Goal: Communication & Community: Answer question/provide support

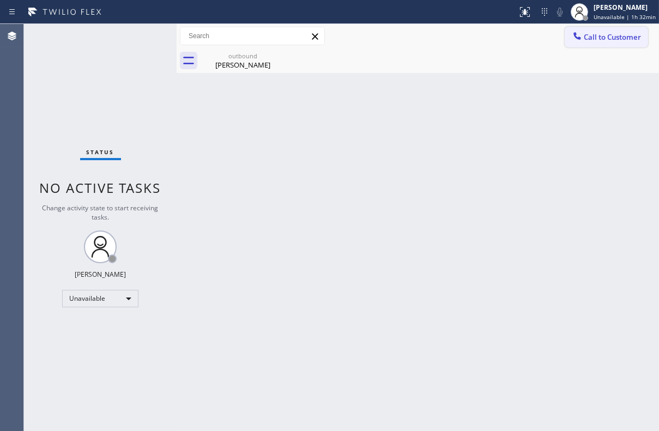
click at [594, 41] on span "Call to Customer" at bounding box center [612, 37] width 57 height 10
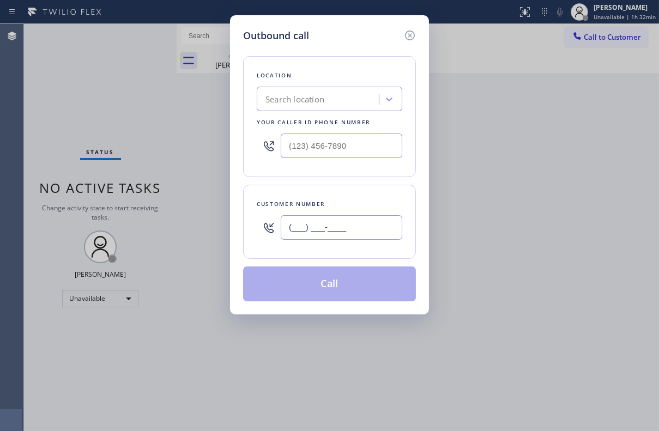
click at [322, 231] on input "(___) ___-____" at bounding box center [342, 227] width 122 height 25
paste input "760) 889-9165"
type input "[PHONE_NUMBER]"
click at [331, 146] on input "(___) ___-____" at bounding box center [342, 146] width 122 height 25
paste input "617) 219-9255"
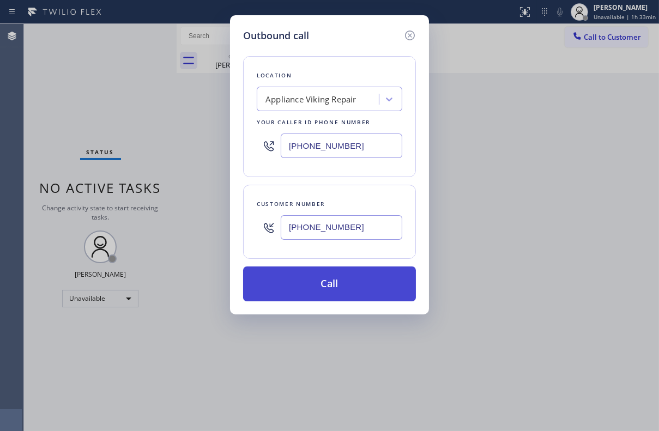
type input "[PHONE_NUMBER]"
click at [333, 271] on button "Call" at bounding box center [329, 284] width 173 height 35
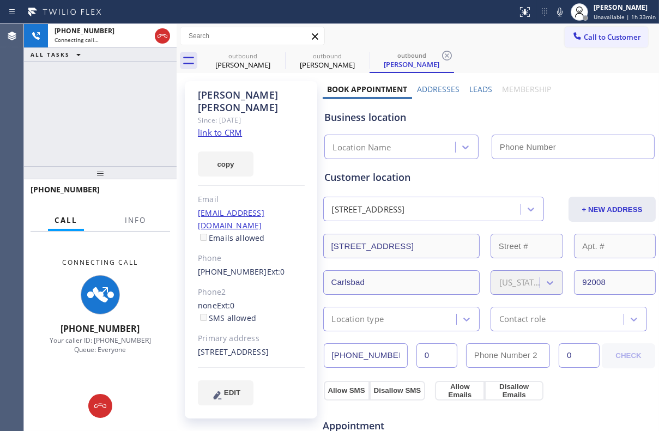
click at [469, 90] on label "Leads" at bounding box center [480, 89] width 23 height 10
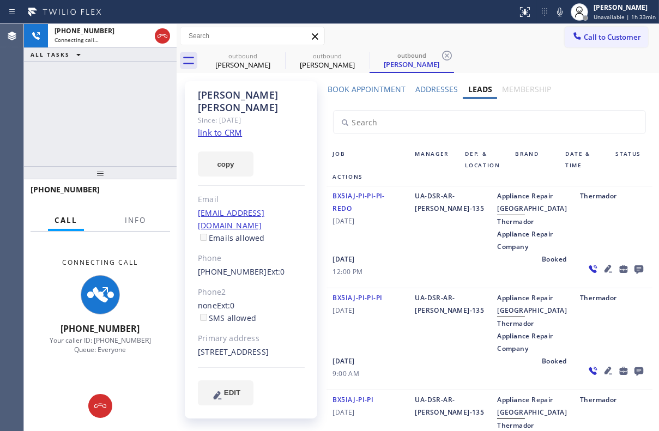
click at [635, 274] on icon at bounding box center [639, 270] width 9 height 9
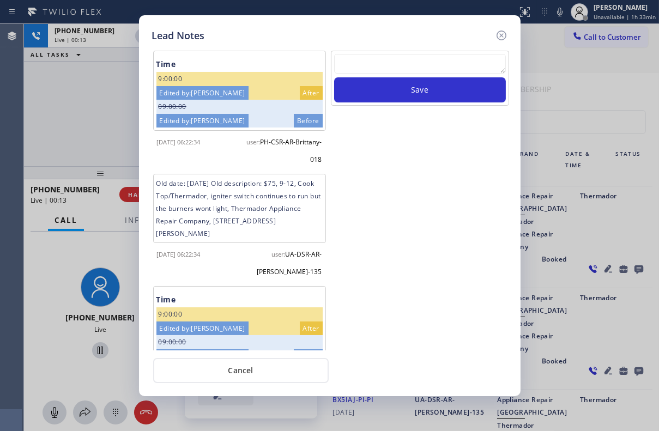
click at [422, 58] on textarea at bounding box center [420, 64] width 172 height 20
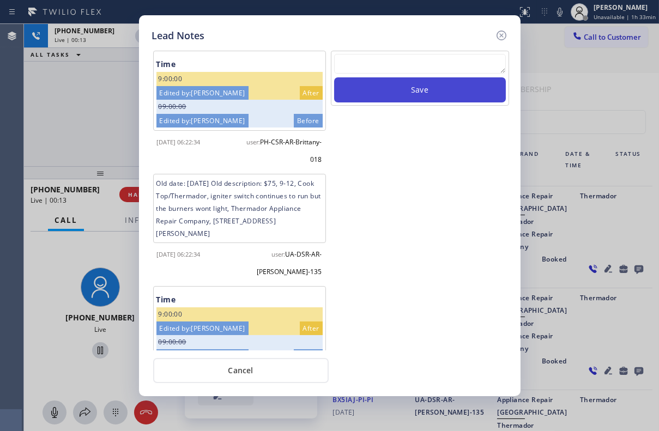
paste textarea "Routed to Voice mail// If CX will call back please transfer to me- Love:*"
type textarea "Routed to Voice mail// If CX will call back please transfer to me- Love:*"
click at [430, 87] on button "Save" at bounding box center [420, 89] width 172 height 25
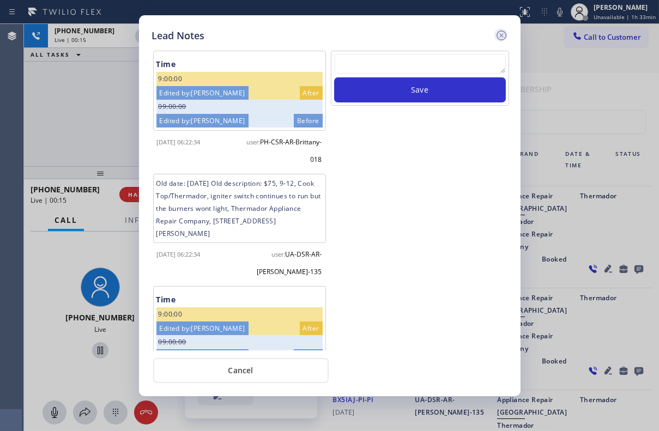
click at [501, 32] on icon at bounding box center [501, 35] width 13 height 13
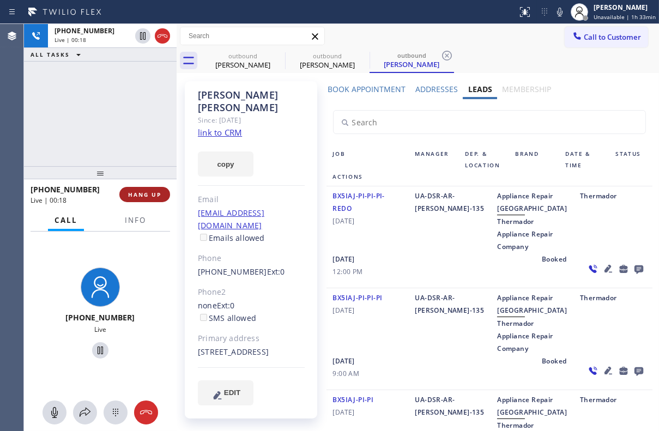
click at [142, 193] on span "HANG UP" at bounding box center [144, 195] width 33 height 8
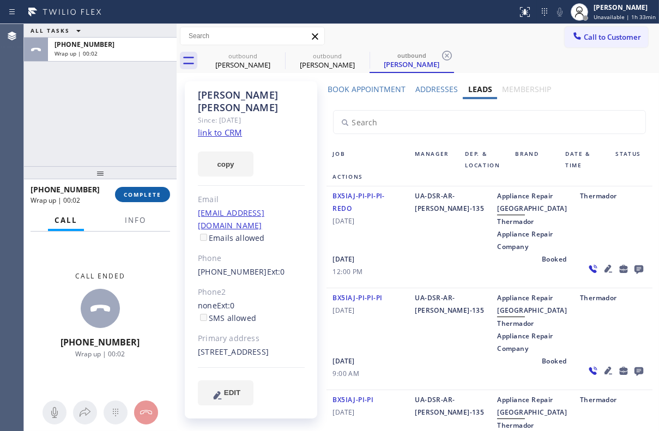
click at [144, 201] on button "COMPLETE" at bounding box center [142, 194] width 55 height 15
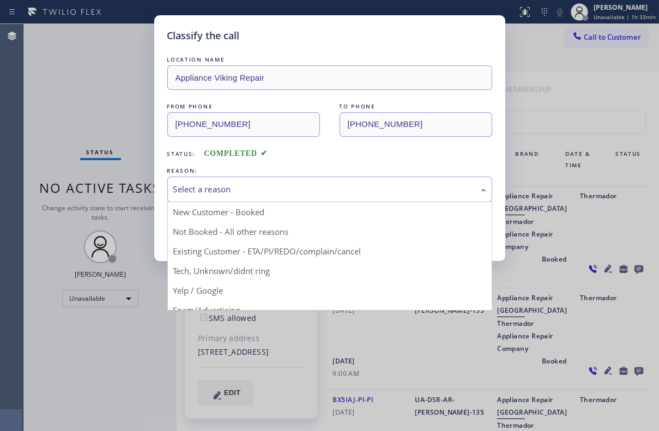
click at [200, 184] on div "Select a reason" at bounding box center [329, 189] width 313 height 13
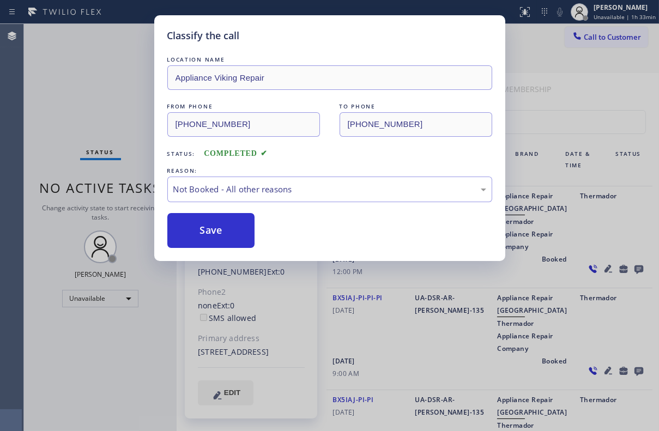
click at [206, 229] on button "Save" at bounding box center [211, 230] width 88 height 35
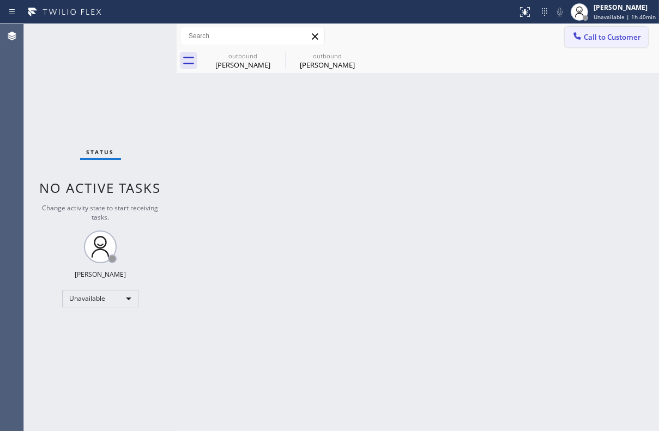
click at [595, 39] on span "Call to Customer" at bounding box center [612, 37] width 57 height 10
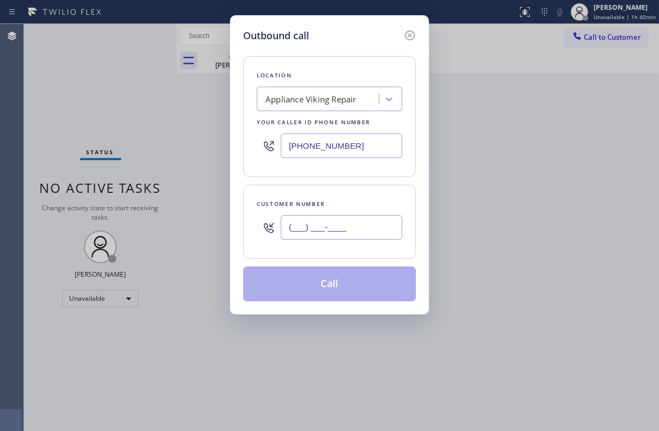
click at [334, 228] on input "(___) ___-____" at bounding box center [342, 227] width 122 height 25
paste input "773) 791-4126"
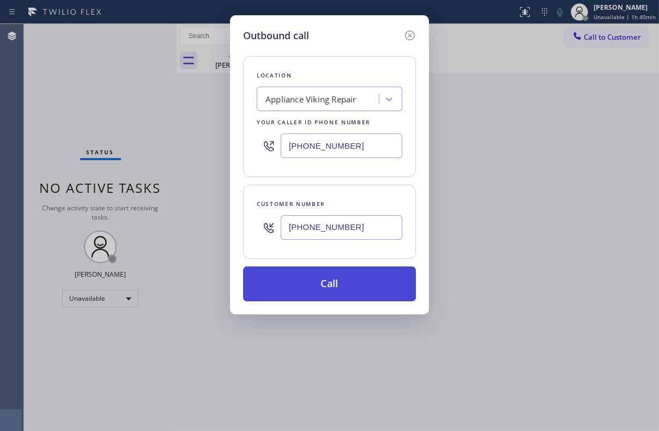
type input "[PHONE_NUMBER]"
click at [335, 286] on button "Call" at bounding box center [329, 284] width 173 height 35
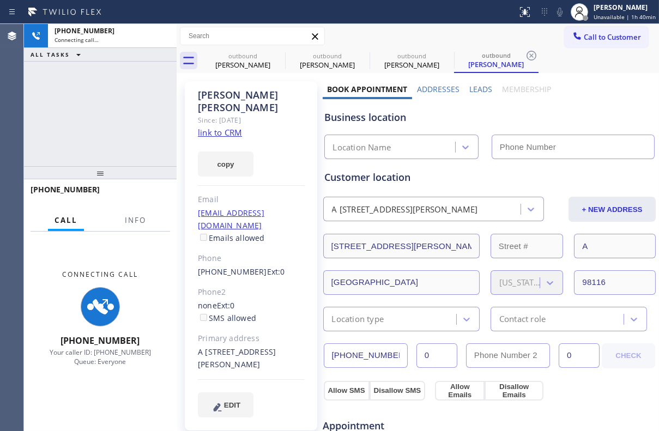
click at [470, 91] on label "Leads" at bounding box center [480, 89] width 23 height 10
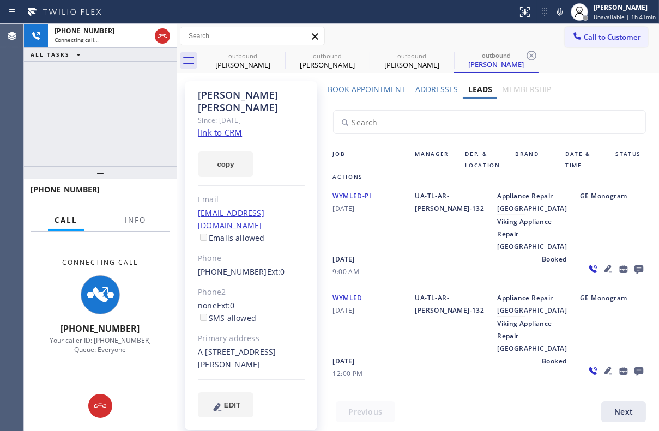
click at [635, 274] on icon at bounding box center [639, 270] width 9 height 9
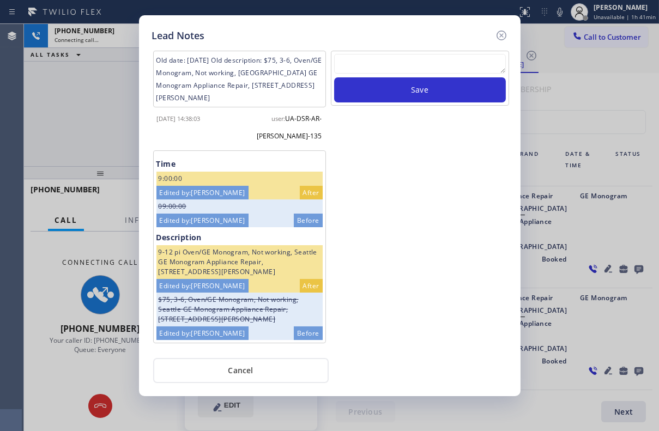
click at [425, 65] on textarea at bounding box center [420, 64] width 172 height 20
paste textarea "Routed to Voice mail// If CX will call back please transfer to me- Love:*"
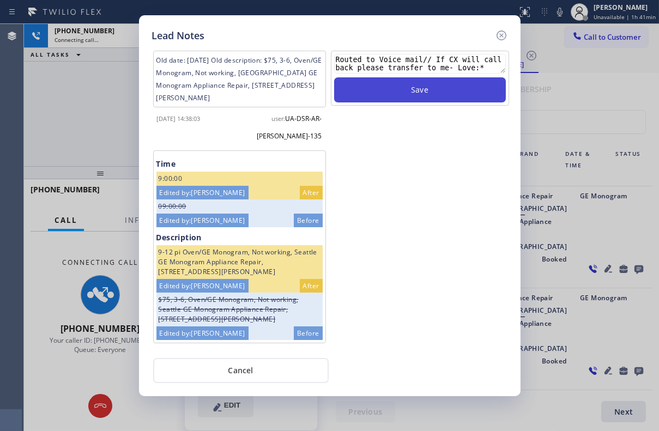
type textarea "Routed to Voice mail// If CX will call back please transfer to me- Love:*"
click at [420, 87] on button "Save" at bounding box center [420, 89] width 172 height 25
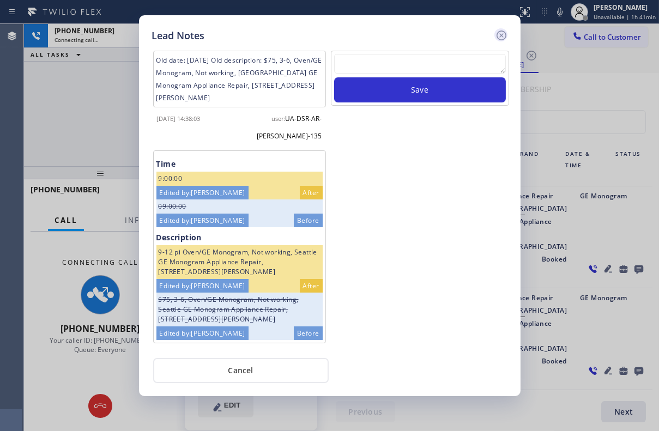
click at [498, 38] on icon at bounding box center [501, 35] width 13 height 13
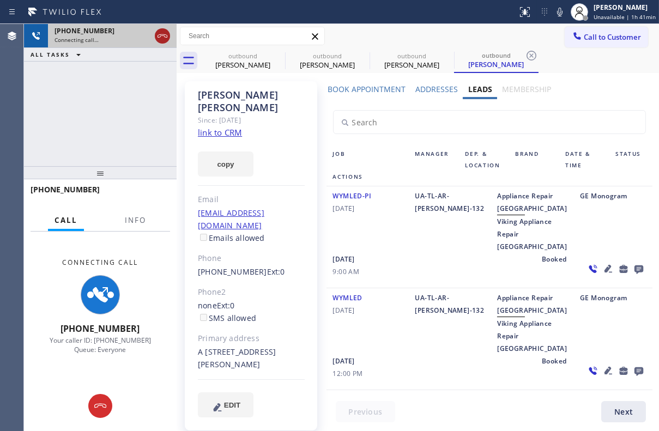
click at [162, 39] on icon at bounding box center [162, 35] width 13 height 13
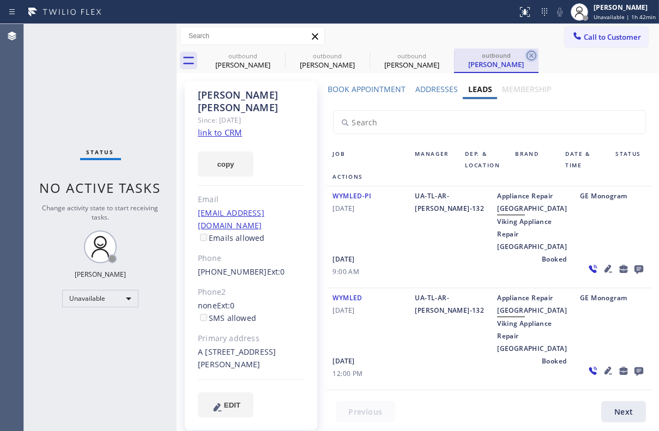
click at [532, 55] on icon at bounding box center [532, 56] width 10 height 10
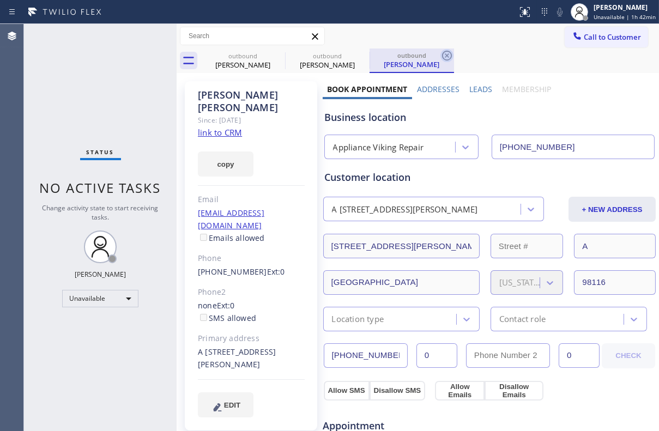
click at [450, 56] on icon at bounding box center [447, 55] width 13 height 13
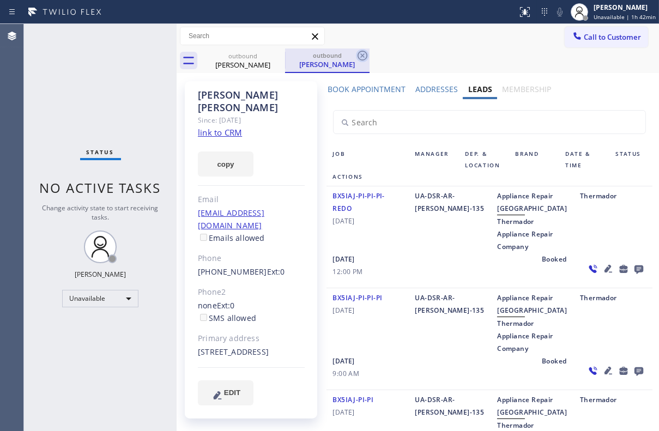
click at [363, 58] on icon at bounding box center [362, 55] width 13 height 13
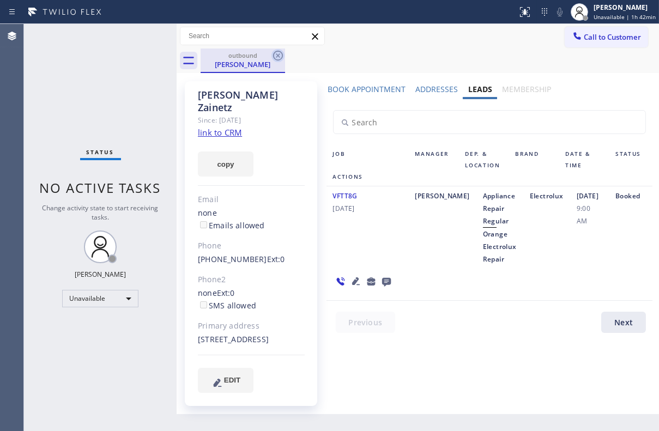
click at [279, 57] on icon at bounding box center [278, 56] width 10 height 10
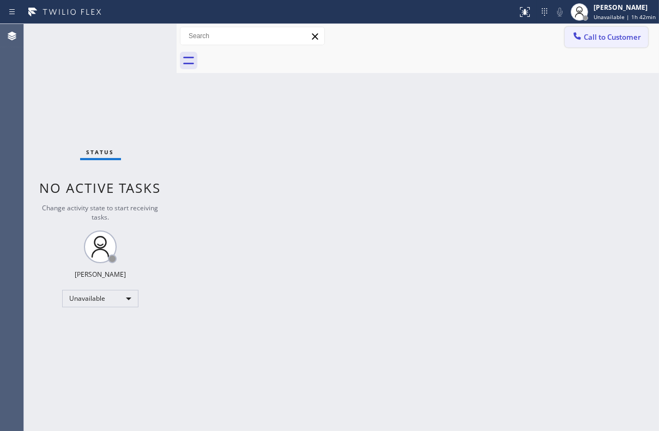
click at [614, 43] on button "Call to Customer" at bounding box center [606, 37] width 83 height 21
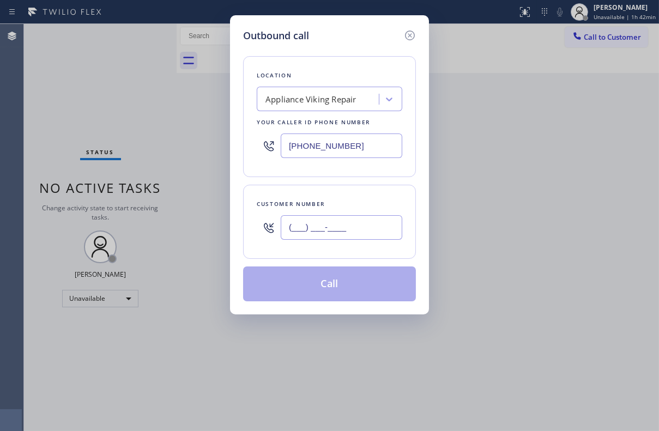
click at [370, 233] on input "(___) ___-____" at bounding box center [342, 227] width 122 height 25
paste input "818) 205-5164"
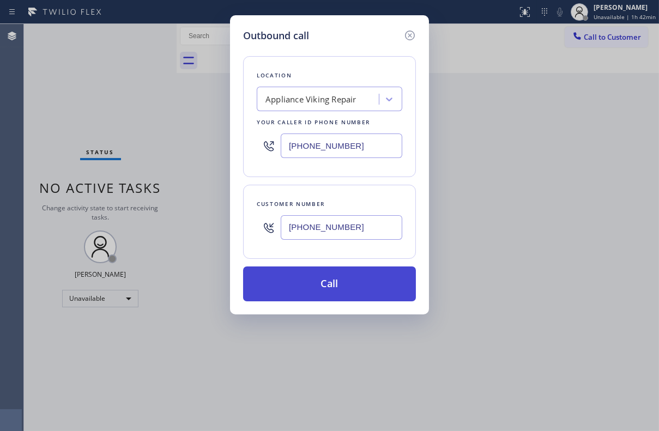
type input "[PHONE_NUMBER]"
click at [323, 275] on button "Call" at bounding box center [329, 284] width 173 height 35
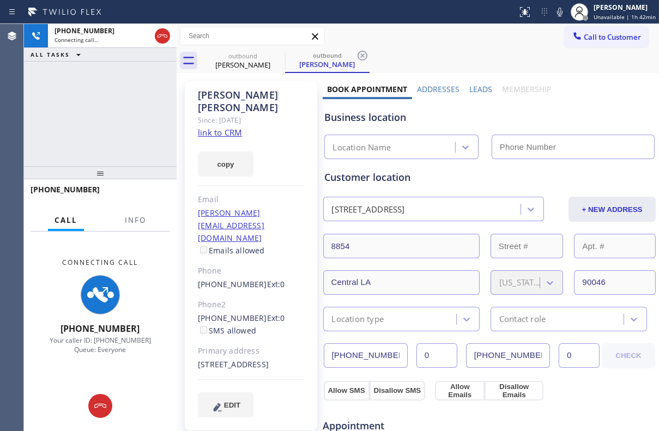
type input "[PHONE_NUMBER]"
click at [477, 85] on label "Leads" at bounding box center [480, 89] width 23 height 10
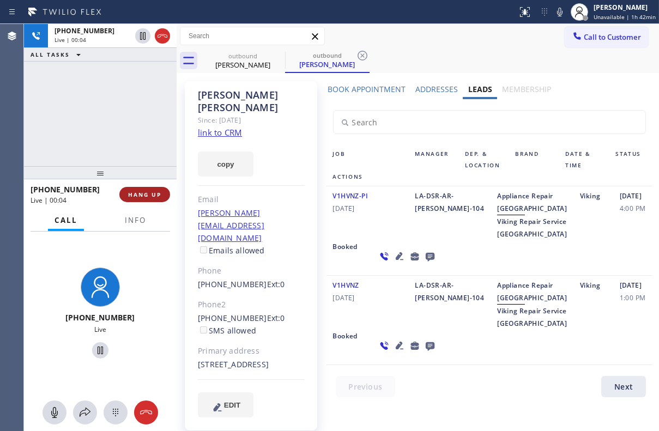
click at [158, 191] on span "HANG UP" at bounding box center [144, 195] width 33 height 8
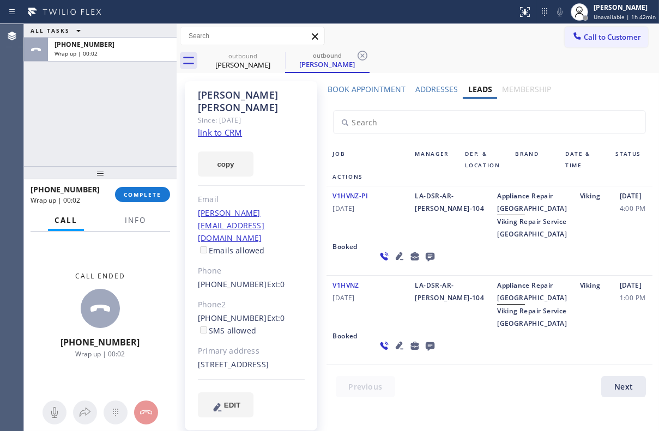
click at [424, 263] on icon at bounding box center [430, 257] width 13 height 14
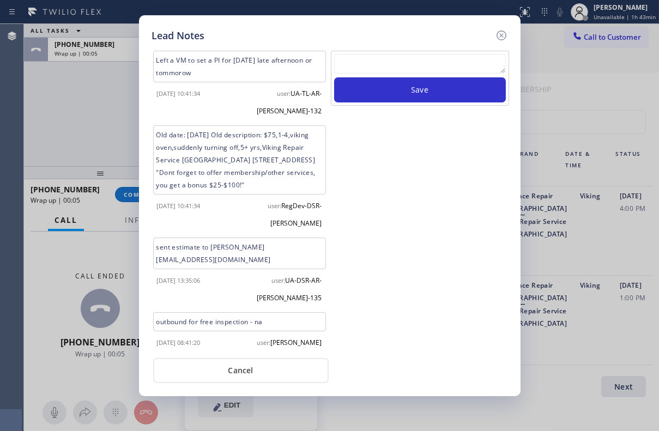
click at [425, 64] on textarea at bounding box center [420, 64] width 172 height 20
paste textarea "Routed to Voice mail// If CX will call back please transfer to me- Love:*"
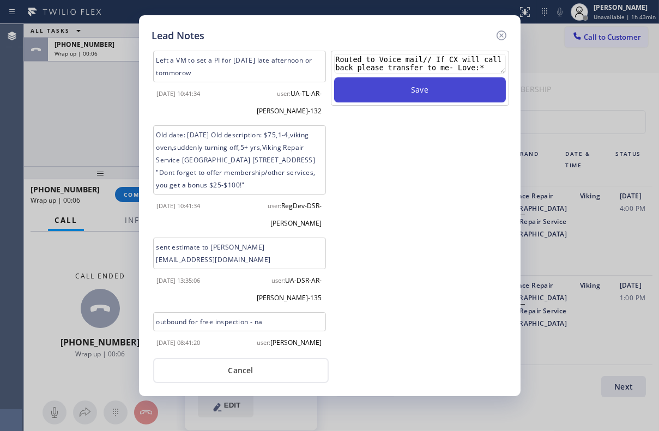
type textarea "Routed to Voice mail// If CX will call back please transfer to me- Love:*"
click at [427, 93] on button "Save" at bounding box center [420, 89] width 172 height 25
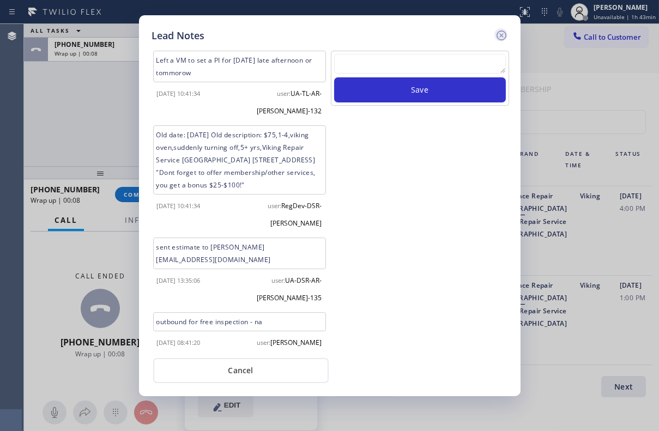
click at [500, 33] on icon at bounding box center [501, 36] width 10 height 10
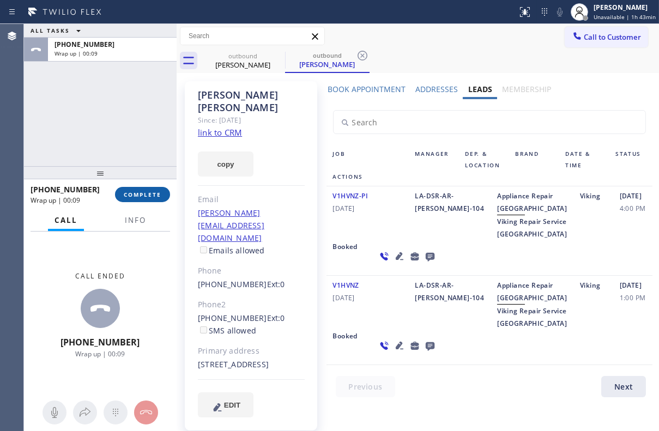
click at [132, 201] on button "COMPLETE" at bounding box center [142, 194] width 55 height 15
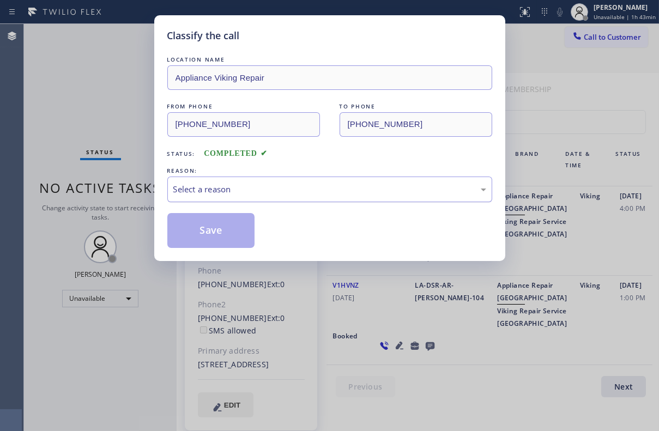
click at [276, 183] on div "Select a reason" at bounding box center [329, 189] width 313 height 13
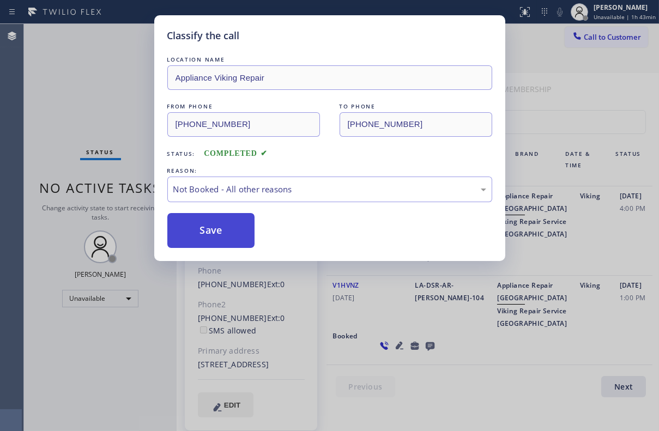
click at [204, 231] on button "Save" at bounding box center [211, 230] width 88 height 35
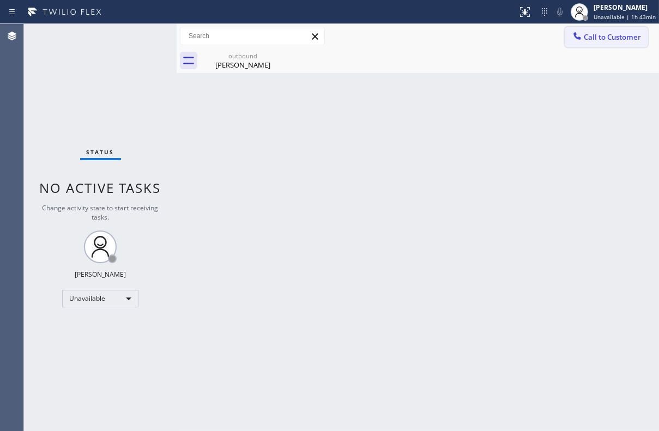
click at [617, 34] on span "Call to Customer" at bounding box center [612, 37] width 57 height 10
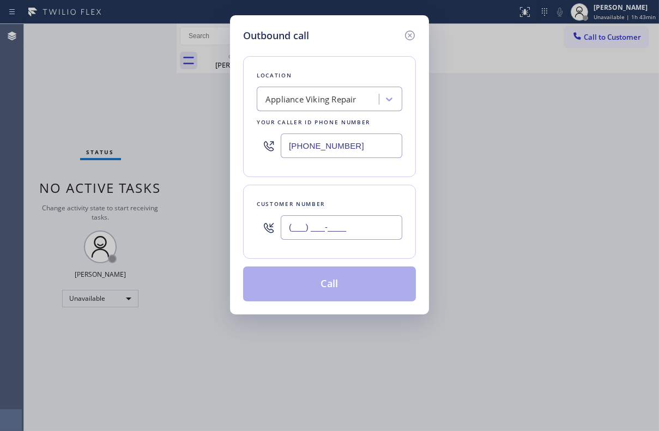
click at [349, 227] on input "(___) ___-____" at bounding box center [342, 227] width 122 height 25
paste input "415) 385-1594"
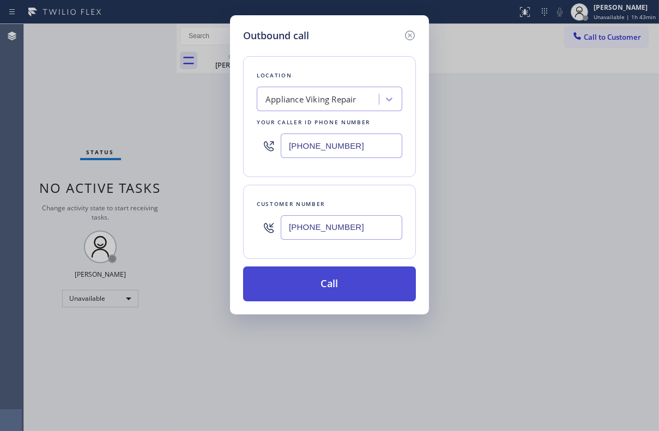
type input "[PHONE_NUMBER]"
click at [322, 280] on button "Call" at bounding box center [329, 284] width 173 height 35
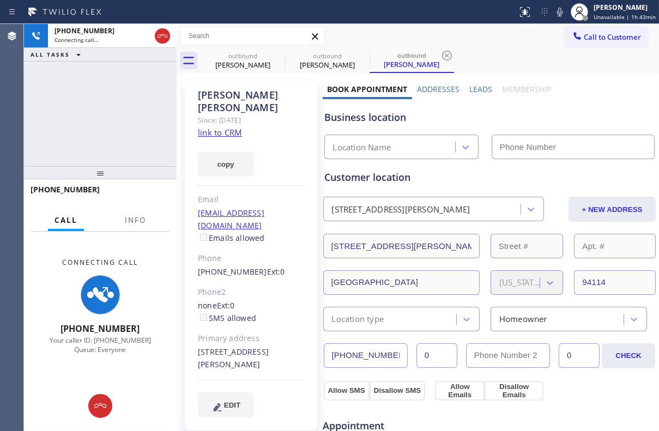
type input "[PHONE_NUMBER]"
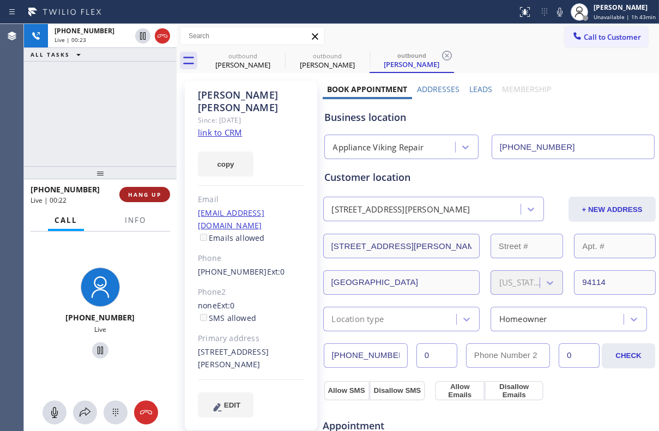
click at [142, 192] on span "HANG UP" at bounding box center [144, 195] width 33 height 8
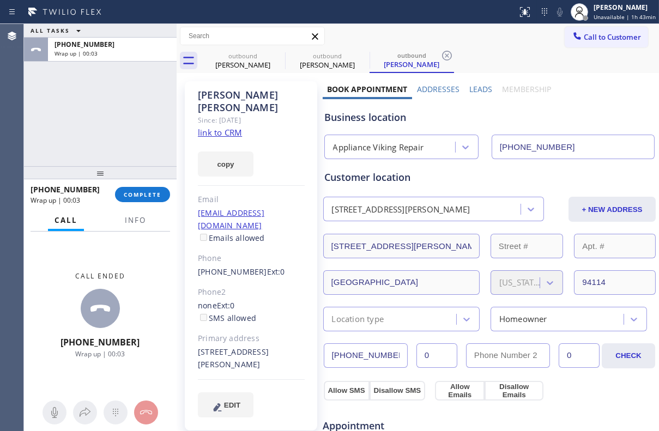
click at [472, 86] on label "Leads" at bounding box center [480, 89] width 23 height 10
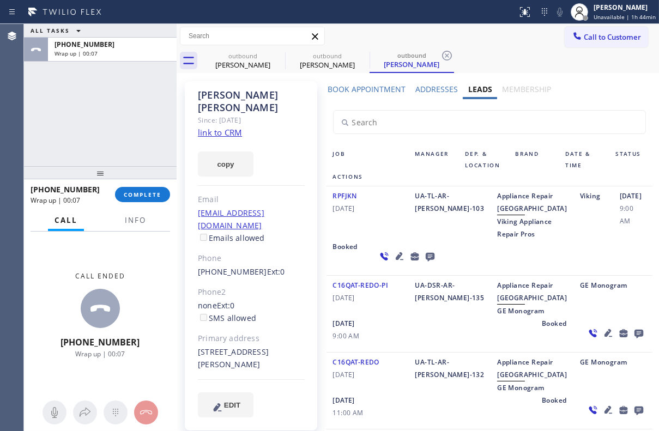
click at [425, 262] on icon at bounding box center [429, 257] width 9 height 9
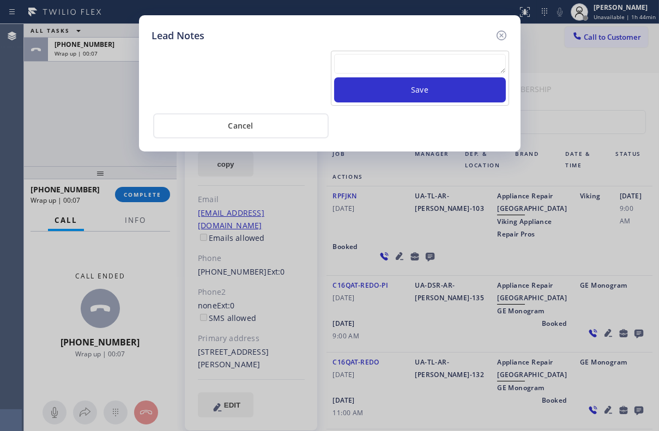
click at [357, 61] on textarea at bounding box center [420, 64] width 172 height 20
paste textarea "Routed to Voice mail// If CX will call back please transfer to me- Love:*"
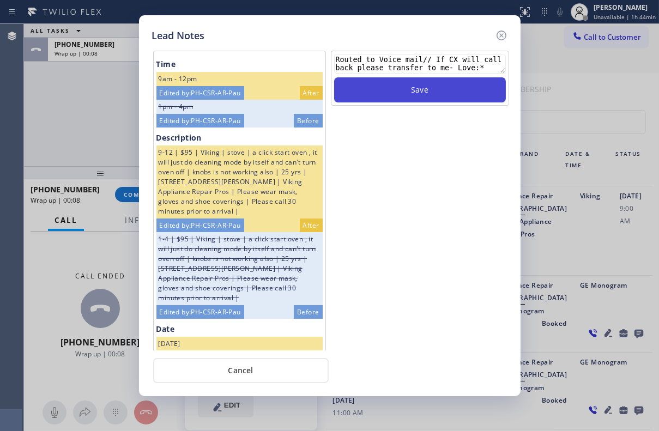
type textarea "Routed to Voice mail// If CX will call back please transfer to me- Love:*"
click at [394, 94] on button "Save" at bounding box center [420, 89] width 172 height 25
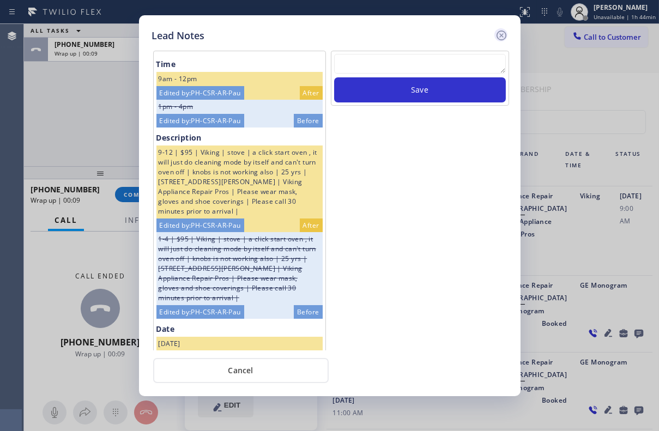
click at [497, 38] on icon at bounding box center [501, 35] width 13 height 13
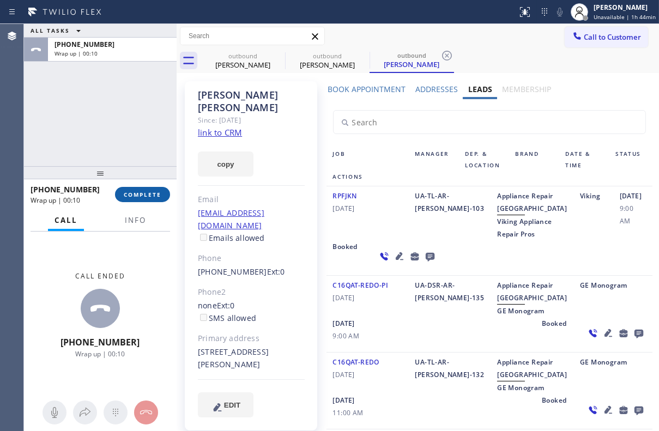
click at [138, 202] on button "COMPLETE" at bounding box center [142, 194] width 55 height 15
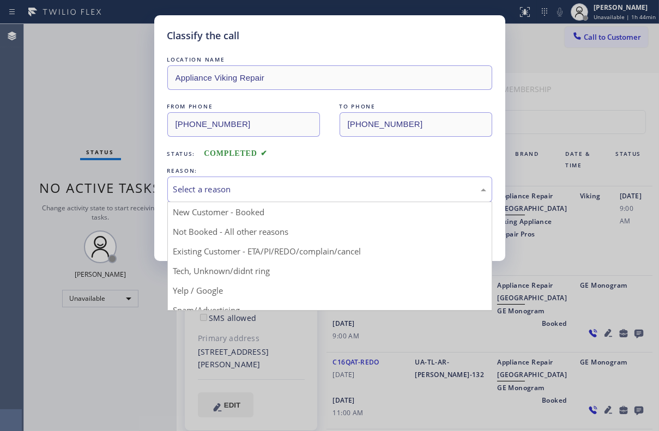
click at [272, 184] on div "Select a reason" at bounding box center [329, 189] width 313 height 13
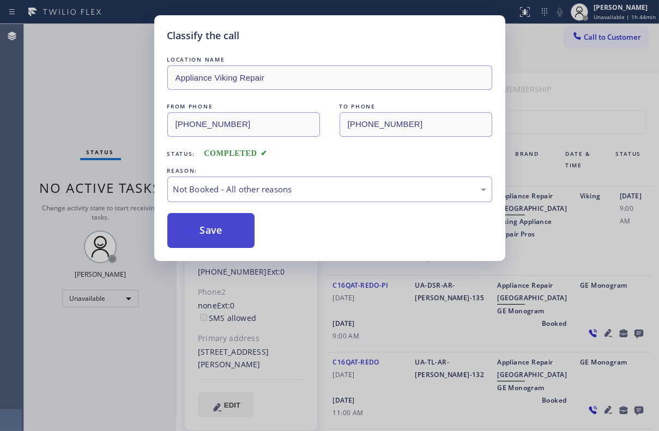
click at [193, 239] on button "Save" at bounding box center [211, 230] width 88 height 35
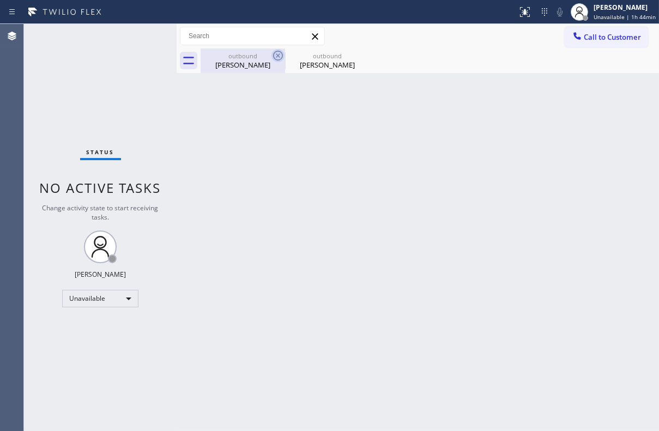
click at [280, 55] on icon at bounding box center [277, 55] width 13 height 13
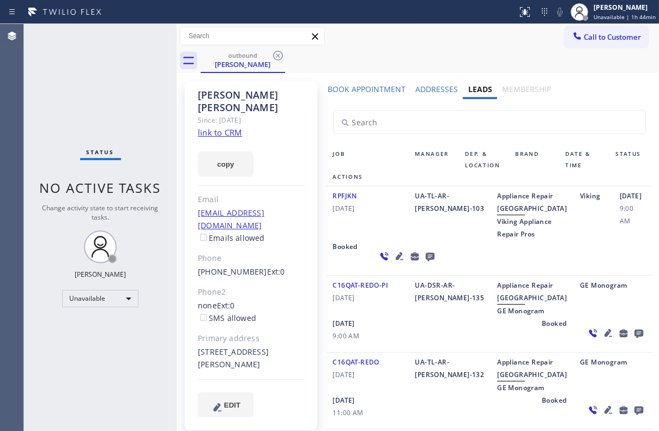
click at [280, 55] on icon at bounding box center [277, 55] width 13 height 13
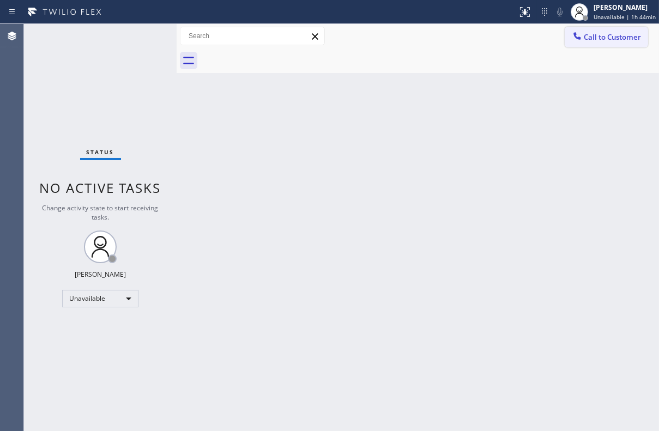
click at [604, 40] on span "Call to Customer" at bounding box center [612, 37] width 57 height 10
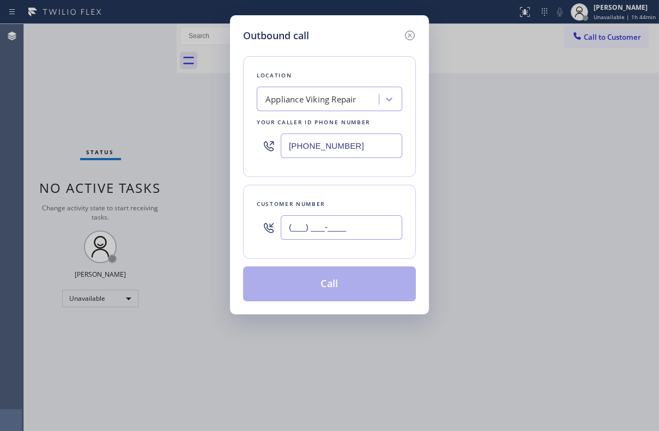
click at [345, 234] on input "(___) ___-____" at bounding box center [342, 227] width 122 height 25
paste input "415) 722-0535"
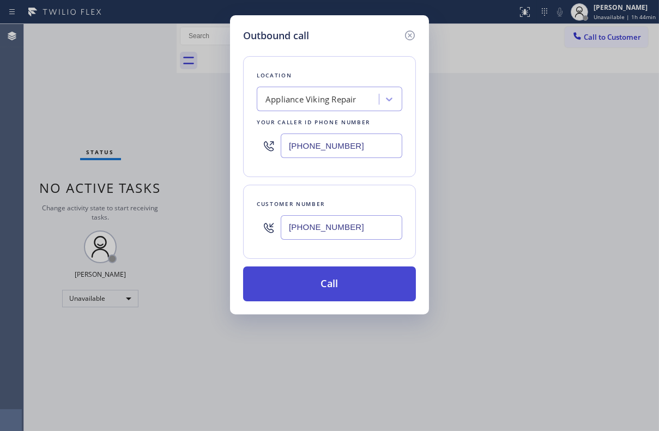
type input "[PHONE_NUMBER]"
click at [346, 286] on button "Call" at bounding box center [329, 284] width 173 height 35
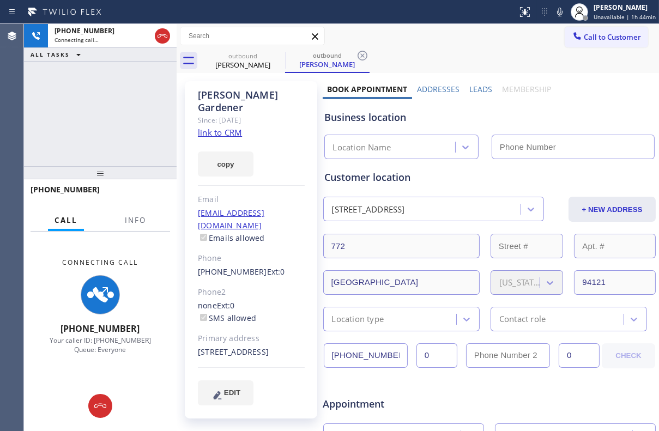
click at [474, 87] on label "Leads" at bounding box center [480, 89] width 23 height 10
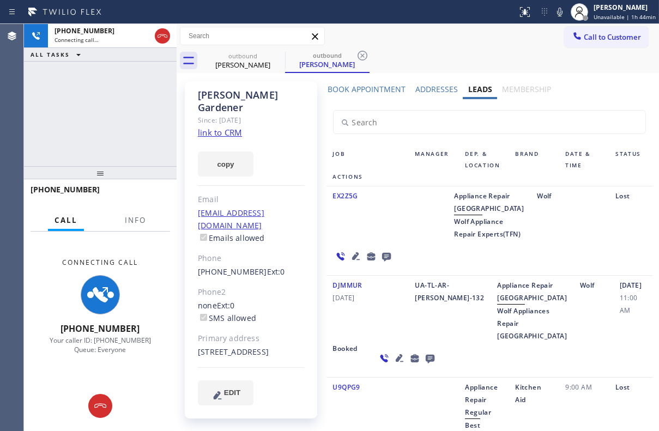
click at [393, 250] on icon at bounding box center [386, 257] width 13 height 14
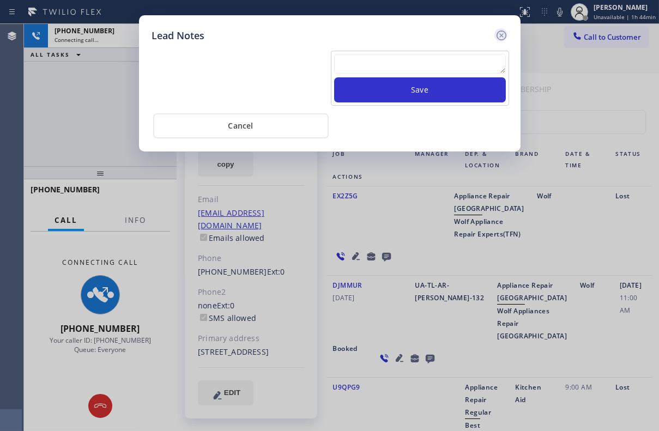
click at [503, 33] on icon at bounding box center [501, 36] width 10 height 10
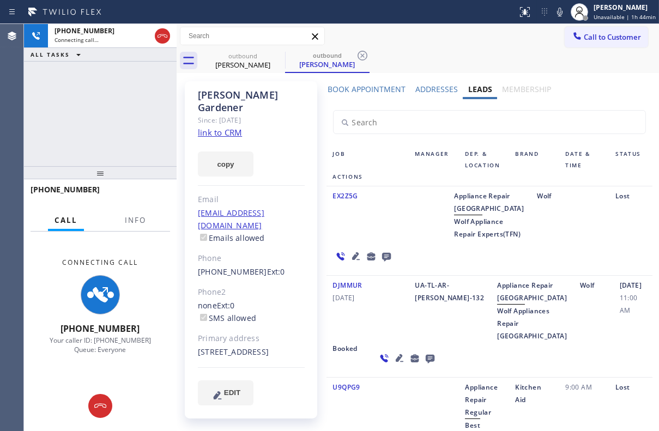
click at [363, 250] on icon at bounding box center [355, 256] width 13 height 13
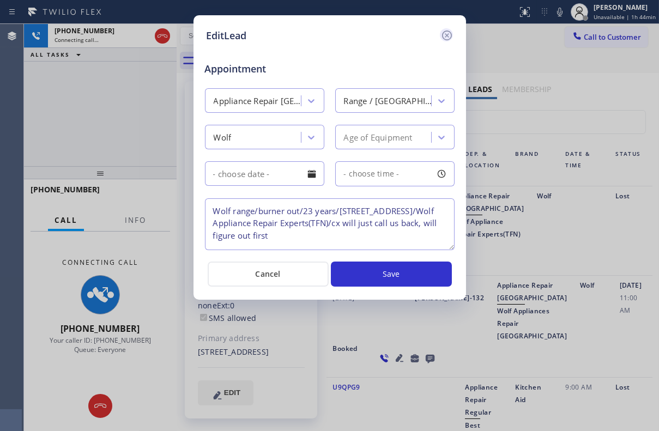
click at [443, 35] on icon at bounding box center [447, 35] width 13 height 13
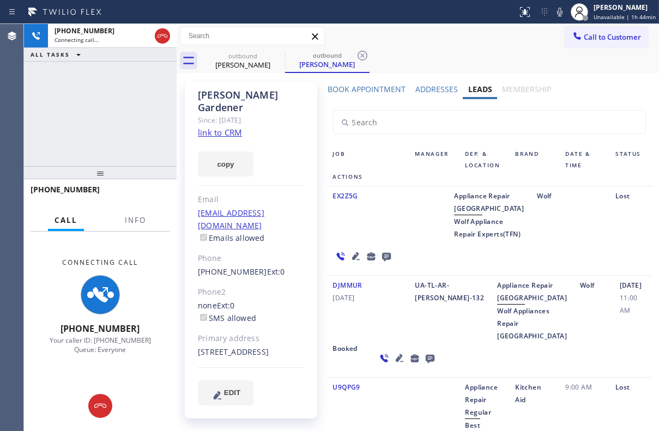
click at [395, 362] on icon at bounding box center [399, 358] width 8 height 8
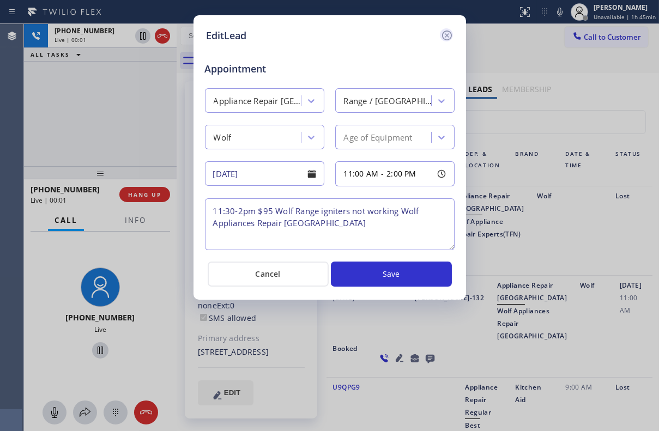
click at [447, 34] on icon at bounding box center [447, 36] width 10 height 10
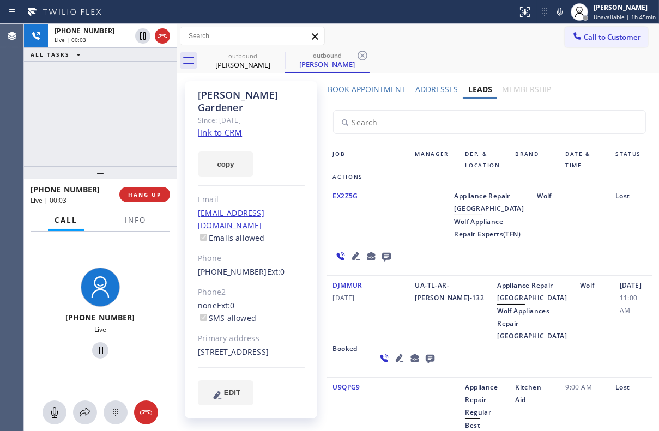
click at [424, 365] on icon at bounding box center [430, 359] width 13 height 14
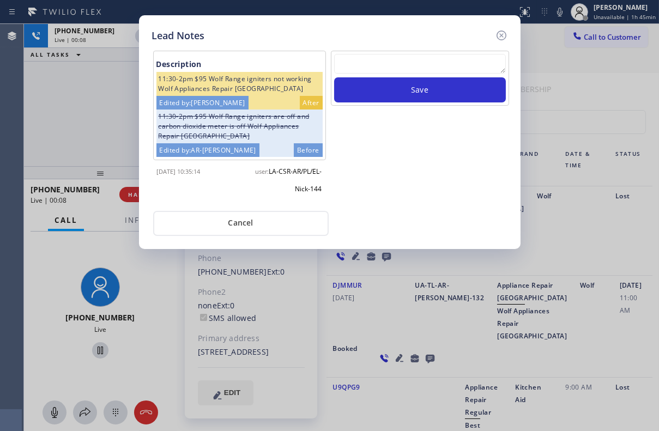
click at [361, 62] on textarea at bounding box center [420, 64] width 172 height 20
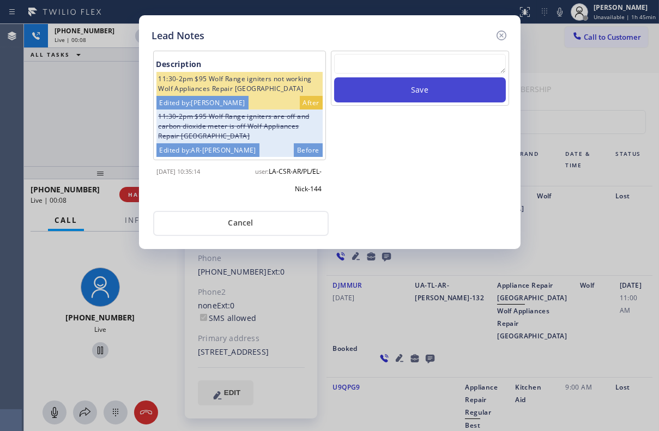
paste textarea "Routed to Voice mail// If CX will call back please transfer to me- Love:*"
type textarea "Routed to Voice mail// If CX will call back please transfer to me- Love:*"
click at [392, 93] on button "Save" at bounding box center [420, 89] width 172 height 25
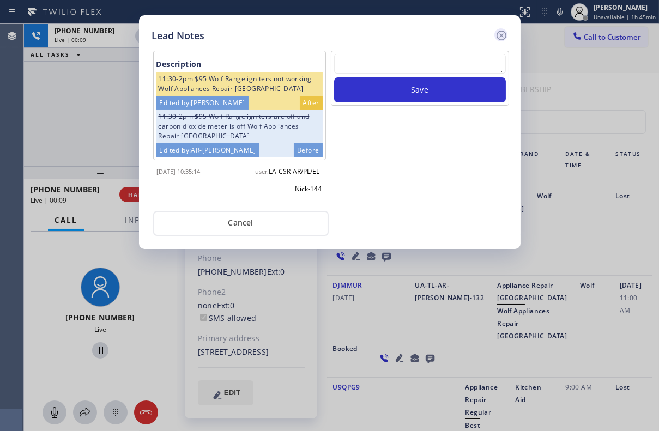
click at [499, 37] on icon at bounding box center [501, 36] width 10 height 10
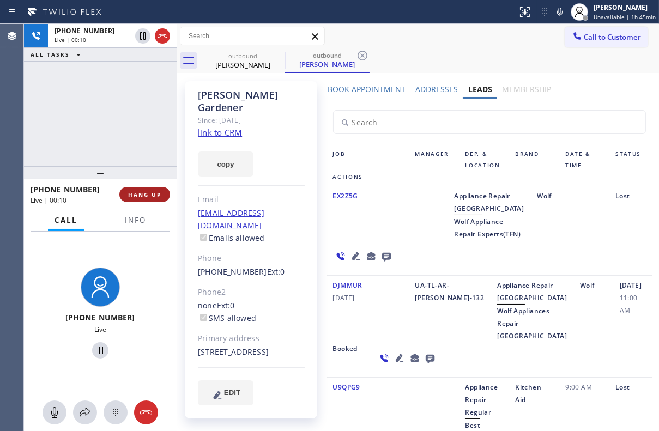
click at [134, 199] on button "HANG UP" at bounding box center [144, 194] width 51 height 15
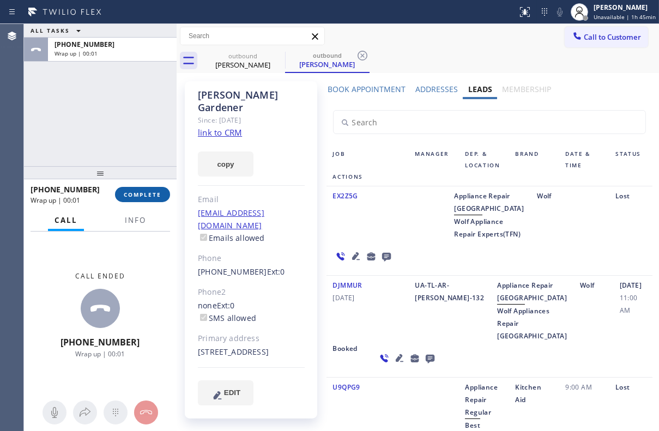
click at [119, 195] on button "COMPLETE" at bounding box center [142, 194] width 55 height 15
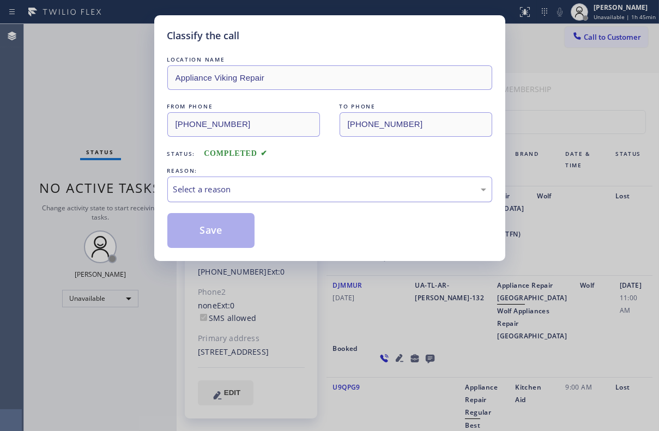
click at [288, 191] on div "Select a reason" at bounding box center [329, 189] width 313 height 13
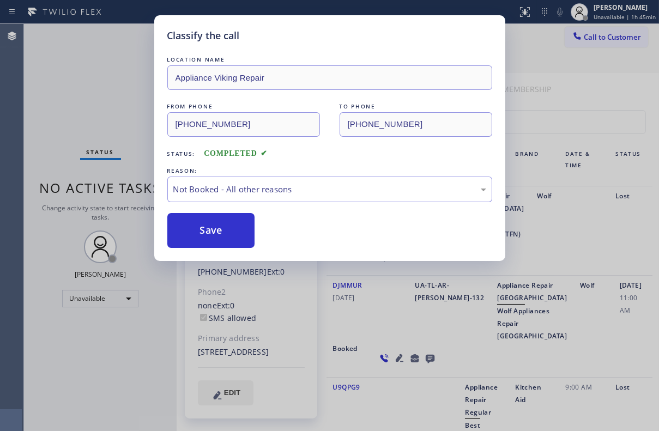
click at [199, 250] on div "Classify the call LOCATION NAME Appliance Viking Repair FROM PHONE [PHONE_NUMBE…" at bounding box center [329, 138] width 351 height 246
click at [206, 233] on button "Save" at bounding box center [211, 230] width 88 height 35
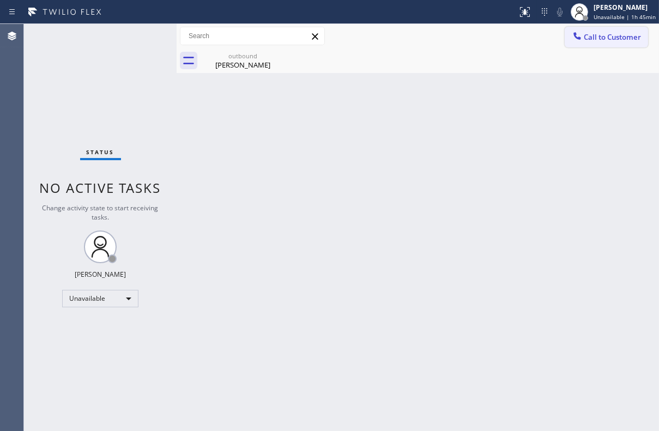
click at [595, 34] on span "Call to Customer" at bounding box center [612, 37] width 57 height 10
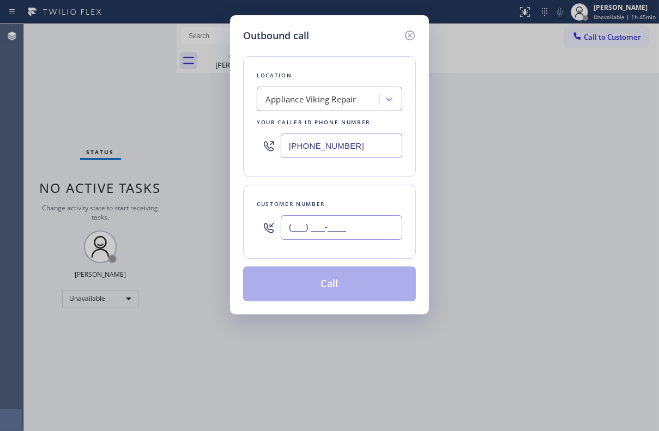
click at [313, 222] on input "(___) ___-____" at bounding box center [342, 227] width 122 height 25
paste input "206) 605-0561"
type input "[PHONE_NUMBER]"
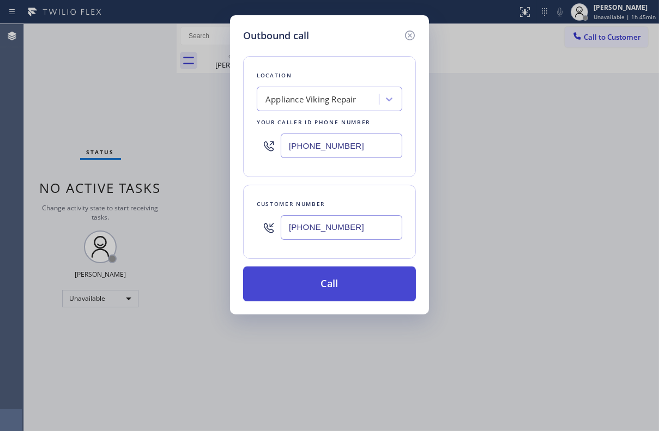
click at [311, 285] on button "Call" at bounding box center [329, 284] width 173 height 35
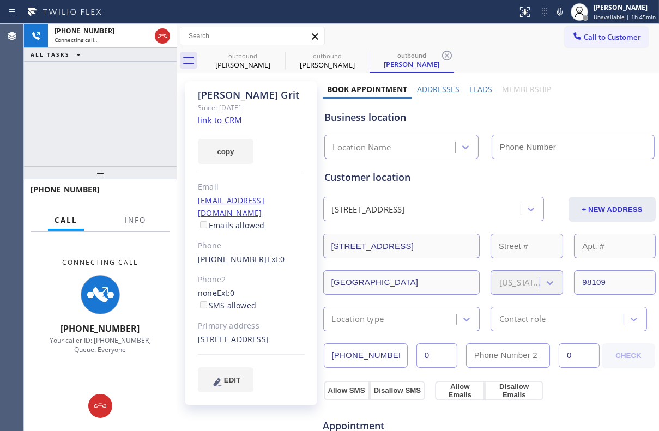
click at [484, 88] on label "Leads" at bounding box center [480, 89] width 23 height 10
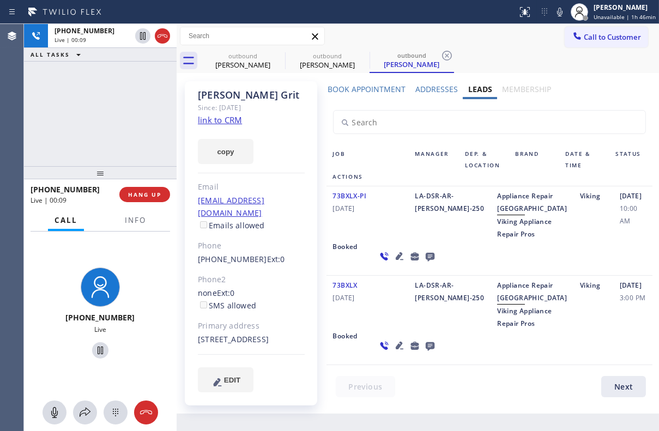
click at [425, 262] on icon at bounding box center [429, 257] width 9 height 9
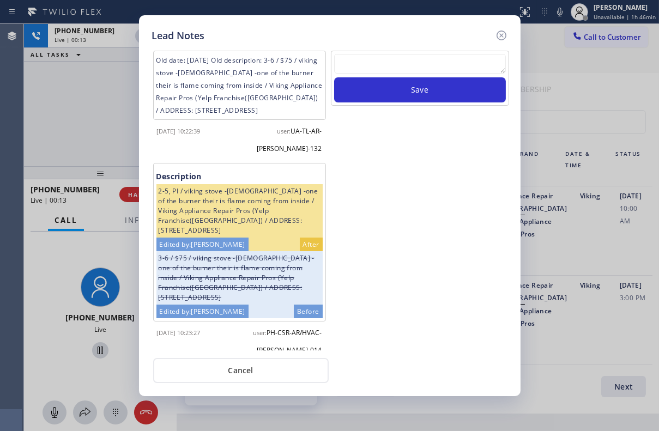
click at [412, 59] on textarea at bounding box center [420, 64] width 172 height 20
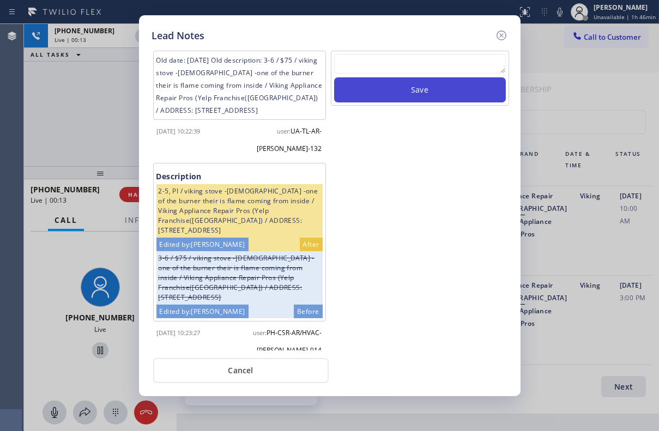
paste textarea "Routed to Voice mail// If CX will call back please transfer to me- Love:*"
type textarea "Routed to Voice mail// If CX will call back please transfer to me- Love:*"
click at [413, 90] on button "Save" at bounding box center [420, 89] width 172 height 25
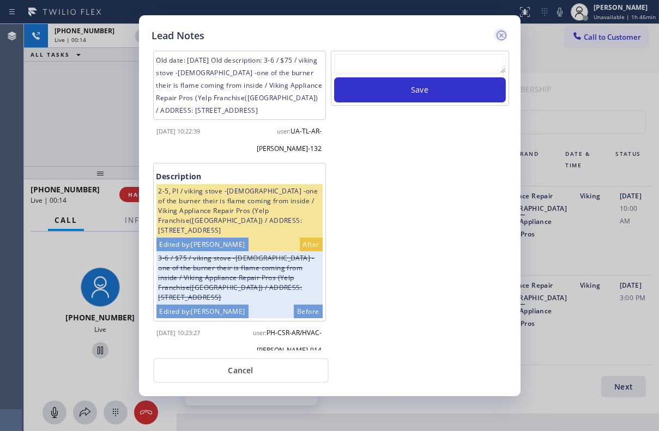
click at [499, 35] on icon at bounding box center [501, 35] width 13 height 13
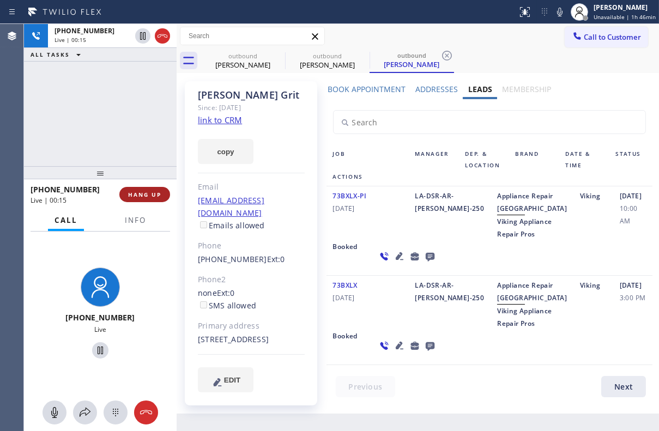
click at [158, 192] on span "HANG UP" at bounding box center [144, 195] width 33 height 8
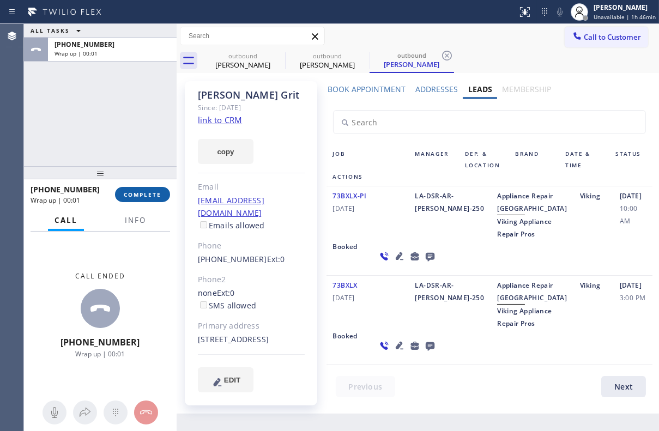
click at [147, 194] on span "COMPLETE" at bounding box center [143, 195] width 38 height 8
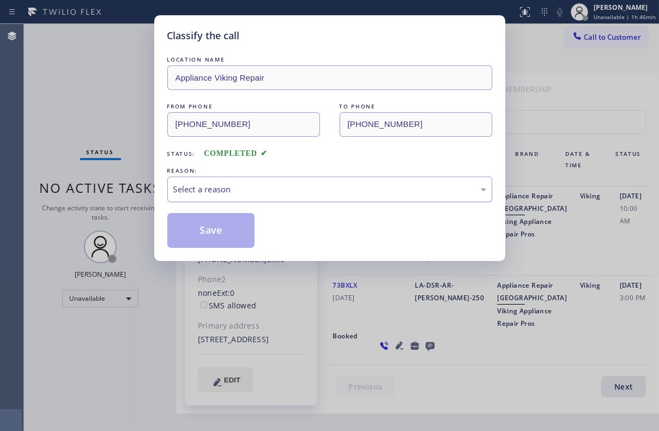
click at [227, 191] on div "Select a reason" at bounding box center [329, 189] width 313 height 13
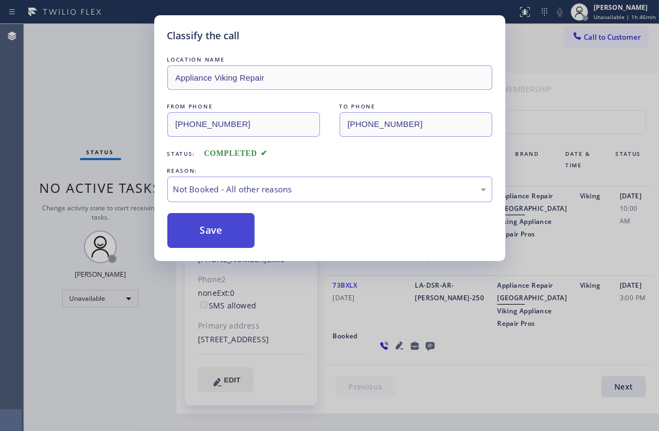
click at [209, 231] on button "Save" at bounding box center [211, 230] width 88 height 35
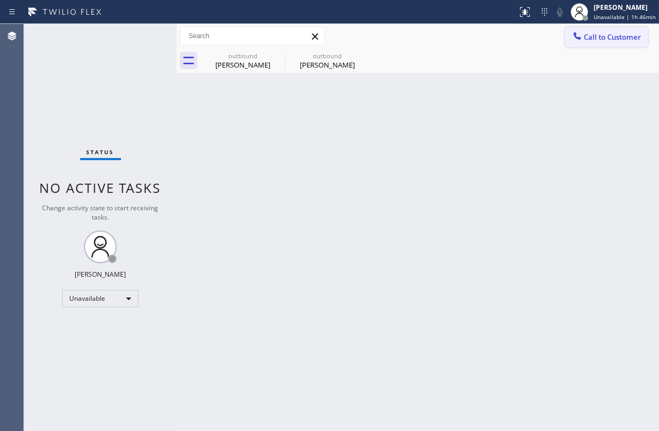
click at [596, 34] on span "Call to Customer" at bounding box center [612, 37] width 57 height 10
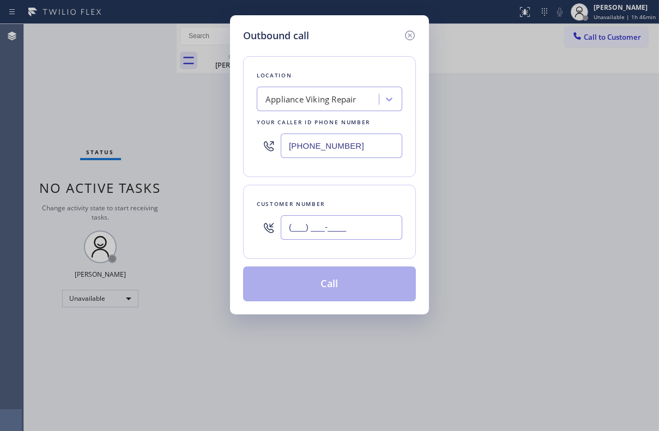
click at [354, 224] on input "(___) ___-____" at bounding box center [342, 227] width 122 height 25
paste input "323) 650-0964"
type input "[PHONE_NUMBER]"
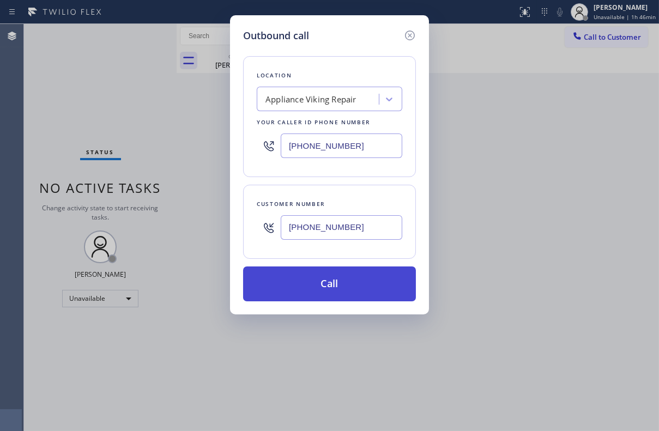
click at [323, 280] on button "Call" at bounding box center [329, 284] width 173 height 35
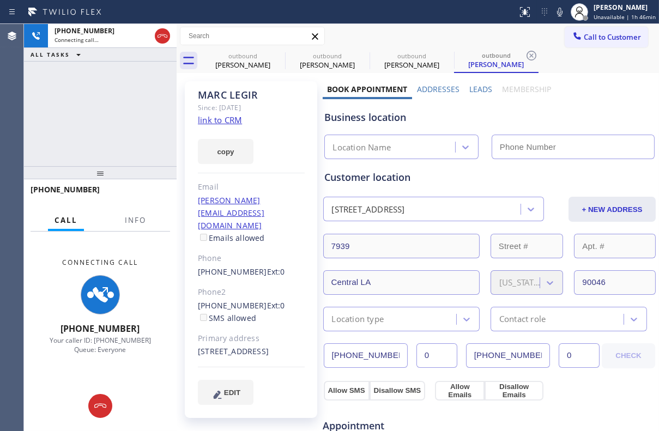
click at [470, 91] on label "Leads" at bounding box center [480, 89] width 23 height 10
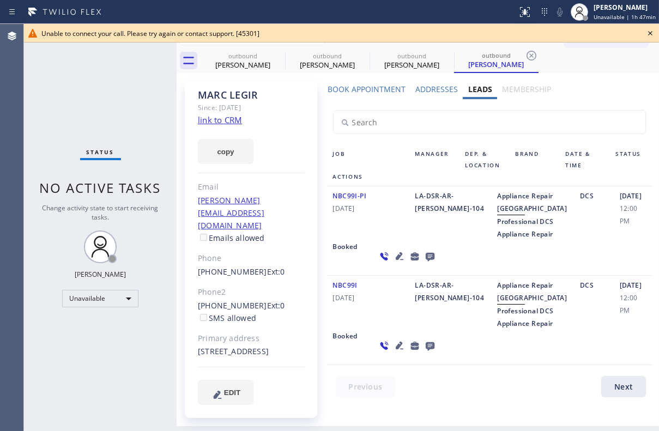
click at [649, 34] on icon at bounding box center [650, 33] width 13 height 13
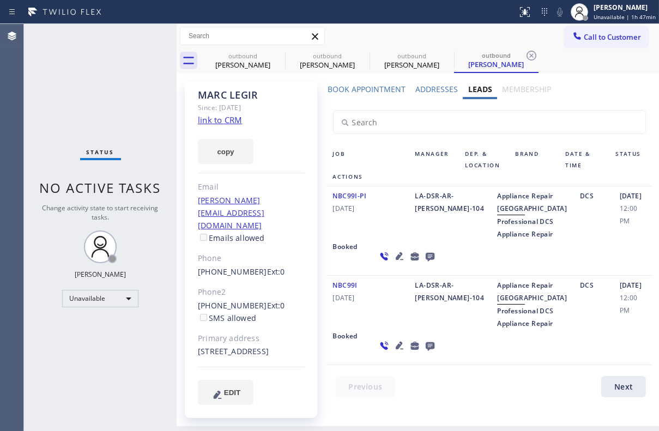
click at [425, 262] on icon at bounding box center [429, 257] width 9 height 9
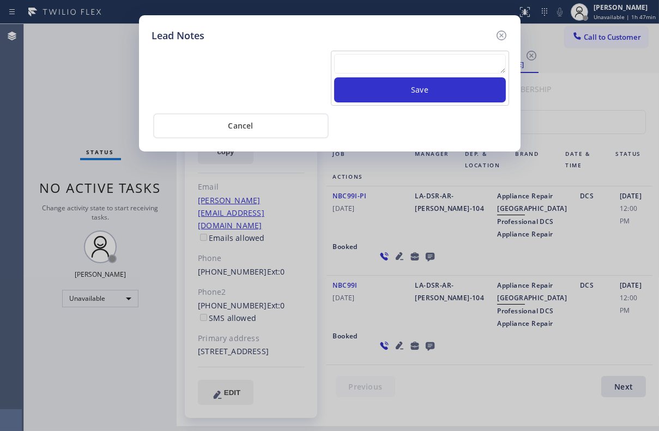
click at [400, 67] on textarea at bounding box center [420, 64] width 172 height 20
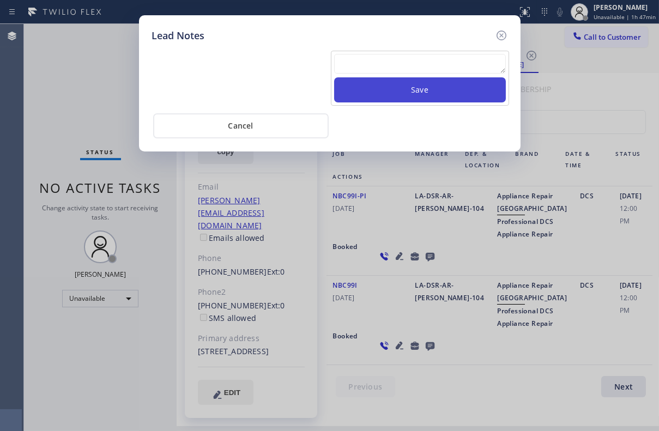
paste textarea "Routed to Voice mail// If CX will call back please transfer to me- Love:*"
type textarea "Routed to Voice mail// If CX will call back please transfer to me- Love:*"
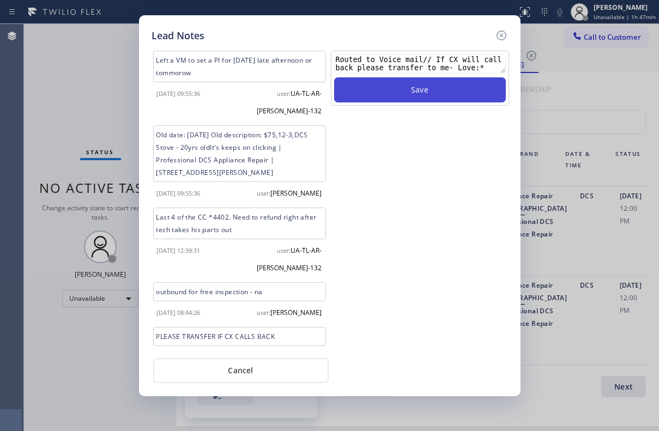
click at [415, 90] on button "Save" at bounding box center [420, 89] width 172 height 25
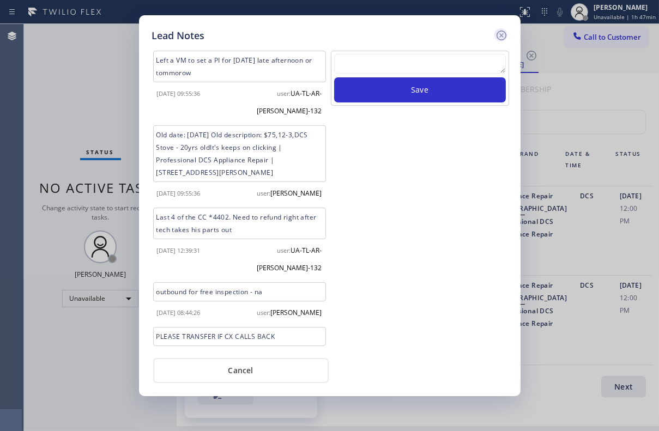
click at [501, 33] on icon at bounding box center [501, 35] width 13 height 13
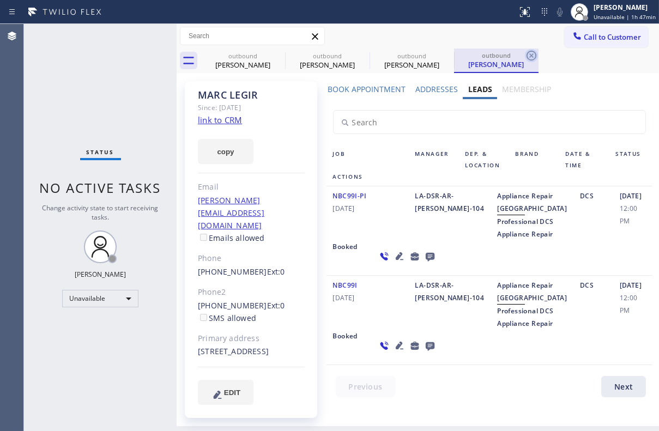
click at [529, 55] on icon at bounding box center [531, 55] width 13 height 13
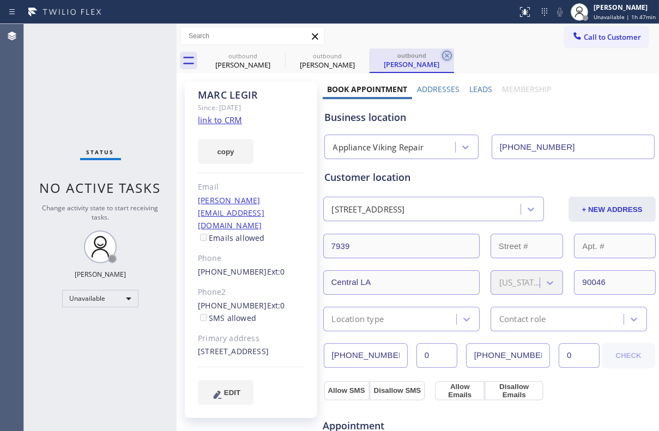
click at [447, 53] on icon at bounding box center [447, 55] width 13 height 13
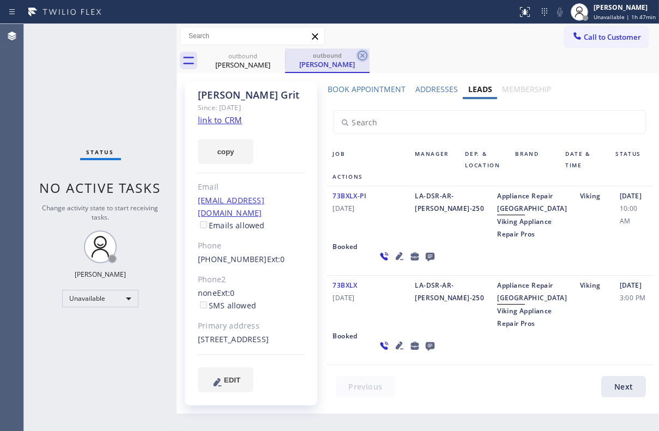
click at [365, 55] on icon at bounding box center [362, 55] width 13 height 13
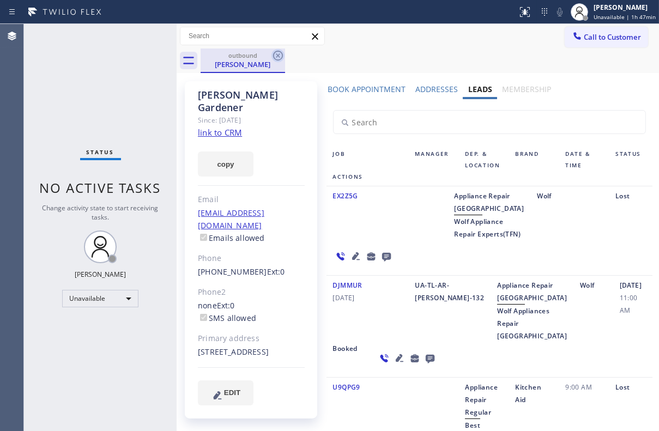
click at [276, 56] on icon at bounding box center [277, 55] width 13 height 13
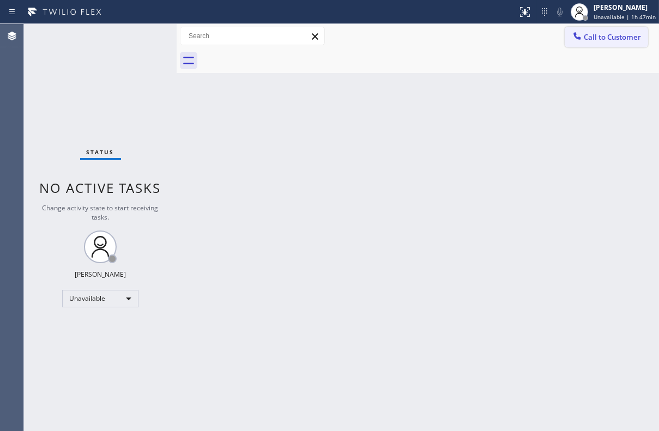
click at [635, 35] on span "Call to Customer" at bounding box center [612, 37] width 57 height 10
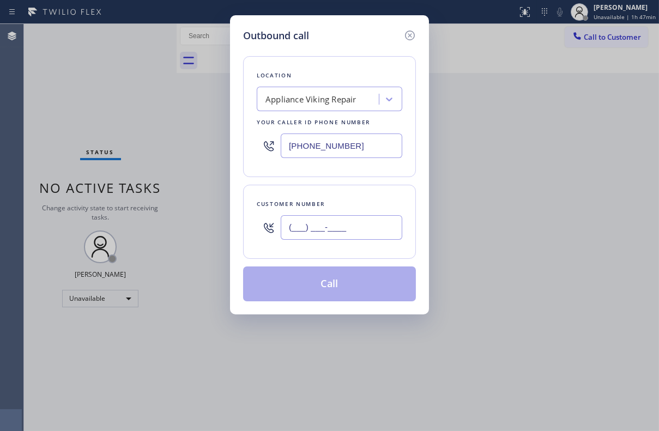
click at [337, 216] on input "(___) ___-____" at bounding box center [342, 227] width 122 height 25
paste input "818) 974-1463"
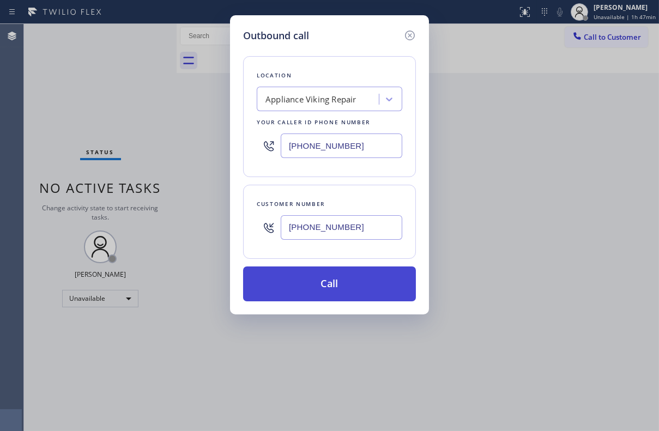
type input "[PHONE_NUMBER]"
click at [325, 283] on button "Call" at bounding box center [329, 284] width 173 height 35
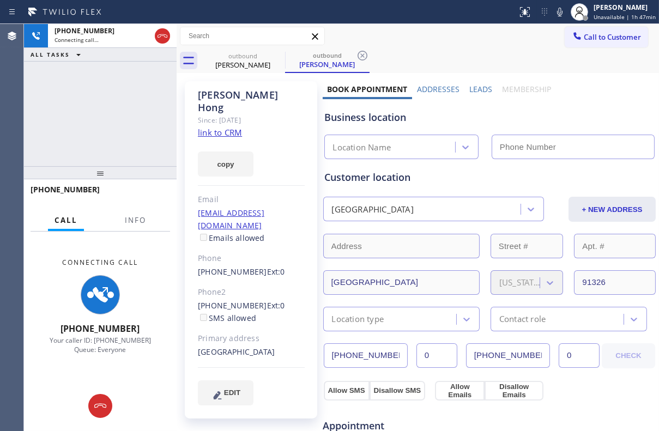
type input "[PHONE_NUMBER]"
click at [479, 87] on label "Leads" at bounding box center [480, 89] width 23 height 10
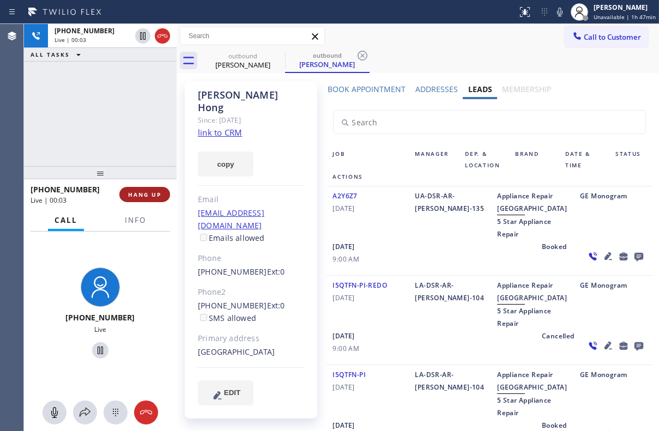
click at [144, 195] on span "HANG UP" at bounding box center [144, 195] width 33 height 8
click at [635, 262] on icon at bounding box center [639, 257] width 9 height 9
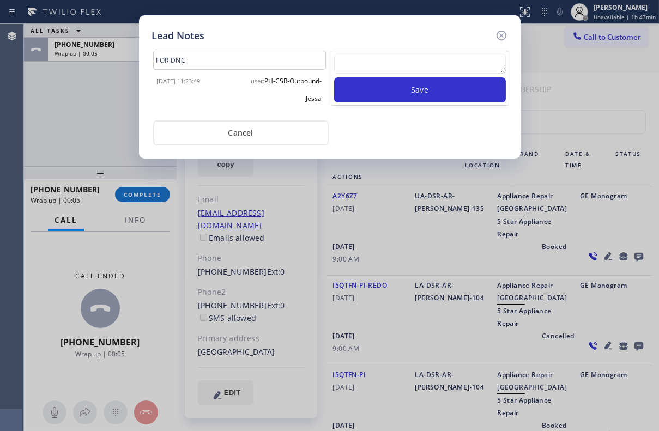
click at [397, 65] on textarea at bounding box center [420, 64] width 172 height 20
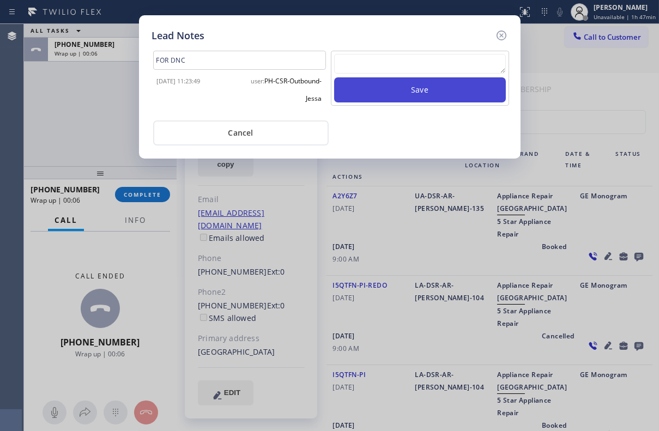
paste textarea "Routed to Voice mail// If CX will call back please transfer to me- Love:*"
type textarea "Routed to Voice mail// If CX will call back please transfer to me- Love:*"
click at [403, 92] on button "Save" at bounding box center [420, 89] width 172 height 25
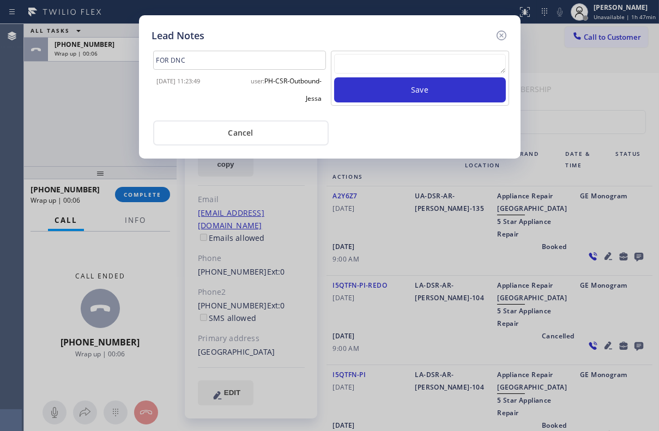
scroll to position [0, 0]
click at [506, 36] on icon at bounding box center [501, 35] width 13 height 13
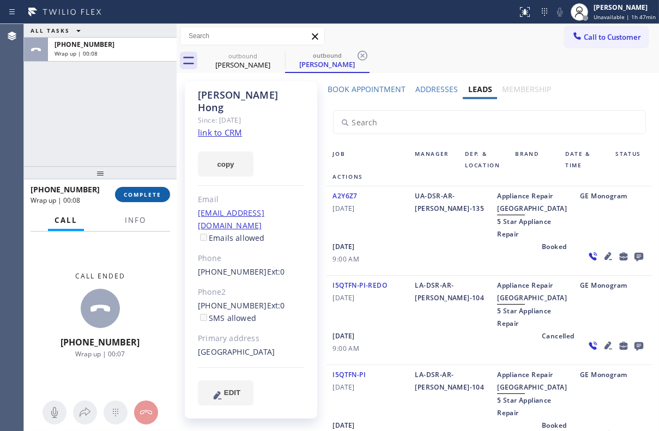
click at [138, 192] on span "COMPLETE" at bounding box center [143, 195] width 38 height 8
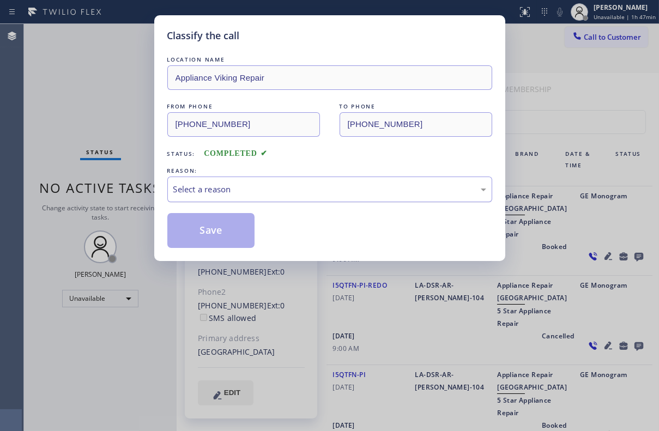
click at [229, 191] on div "Select a reason" at bounding box center [329, 189] width 313 height 13
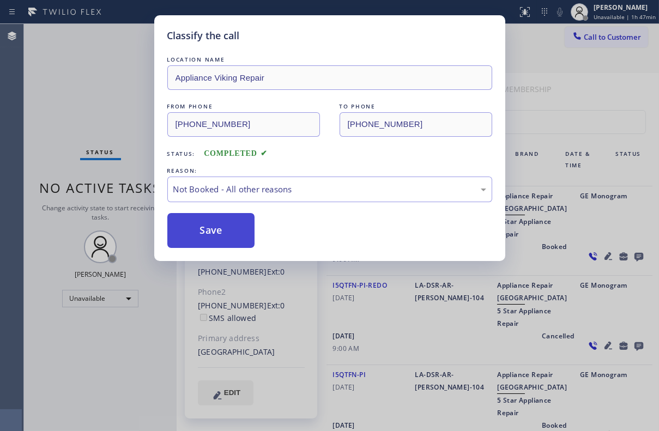
click at [207, 230] on button "Save" at bounding box center [211, 230] width 88 height 35
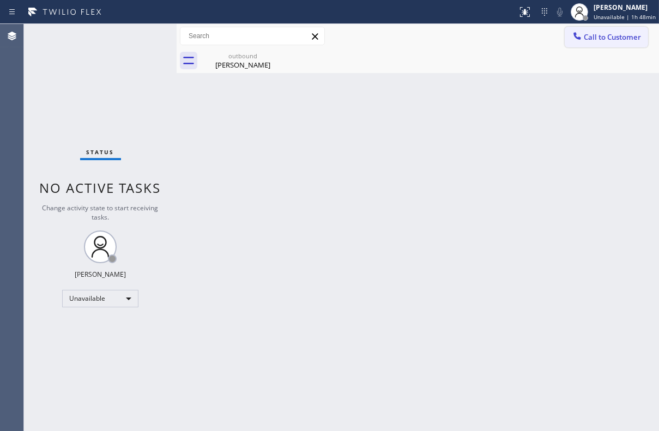
click at [576, 38] on icon at bounding box center [577, 36] width 11 height 11
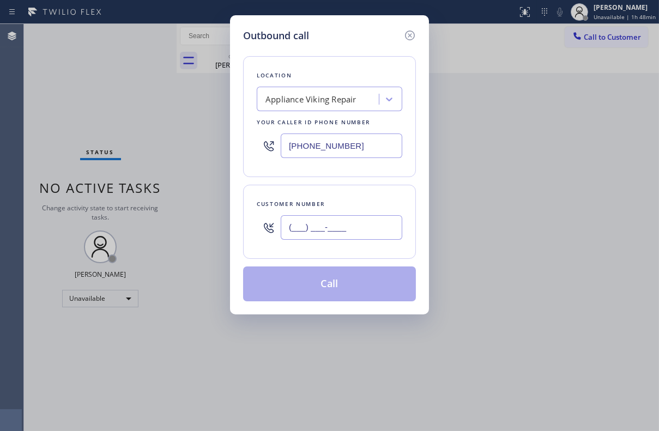
click at [336, 227] on input "(___) ___-____" at bounding box center [342, 227] width 122 height 25
paste input "425) 454-6882"
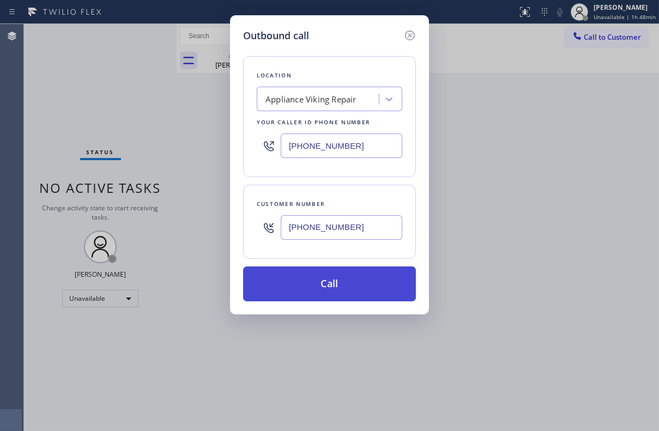
type input "[PHONE_NUMBER]"
click at [316, 277] on button "Call" at bounding box center [329, 284] width 173 height 35
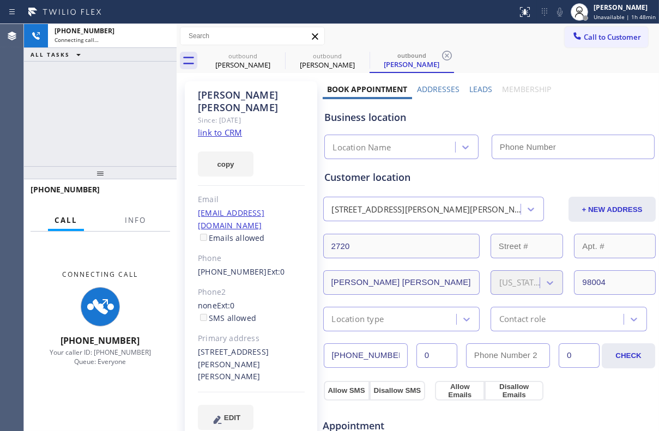
type input "[PHONE_NUMBER]"
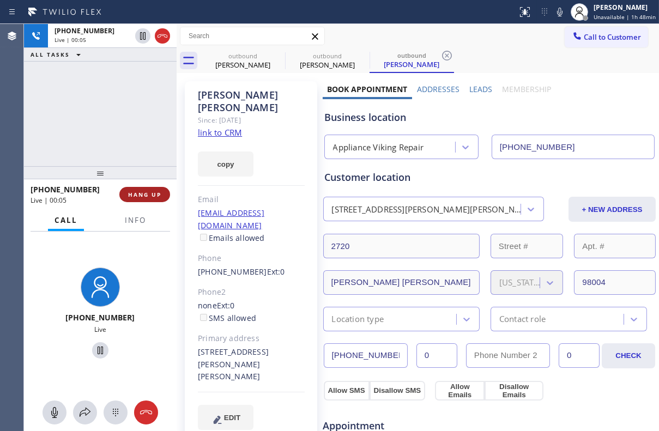
click at [147, 193] on span "HANG UP" at bounding box center [144, 195] width 33 height 8
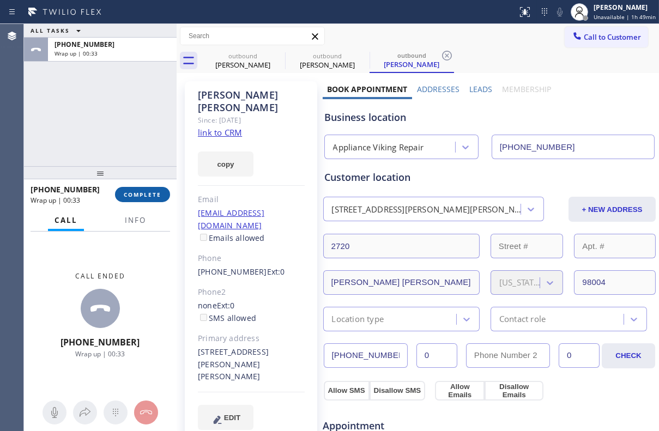
click at [145, 201] on button "COMPLETE" at bounding box center [142, 194] width 55 height 15
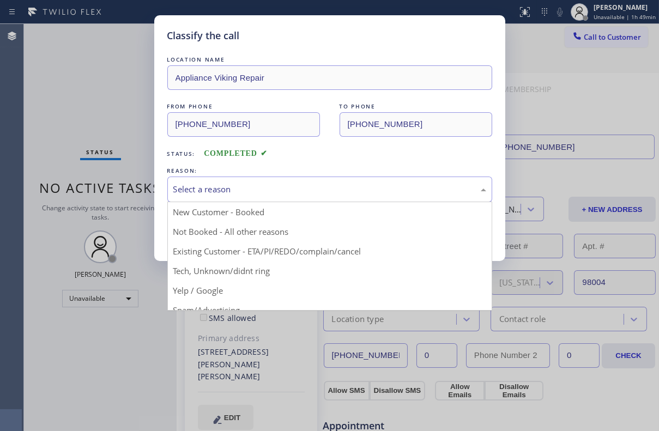
click at [231, 191] on div "Select a reason" at bounding box center [329, 189] width 313 height 13
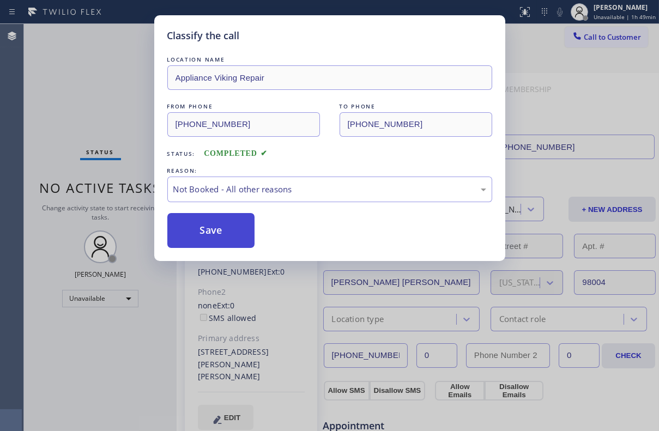
click at [220, 234] on button "Save" at bounding box center [211, 230] width 88 height 35
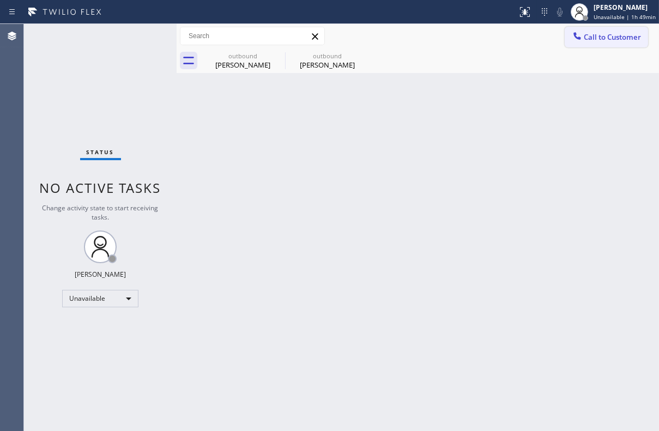
click at [595, 43] on button "Call to Customer" at bounding box center [606, 37] width 83 height 21
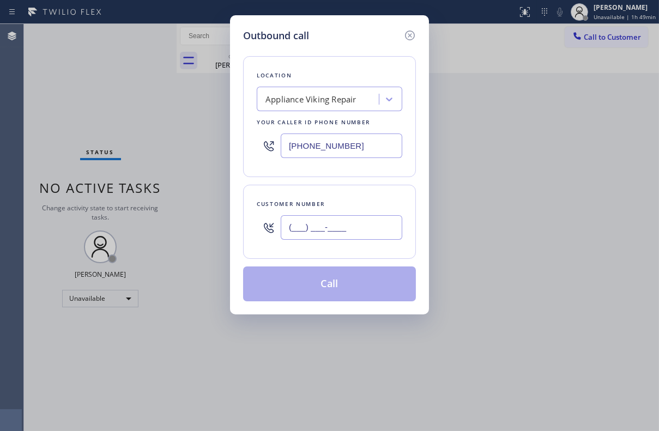
click at [312, 233] on input "(___) ___-____" at bounding box center [342, 227] width 122 height 25
paste input "540) 250-8263"
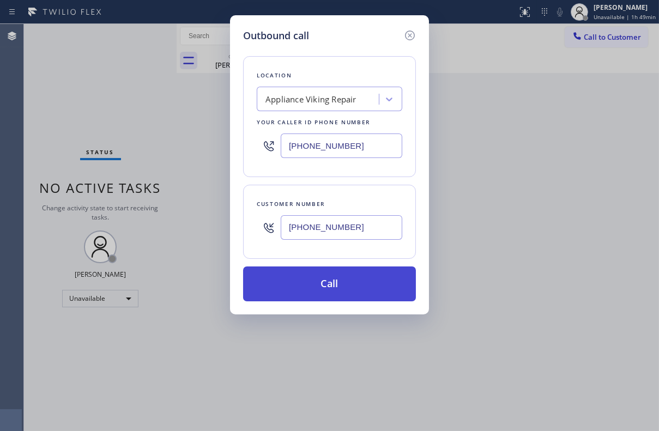
type input "[PHONE_NUMBER]"
click at [329, 286] on button "Call" at bounding box center [329, 284] width 173 height 35
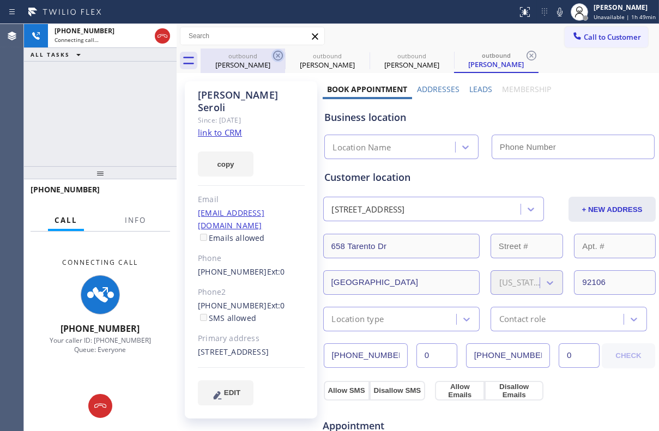
click at [276, 55] on icon at bounding box center [277, 55] width 13 height 13
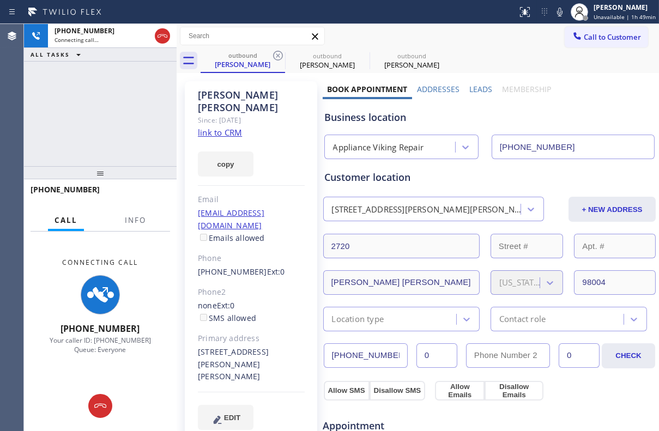
click at [474, 89] on label "Leads" at bounding box center [480, 89] width 23 height 10
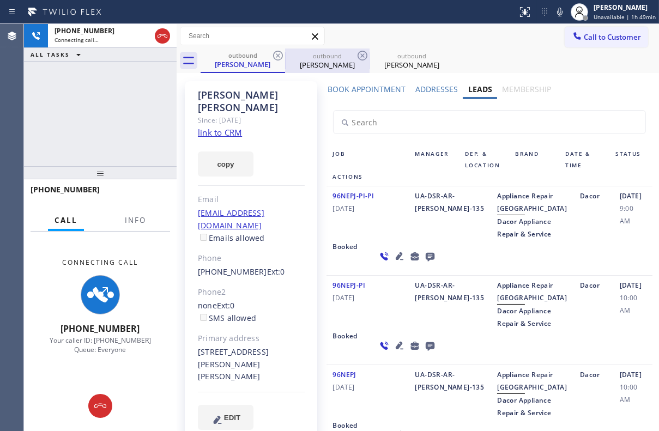
click at [341, 63] on div "[PERSON_NAME]" at bounding box center [327, 65] width 82 height 10
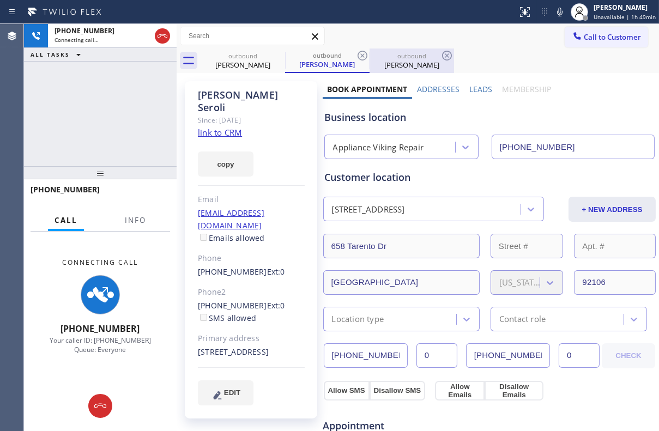
click at [410, 64] on div "[PERSON_NAME]" at bounding box center [412, 65] width 82 height 10
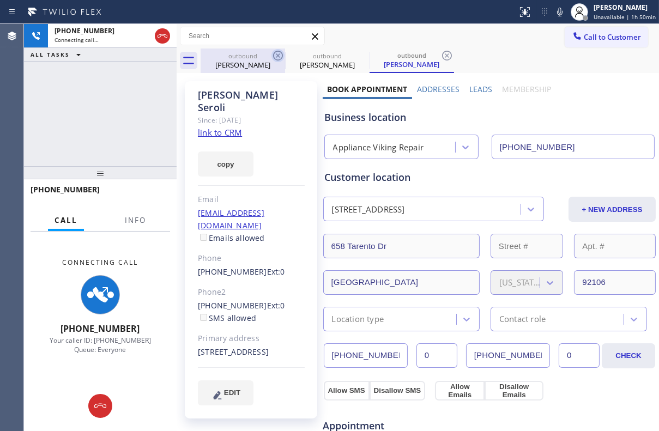
click at [279, 53] on icon at bounding box center [277, 55] width 13 height 13
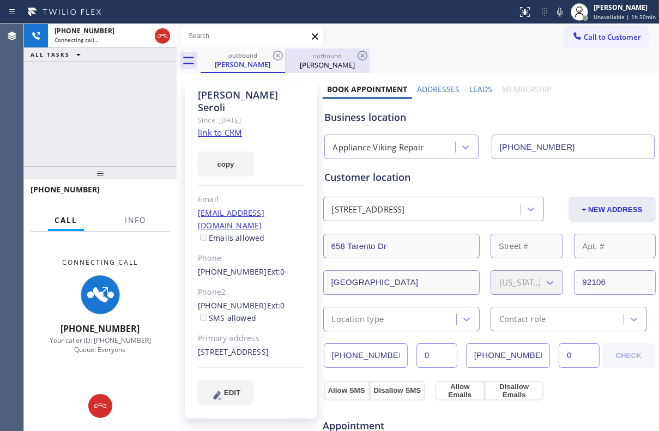
click at [321, 66] on div "[PERSON_NAME]" at bounding box center [327, 65] width 82 height 10
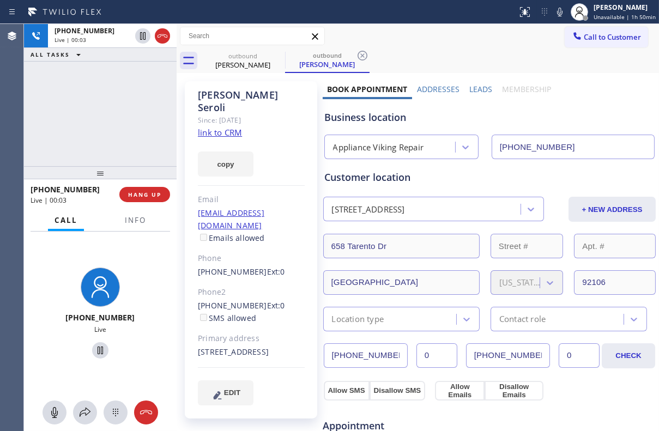
click at [473, 86] on label "Leads" at bounding box center [480, 89] width 23 height 10
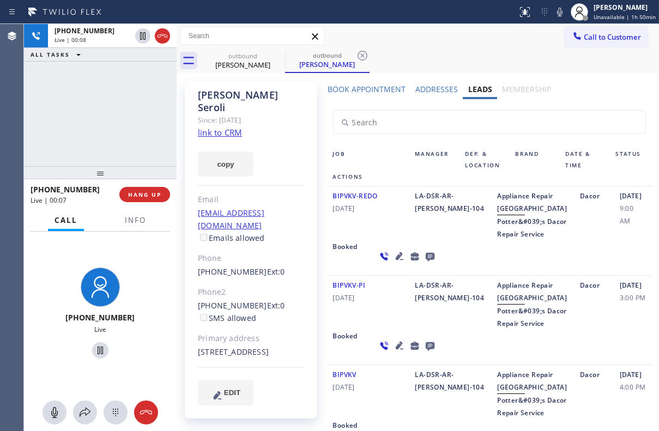
click at [425, 262] on icon at bounding box center [429, 257] width 9 height 9
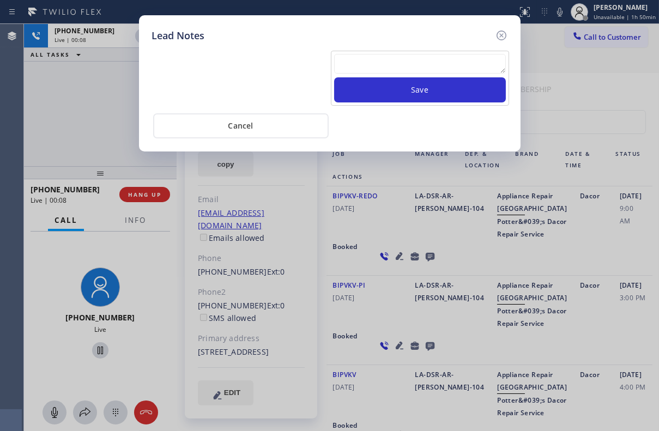
click at [394, 61] on textarea at bounding box center [420, 64] width 172 height 20
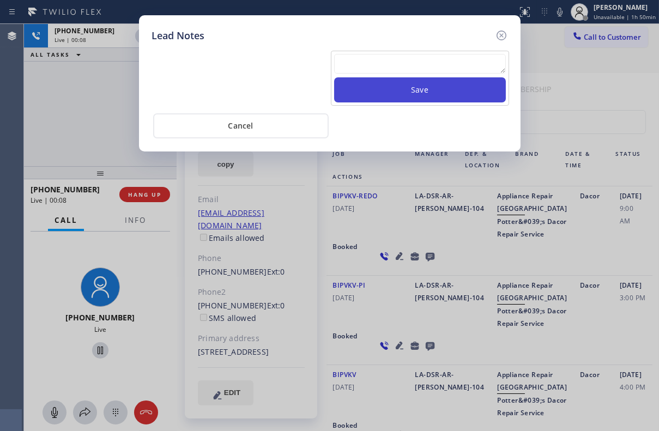
paste textarea "Routed to Voice mail// If CX will call back please transfer to me- Love:*"
type textarea "Routed to Voice mail// If CX will call back please transfer to me- Love:*"
click at [415, 93] on button "Save" at bounding box center [420, 89] width 172 height 25
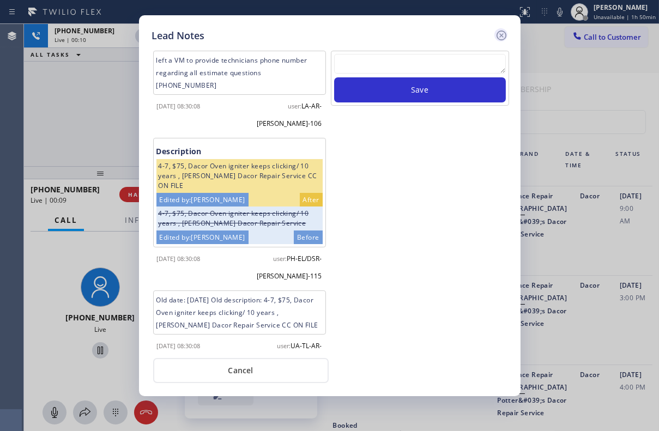
click at [503, 34] on icon at bounding box center [501, 35] width 13 height 13
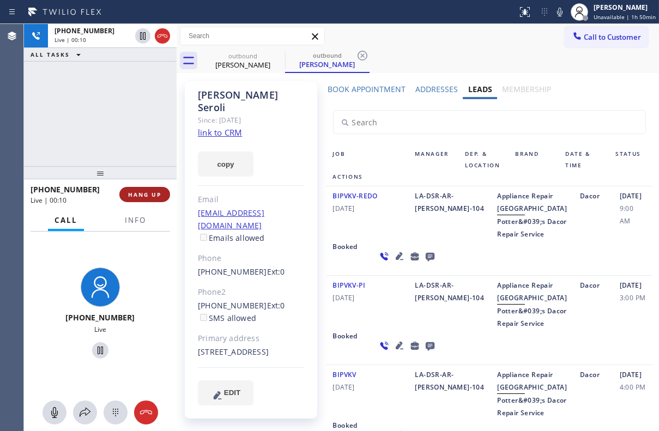
click at [155, 191] on button "HANG UP" at bounding box center [144, 194] width 51 height 15
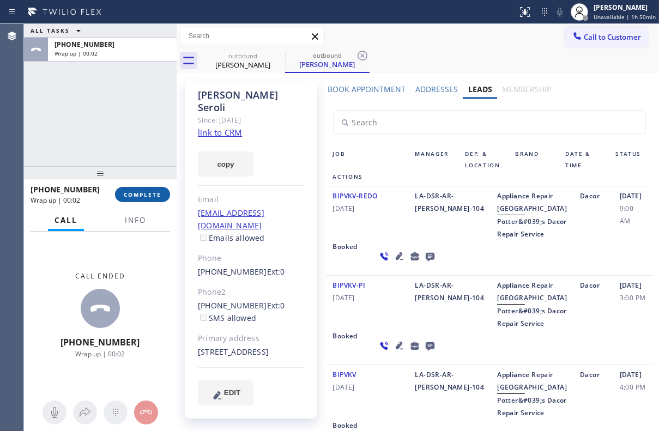
click at [147, 201] on button "COMPLETE" at bounding box center [142, 194] width 55 height 15
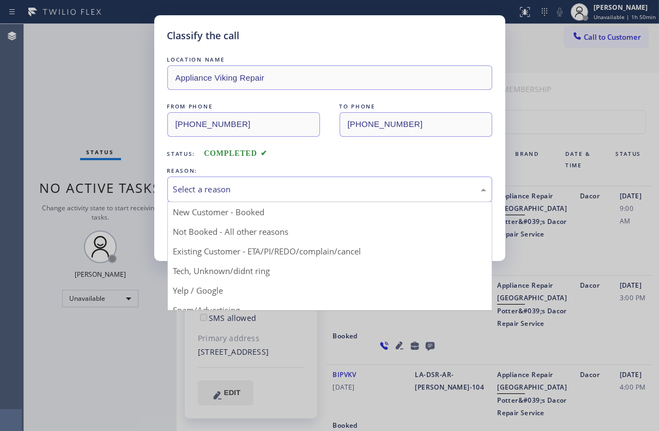
click at [272, 177] on div "Select a reason" at bounding box center [329, 190] width 325 height 26
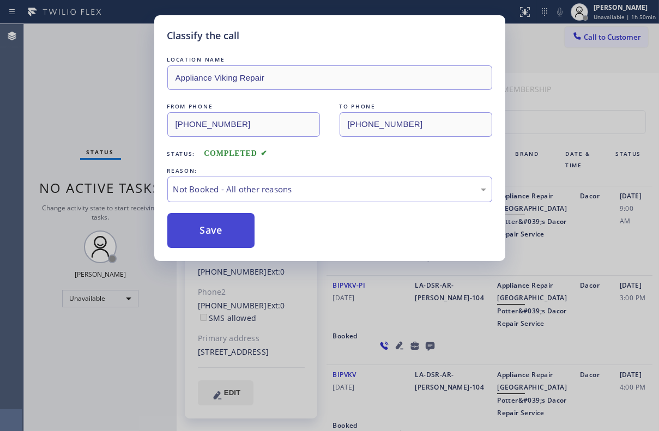
click at [231, 234] on button "Save" at bounding box center [211, 230] width 88 height 35
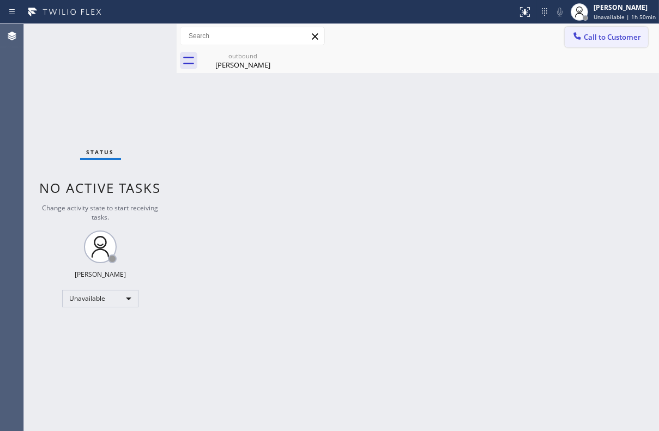
click at [578, 32] on icon at bounding box center [577, 36] width 11 height 11
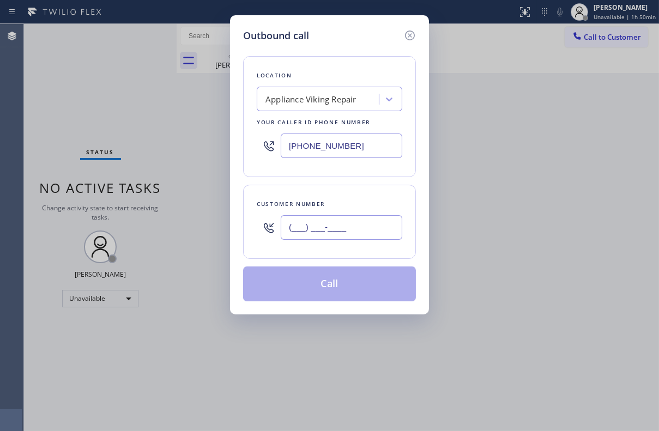
click at [328, 232] on input "(___) ___-____" at bounding box center [342, 227] width 122 height 25
paste input "281) 734-7500"
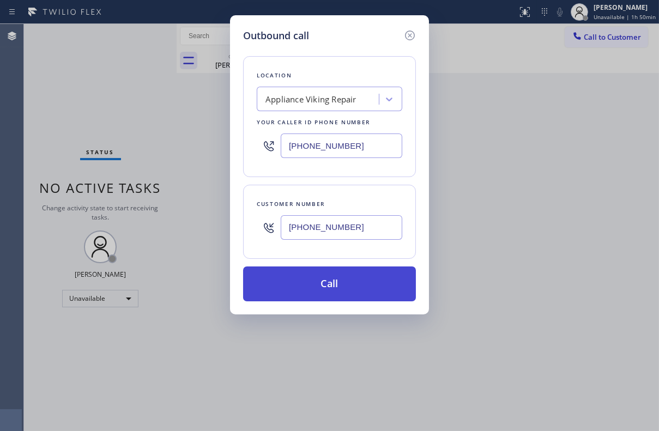
type input "[PHONE_NUMBER]"
click at [323, 282] on button "Call" at bounding box center [329, 284] width 173 height 35
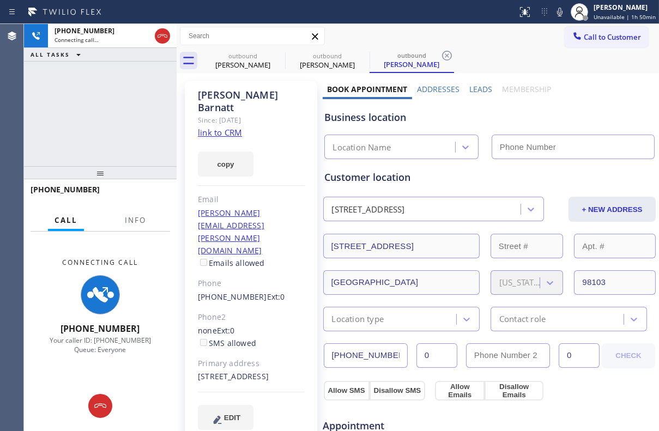
type input "[PHONE_NUMBER]"
click at [476, 87] on label "Leads" at bounding box center [480, 89] width 23 height 10
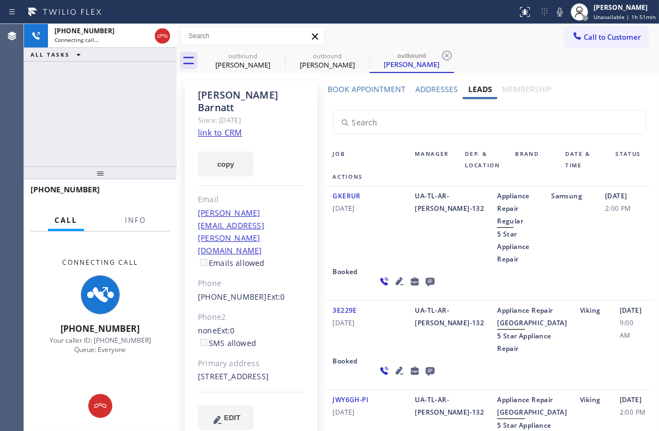
click at [425, 281] on icon at bounding box center [429, 282] width 9 height 9
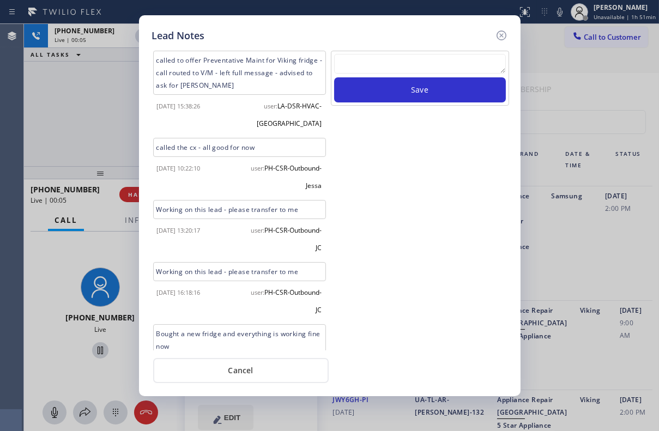
click at [352, 64] on textarea at bounding box center [420, 64] width 172 height 20
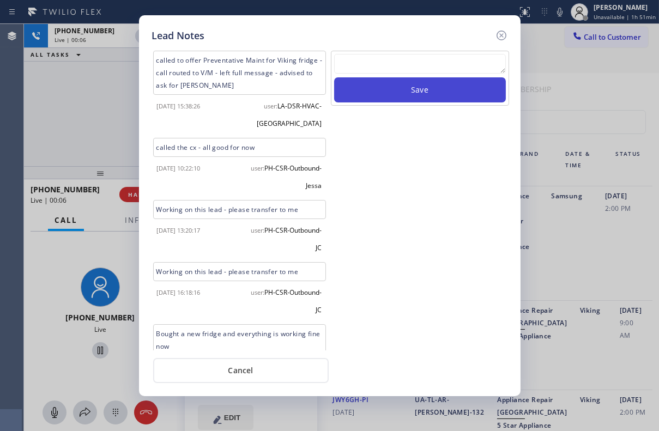
paste textarea "Routed to Voice mail// If CX will call back please transfer to me- Love:*"
type textarea "Routed to Voice mail// If CX will call back please transfer to me- Love:*"
click at [409, 99] on button "Save" at bounding box center [420, 89] width 172 height 25
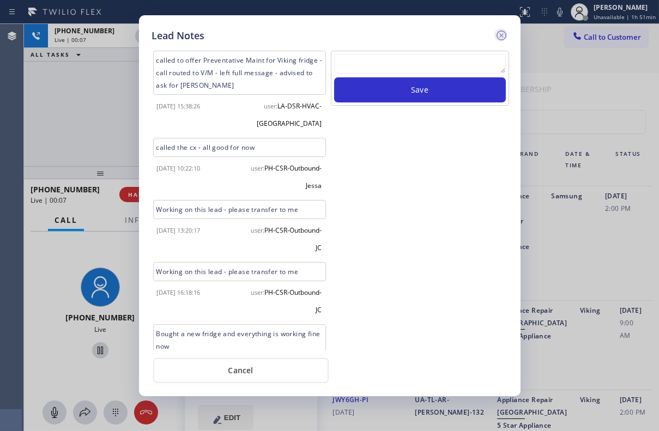
click at [502, 31] on icon at bounding box center [501, 36] width 10 height 10
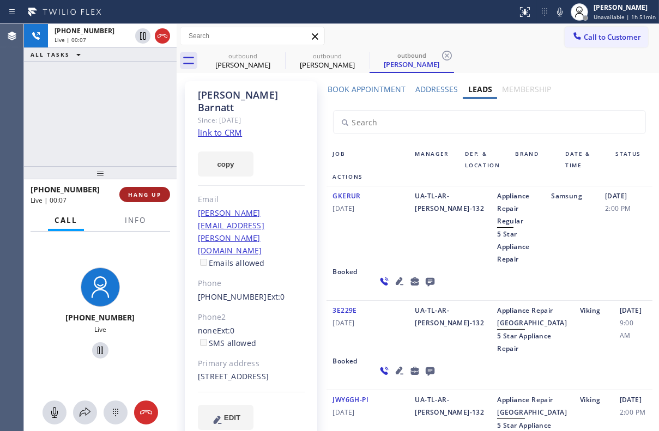
click at [141, 195] on span "HANG UP" at bounding box center [144, 195] width 33 height 8
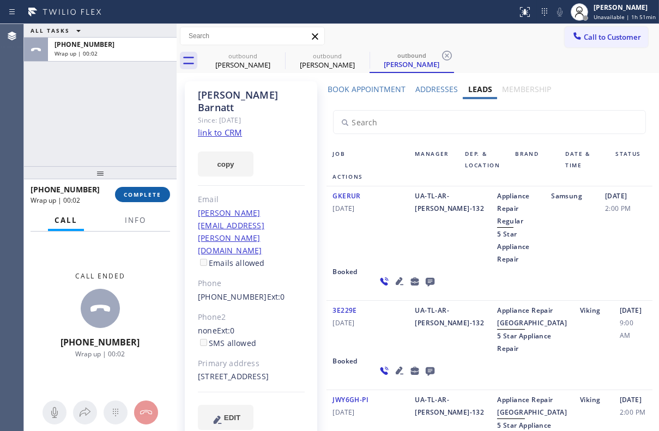
click at [160, 192] on span "COMPLETE" at bounding box center [143, 195] width 38 height 8
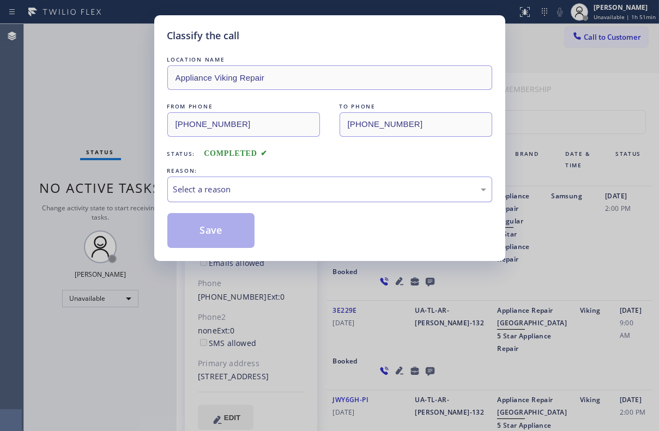
click at [349, 188] on div "Select a reason" at bounding box center [329, 189] width 313 height 13
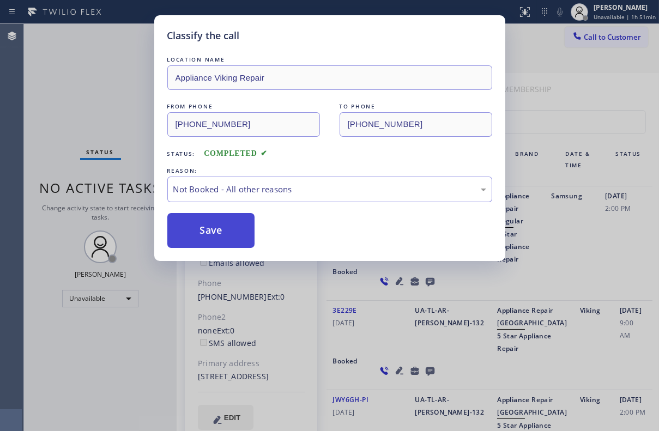
click at [239, 231] on button "Save" at bounding box center [211, 230] width 88 height 35
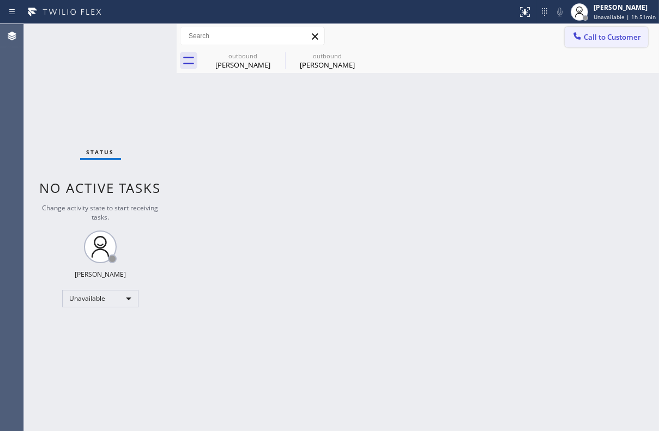
click at [622, 37] on span "Call to Customer" at bounding box center [612, 37] width 57 height 10
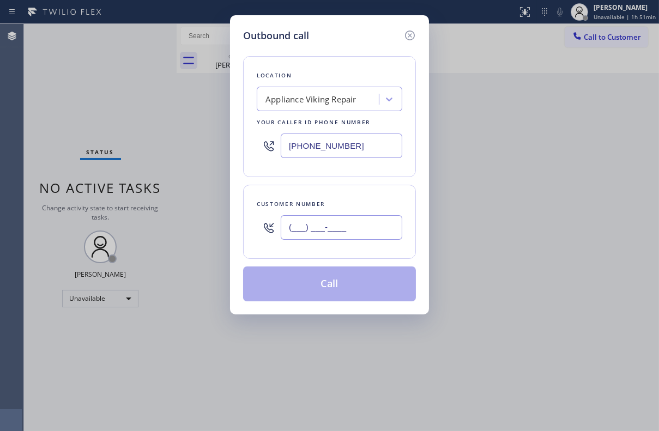
click at [341, 234] on input "(___) ___-____" at bounding box center [342, 227] width 122 height 25
paste input "305) 562-3270"
type input "[PHONE_NUMBER]"
click at [327, 294] on button "Call" at bounding box center [329, 284] width 173 height 35
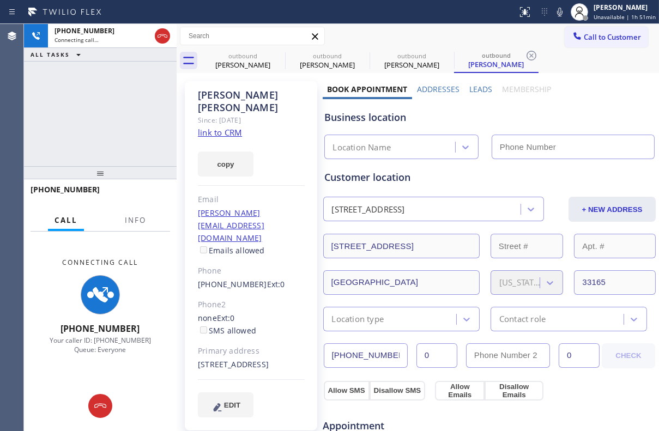
click at [472, 88] on label "Leads" at bounding box center [480, 89] width 23 height 10
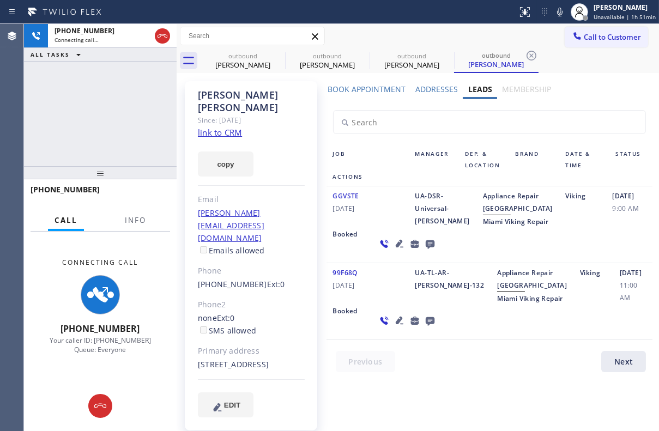
click at [425, 249] on icon at bounding box center [429, 244] width 9 height 9
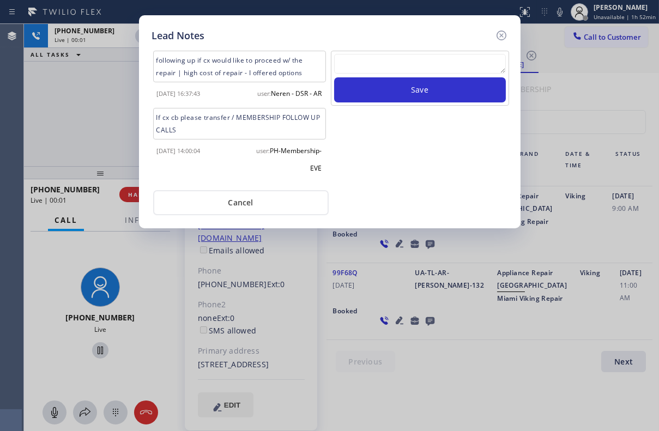
click at [393, 64] on textarea at bounding box center [420, 64] width 172 height 20
paste textarea "Routed to Voice mail// If CX will call back please transfer to me- Love:*"
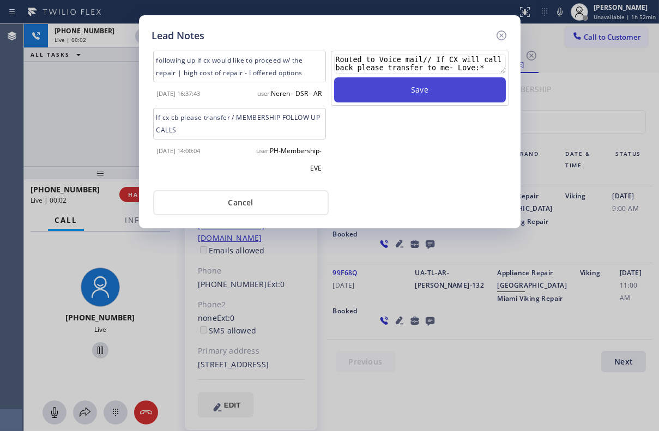
type textarea "Routed to Voice mail// If CX will call back please transfer to me- Love:*"
click at [421, 90] on button "Save" at bounding box center [420, 89] width 172 height 25
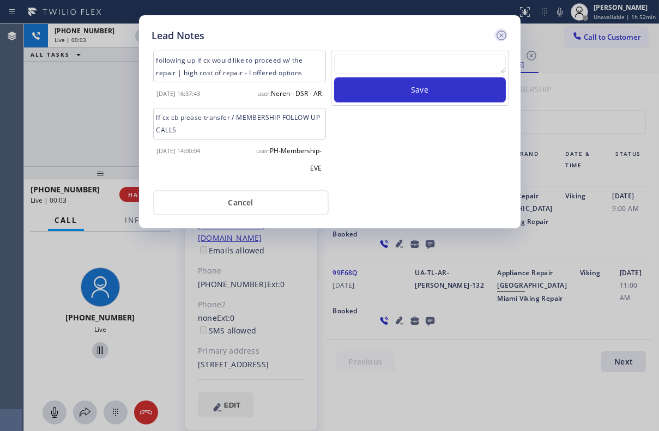
click at [499, 36] on icon at bounding box center [501, 35] width 13 height 13
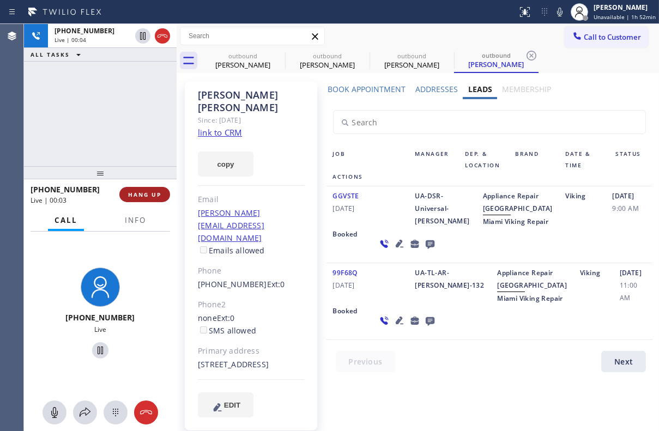
click at [142, 200] on button "HANG UP" at bounding box center [144, 194] width 51 height 15
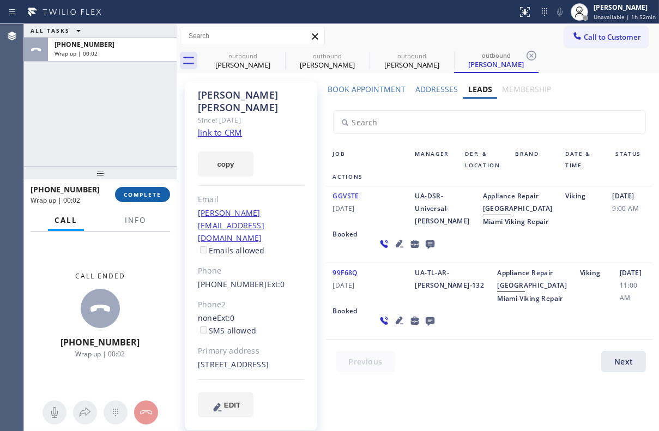
click at [154, 196] on span "COMPLETE" at bounding box center [143, 195] width 38 height 8
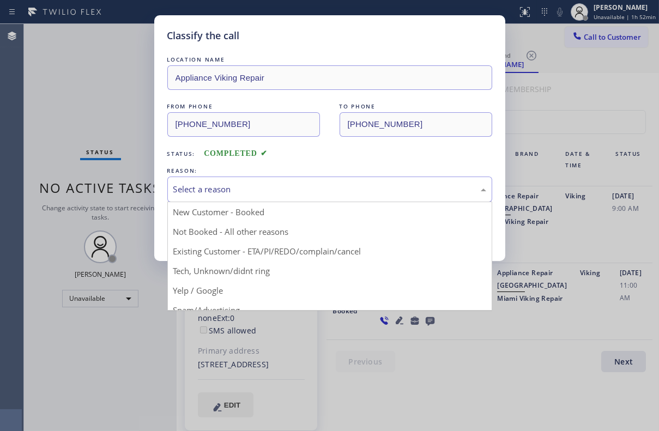
click at [258, 179] on div "Select a reason" at bounding box center [329, 190] width 325 height 26
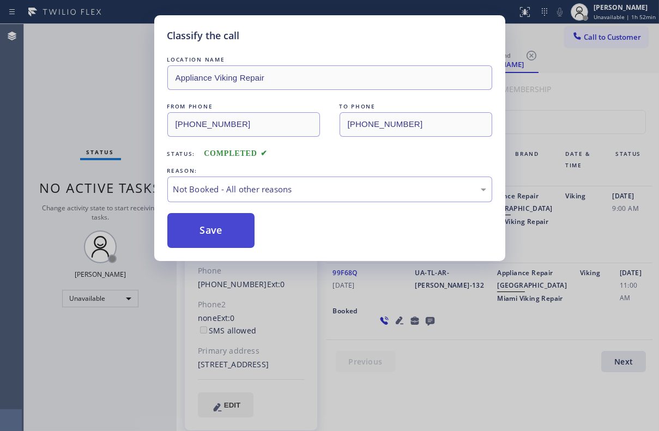
click at [202, 237] on button "Save" at bounding box center [211, 230] width 88 height 35
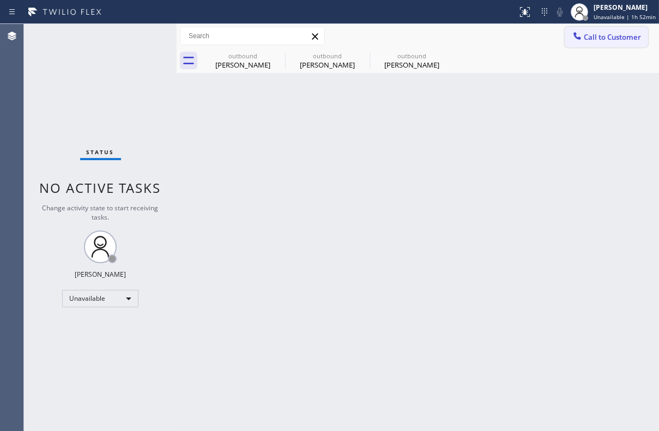
click at [589, 36] on span "Call to Customer" at bounding box center [612, 37] width 57 height 10
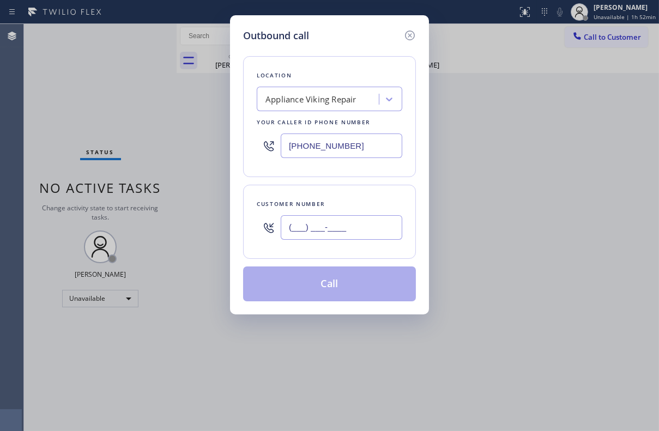
click at [360, 224] on input "(___) ___-____" at bounding box center [342, 227] width 122 height 25
paste input "510) 386-3941"
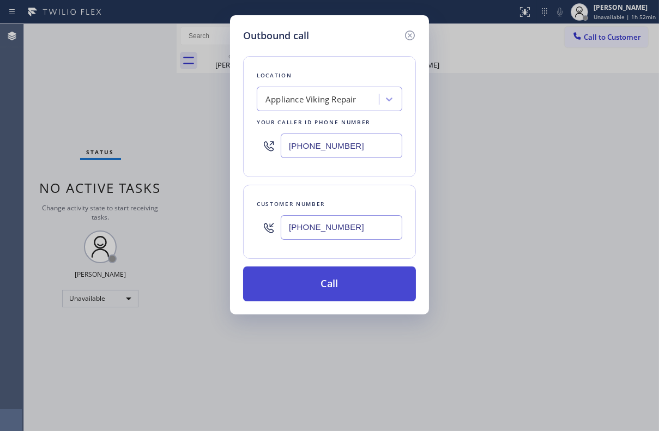
type input "[PHONE_NUMBER]"
click at [342, 281] on button "Call" at bounding box center [329, 284] width 173 height 35
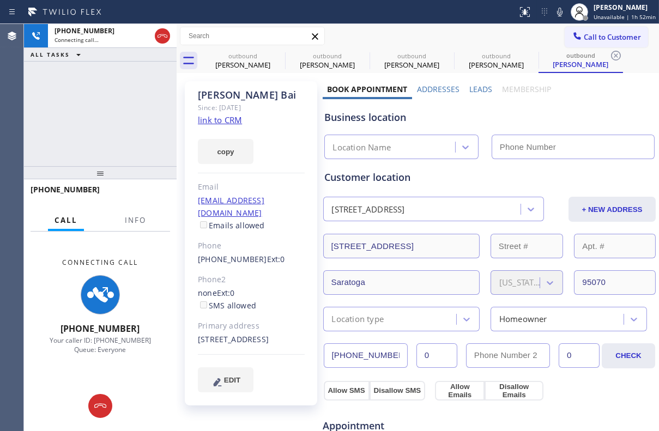
click at [478, 89] on label "Leads" at bounding box center [480, 89] width 23 height 10
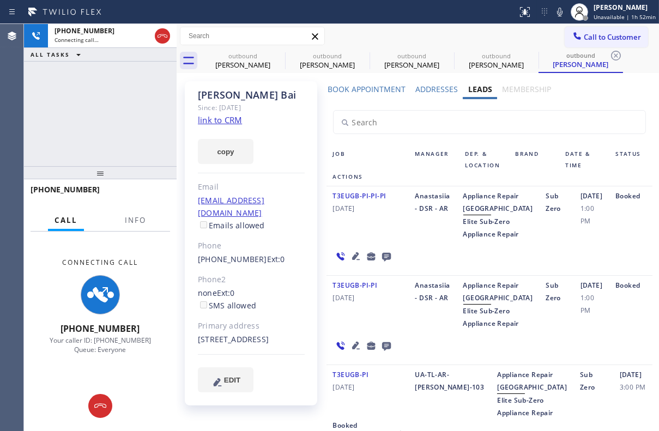
click at [385, 263] on icon at bounding box center [386, 257] width 13 height 14
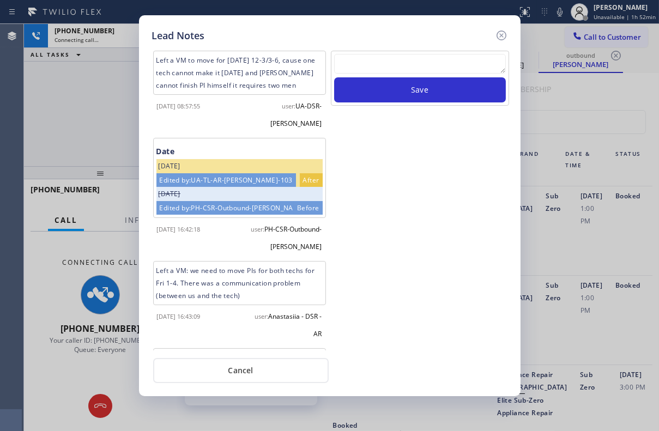
click at [365, 59] on textarea at bounding box center [420, 64] width 172 height 20
paste textarea "Routed to Voice mail// If CX will call back please transfer to me- Love:*"
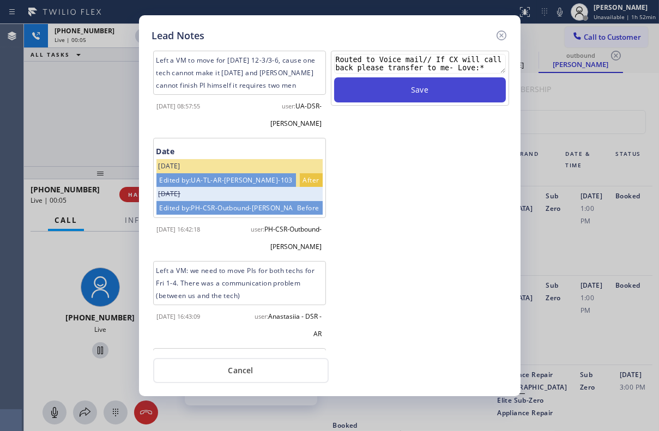
type textarea "Routed to Voice mail// If CX will call back please transfer to me- Love:*"
click at [403, 84] on button "Save" at bounding box center [420, 89] width 172 height 25
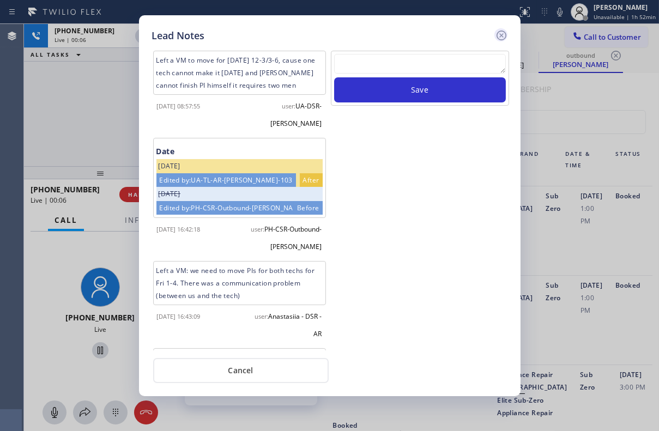
click at [498, 32] on icon at bounding box center [501, 36] width 10 height 10
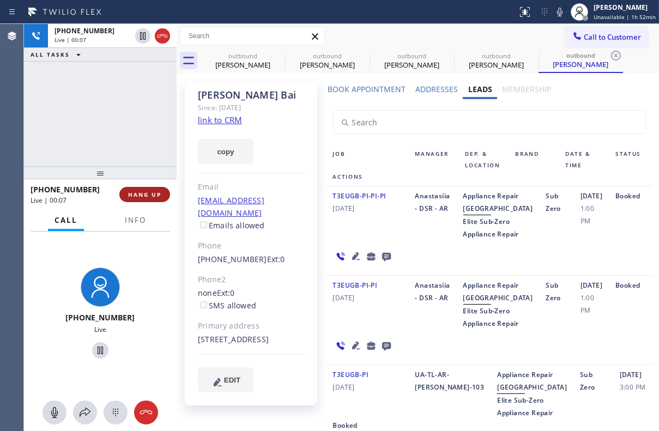
click at [148, 191] on span "HANG UP" at bounding box center [144, 195] width 33 height 8
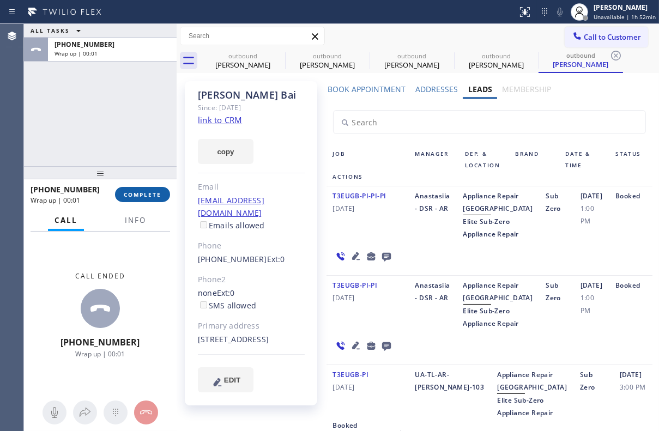
click at [141, 198] on button "COMPLETE" at bounding box center [142, 194] width 55 height 15
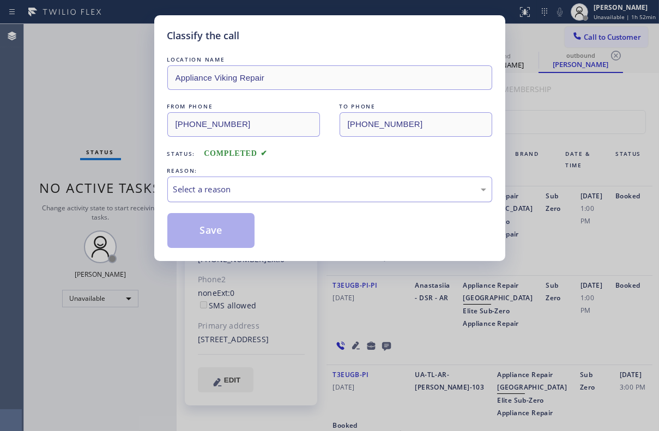
click at [297, 188] on div "Select a reason" at bounding box center [329, 189] width 313 height 13
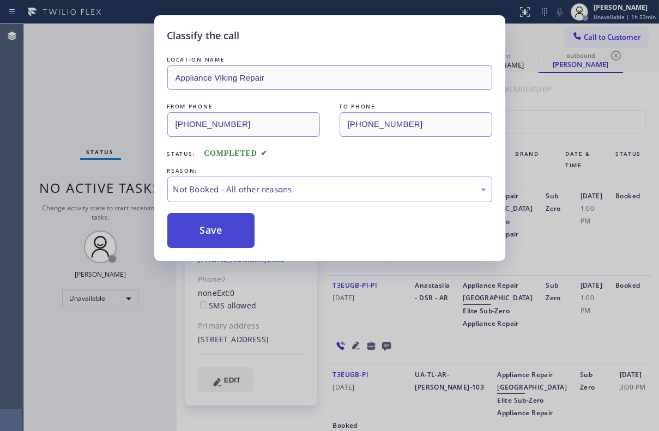
click at [202, 234] on button "Save" at bounding box center [211, 230] width 88 height 35
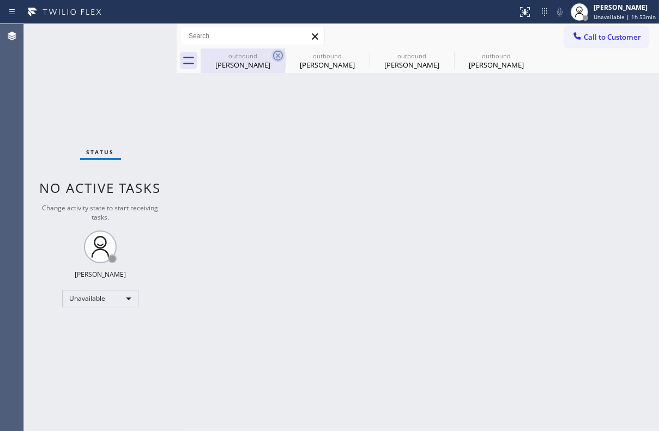
click at [273, 56] on icon at bounding box center [278, 56] width 10 height 10
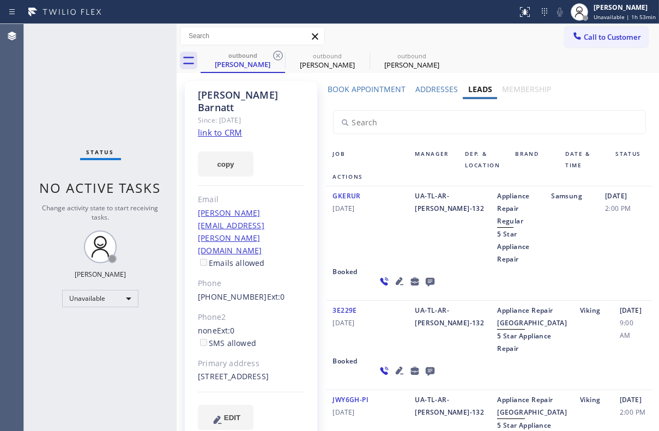
click at [273, 56] on icon at bounding box center [278, 56] width 10 height 10
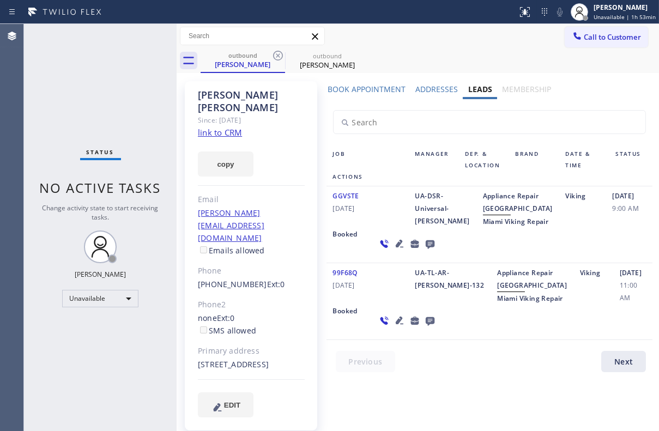
click at [273, 56] on icon at bounding box center [278, 56] width 10 height 10
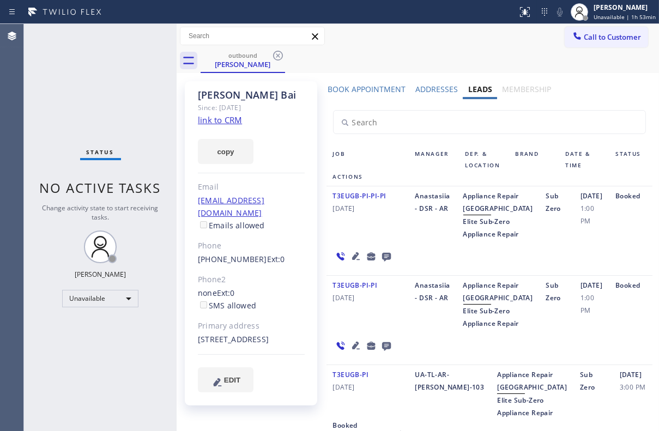
click at [273, 56] on icon at bounding box center [278, 56] width 10 height 10
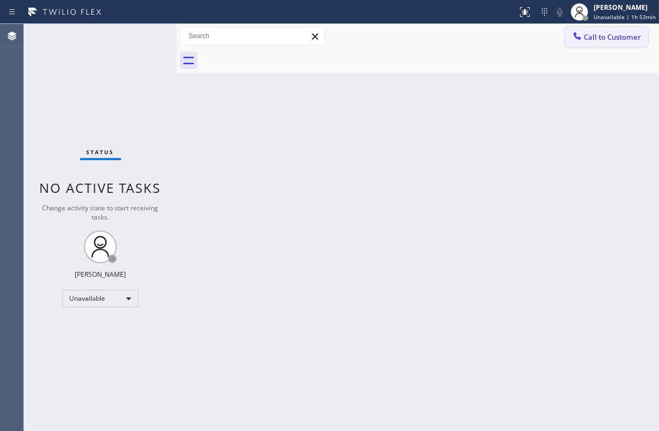
click at [595, 42] on button "Call to Customer" at bounding box center [606, 37] width 83 height 21
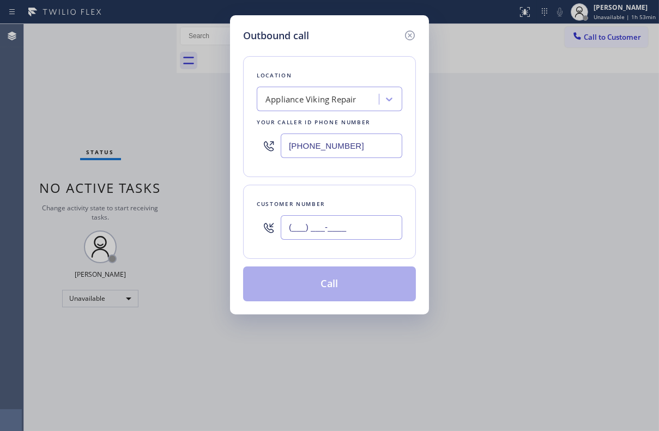
click at [316, 229] on input "(___) ___-____" at bounding box center [342, 227] width 122 height 25
paste input "408) 892-8741"
type input "[PHONE_NUMBER]"
click at [319, 292] on button "Call" at bounding box center [329, 284] width 173 height 35
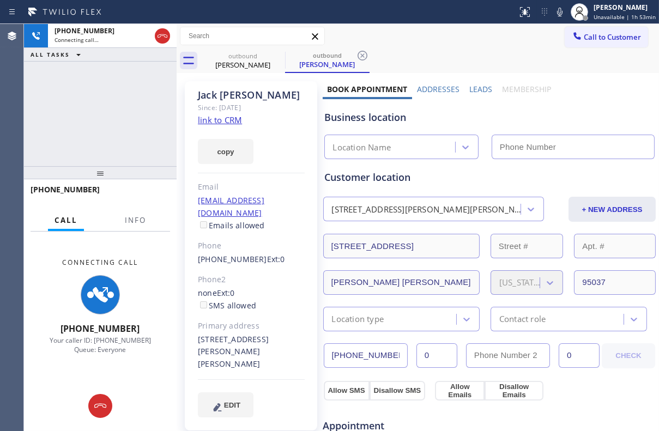
click at [473, 87] on label "Leads" at bounding box center [480, 89] width 23 height 10
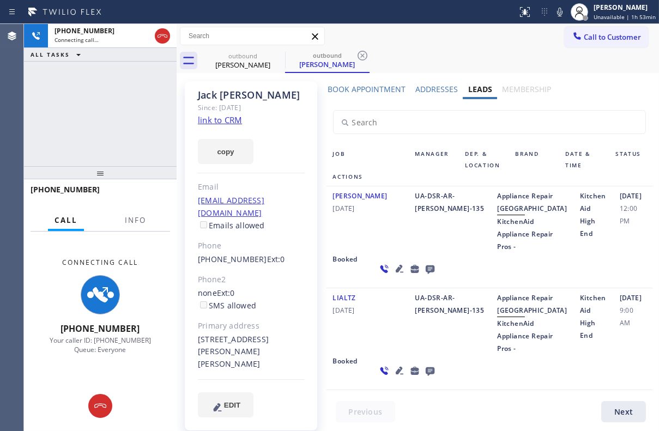
click at [425, 274] on icon at bounding box center [429, 270] width 9 height 9
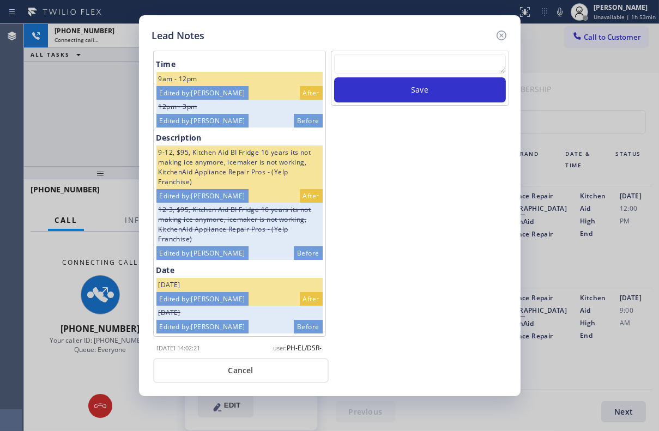
click at [389, 71] on textarea at bounding box center [420, 64] width 172 height 20
paste textarea "Routed to Voice mail// If CX will call back please transfer to me- Love:*"
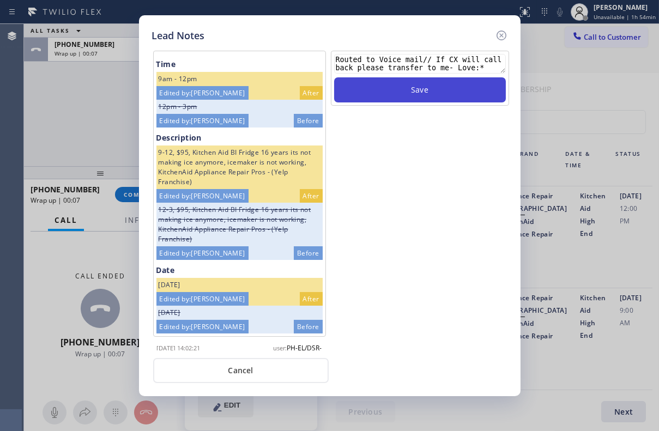
type textarea "Routed to Voice mail// If CX will call back please transfer to me- Love:*"
click at [457, 89] on button "Save" at bounding box center [420, 89] width 172 height 25
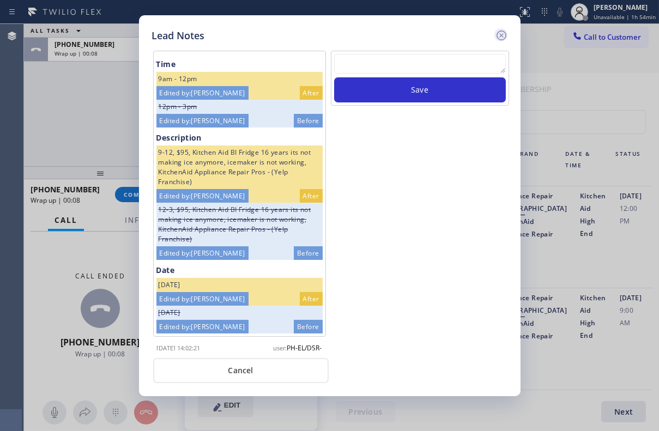
click at [502, 35] on icon at bounding box center [501, 35] width 13 height 13
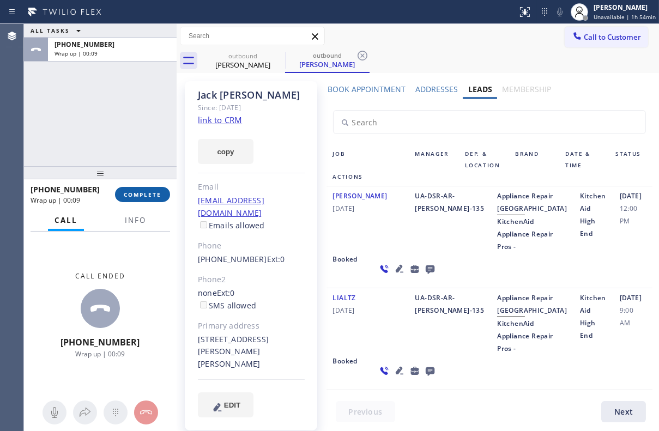
click at [144, 194] on span "COMPLETE" at bounding box center [143, 195] width 38 height 8
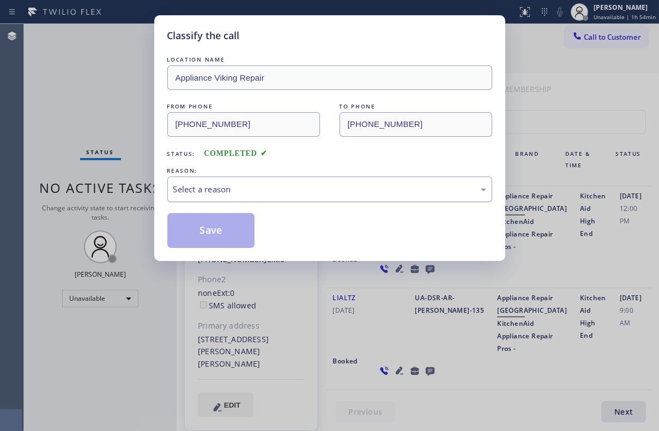
click at [218, 193] on div "Select a reason" at bounding box center [329, 189] width 313 height 13
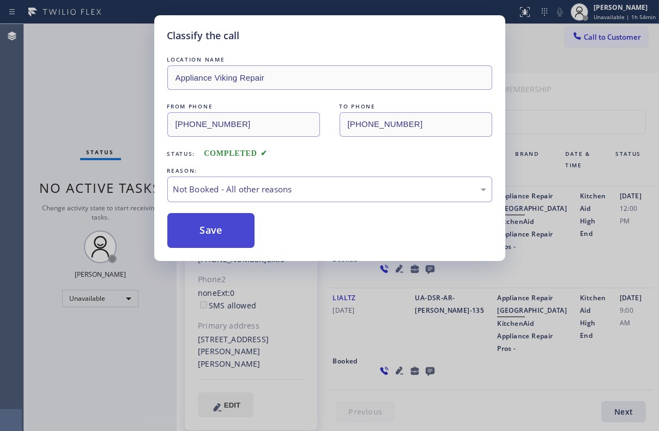
click at [194, 234] on button "Save" at bounding box center [211, 230] width 88 height 35
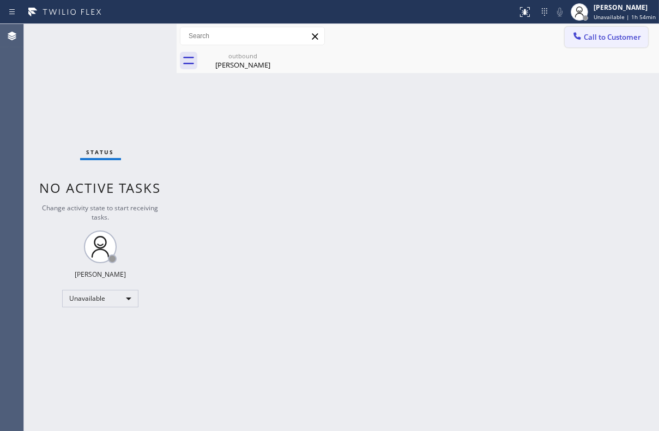
click at [604, 32] on span "Call to Customer" at bounding box center [612, 37] width 57 height 10
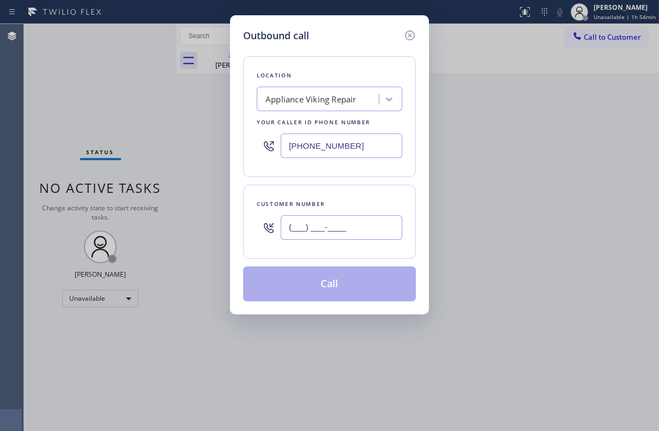
click at [359, 218] on input "(___) ___-____" at bounding box center [342, 227] width 122 height 25
paste input "760) 889-9165"
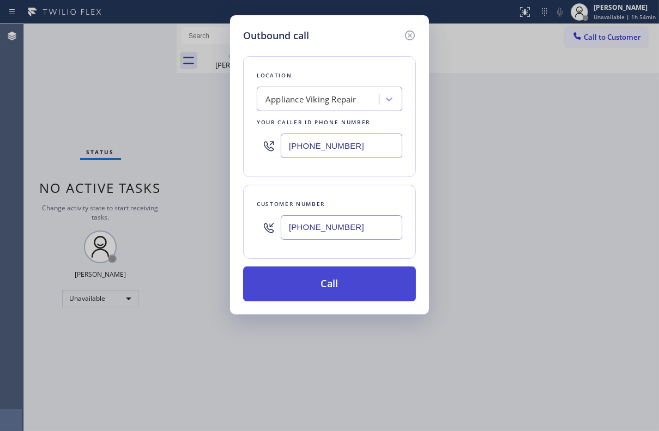
type input "[PHONE_NUMBER]"
click at [333, 277] on button "Call" at bounding box center [329, 284] width 173 height 35
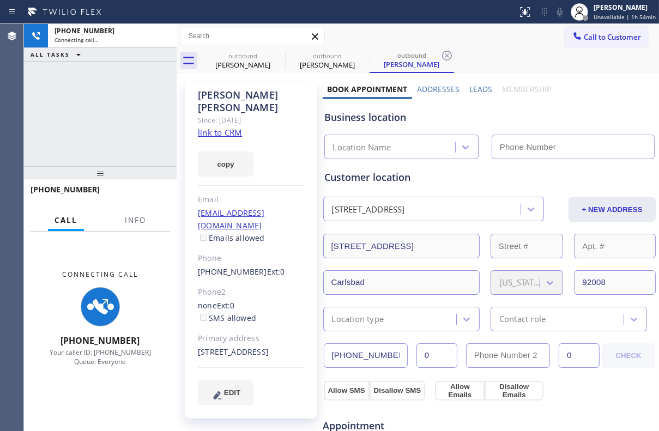
click at [469, 89] on label "Leads" at bounding box center [480, 89] width 23 height 10
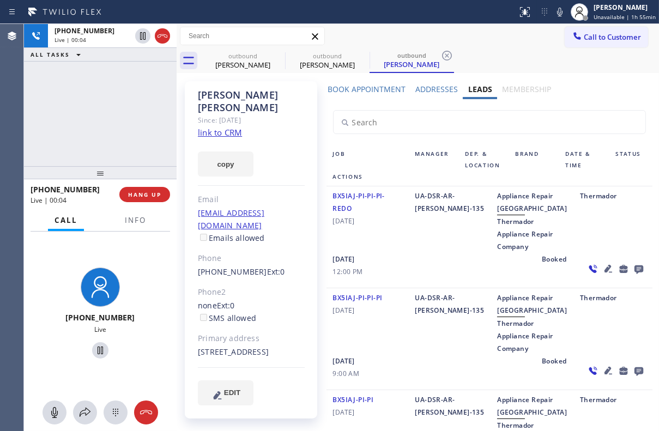
click at [635, 274] on icon at bounding box center [639, 270] width 9 height 9
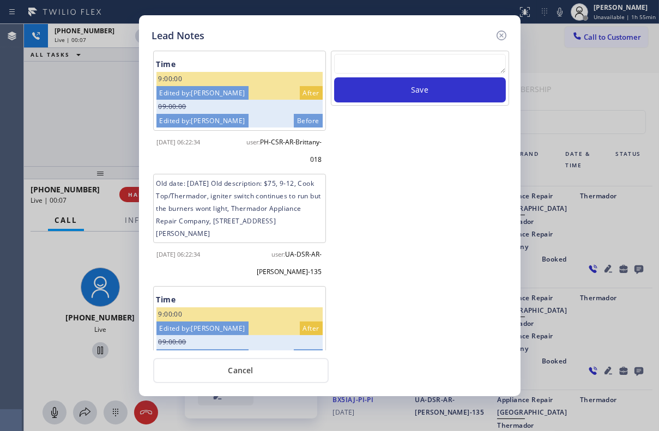
click at [435, 69] on textarea at bounding box center [420, 64] width 172 height 20
paste textarea "Routed to Voice mail// If CX will call back please transfer to me- Love:*"
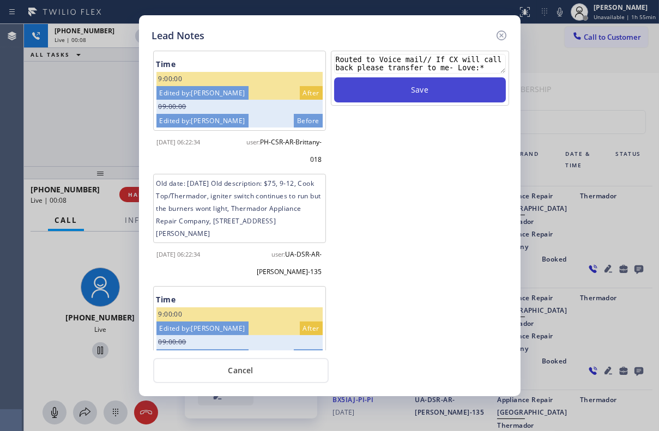
type textarea "Routed to Voice mail// If CX will call back please transfer to me- Love:*"
click at [429, 98] on button "Save" at bounding box center [420, 89] width 172 height 25
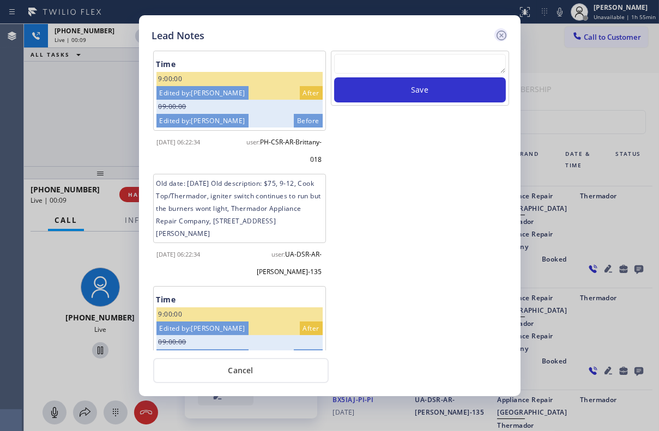
click at [501, 35] on icon at bounding box center [501, 36] width 10 height 10
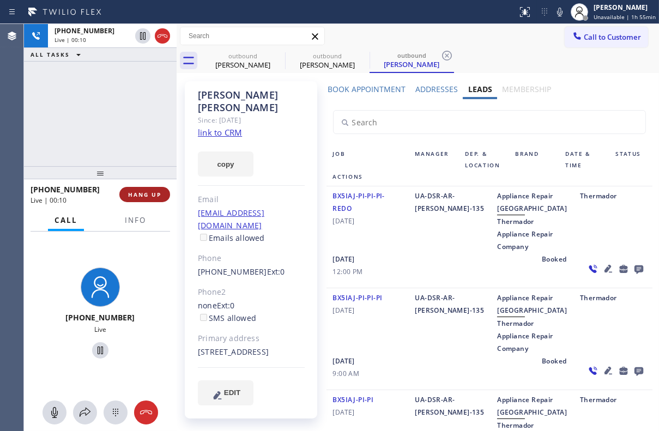
click at [161, 189] on button "HANG UP" at bounding box center [144, 194] width 51 height 15
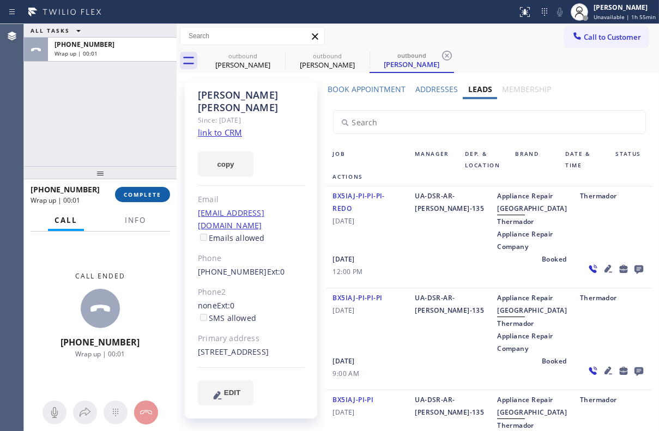
click at [153, 195] on span "COMPLETE" at bounding box center [143, 195] width 38 height 8
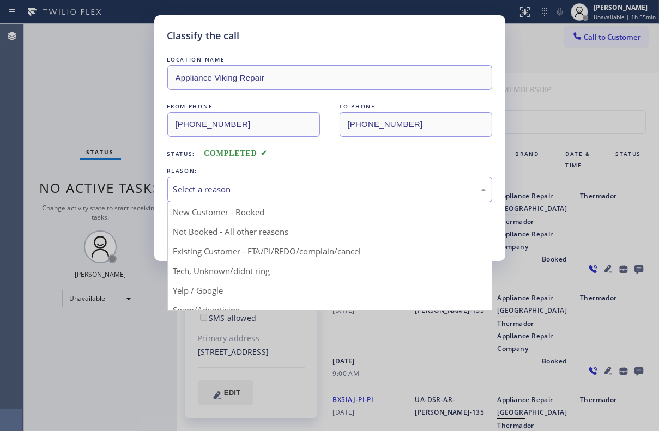
click at [249, 184] on div "Select a reason" at bounding box center [329, 189] width 313 height 13
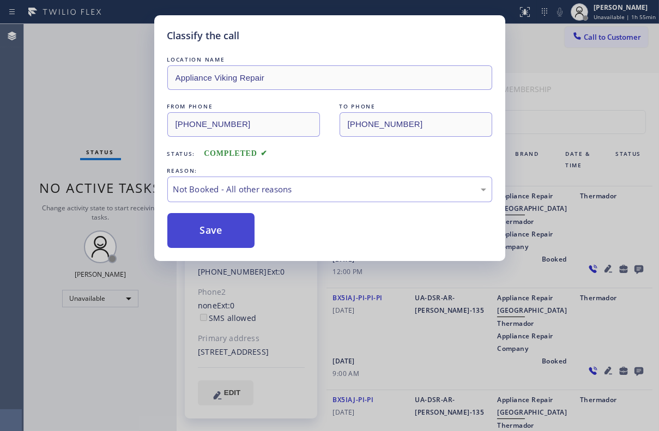
click at [218, 225] on button "Save" at bounding box center [211, 230] width 88 height 35
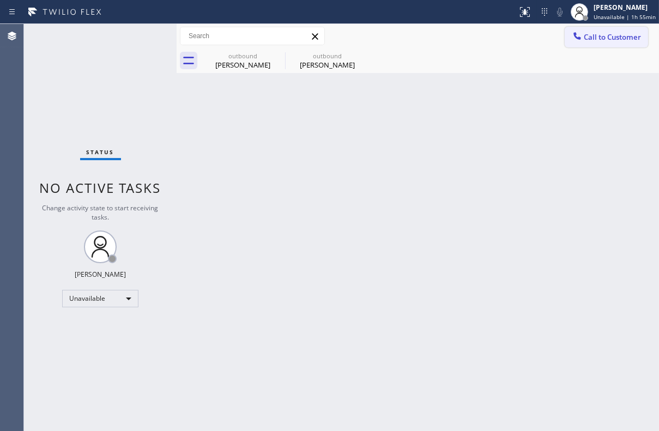
click at [599, 37] on span "Call to Customer" at bounding box center [612, 37] width 57 height 10
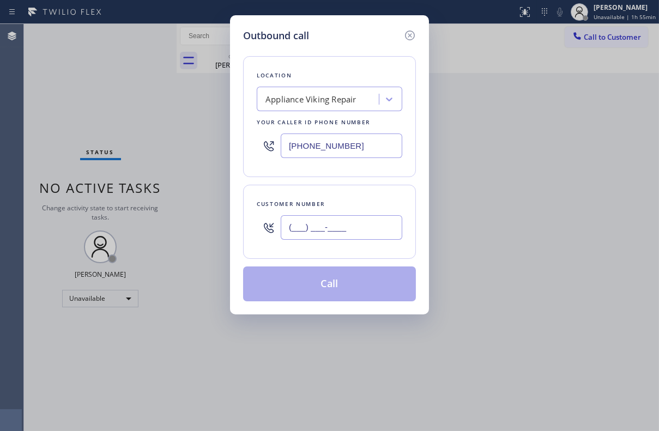
click at [357, 230] on input "(___) ___-____" at bounding box center [342, 227] width 122 height 25
paste input "619) 417-6401"
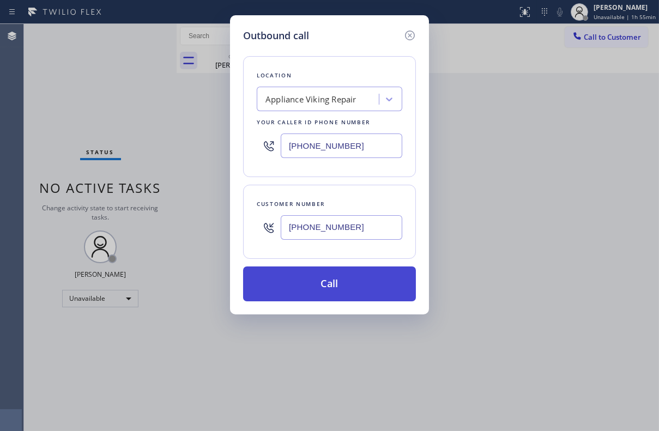
type input "[PHONE_NUMBER]"
click at [328, 276] on button "Call" at bounding box center [329, 284] width 173 height 35
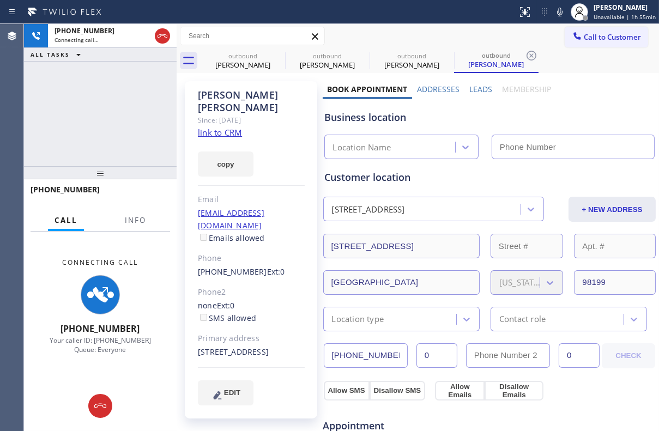
click at [480, 89] on label "Leads" at bounding box center [480, 89] width 23 height 10
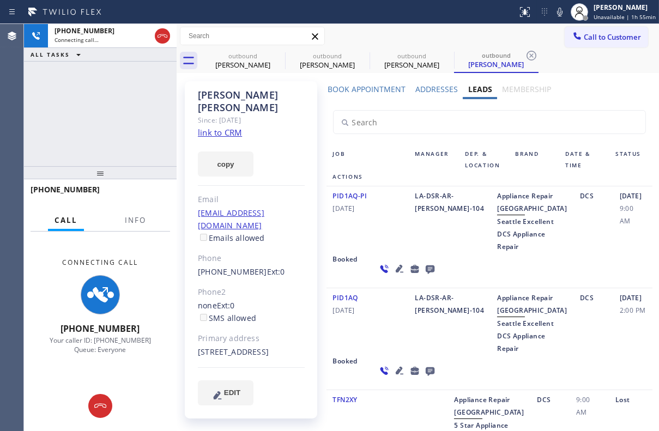
click at [424, 276] on icon at bounding box center [430, 269] width 13 height 14
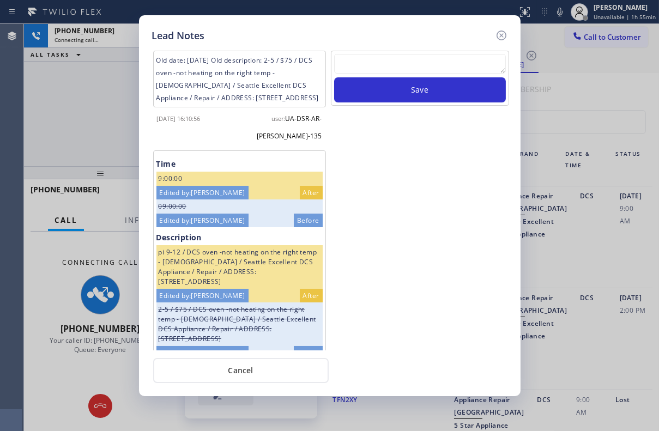
click at [424, 65] on textarea at bounding box center [420, 64] width 172 height 20
paste textarea "Routed to Voice mail// If CX will call back please transfer to me- Love:*"
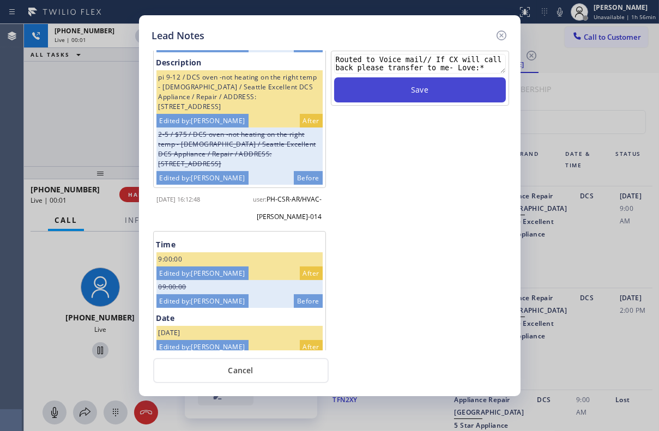
scroll to position [198, 0]
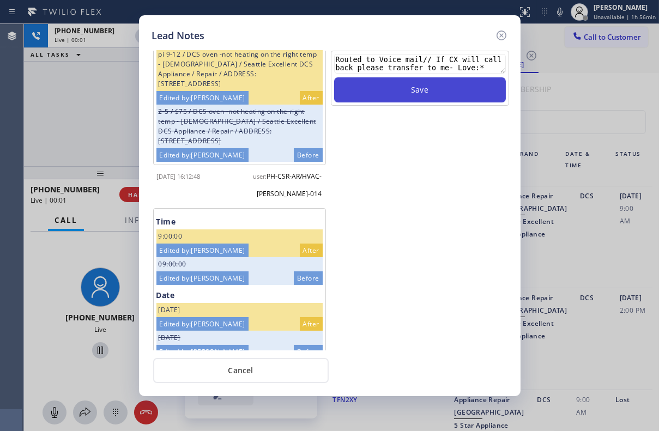
type textarea "Routed to Voice mail// If CX will call back please transfer to me- Love:*"
click at [439, 93] on button "Save" at bounding box center [420, 89] width 172 height 25
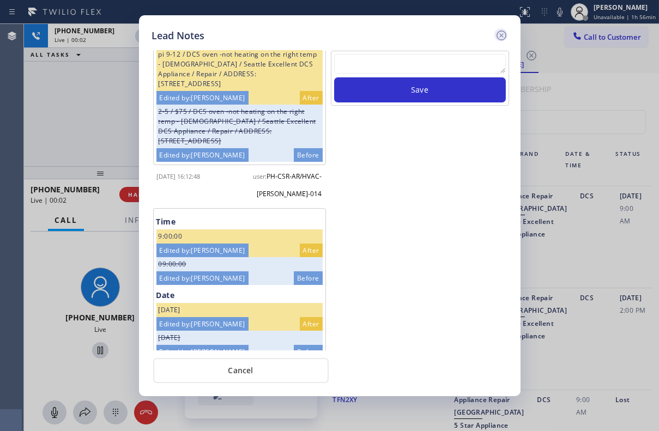
scroll to position [0, 0]
click at [499, 36] on icon at bounding box center [501, 35] width 13 height 13
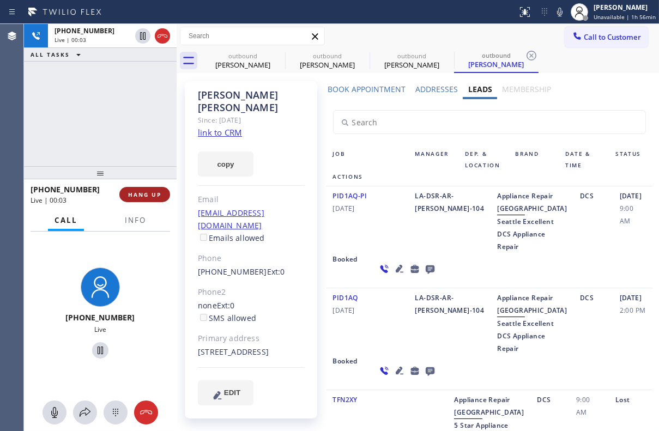
click at [143, 197] on span "HANG UP" at bounding box center [144, 195] width 33 height 8
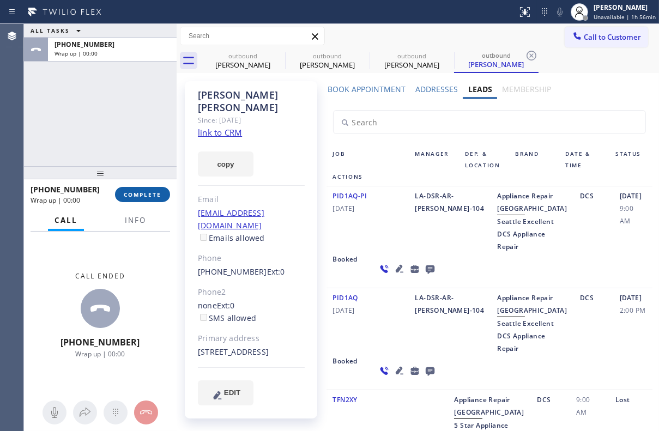
click at [131, 192] on span "COMPLETE" at bounding box center [143, 195] width 38 height 8
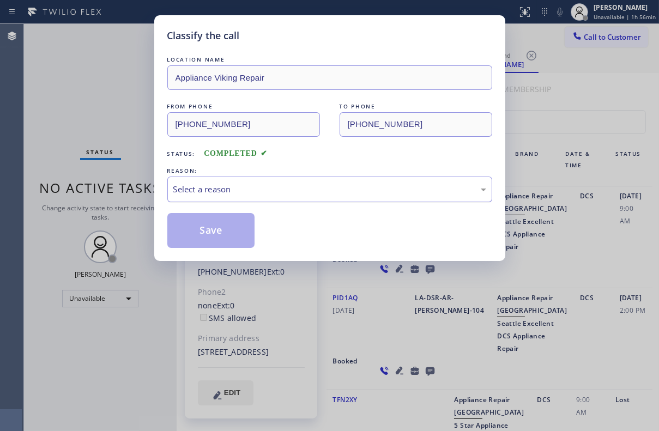
click at [249, 195] on div "Select a reason" at bounding box center [329, 190] width 325 height 26
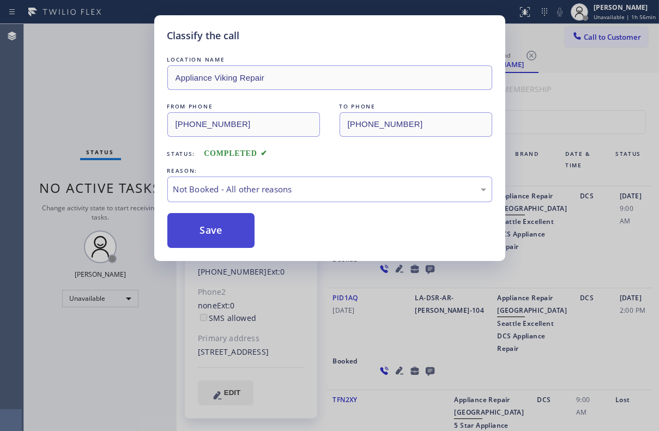
click at [209, 229] on button "Save" at bounding box center [211, 230] width 88 height 35
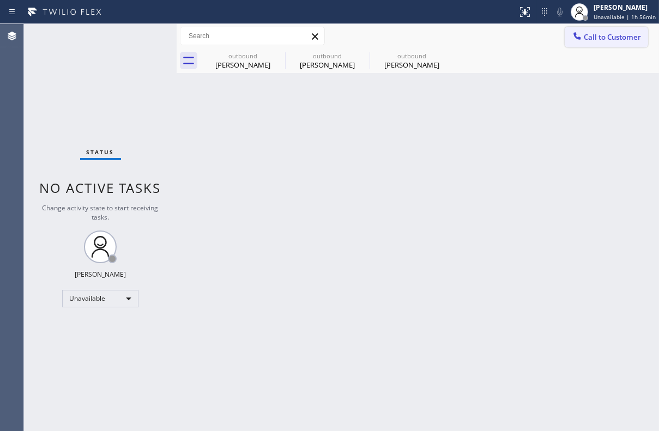
click at [608, 38] on span "Call to Customer" at bounding box center [612, 37] width 57 height 10
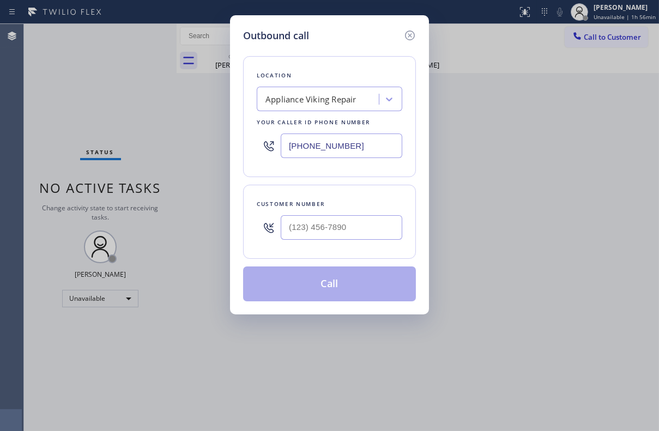
drag, startPoint x: 558, startPoint y: 149, endPoint x: 351, endPoint y: 9, distance: 250.1
click at [558, 149] on div "Outbound call Location Appliance Viking Repair Your caller id phone number [PHO…" at bounding box center [329, 215] width 659 height 431
click at [358, 215] on input "(___) ___-____" at bounding box center [342, 227] width 122 height 25
paste input "323) 899-4961"
type input "[PHONE_NUMBER]"
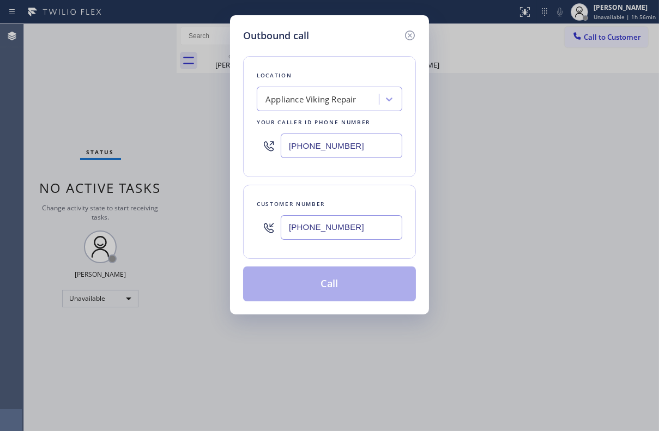
click at [340, 287] on button "Call" at bounding box center [329, 284] width 173 height 35
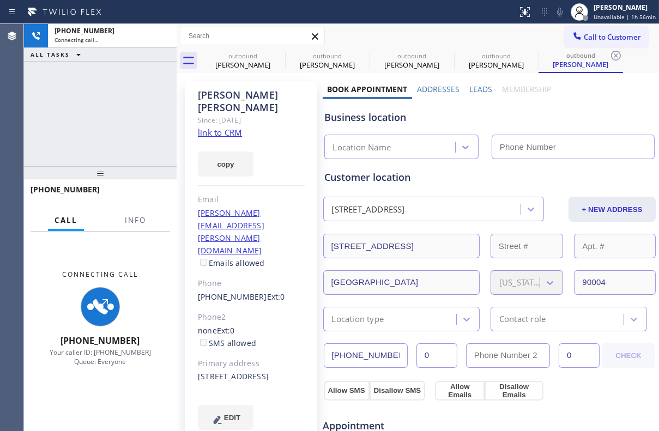
click at [476, 84] on label "Leads" at bounding box center [480, 89] width 23 height 10
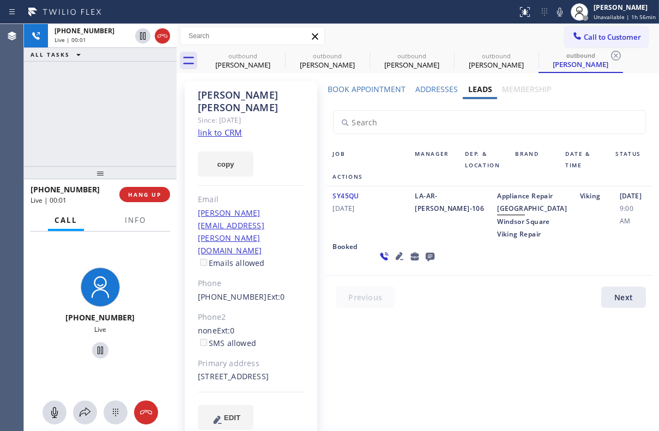
click at [425, 262] on icon at bounding box center [429, 257] width 9 height 9
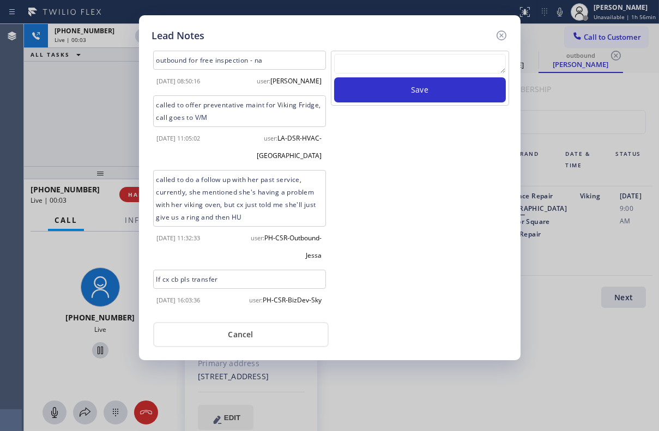
click at [397, 58] on textarea at bounding box center [420, 64] width 172 height 20
paste textarea "Routed to Voice mail// If CX will call back please transfer to me- Love:*"
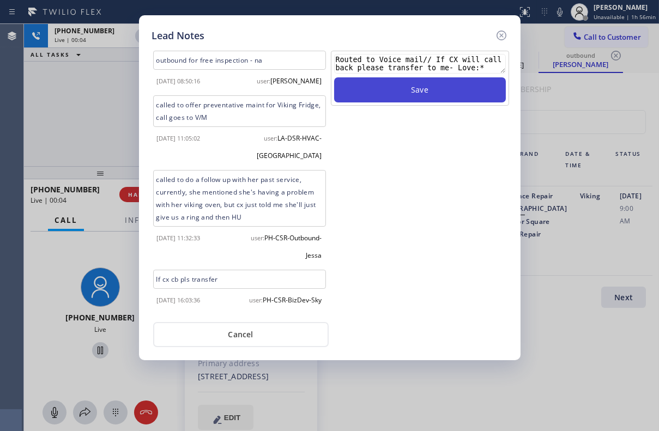
type textarea "Routed to Voice mail// If CX will call back please transfer to me- Love:*"
click at [421, 96] on button "Save" at bounding box center [420, 89] width 172 height 25
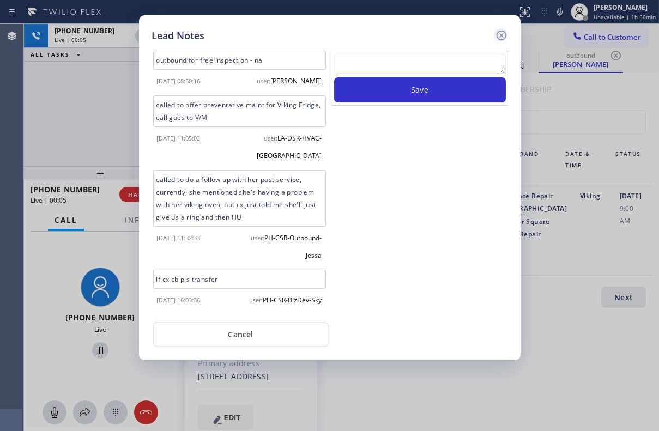
click at [499, 32] on icon at bounding box center [501, 35] width 13 height 13
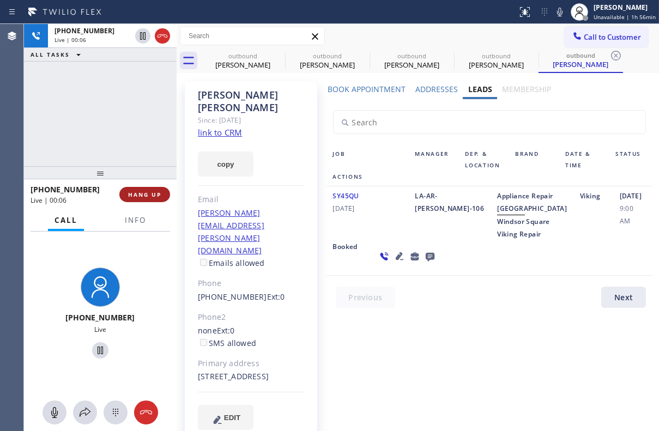
click at [157, 202] on button "HANG UP" at bounding box center [144, 194] width 51 height 15
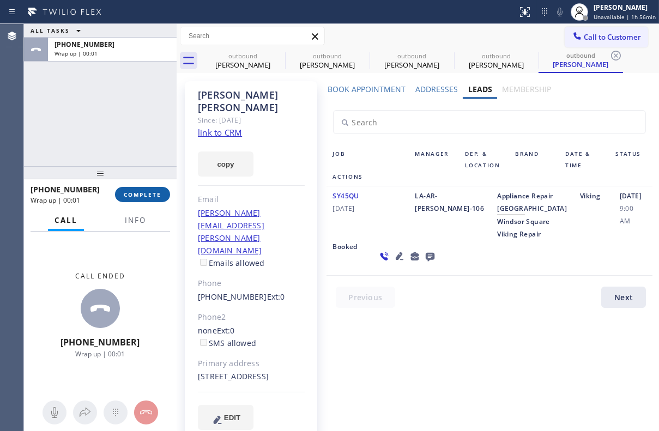
click at [136, 194] on span "COMPLETE" at bounding box center [143, 195] width 38 height 8
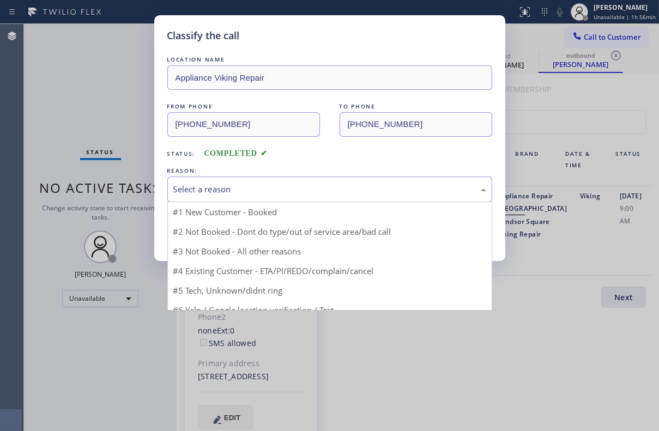
click at [224, 180] on div "Select a reason" at bounding box center [329, 190] width 325 height 26
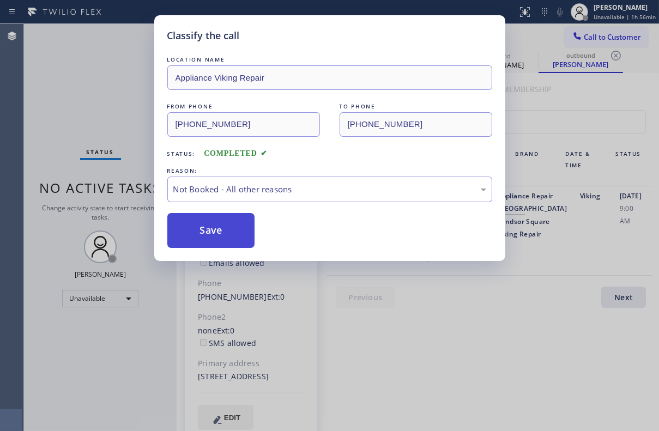
click at [202, 236] on button "Save" at bounding box center [211, 230] width 88 height 35
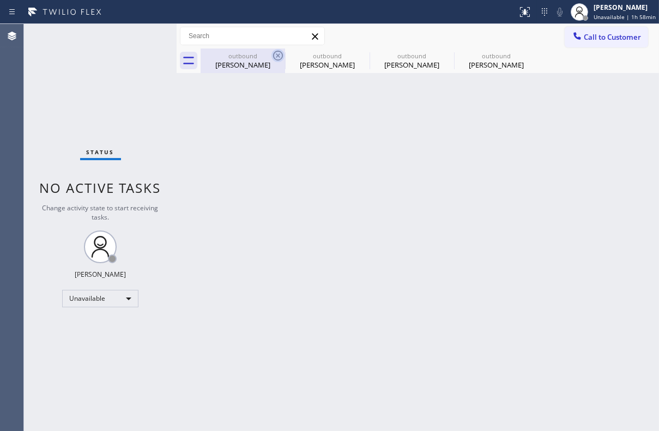
click at [278, 57] on icon at bounding box center [277, 55] width 13 height 13
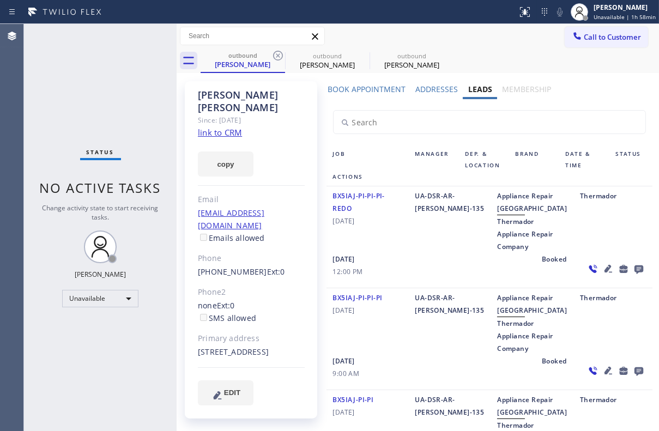
click at [278, 57] on icon at bounding box center [277, 55] width 13 height 13
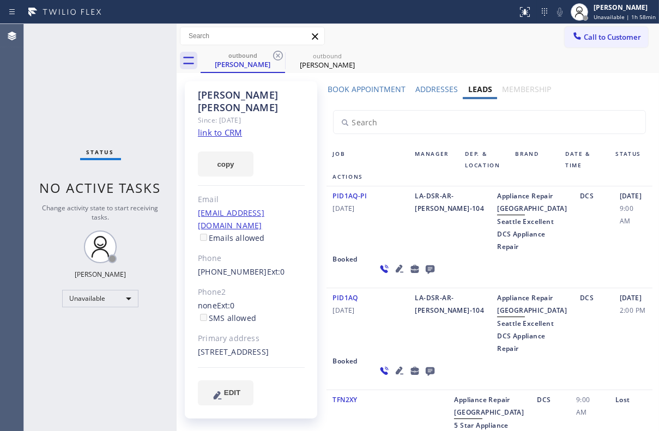
click at [278, 57] on icon at bounding box center [277, 55] width 13 height 13
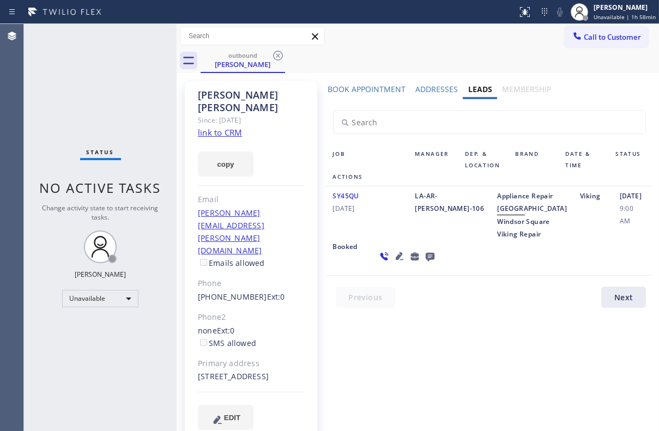
click at [278, 57] on icon at bounding box center [277, 55] width 13 height 13
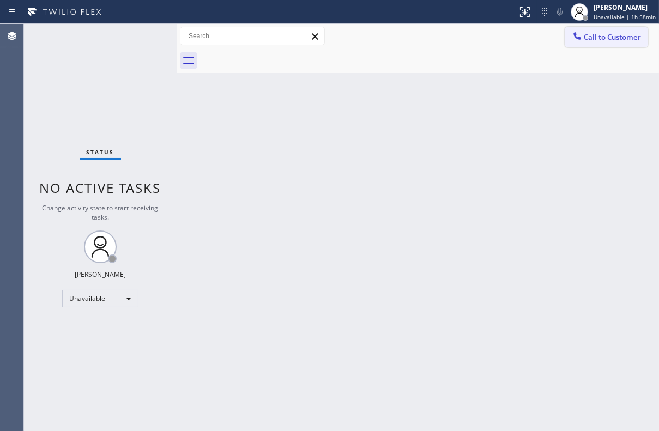
click at [608, 38] on span "Call to Customer" at bounding box center [612, 37] width 57 height 10
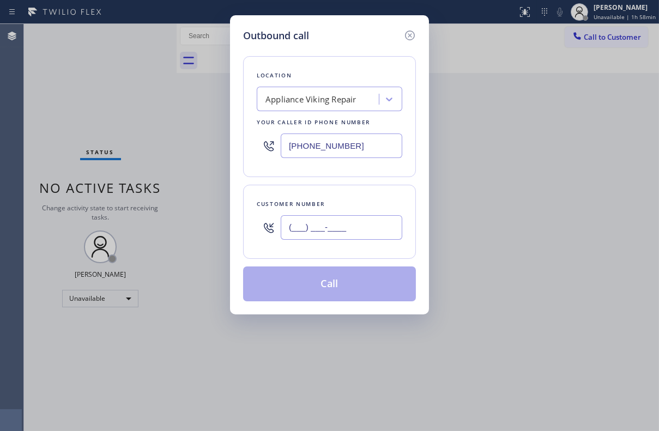
click at [363, 229] on input "(___) ___-____" at bounding box center [342, 227] width 122 height 25
paste input "310) 562-7879"
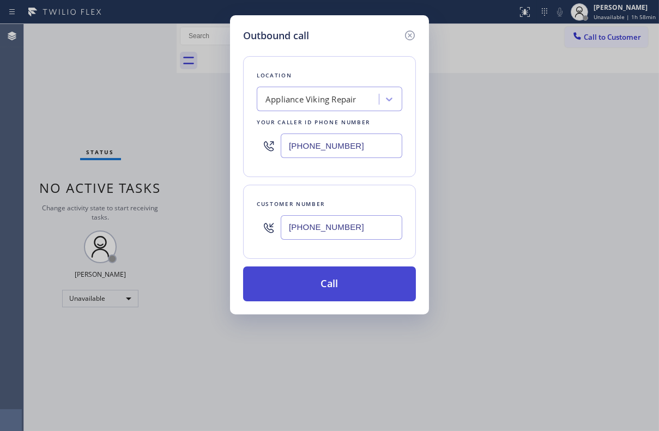
type input "[PHONE_NUMBER]"
click at [357, 290] on button "Call" at bounding box center [329, 284] width 173 height 35
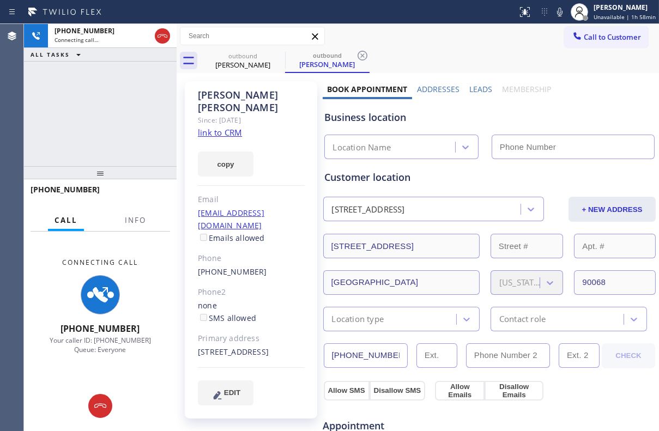
click at [482, 87] on label "Leads" at bounding box center [480, 89] width 23 height 10
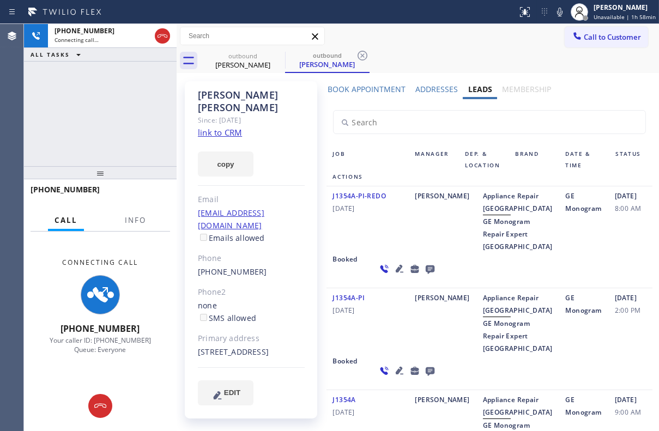
click at [425, 274] on icon at bounding box center [429, 270] width 9 height 9
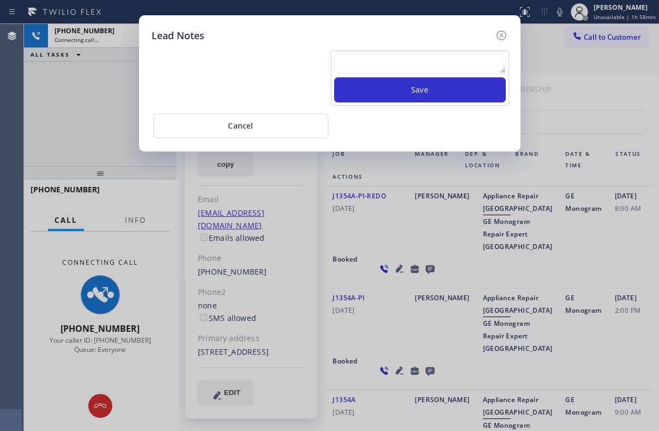
click at [392, 55] on textarea at bounding box center [420, 64] width 172 height 20
paste textarea "Routed to Voice mail// If CX will call back please transfer to me- Love:*"
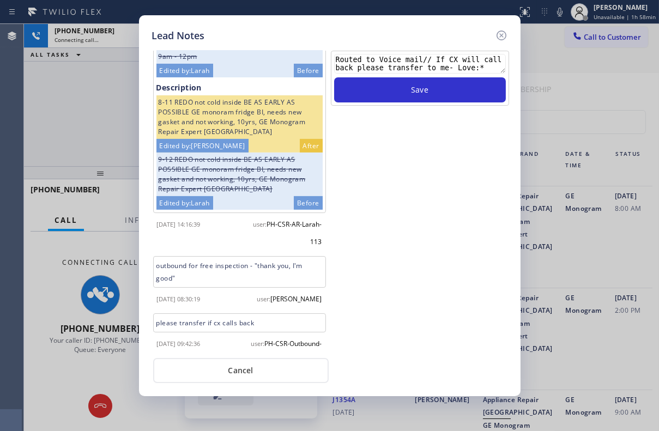
scroll to position [896, 0]
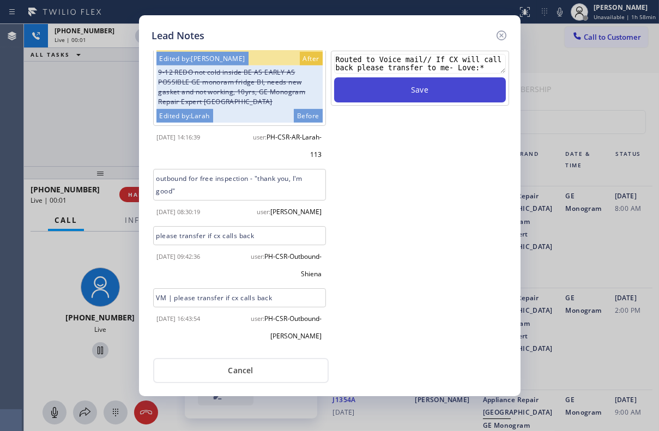
type textarea "Routed to Voice mail// If CX will call back please transfer to me- Love:*"
click at [399, 96] on button "Save" at bounding box center [420, 89] width 172 height 25
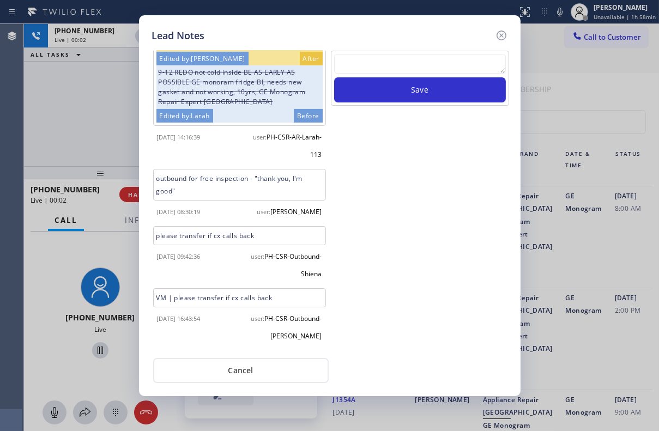
drag, startPoint x: 500, startPoint y: 35, endPoint x: 405, endPoint y: 19, distance: 96.8
click at [500, 35] on icon at bounding box center [501, 35] width 13 height 13
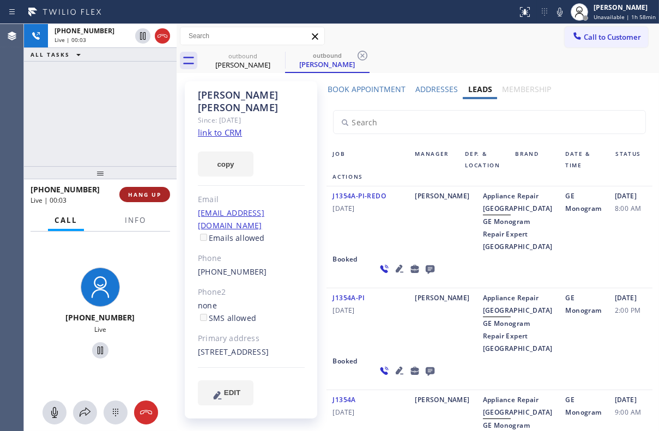
click at [160, 194] on span "HANG UP" at bounding box center [144, 195] width 33 height 8
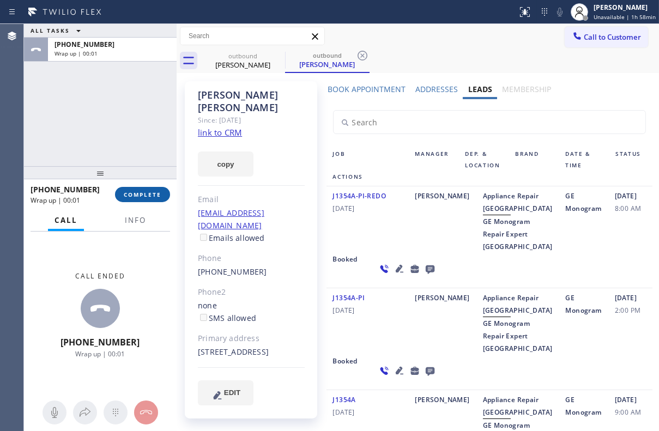
click at [149, 194] on span "COMPLETE" at bounding box center [143, 195] width 38 height 8
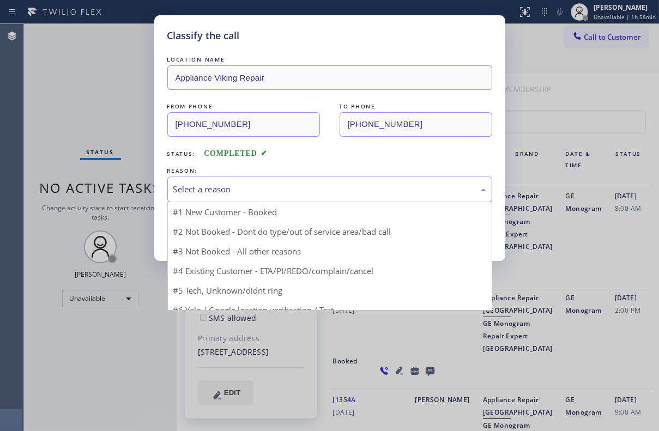
click at [281, 177] on div "Select a reason" at bounding box center [329, 190] width 325 height 26
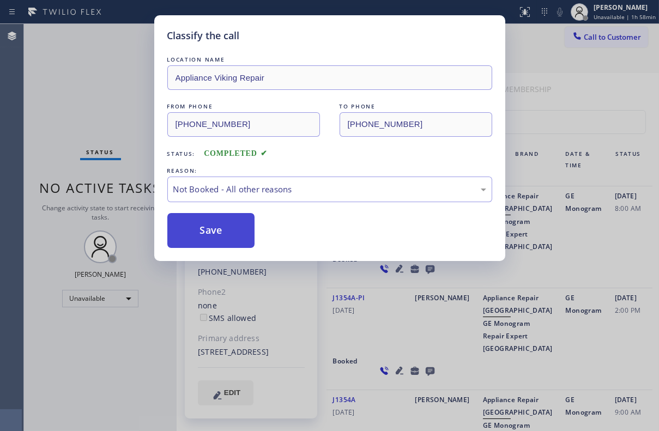
click at [209, 232] on button "Save" at bounding box center [211, 230] width 88 height 35
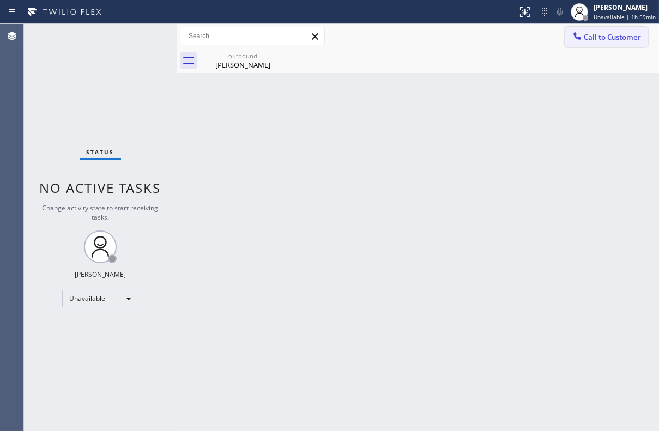
click at [588, 40] on span "Call to Customer" at bounding box center [612, 37] width 57 height 10
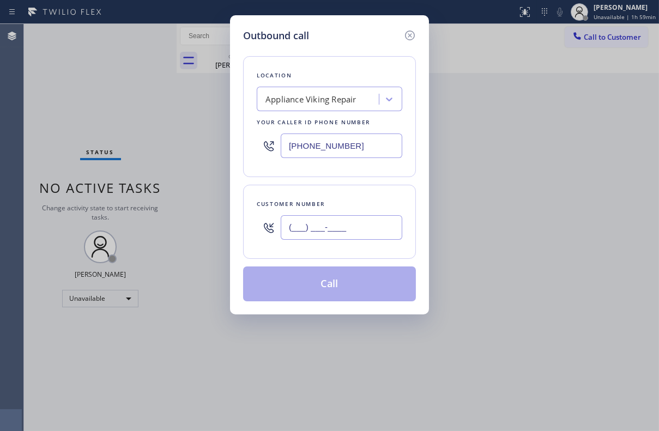
click at [333, 224] on input "(___) ___-____" at bounding box center [342, 227] width 122 height 25
paste input "415) 648-7374"
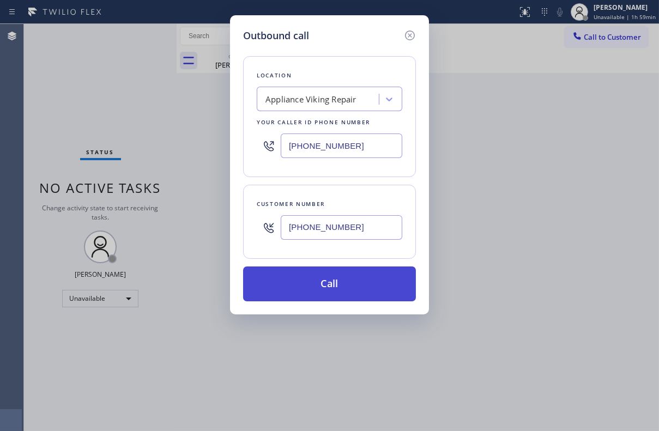
type input "[PHONE_NUMBER]"
click at [327, 285] on button "Call" at bounding box center [329, 284] width 173 height 35
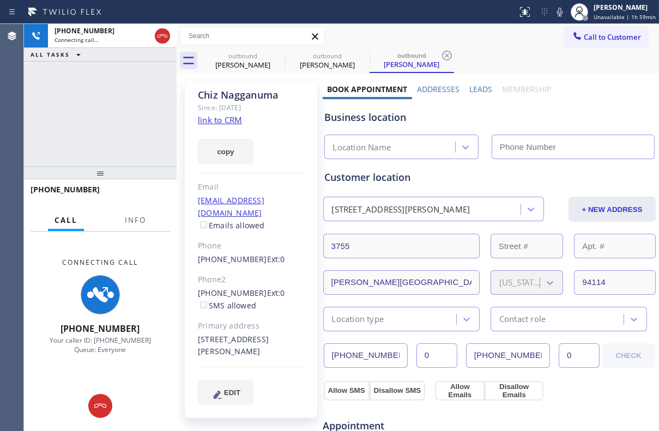
click at [477, 89] on label "Leads" at bounding box center [480, 89] width 23 height 10
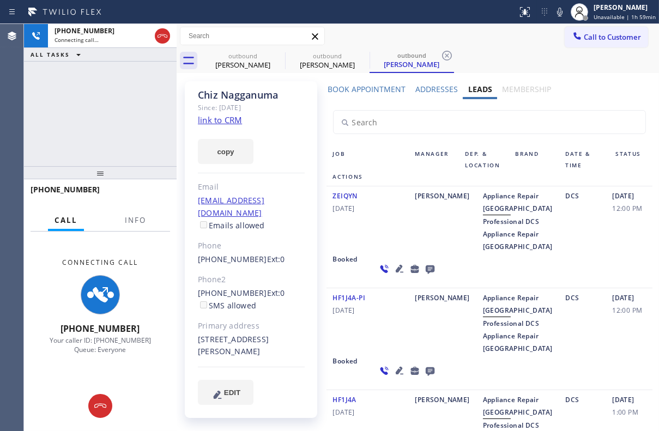
click at [425, 274] on icon at bounding box center [429, 270] width 9 height 9
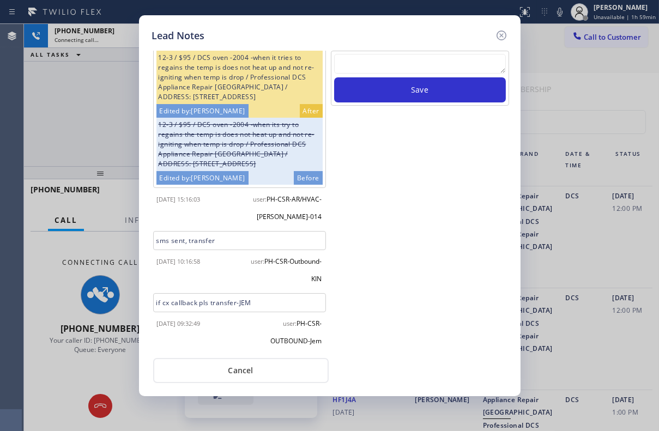
scroll to position [41, 0]
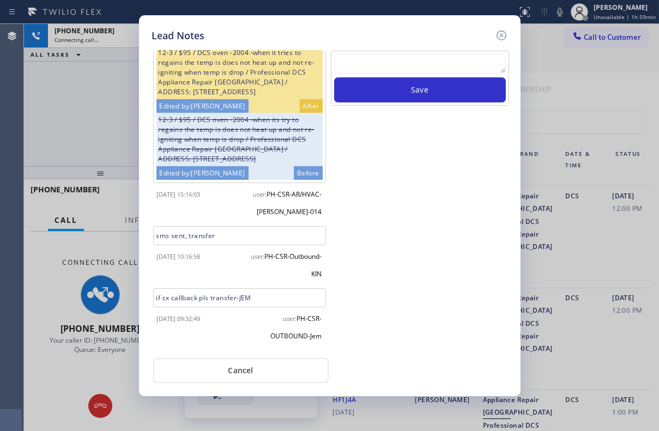
click at [401, 70] on textarea at bounding box center [420, 64] width 172 height 20
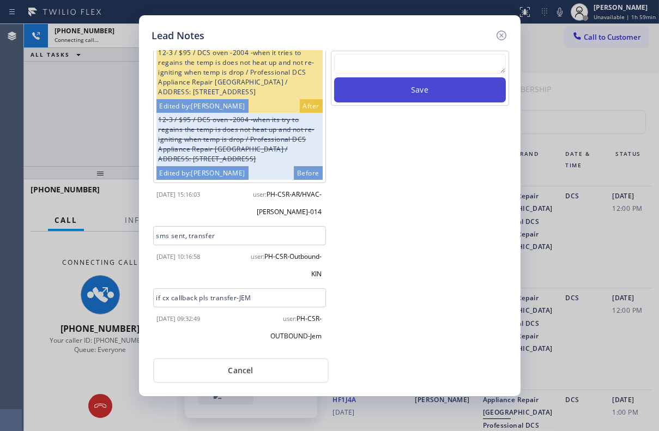
paste textarea "Routed to Voice mail// If CX will call back please transfer to me- Love:*"
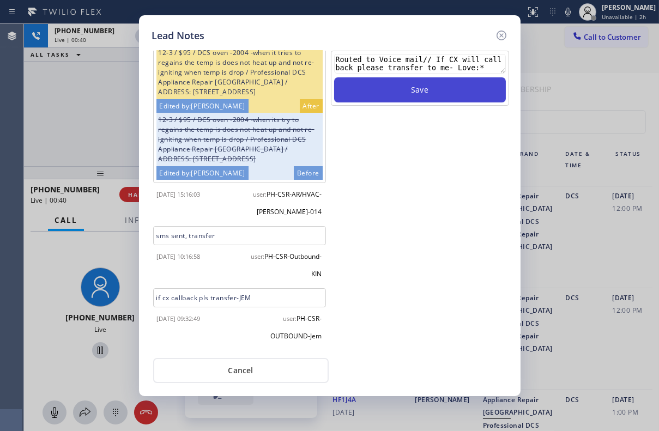
type textarea "Routed to Voice mail// If CX will call back please transfer to me- Love:*"
click at [379, 87] on button "Save" at bounding box center [420, 89] width 172 height 25
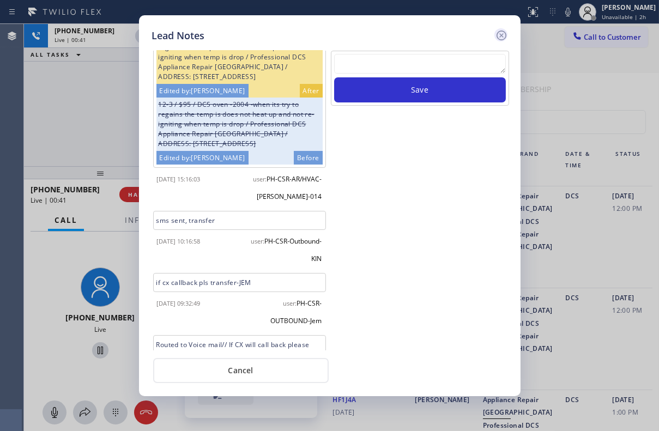
click at [504, 36] on icon at bounding box center [501, 35] width 13 height 13
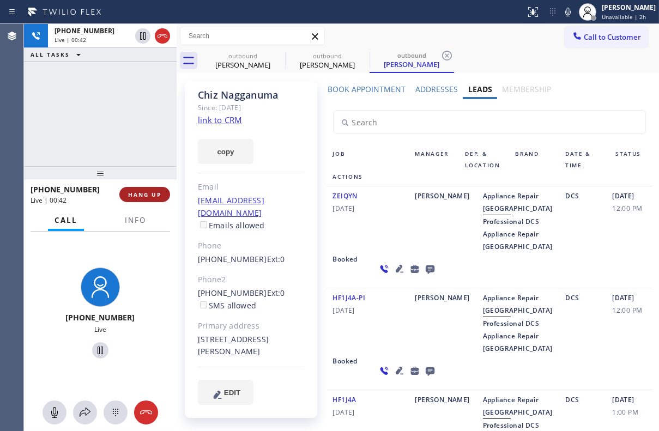
click at [149, 190] on button "HANG UP" at bounding box center [144, 194] width 51 height 15
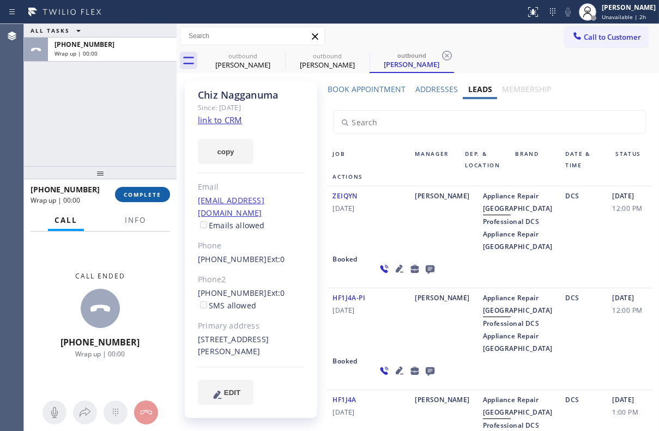
click at [142, 193] on span "COMPLETE" at bounding box center [143, 195] width 38 height 8
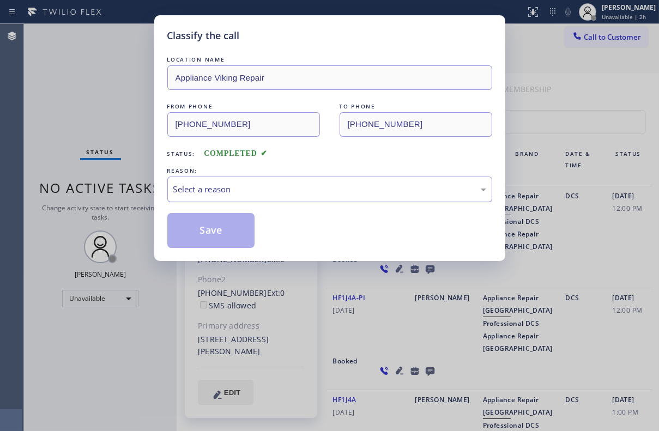
click at [242, 192] on div "Select a reason" at bounding box center [329, 189] width 313 height 13
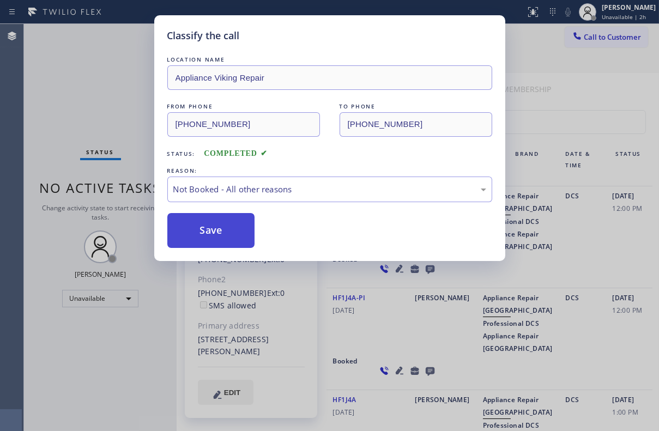
click at [215, 229] on button "Save" at bounding box center [211, 230] width 88 height 35
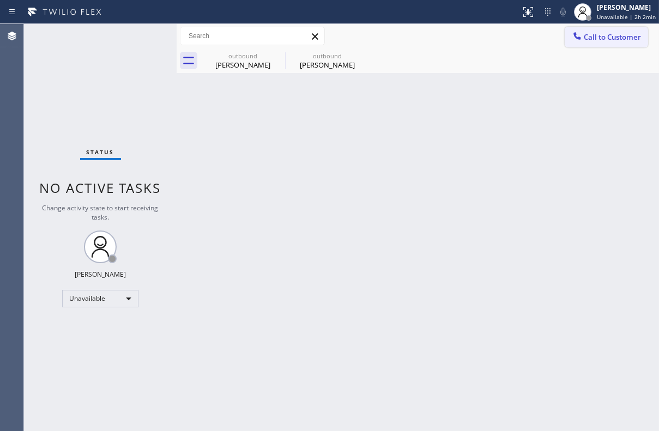
click at [604, 39] on span "Call to Customer" at bounding box center [612, 37] width 57 height 10
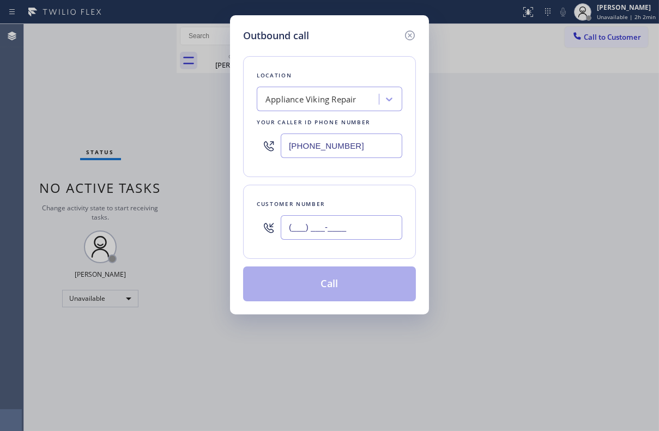
click at [352, 234] on input "(___) ___-____" at bounding box center [342, 227] width 122 height 25
paste input "818) 961-7271"
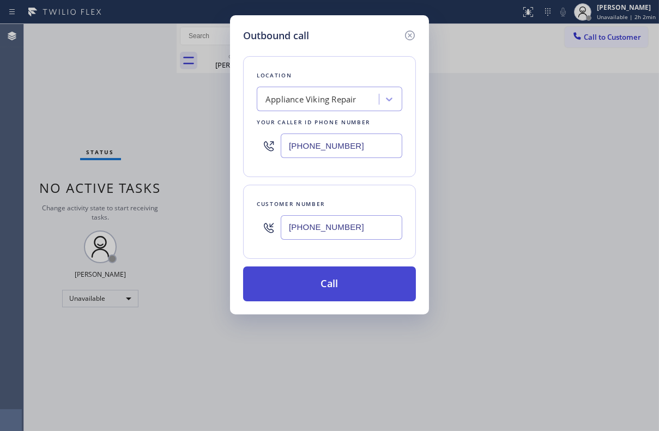
type input "[PHONE_NUMBER]"
click at [337, 281] on button "Call" at bounding box center [329, 284] width 173 height 35
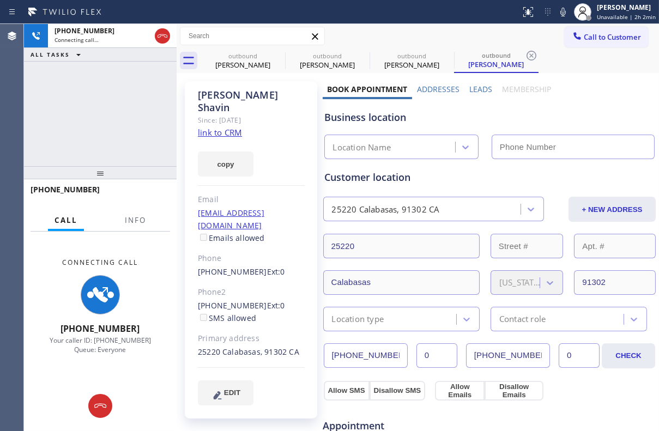
type input "[PHONE_NUMBER]"
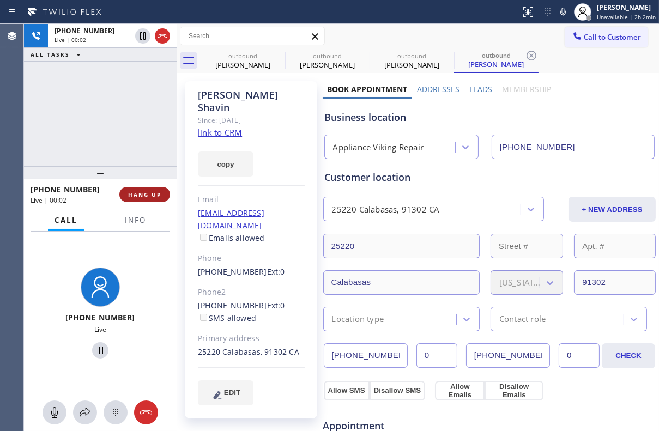
click at [135, 193] on span "HANG UP" at bounding box center [144, 195] width 33 height 8
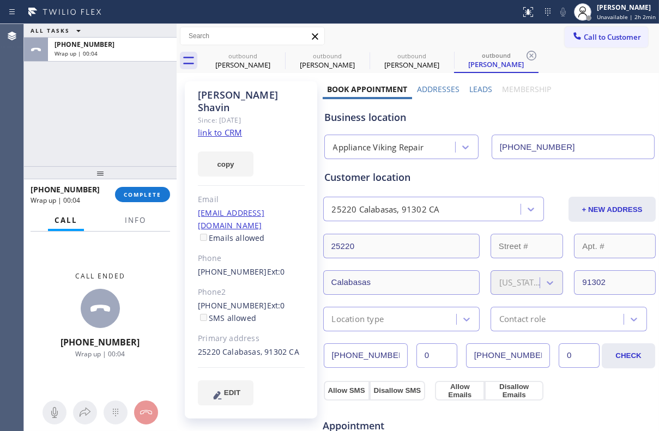
click at [474, 89] on label "Leads" at bounding box center [480, 89] width 23 height 10
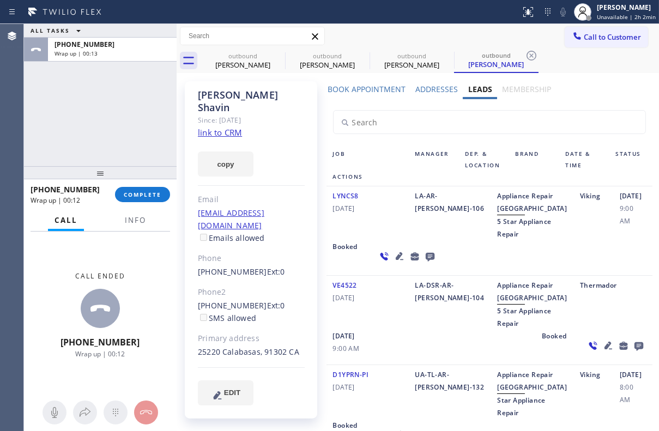
click at [425, 262] on icon at bounding box center [429, 257] width 9 height 9
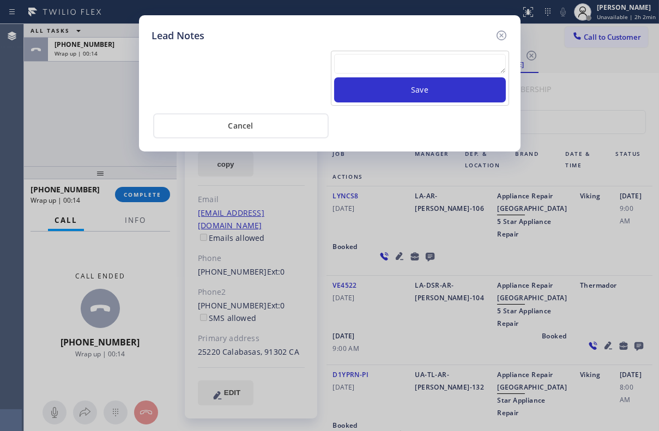
click at [385, 61] on textarea at bounding box center [420, 64] width 172 height 20
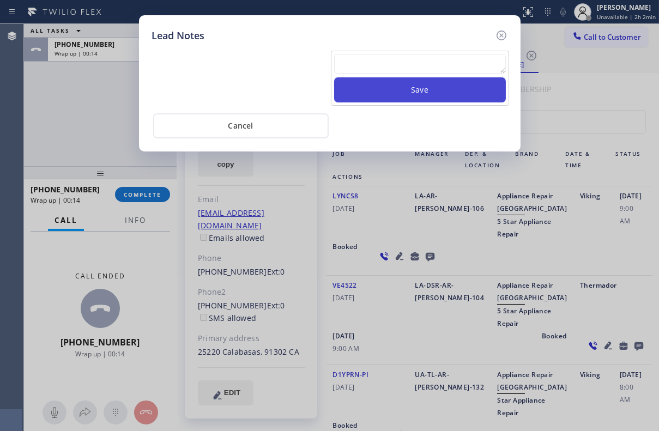
paste textarea "Routed to Voice mail// If CX will call back please transfer to me- Love:*"
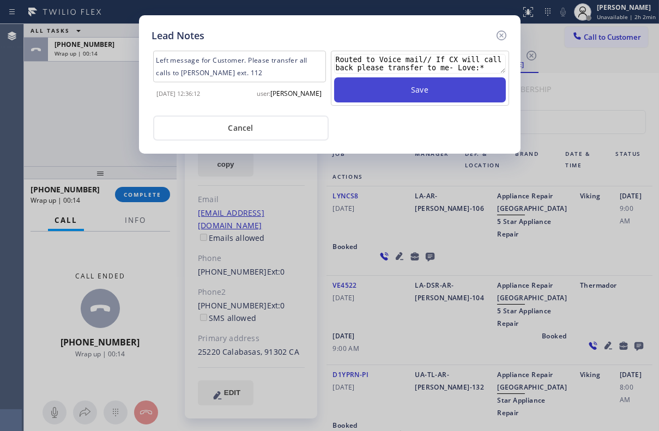
type textarea "Routed to Voice mail// If CX will call back please transfer to me- Love:*"
click at [415, 95] on button "Save" at bounding box center [420, 89] width 172 height 25
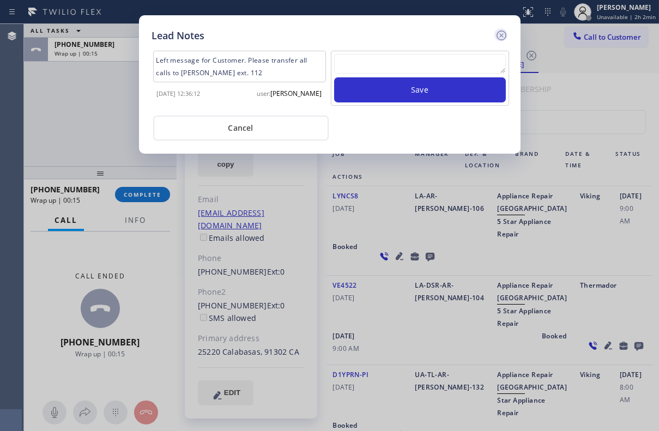
click at [501, 31] on icon at bounding box center [501, 35] width 13 height 13
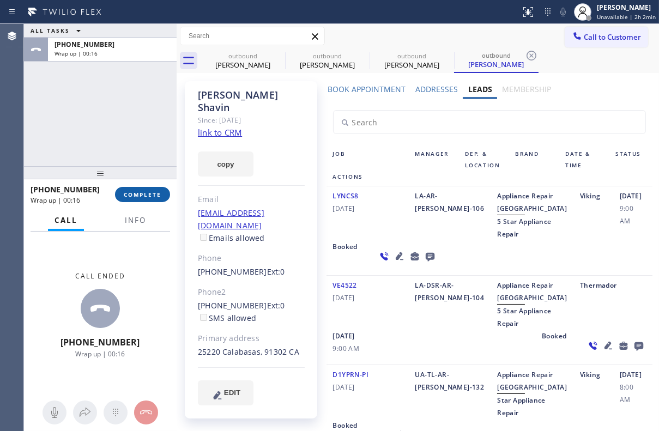
click at [153, 193] on span "COMPLETE" at bounding box center [143, 195] width 38 height 8
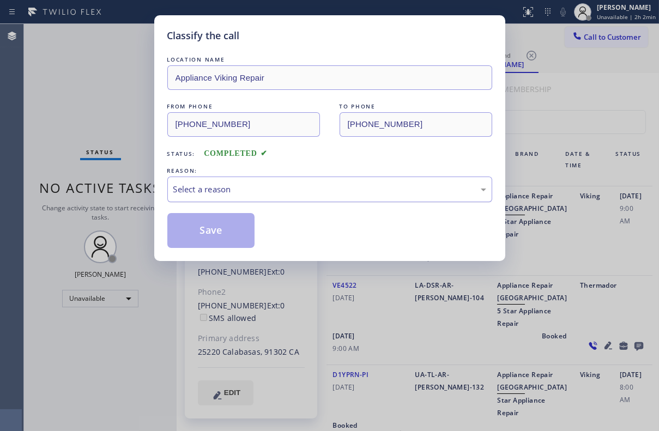
click at [296, 193] on div "Select a reason" at bounding box center [329, 189] width 313 height 13
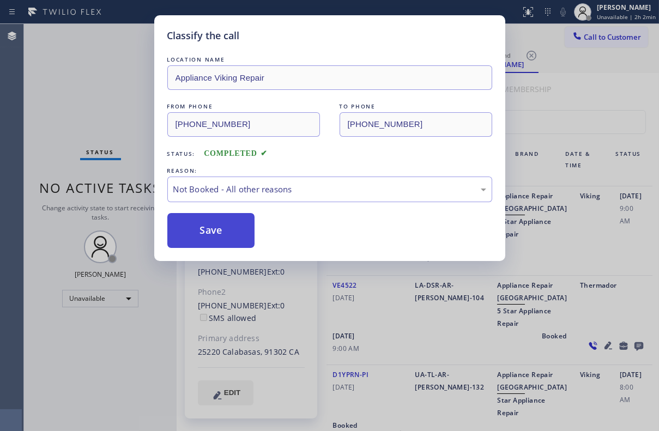
click at [213, 239] on button "Save" at bounding box center [211, 230] width 88 height 35
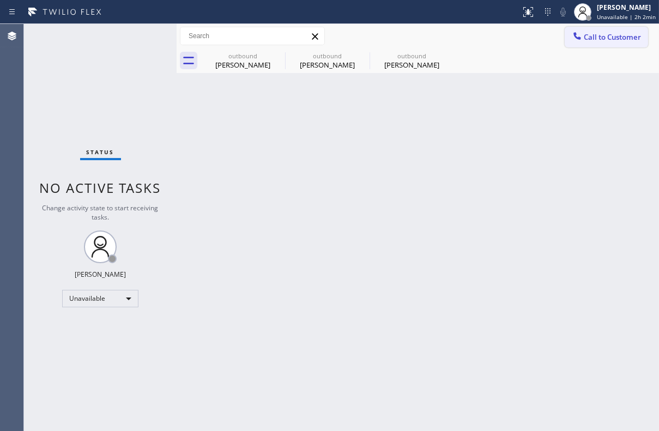
click at [593, 38] on span "Call to Customer" at bounding box center [612, 37] width 57 height 10
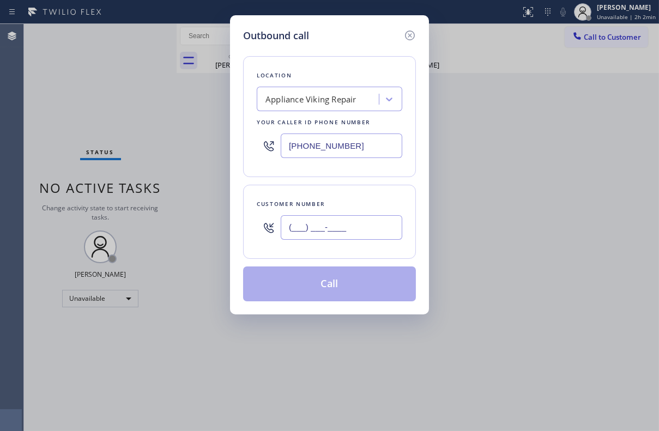
click at [353, 231] on input "(___) ___-____" at bounding box center [342, 227] width 122 height 25
paste input "206) 399-3086"
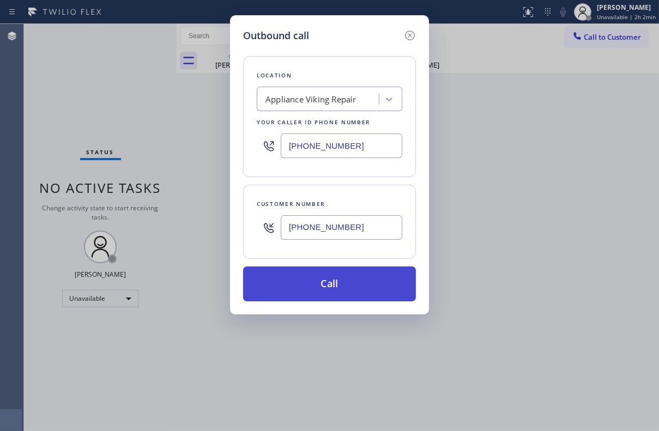
type input "[PHONE_NUMBER]"
click at [334, 286] on button "Call" at bounding box center [329, 284] width 173 height 35
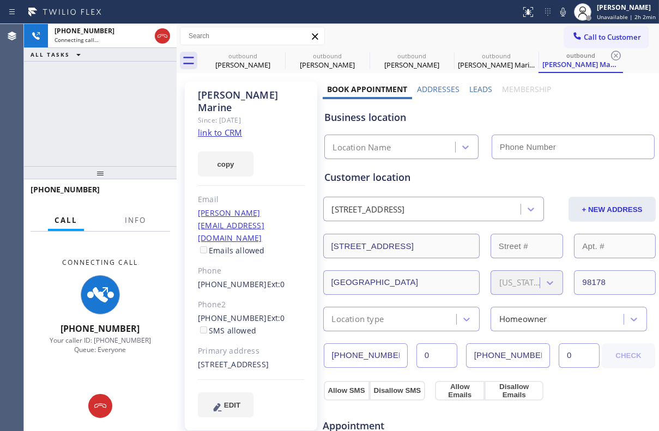
type input "[PHONE_NUMBER]"
click at [479, 86] on label "Leads" at bounding box center [480, 89] width 23 height 10
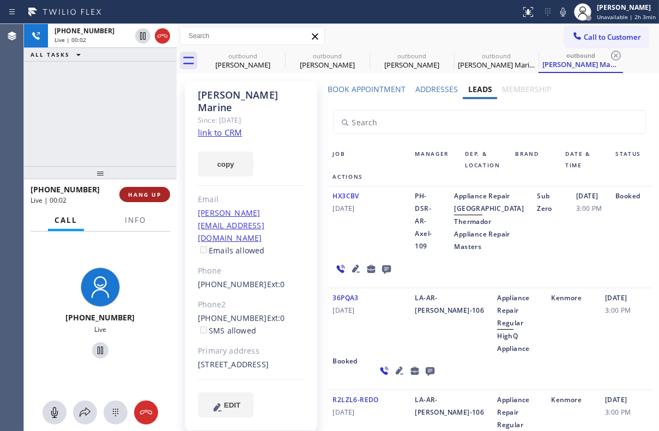
click at [158, 194] on span "HANG UP" at bounding box center [144, 195] width 33 height 8
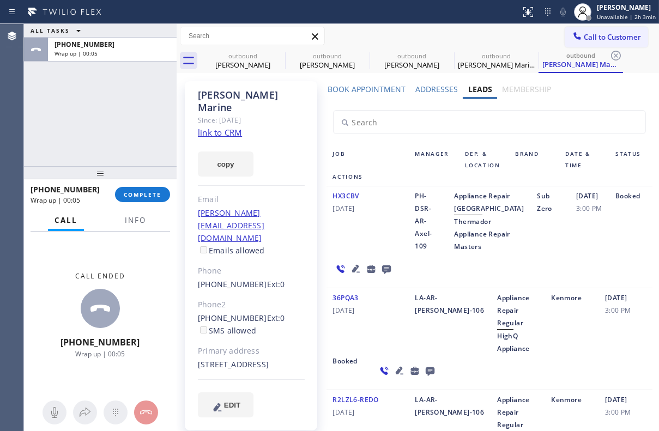
click at [383, 274] on icon at bounding box center [386, 270] width 9 height 9
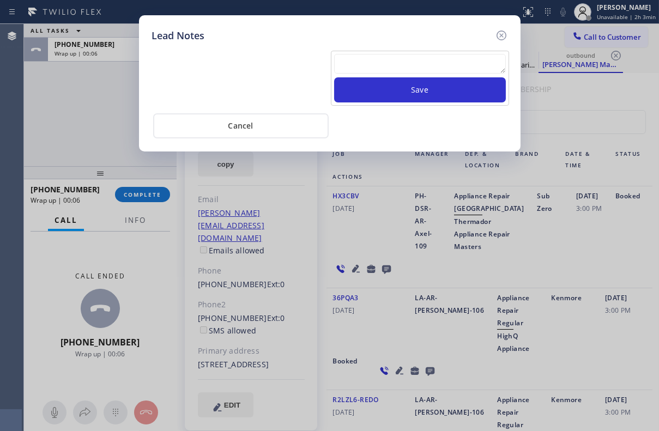
click at [386, 66] on textarea at bounding box center [420, 64] width 172 height 20
paste textarea "Routed to Voice mail// If CX will call back please transfer to me- Love:*"
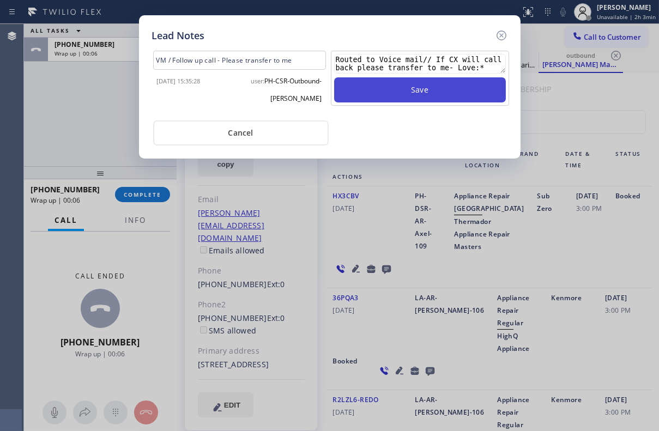
type textarea "Routed to Voice mail// If CX will call back please transfer to me- Love:*"
click at [387, 92] on button "Save" at bounding box center [420, 89] width 172 height 25
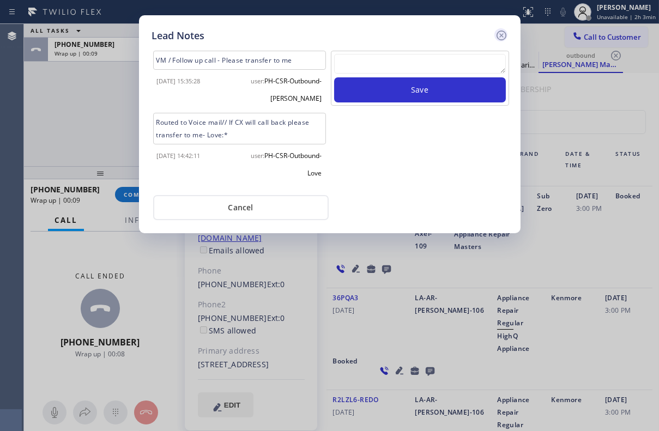
click at [498, 37] on icon at bounding box center [501, 35] width 13 height 13
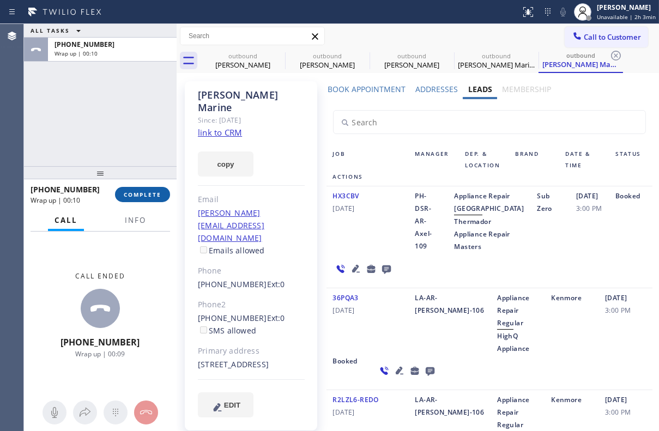
click at [155, 189] on button "COMPLETE" at bounding box center [142, 194] width 55 height 15
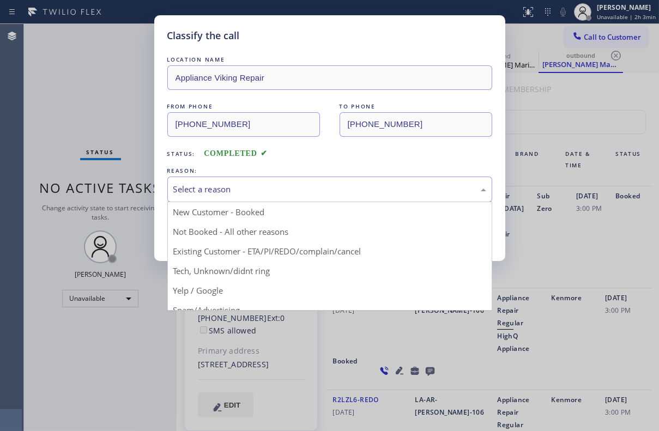
click at [266, 191] on div "Select a reason" at bounding box center [329, 189] width 313 height 13
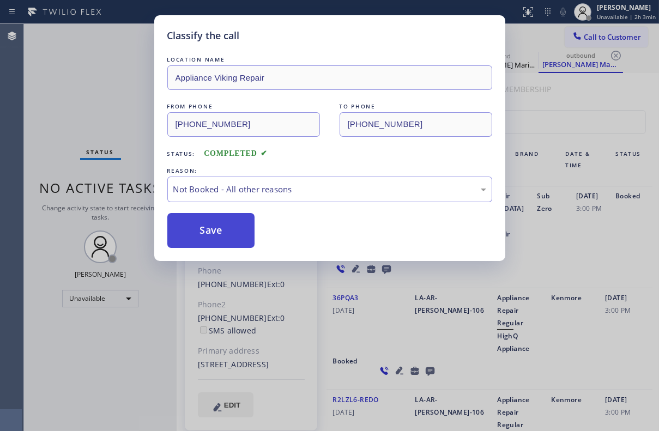
click at [223, 228] on button "Save" at bounding box center [211, 230] width 88 height 35
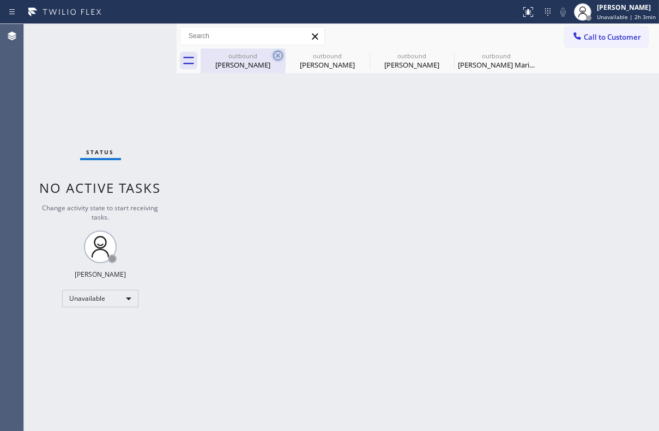
click at [277, 59] on icon at bounding box center [277, 55] width 13 height 13
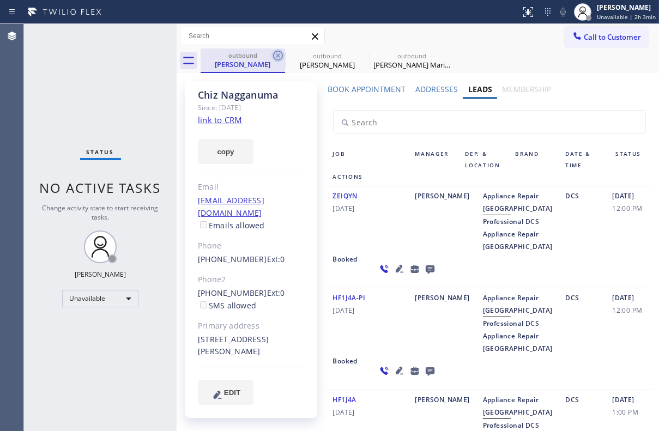
click at [276, 59] on icon at bounding box center [277, 55] width 13 height 13
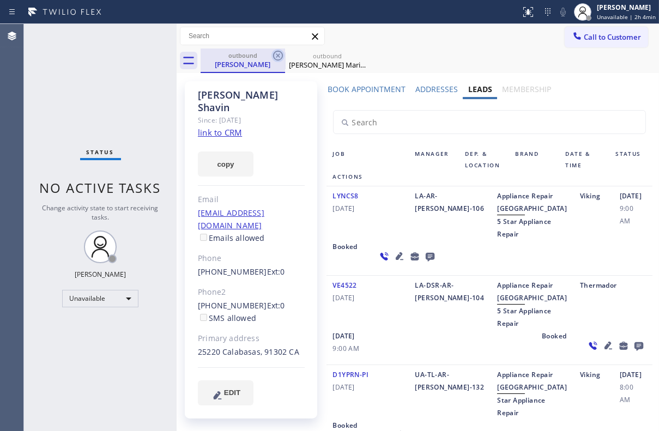
click at [277, 55] on icon at bounding box center [277, 55] width 13 height 13
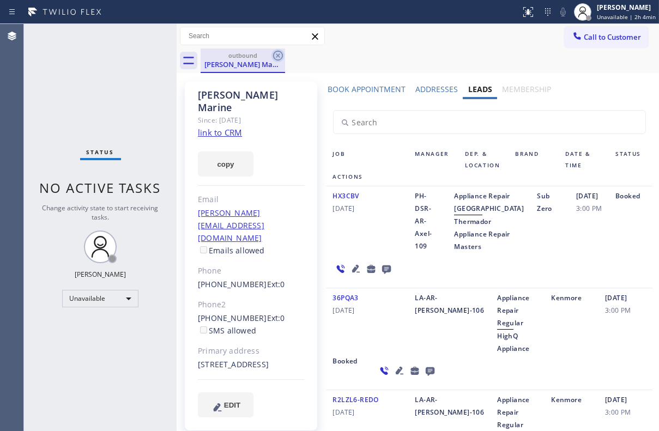
click at [278, 55] on icon at bounding box center [278, 56] width 10 height 10
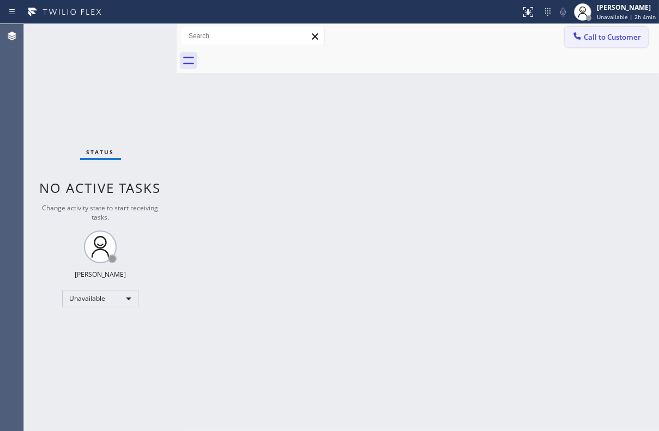
click at [594, 39] on span "Call to Customer" at bounding box center [612, 37] width 57 height 10
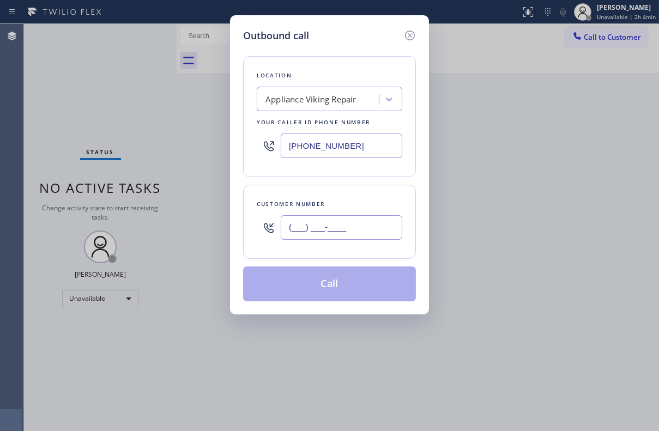
click at [361, 224] on input "(___) ___-____" at bounding box center [342, 227] width 122 height 25
paste input "518) 231-0224"
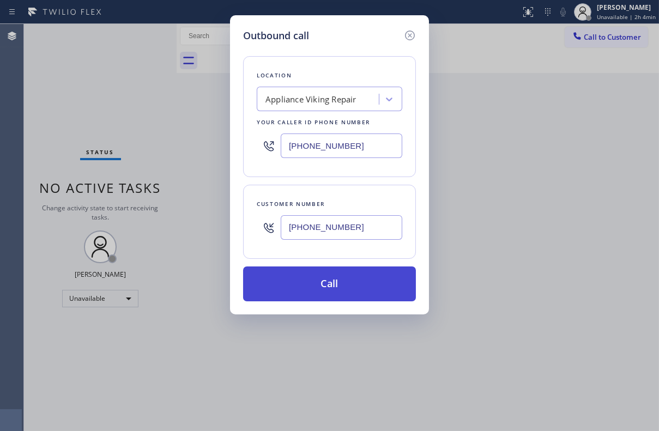
type input "[PHONE_NUMBER]"
click at [345, 288] on button "Call" at bounding box center [329, 284] width 173 height 35
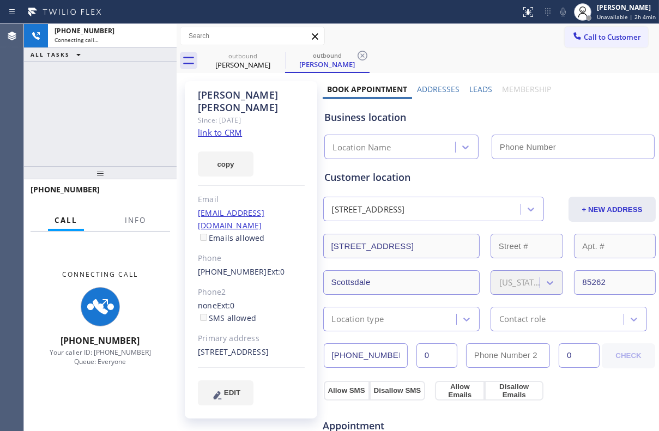
type input "[PHONE_NUMBER]"
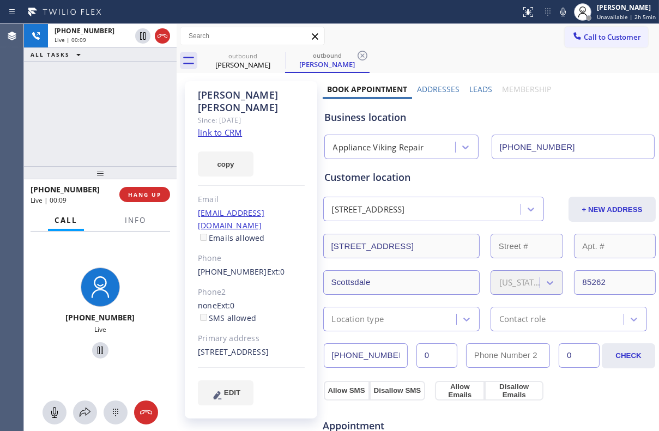
click at [469, 85] on label "Leads" at bounding box center [480, 89] width 23 height 10
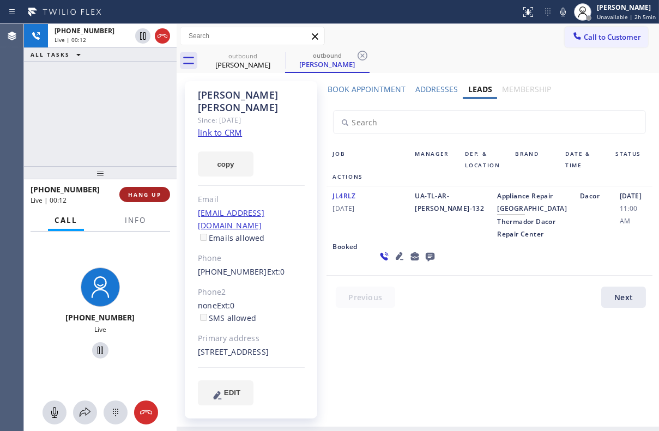
click at [143, 194] on span "HANG UP" at bounding box center [144, 195] width 33 height 8
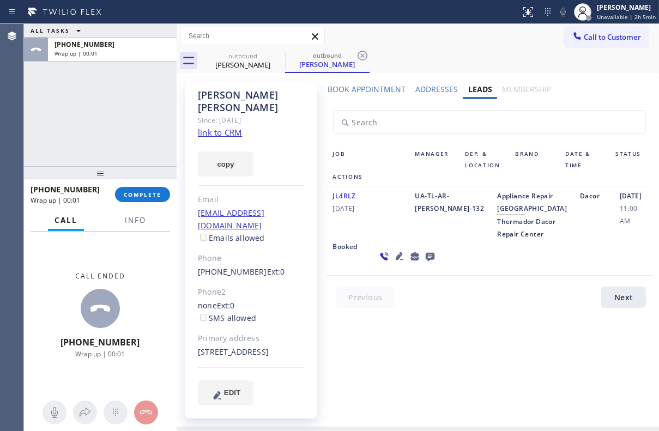
click at [425, 262] on icon at bounding box center [429, 257] width 9 height 9
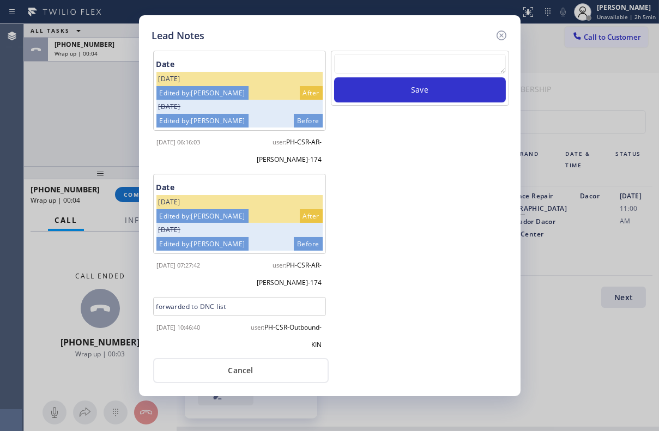
click at [433, 61] on textarea at bounding box center [420, 64] width 172 height 20
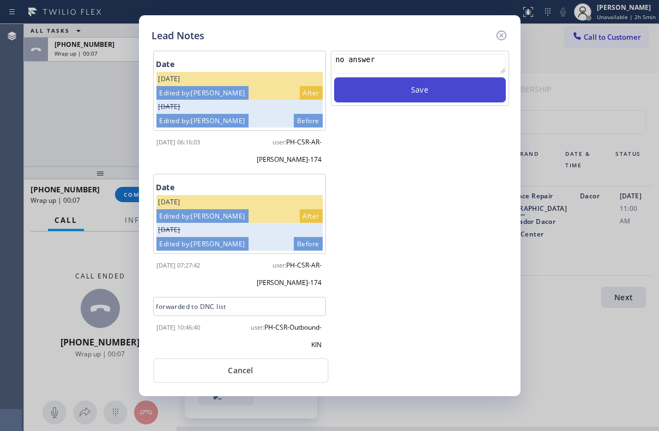
type textarea "no answer"
click at [436, 82] on button "Save" at bounding box center [420, 89] width 172 height 25
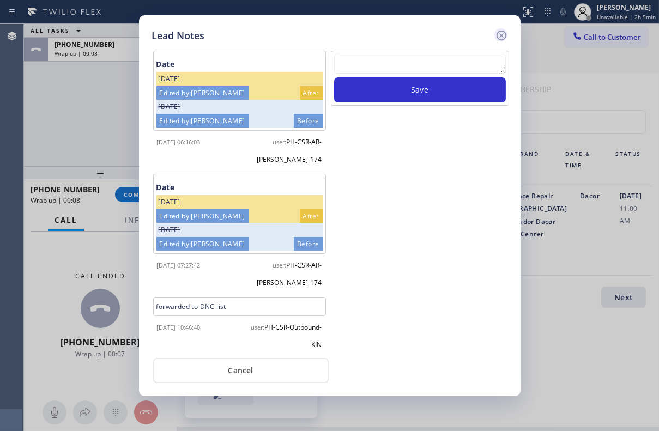
click at [498, 33] on icon at bounding box center [501, 35] width 13 height 13
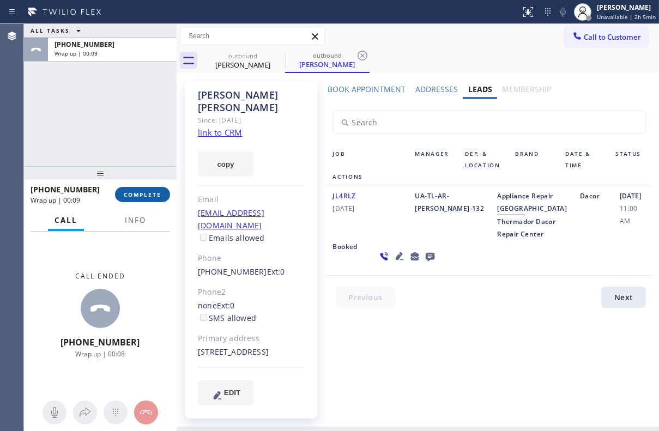
click at [148, 198] on span "COMPLETE" at bounding box center [143, 195] width 38 height 8
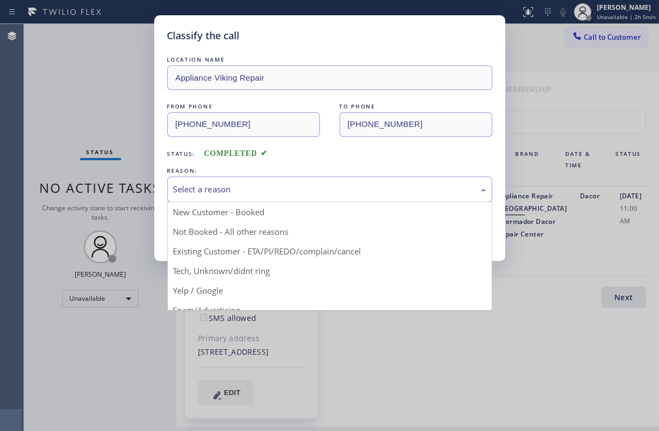
click at [266, 187] on div "Select a reason" at bounding box center [329, 189] width 313 height 13
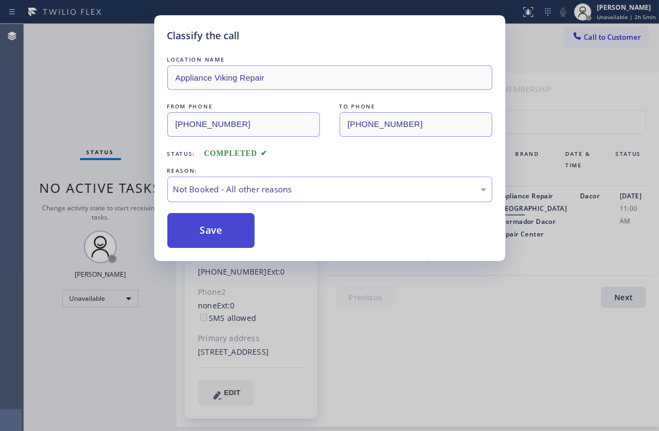
click at [220, 228] on button "Save" at bounding box center [211, 230] width 88 height 35
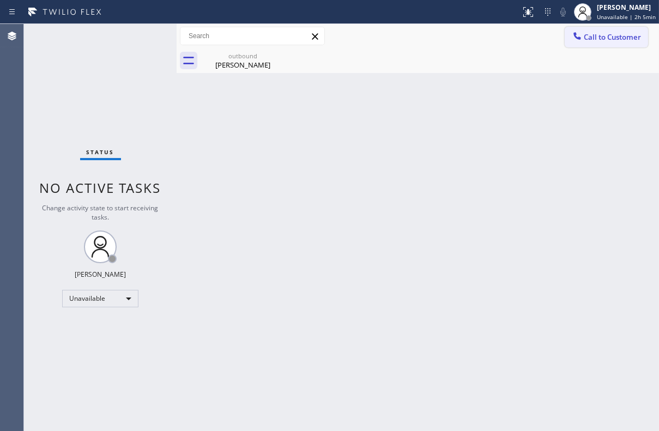
click at [594, 41] on span "Call to Customer" at bounding box center [612, 37] width 57 height 10
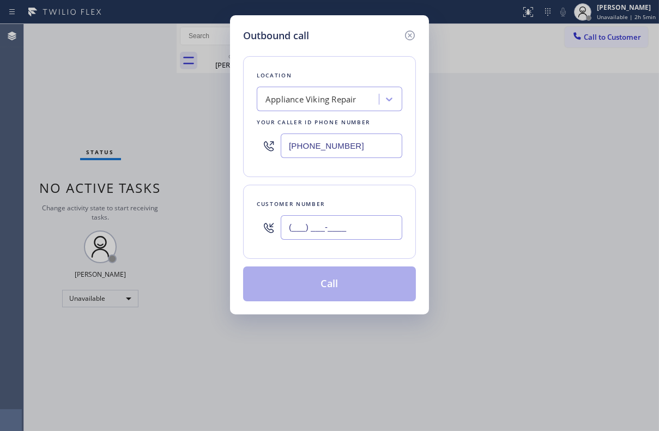
click at [313, 231] on input "(___) ___-____" at bounding box center [342, 227] width 122 height 25
paste input "310) 699-6988"
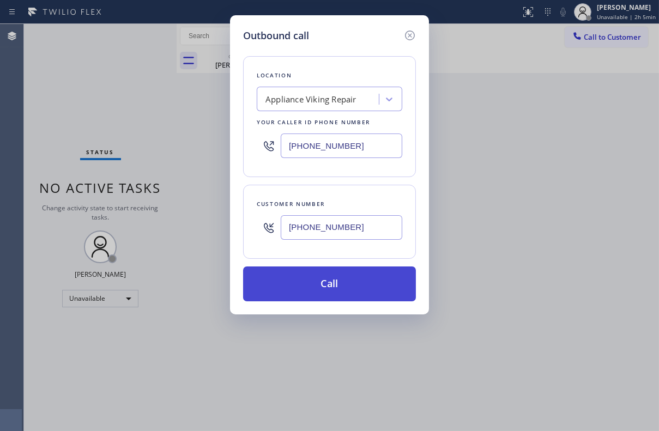
type input "[PHONE_NUMBER]"
click at [332, 287] on button "Call" at bounding box center [329, 284] width 173 height 35
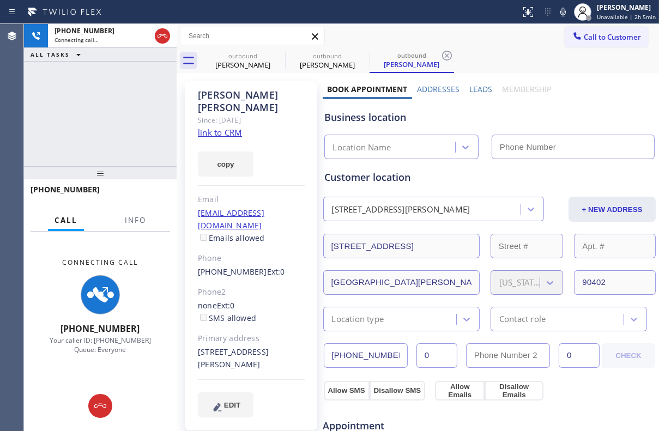
type input "[PHONE_NUMBER]"
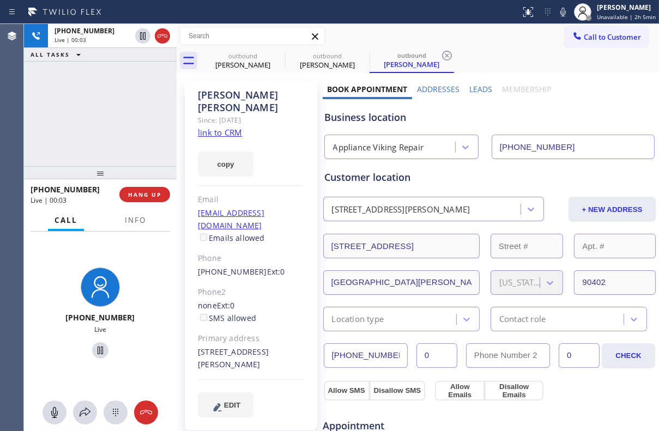
click at [477, 87] on label "Leads" at bounding box center [480, 89] width 23 height 10
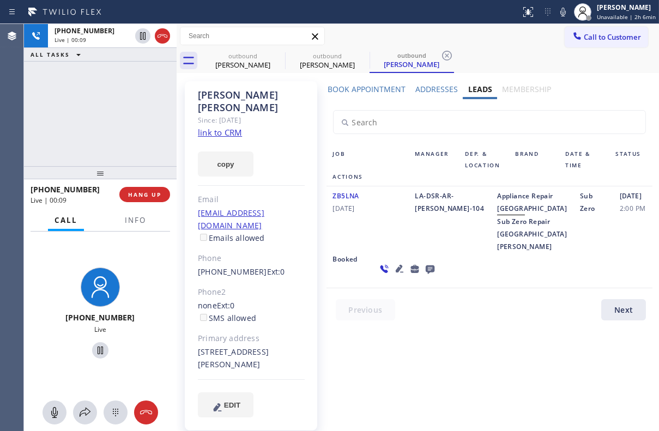
click at [395, 273] on icon at bounding box center [399, 269] width 8 height 8
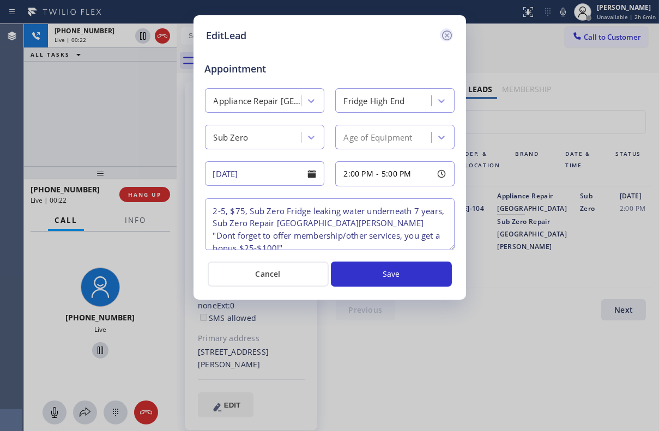
click at [446, 33] on icon at bounding box center [447, 35] width 13 height 13
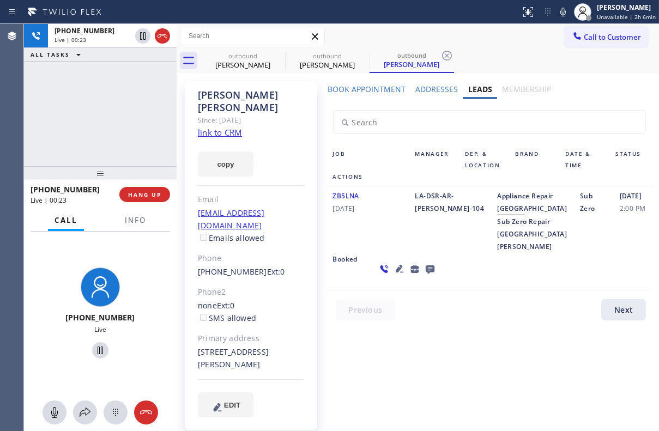
click at [443, 322] on div "Job Manager Dep. & Location Brand Date & Time Status Actions ZB5LNA [DATE] LA-D…" at bounding box center [490, 212] width 334 height 227
click at [142, 198] on span "HANG UP" at bounding box center [144, 195] width 33 height 8
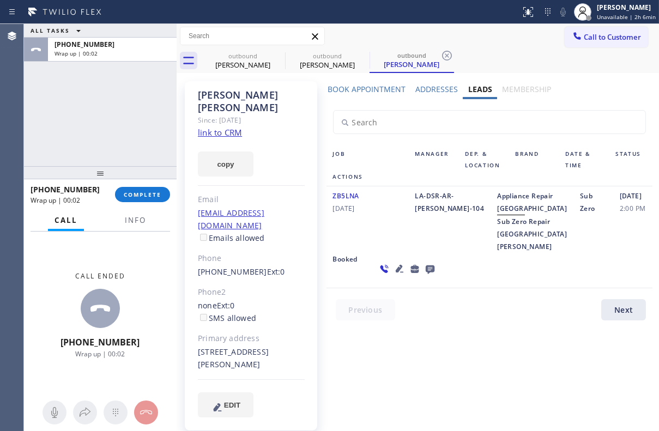
click at [425, 274] on icon at bounding box center [429, 270] width 9 height 9
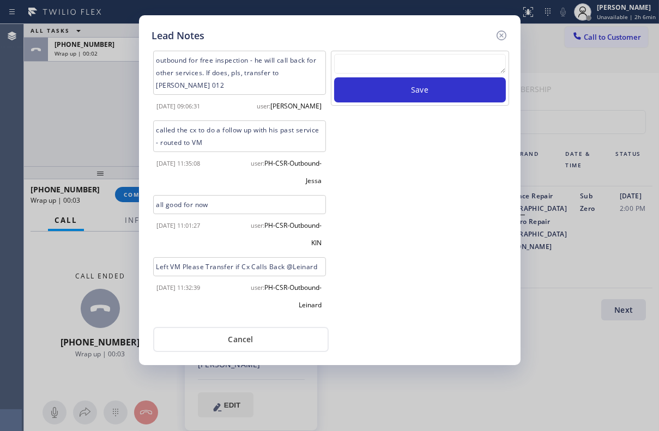
click at [366, 57] on textarea at bounding box center [420, 64] width 172 height 20
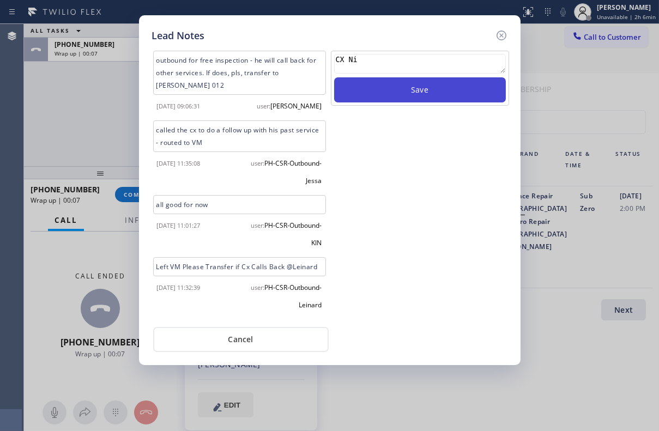
type textarea "CX Ni"
click at [403, 95] on button "Save" at bounding box center [420, 89] width 172 height 25
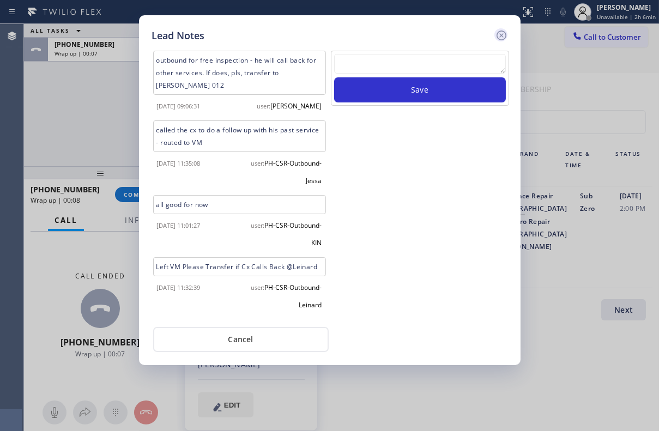
click at [500, 37] on icon at bounding box center [501, 35] width 13 height 13
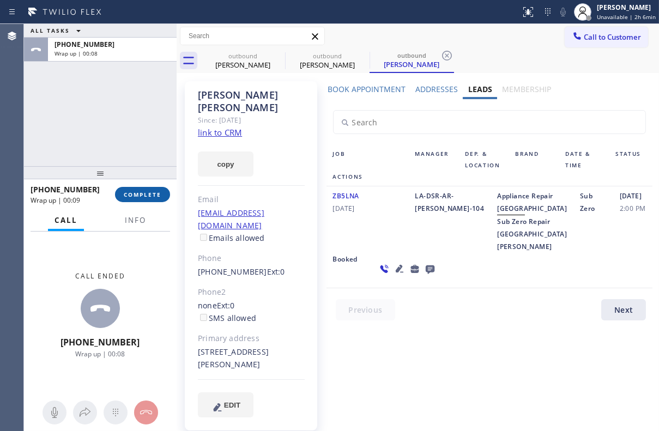
click at [142, 196] on span "COMPLETE" at bounding box center [143, 195] width 38 height 8
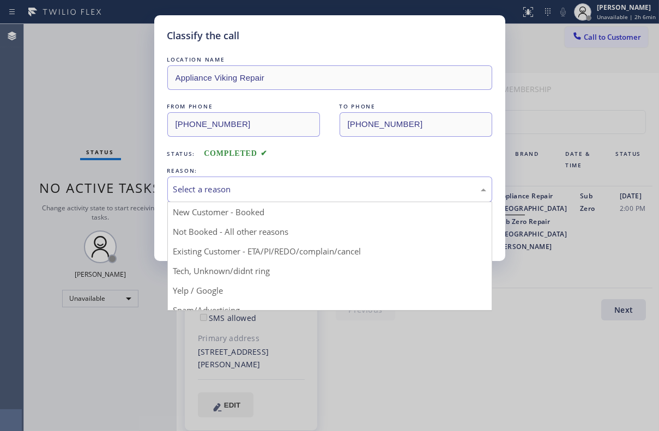
click at [351, 187] on div "Select a reason" at bounding box center [329, 189] width 313 height 13
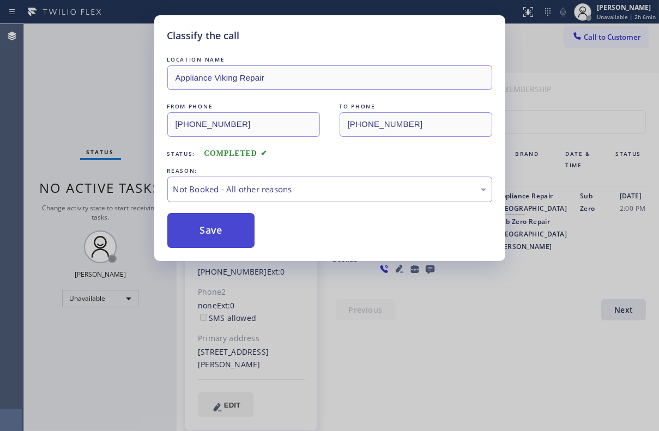
click at [234, 230] on button "Save" at bounding box center [211, 230] width 88 height 35
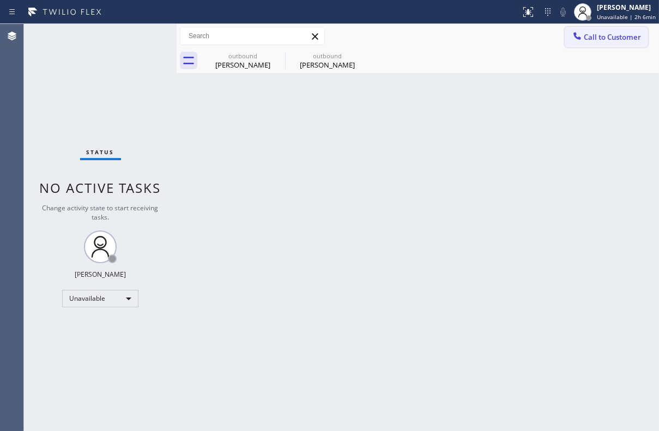
click at [599, 33] on span "Call to Customer" at bounding box center [612, 37] width 57 height 10
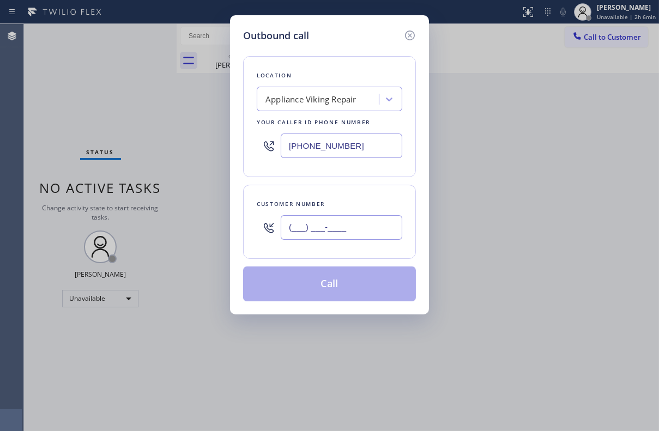
click at [345, 234] on input "(___) ___-____" at bounding box center [342, 227] width 122 height 25
paste input "323) 465-6886"
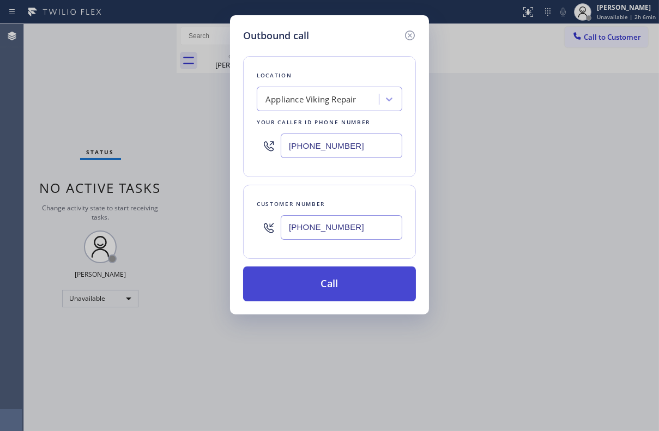
type input "[PHONE_NUMBER]"
click at [336, 284] on button "Call" at bounding box center [329, 284] width 173 height 35
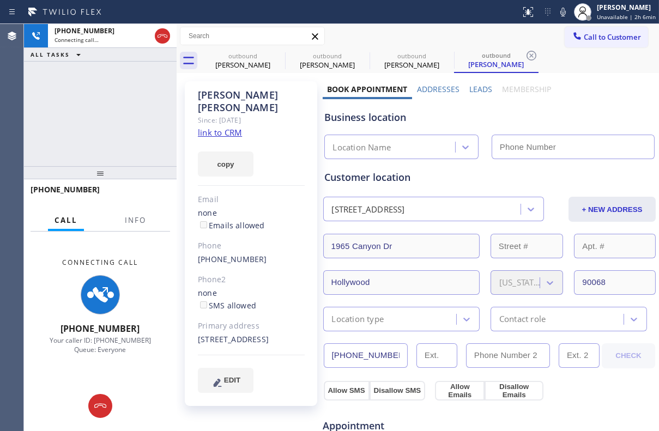
type input "[PHONE_NUMBER]"
click at [473, 89] on label "Leads" at bounding box center [480, 89] width 23 height 10
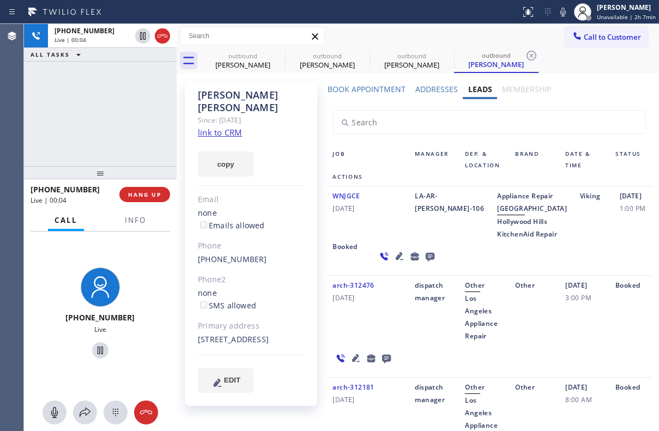
drag, startPoint x: 148, startPoint y: 198, endPoint x: 267, endPoint y: 239, distance: 125.5
click at [148, 198] on button "HANG UP" at bounding box center [144, 194] width 51 height 15
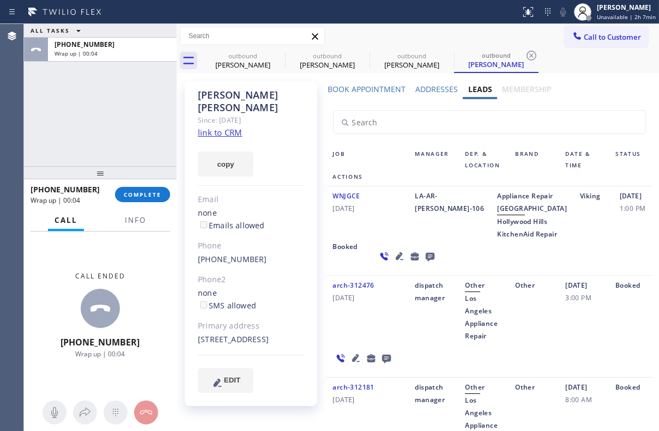
click at [425, 262] on icon at bounding box center [429, 257] width 9 height 9
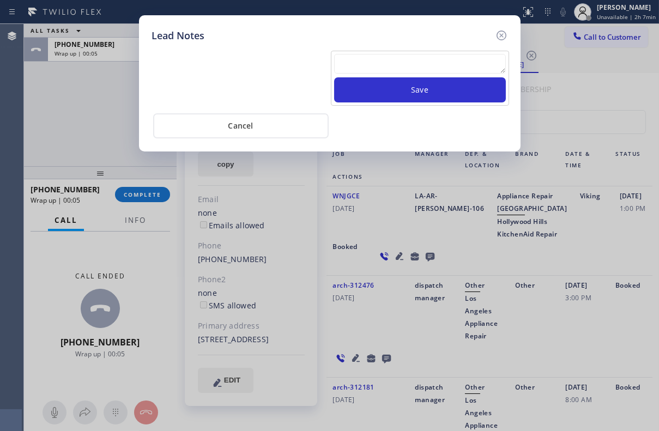
click at [358, 59] on textarea at bounding box center [420, 64] width 172 height 20
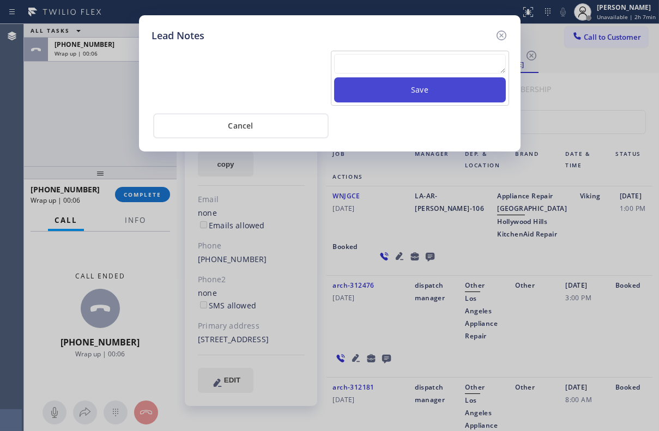
paste textarea "Routed to Voice mail// If CX will call back please transfer to me- Love:*"
type textarea "Routed to Voice mail// If CX will call back please transfer to me- Love:*"
click at [414, 94] on button "Save" at bounding box center [420, 89] width 172 height 25
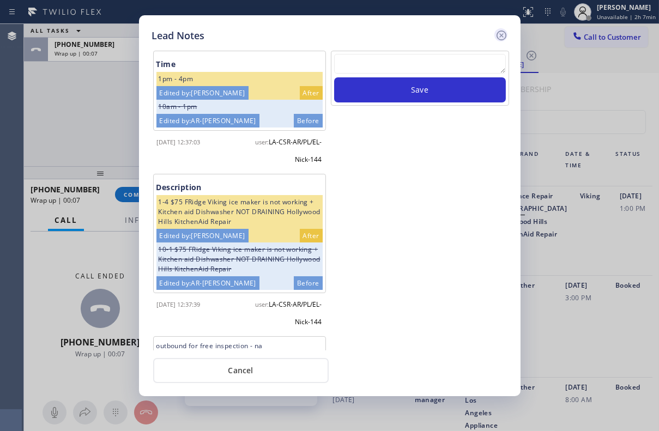
click at [503, 32] on icon at bounding box center [501, 36] width 10 height 10
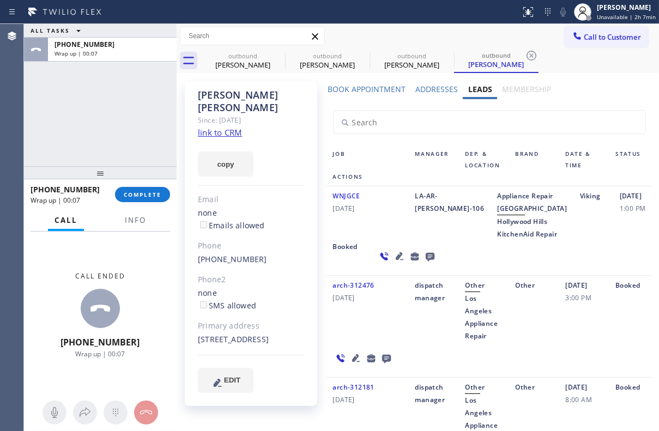
click at [153, 185] on div "[PHONE_NUMBER] Wrap up | 00:07 COMPLETE" at bounding box center [101, 194] width 140 height 28
click at [152, 192] on span "COMPLETE" at bounding box center [143, 195] width 38 height 8
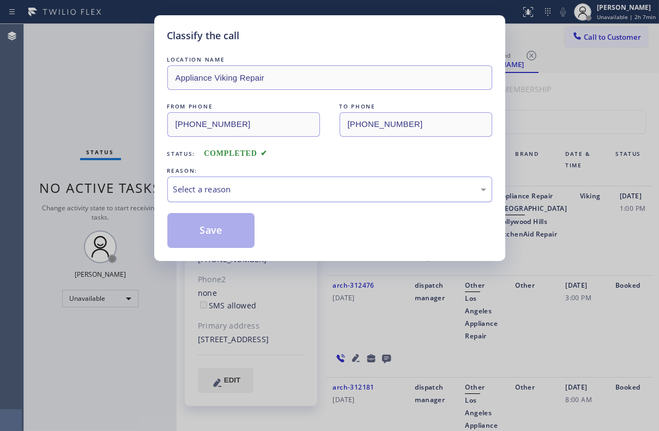
click at [273, 192] on div "Select a reason" at bounding box center [329, 189] width 313 height 13
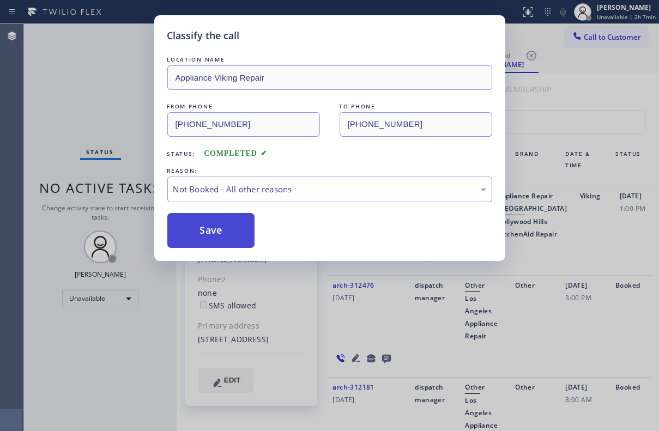
click at [196, 232] on button "Save" at bounding box center [211, 230] width 88 height 35
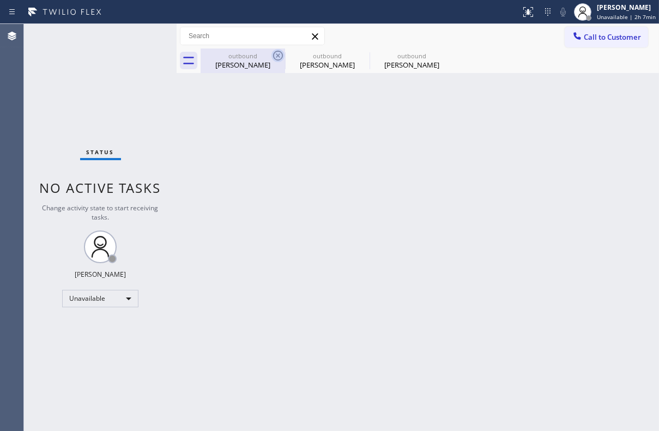
click at [277, 55] on icon at bounding box center [277, 55] width 13 height 13
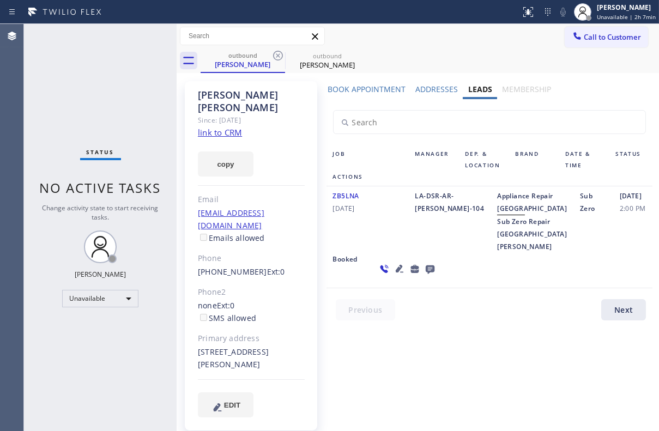
click at [277, 55] on icon at bounding box center [277, 55] width 13 height 13
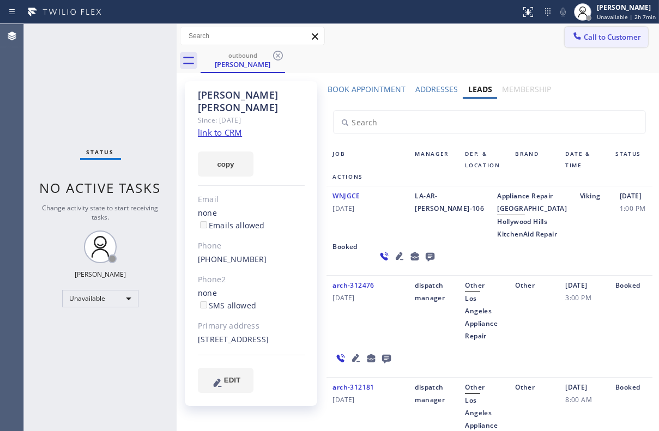
click at [598, 32] on span "Call to Customer" at bounding box center [612, 37] width 57 height 10
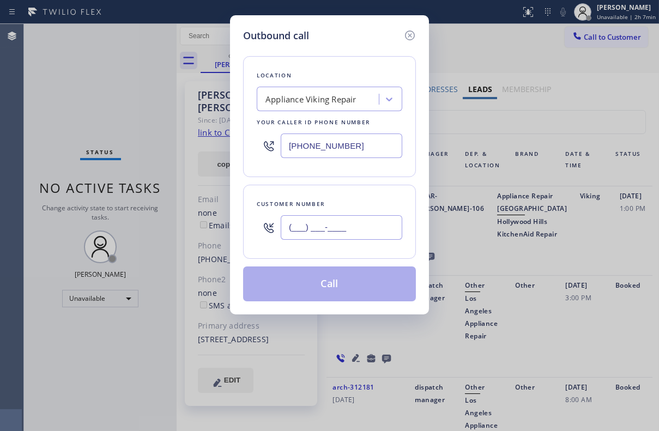
click at [343, 228] on input "(___) ___-____" at bounding box center [342, 227] width 122 height 25
paste input "562) 400-4847"
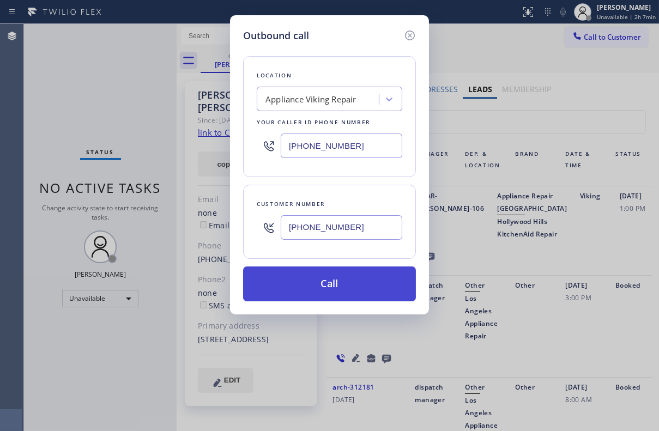
type input "[PHONE_NUMBER]"
click at [307, 289] on button "Call" at bounding box center [329, 284] width 173 height 35
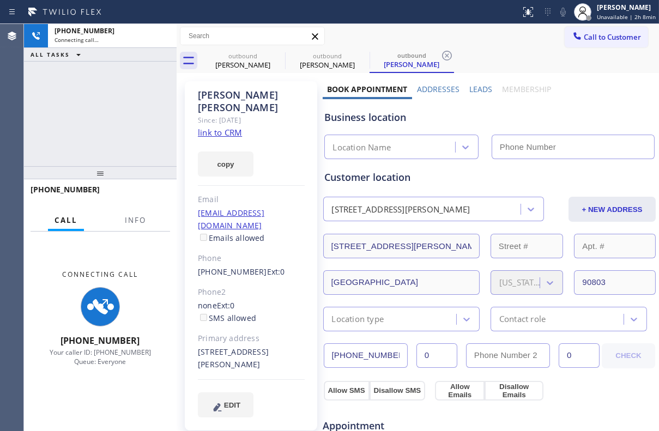
click at [471, 87] on label "Leads" at bounding box center [480, 89] width 23 height 10
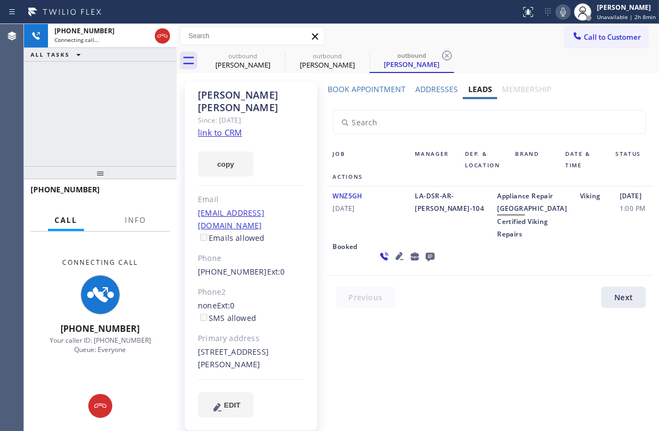
click at [557, 10] on icon at bounding box center [563, 11] width 13 height 13
click at [424, 263] on icon at bounding box center [430, 257] width 13 height 14
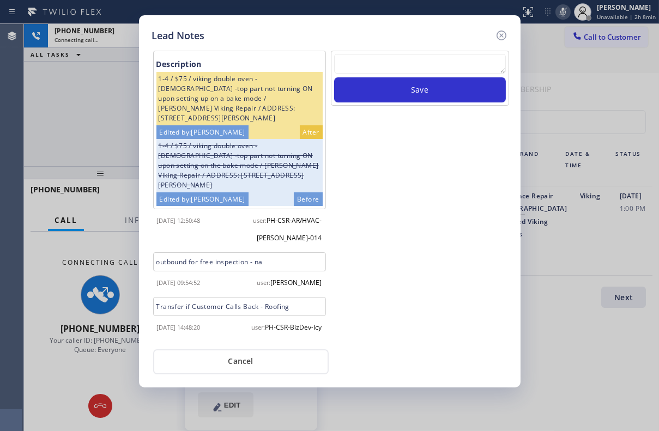
click at [553, 14] on div "Lead Notes Description 1-4 / $75 / viking double oven -[DEMOGRAPHIC_DATA] -top …" at bounding box center [329, 215] width 659 height 431
click at [502, 37] on icon at bounding box center [501, 35] width 13 height 13
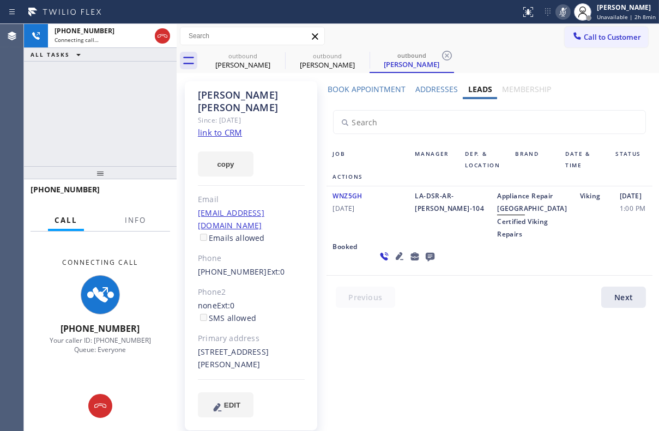
click at [557, 11] on icon at bounding box center [563, 11] width 13 height 13
click at [409, 341] on div "Book Appointment Addresses Leads Membership Business location Appliance Viking …" at bounding box center [490, 260] width 334 height 352
click at [425, 262] on icon at bounding box center [429, 257] width 9 height 9
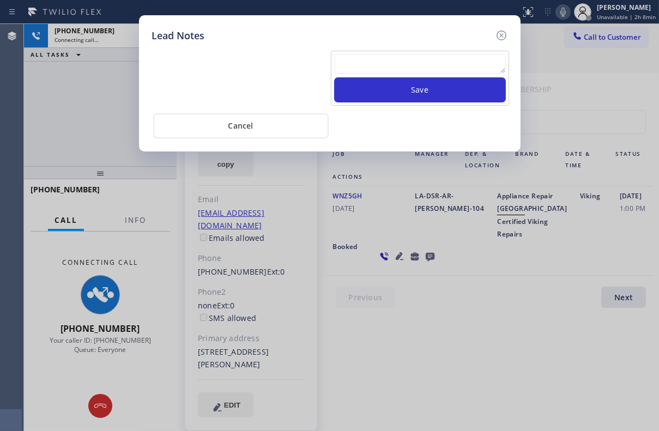
click at [385, 63] on textarea at bounding box center [420, 64] width 172 height 20
paste textarea "Routed to Voice mail// If CX will call back please transfer to me- Love:*"
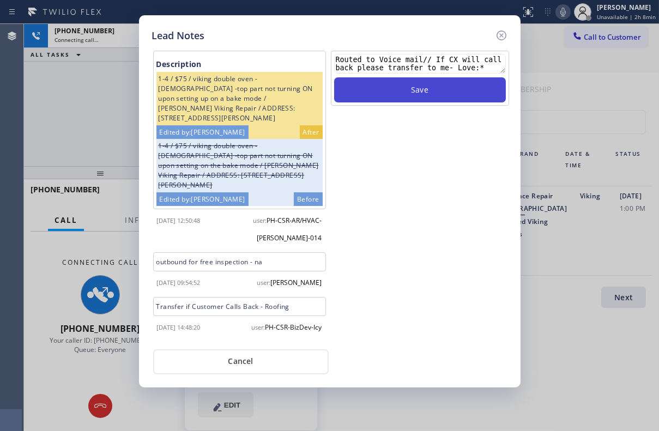
type textarea "Routed to Voice mail// If CX will call back please transfer to me- Love:*"
click at [414, 90] on button "Save" at bounding box center [420, 89] width 172 height 25
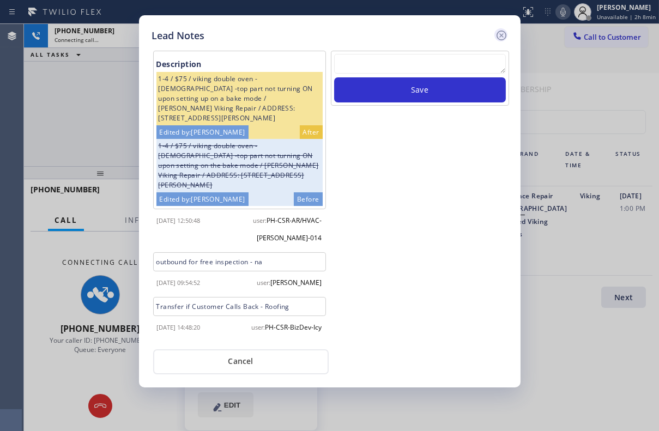
click at [501, 34] on icon at bounding box center [501, 36] width 10 height 10
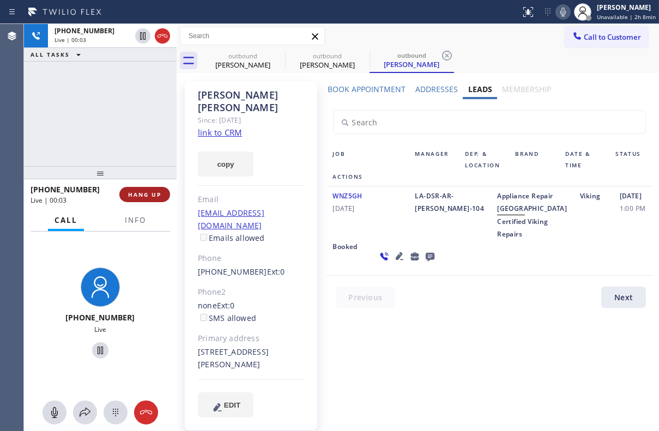
click at [156, 196] on span "HANG UP" at bounding box center [144, 195] width 33 height 8
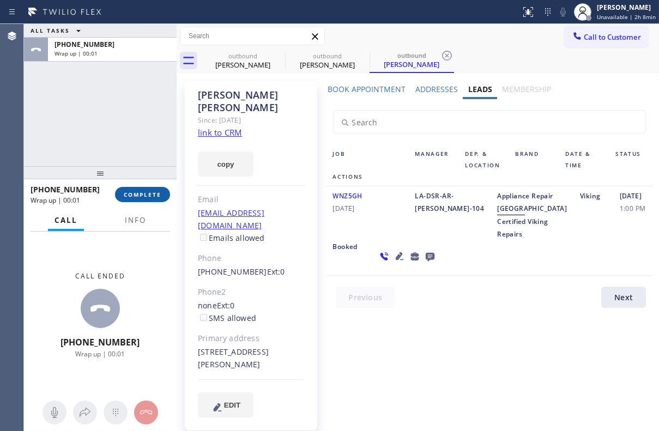
click at [152, 197] on span "COMPLETE" at bounding box center [143, 195] width 38 height 8
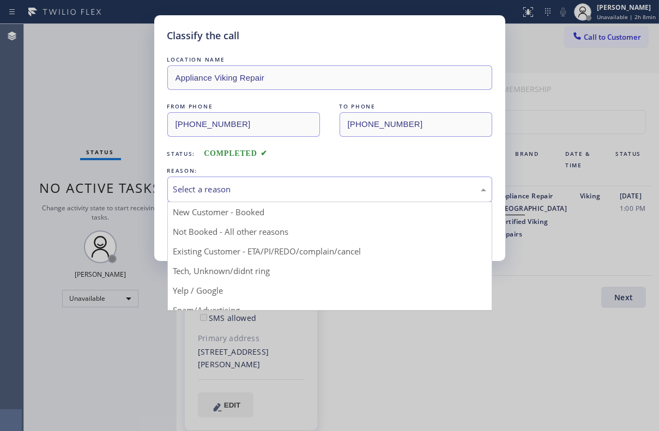
click at [281, 183] on div "Select a reason" at bounding box center [329, 189] width 313 height 13
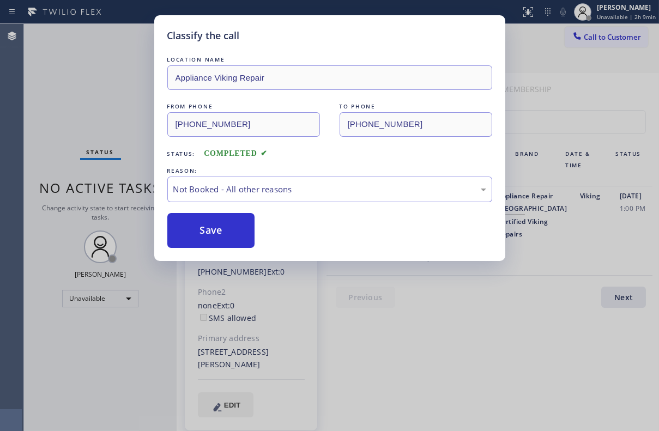
click at [365, 239] on div "Save" at bounding box center [329, 230] width 325 height 35
click at [333, 231] on div "Save" at bounding box center [329, 230] width 325 height 35
click at [382, 230] on div "Save" at bounding box center [329, 230] width 325 height 35
click at [220, 230] on button "Save" at bounding box center [211, 230] width 88 height 35
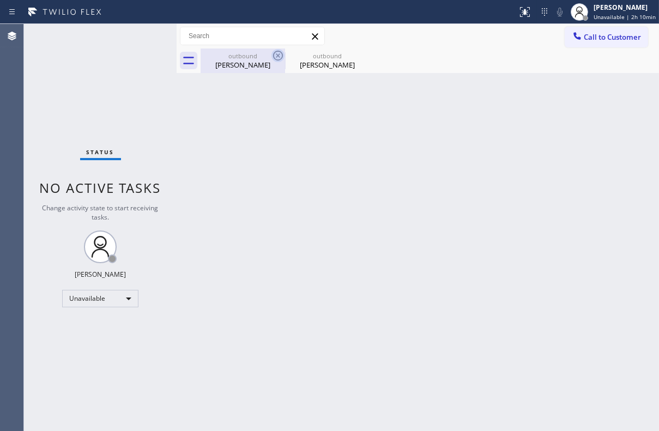
click at [276, 57] on icon at bounding box center [278, 56] width 10 height 10
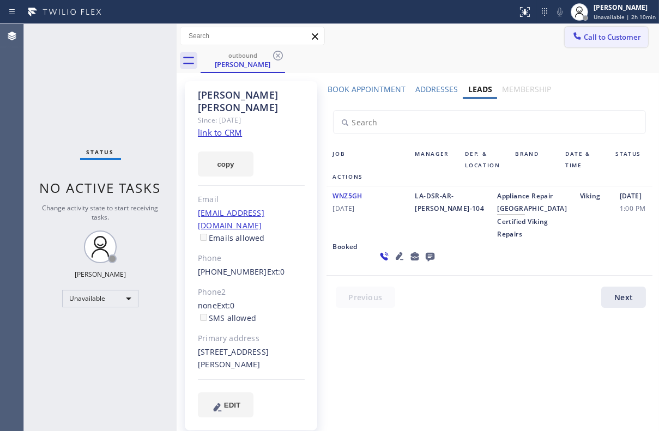
click at [614, 38] on span "Call to Customer" at bounding box center [612, 37] width 57 height 10
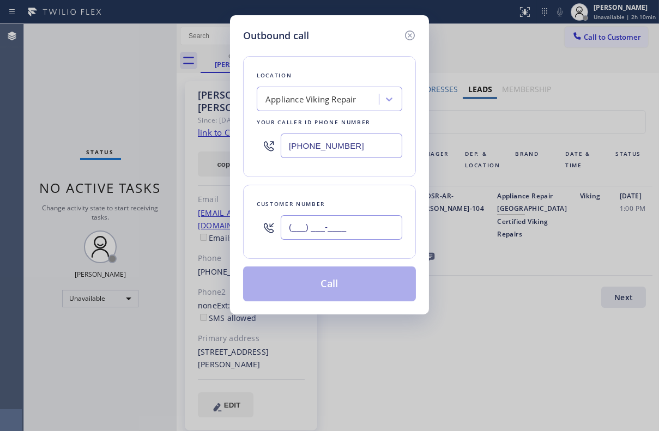
click at [352, 237] on input "(___) ___-____" at bounding box center [342, 227] width 122 height 25
paste input "714) 345-2477"
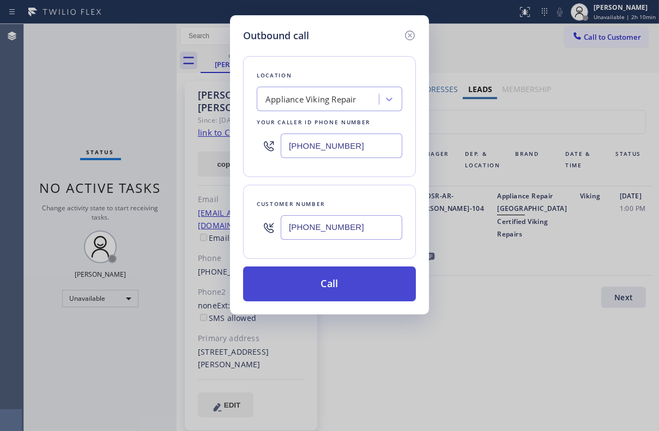
type input "[PHONE_NUMBER]"
click at [358, 286] on button "Call" at bounding box center [329, 284] width 173 height 35
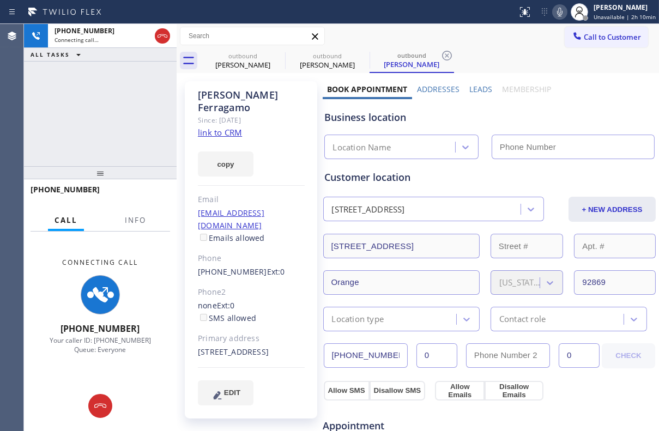
type input "[PHONE_NUMBER]"
click at [510, 114] on div "Business location" at bounding box center [490, 117] width 330 height 15
click at [482, 90] on label "Leads" at bounding box center [480, 89] width 23 height 10
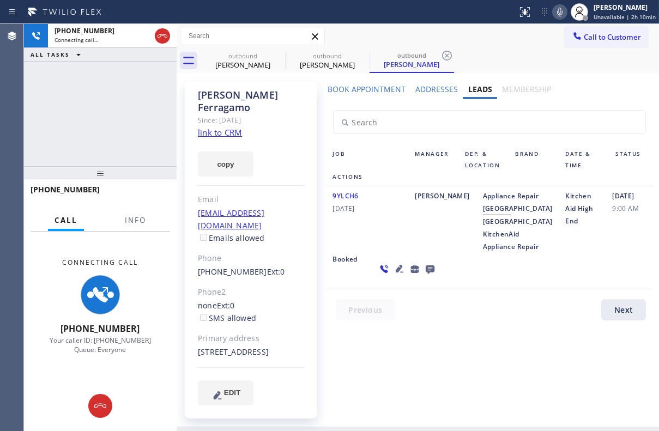
click at [425, 274] on icon at bounding box center [429, 270] width 9 height 9
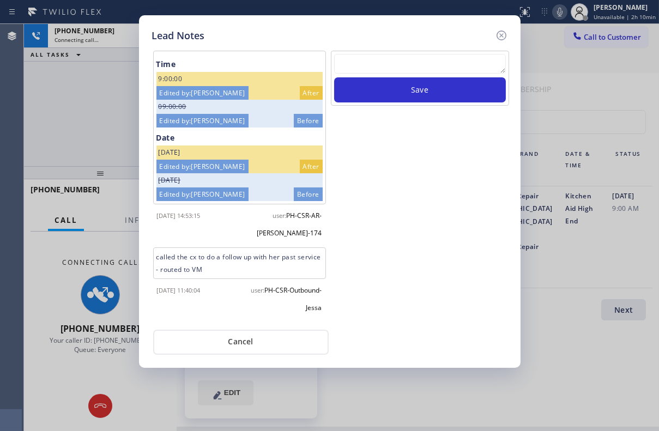
click at [384, 65] on textarea at bounding box center [420, 64] width 172 height 20
paste textarea "Routed to Voice mail// If CX will call back please transfer to me- Love:*"
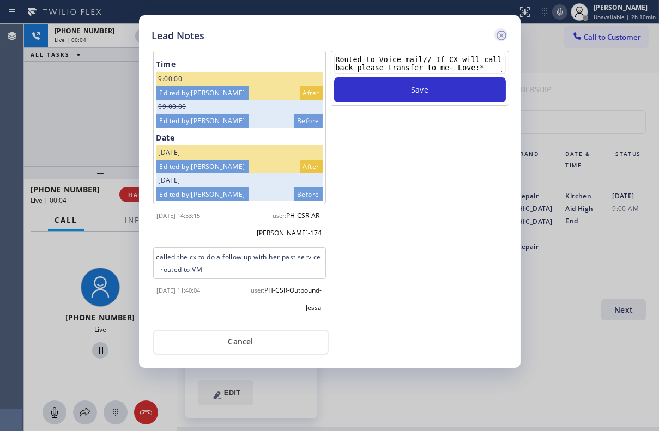
type textarea "Routed to Voice mail// If CX will call back please transfer to me- Love:*"
click at [500, 32] on icon at bounding box center [501, 35] width 13 height 13
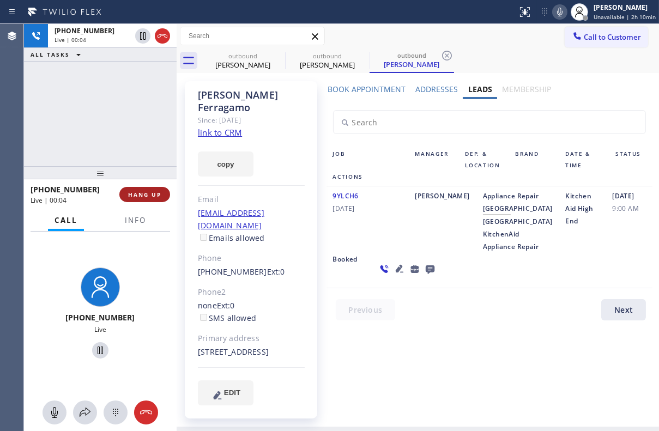
click at [149, 193] on span "HANG UP" at bounding box center [144, 195] width 33 height 8
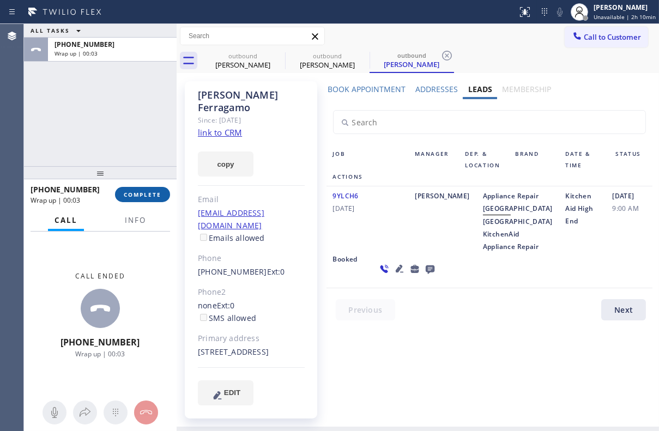
click at [137, 197] on span "COMPLETE" at bounding box center [143, 195] width 38 height 8
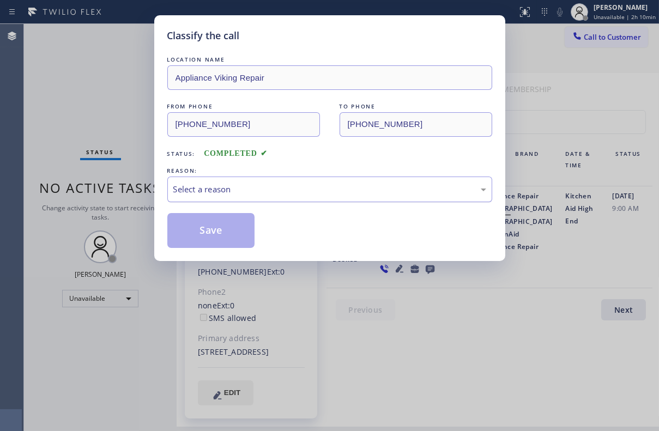
click at [288, 181] on div "Select a reason" at bounding box center [329, 190] width 325 height 26
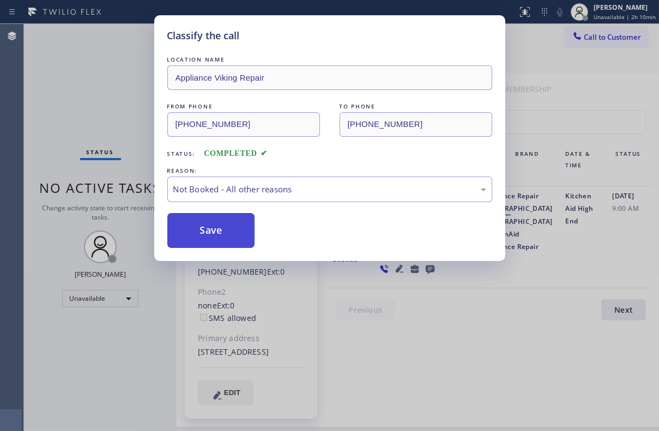
click at [203, 227] on button "Save" at bounding box center [211, 230] width 88 height 35
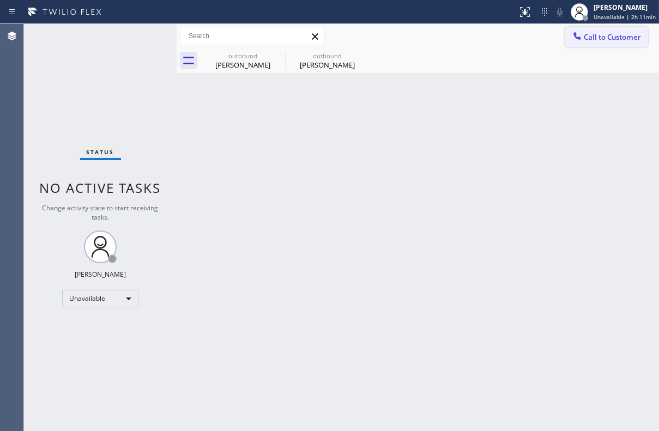
click at [588, 38] on span "Call to Customer" at bounding box center [612, 37] width 57 height 10
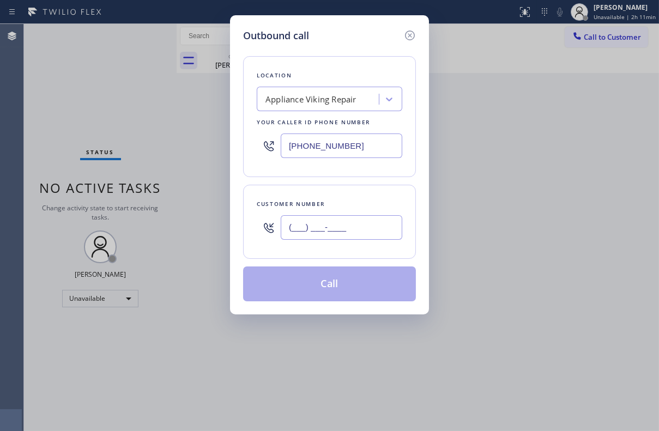
click at [321, 220] on input "(___) ___-____" at bounding box center [342, 227] width 122 height 25
paste input "310) 378-8101"
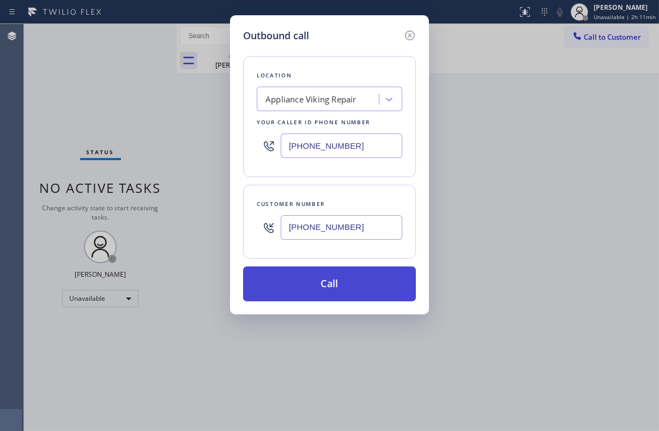
click at [311, 288] on button "Call" at bounding box center [329, 284] width 173 height 35
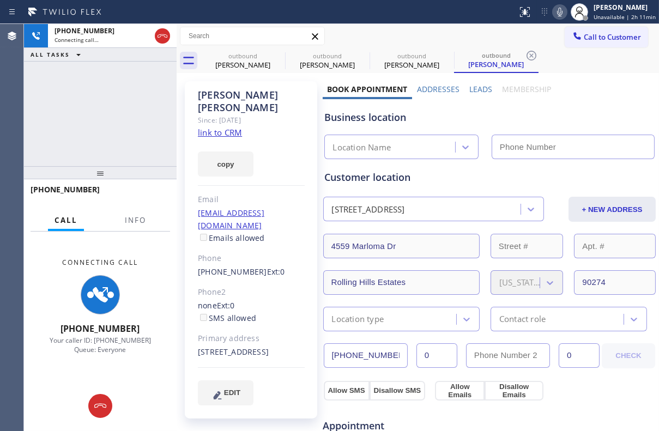
click at [479, 88] on label "Leads" at bounding box center [480, 89] width 23 height 10
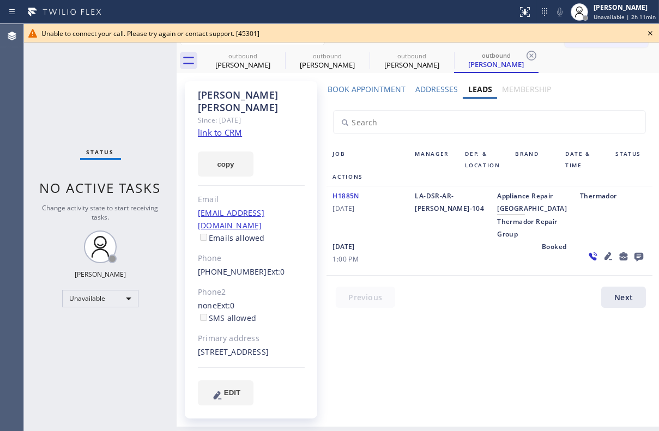
click at [648, 34] on icon at bounding box center [650, 33] width 13 height 13
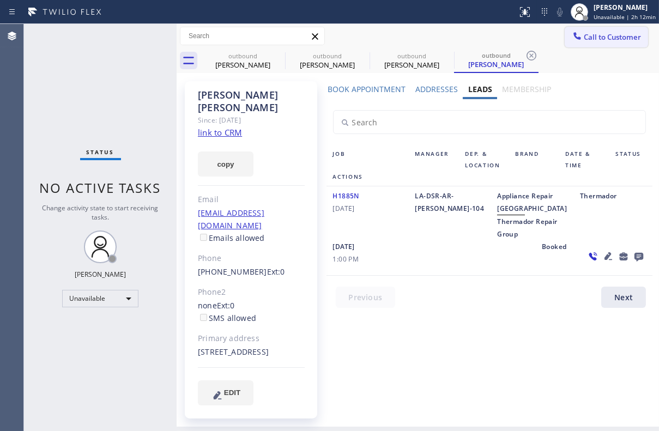
click at [613, 41] on span "Call to Customer" at bounding box center [612, 37] width 57 height 10
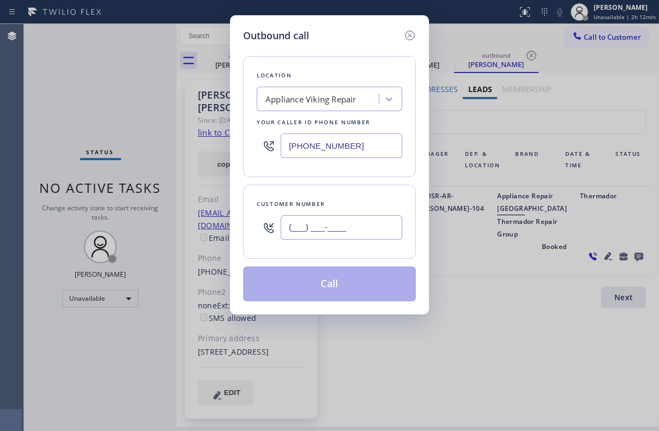
click at [342, 229] on input "(___) ___-____" at bounding box center [342, 227] width 122 height 25
paste input "424) 248-3756"
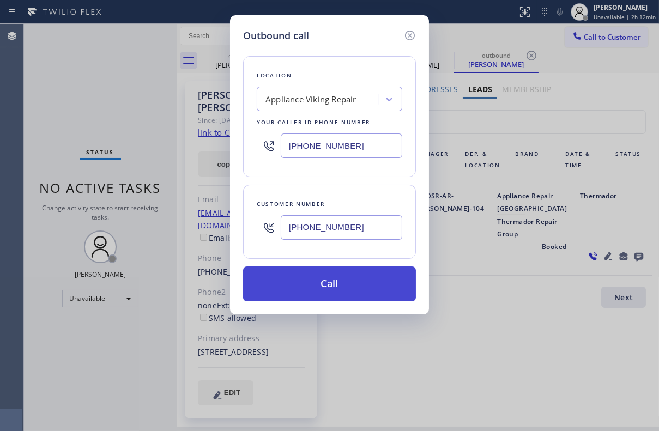
type input "[PHONE_NUMBER]"
click at [353, 286] on button "Call" at bounding box center [329, 284] width 173 height 35
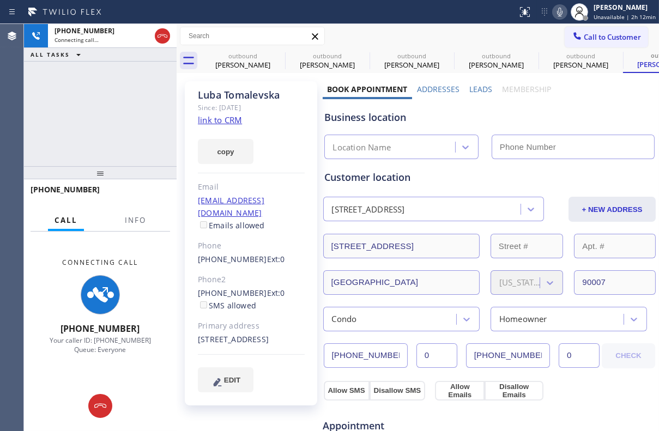
click at [476, 89] on label "Leads" at bounding box center [480, 89] width 23 height 10
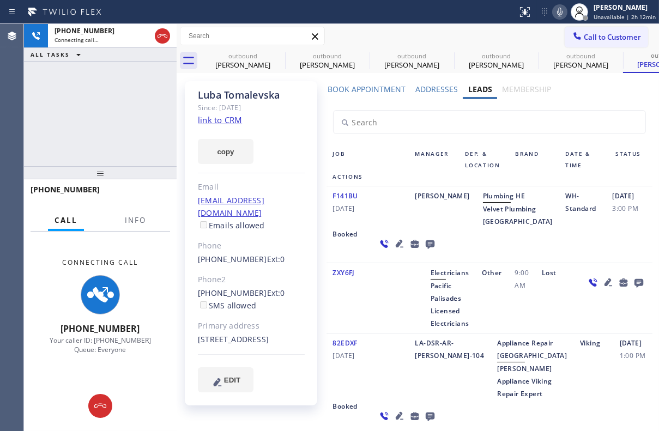
click at [424, 251] on icon at bounding box center [430, 244] width 13 height 14
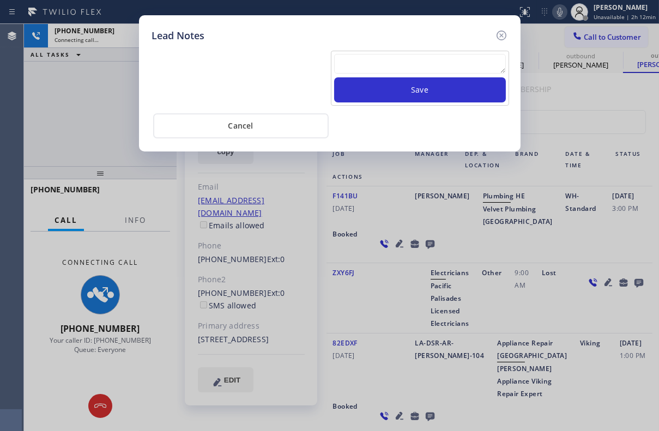
click at [426, 74] on textarea at bounding box center [420, 64] width 172 height 20
paste textarea "Routed to Voice mail// If CX will call back please transfer to me- Love:*"
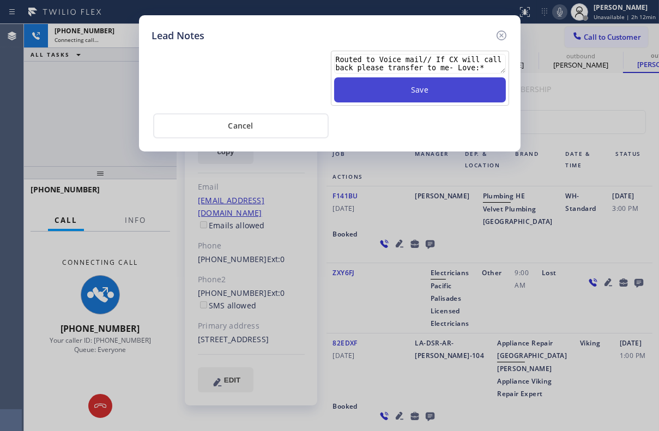
type textarea "Routed to Voice mail// If CX will call back please transfer to me- Love:*"
click at [404, 86] on button "Save" at bounding box center [420, 89] width 172 height 25
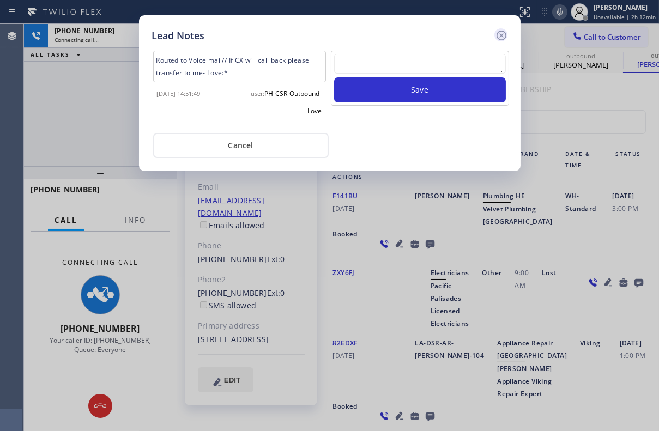
click at [501, 33] on icon at bounding box center [501, 35] width 13 height 13
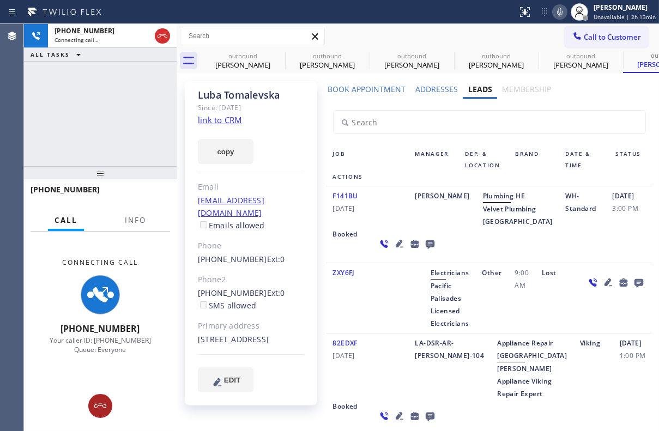
click at [104, 408] on icon at bounding box center [100, 406] width 13 height 13
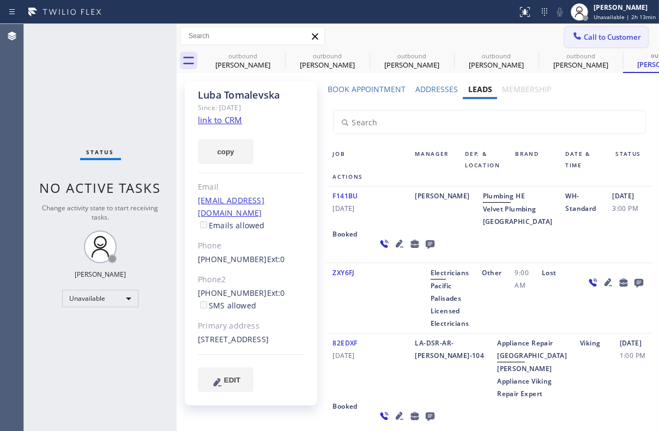
click at [585, 37] on span "Call to Customer" at bounding box center [612, 37] width 57 height 10
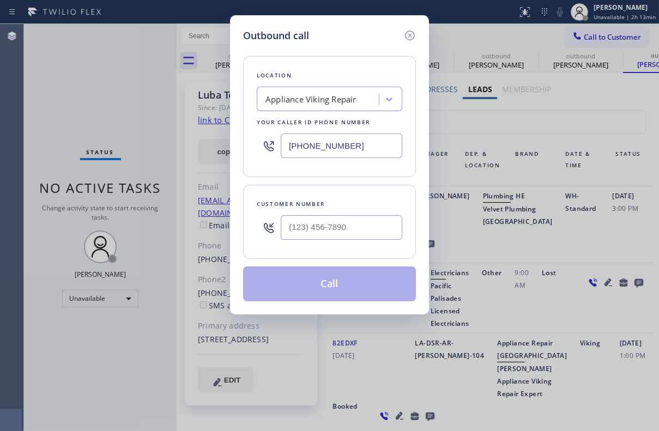
click at [337, 211] on div at bounding box center [342, 227] width 122 height 35
click at [340, 235] on input "(___) ___-____" at bounding box center [342, 227] width 122 height 25
paste input "954) 873-3116"
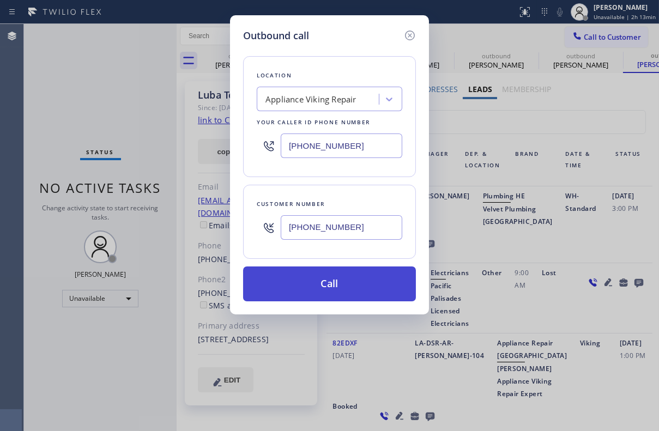
type input "[PHONE_NUMBER]"
click at [348, 286] on button "Call" at bounding box center [329, 284] width 173 height 35
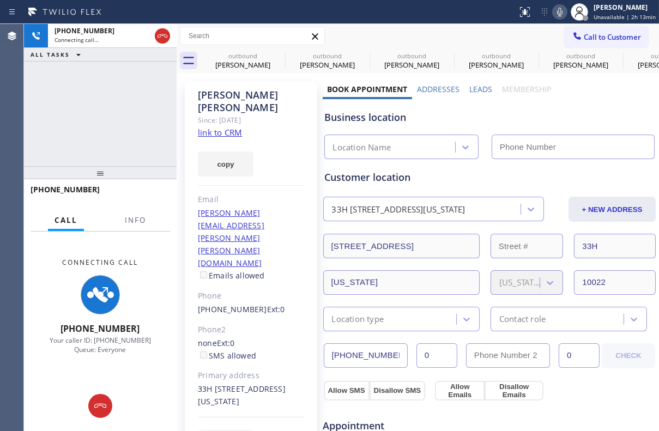
type input "[PHONE_NUMBER]"
click at [473, 87] on label "Leads" at bounding box center [480, 89] width 23 height 10
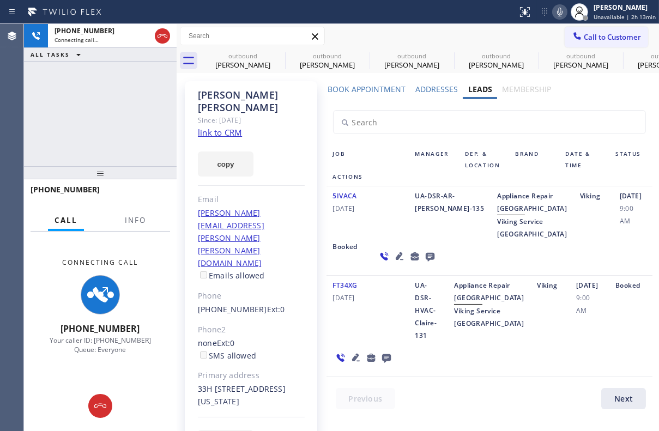
click at [425, 262] on icon at bounding box center [429, 257] width 9 height 9
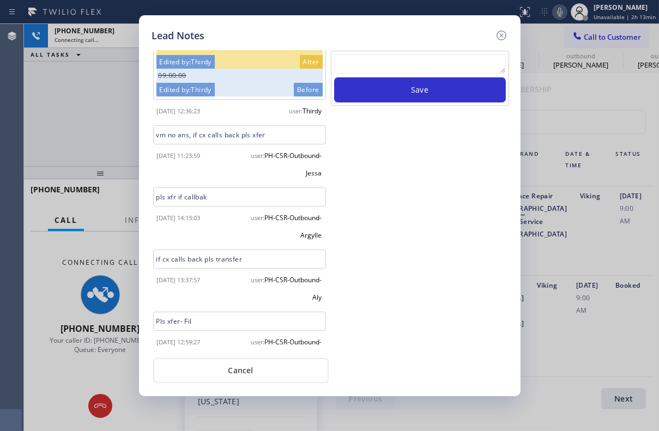
scroll to position [49, 0]
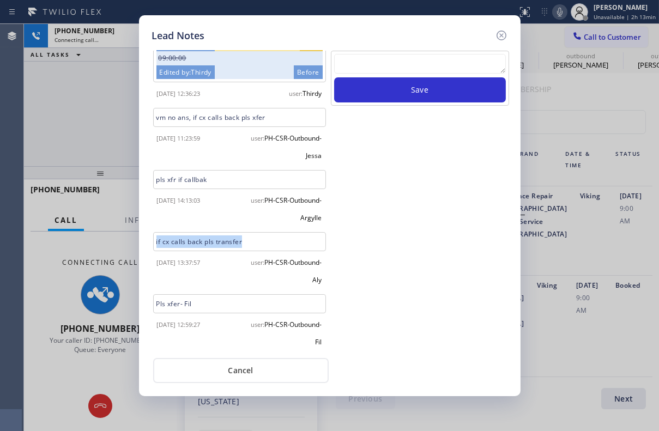
drag, startPoint x: 248, startPoint y: 237, endPoint x: 140, endPoint y: 237, distance: 108.5
click at [140, 237] on div "Lead Notes Time 9:00:00 Edited by: Thirdy After 09:00:00 Edited by: Thirdy Befo…" at bounding box center [330, 205] width 382 height 381
copy div "if cx calls back pls transfer"
click at [430, 63] on textarea at bounding box center [420, 64] width 172 height 20
paste textarea "if cx calls back pls transfer"
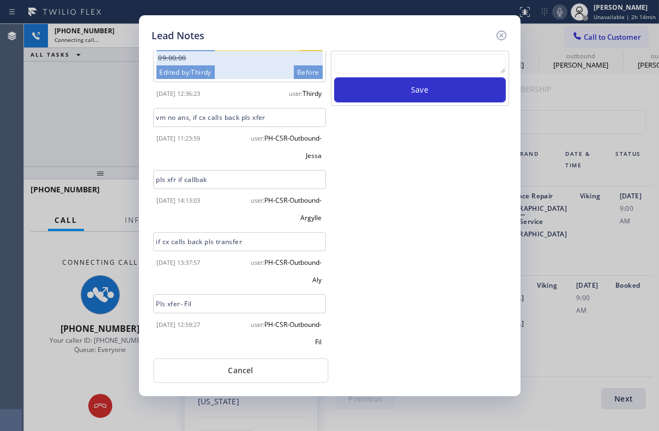
type textarea "if cx calls back pls transfer"
drag, startPoint x: 470, startPoint y: 61, endPoint x: 99, endPoint y: 61, distance: 370.7
click at [99, 61] on div "Lead Notes Time 9:00:00 Edited by: Thirdy After 09:00:00 Edited by: Thirdy Befo…" at bounding box center [329, 215] width 659 height 431
click at [396, 51] on div "Save" at bounding box center [420, 78] width 178 height 55
click at [398, 65] on textarea at bounding box center [420, 64] width 172 height 20
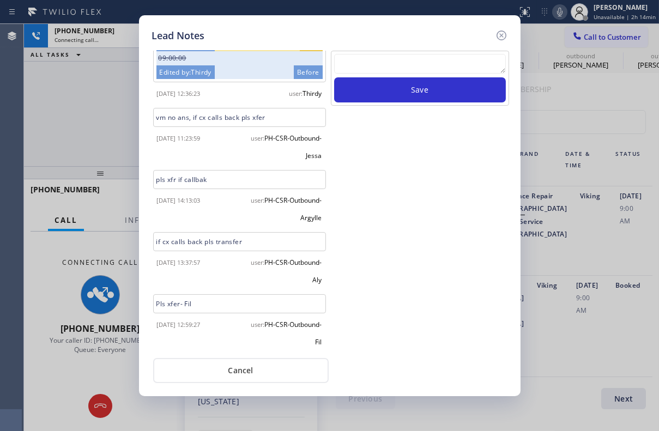
paste textarea "Routed to Voice mail// If CX will call back please transfer to me- Love:*"
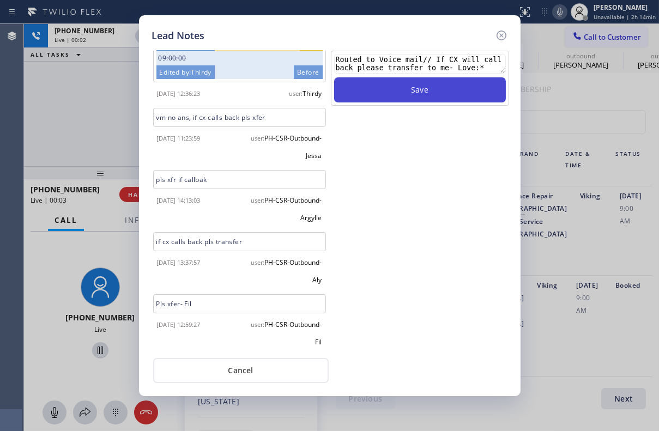
type textarea "Routed to Voice mail// If CX will call back please transfer to me- Love:*"
click at [425, 86] on button "Save" at bounding box center [420, 89] width 172 height 25
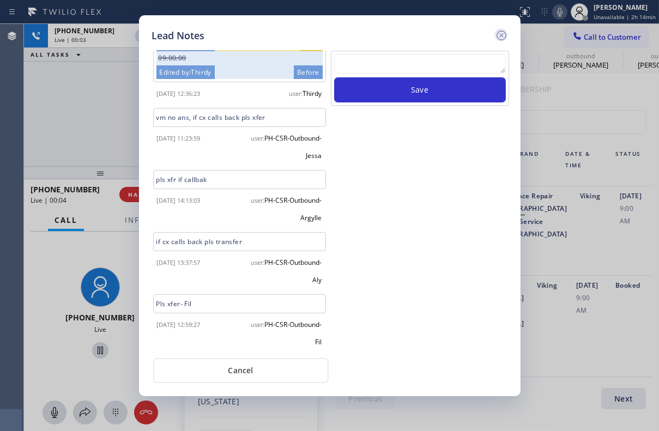
click at [504, 34] on icon at bounding box center [501, 35] width 13 height 13
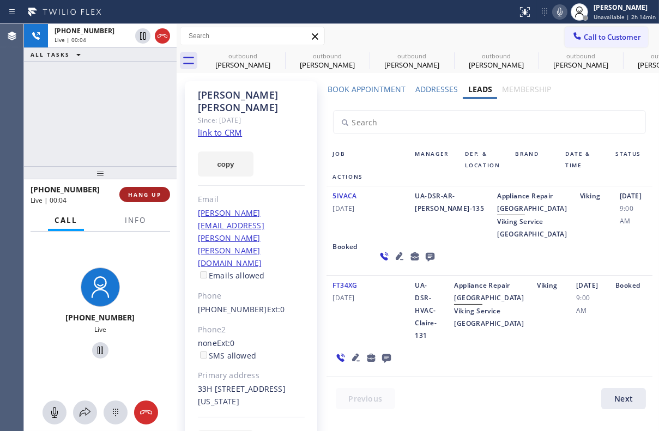
click at [160, 192] on span "HANG UP" at bounding box center [144, 195] width 33 height 8
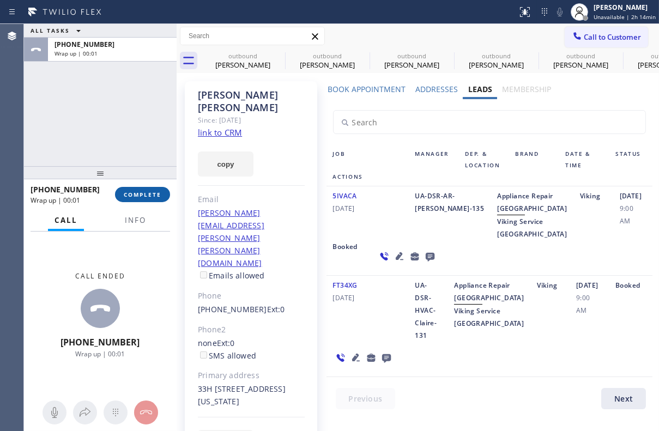
click at [152, 195] on span "COMPLETE" at bounding box center [143, 195] width 38 height 8
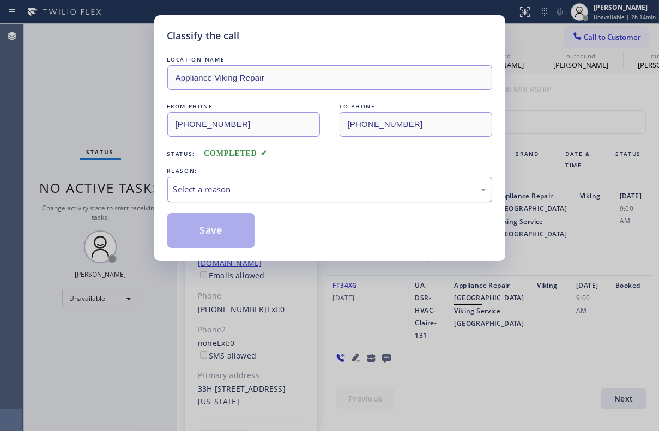
click at [302, 189] on div "Select a reason" at bounding box center [329, 189] width 313 height 13
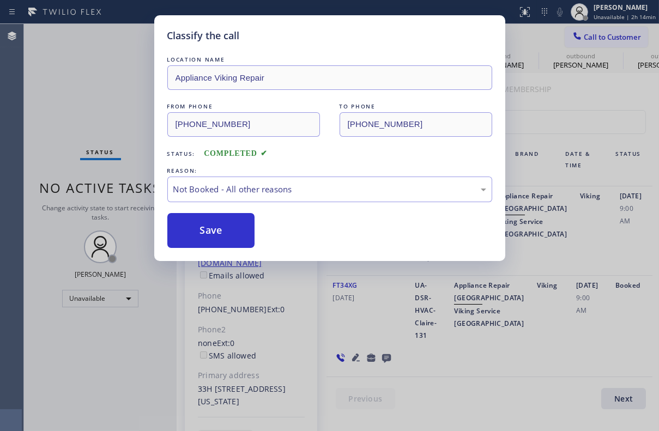
click at [338, 234] on div "Save" at bounding box center [329, 230] width 325 height 35
click at [206, 233] on button "Save" at bounding box center [211, 230] width 88 height 35
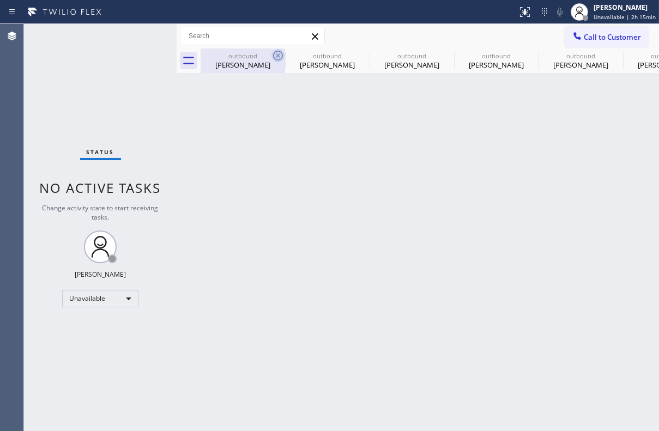
click at [277, 57] on icon at bounding box center [277, 55] width 13 height 13
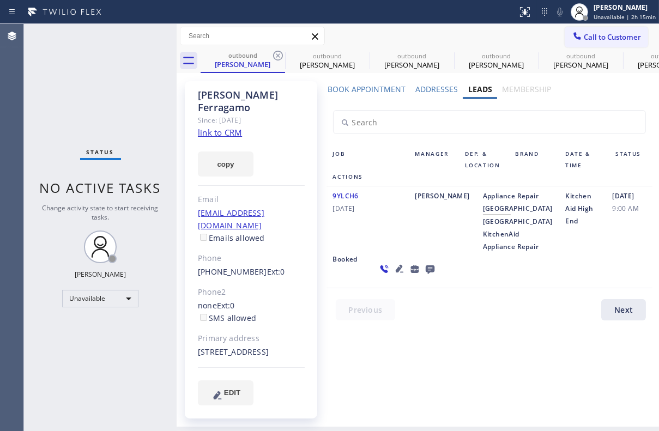
click at [277, 57] on icon at bounding box center [277, 55] width 13 height 13
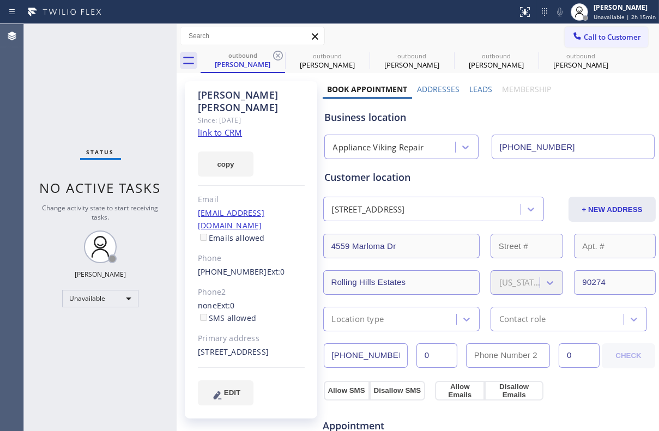
click at [277, 57] on icon at bounding box center [277, 55] width 13 height 13
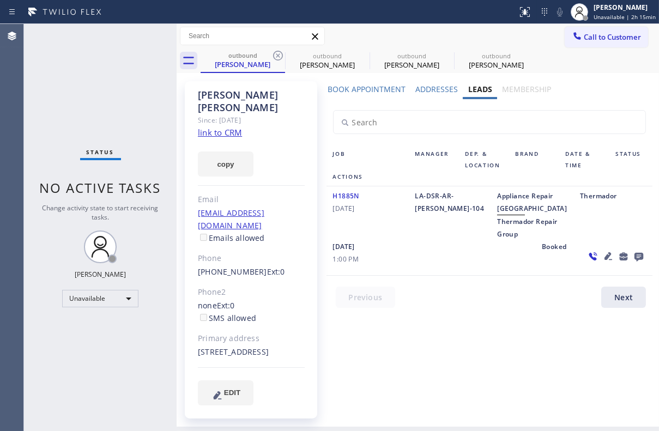
click at [277, 57] on icon at bounding box center [277, 55] width 13 height 13
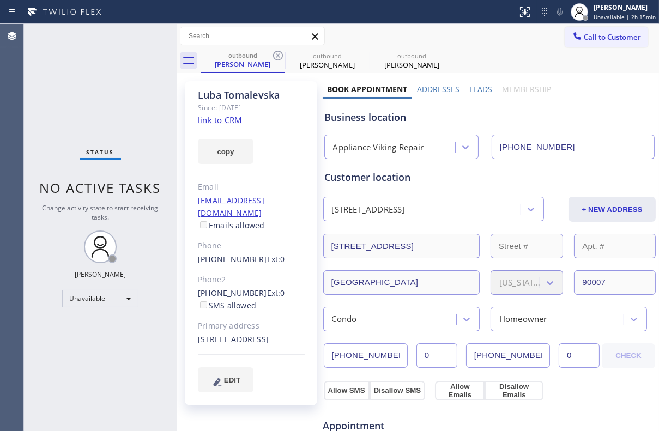
click at [277, 57] on icon at bounding box center [277, 55] width 13 height 13
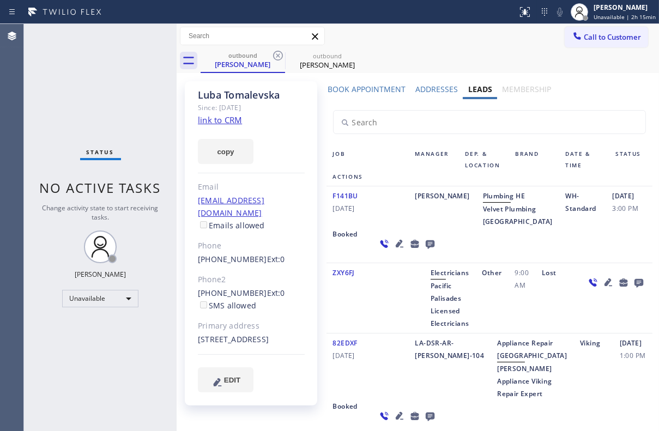
click at [277, 57] on icon at bounding box center [277, 55] width 13 height 13
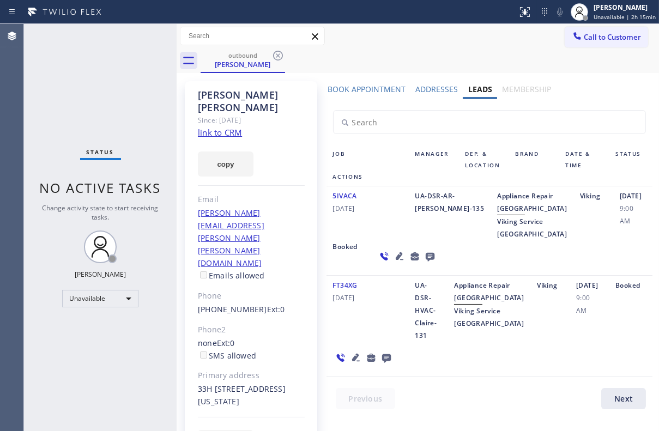
click at [277, 57] on icon at bounding box center [277, 55] width 13 height 13
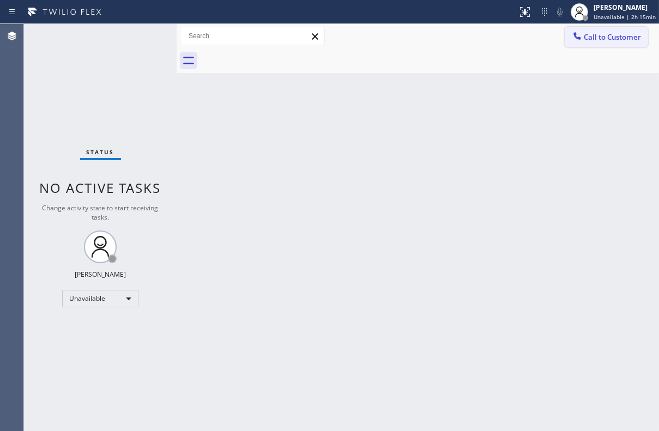
click at [604, 43] on button "Call to Customer" at bounding box center [606, 37] width 83 height 21
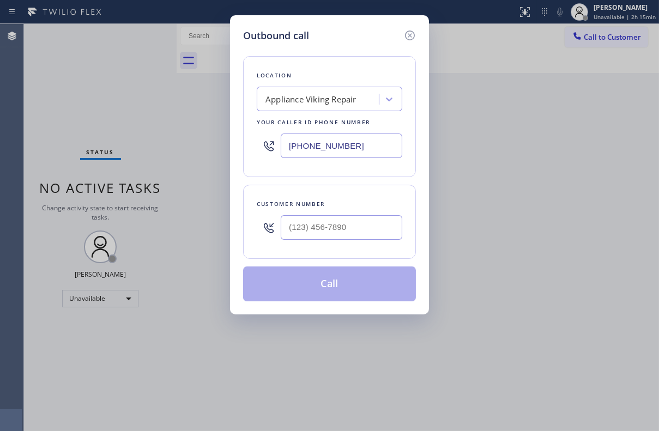
click at [346, 240] on div at bounding box center [342, 227] width 122 height 35
click at [348, 231] on input "(___) ___-____" at bounding box center [342, 227] width 122 height 25
paste input "310) 621-2735"
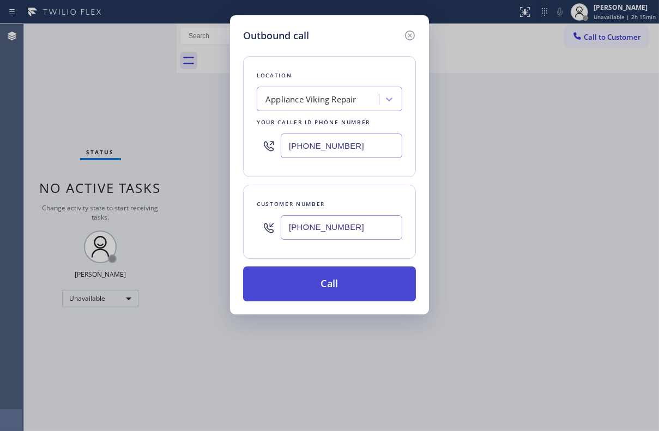
type input "[PHONE_NUMBER]"
click at [340, 289] on button "Call" at bounding box center [329, 284] width 173 height 35
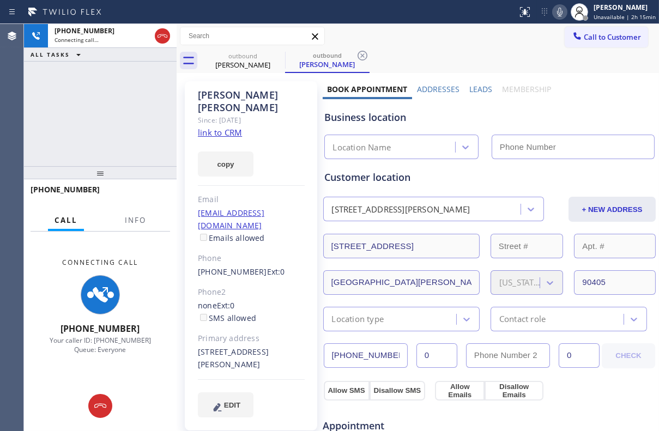
type input "[PHONE_NUMBER]"
click at [481, 92] on label "Leads" at bounding box center [480, 89] width 23 height 10
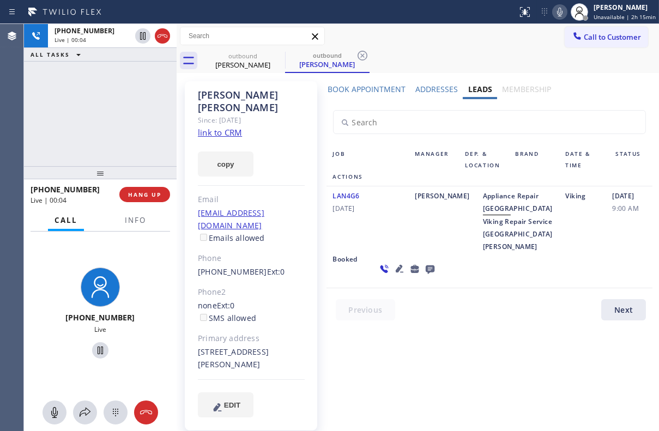
click at [425, 274] on icon at bounding box center [429, 270] width 9 height 9
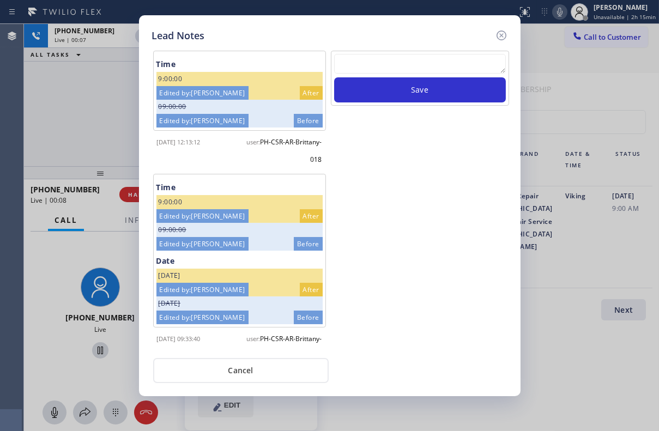
click at [415, 62] on textarea at bounding box center [420, 64] width 172 height 20
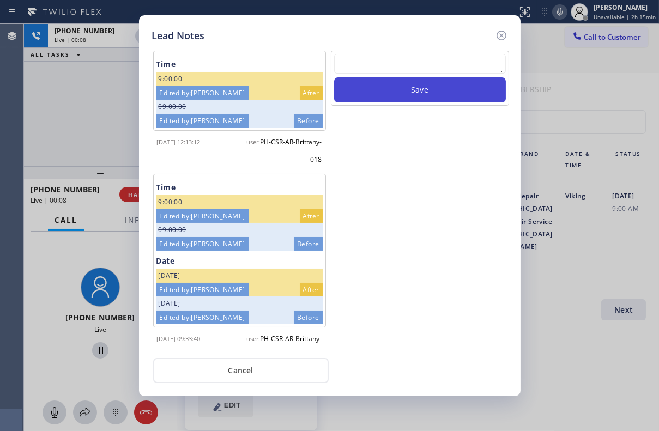
paste textarea "Routed to Voice mail// If CX will call back please transfer to me- Love:*"
type textarea "Routed to Voice mail// If CX will call back please transfer to me- Love:*"
click at [411, 93] on button "Save" at bounding box center [420, 89] width 172 height 25
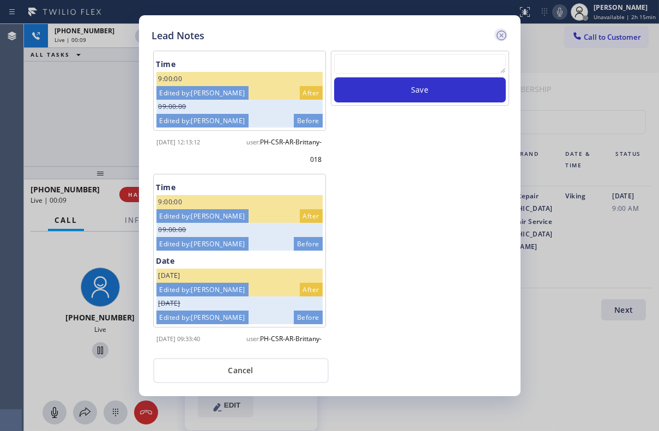
click at [501, 36] on icon at bounding box center [501, 35] width 13 height 13
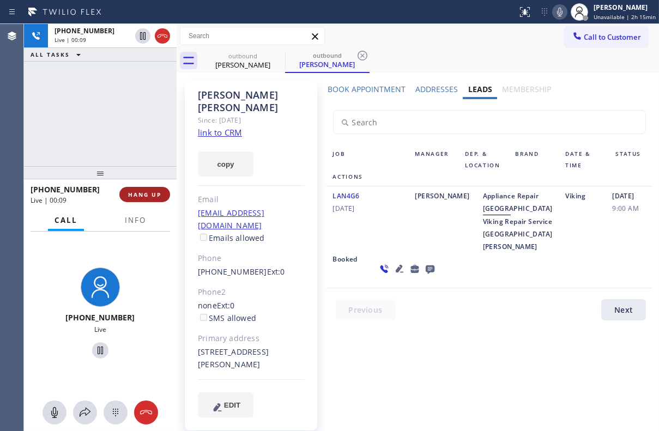
click at [158, 195] on span "HANG UP" at bounding box center [144, 195] width 33 height 8
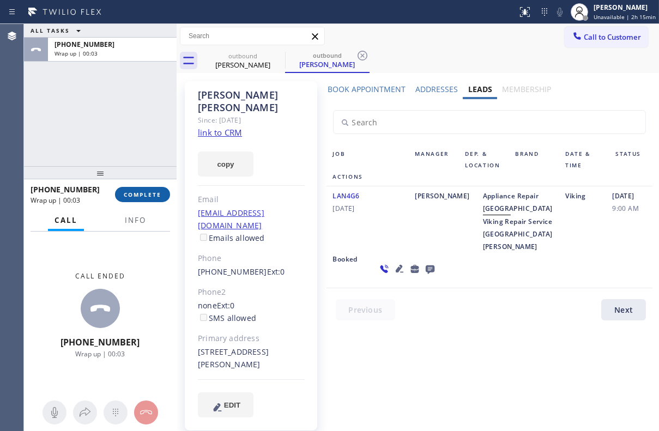
click at [147, 199] on button "COMPLETE" at bounding box center [142, 194] width 55 height 15
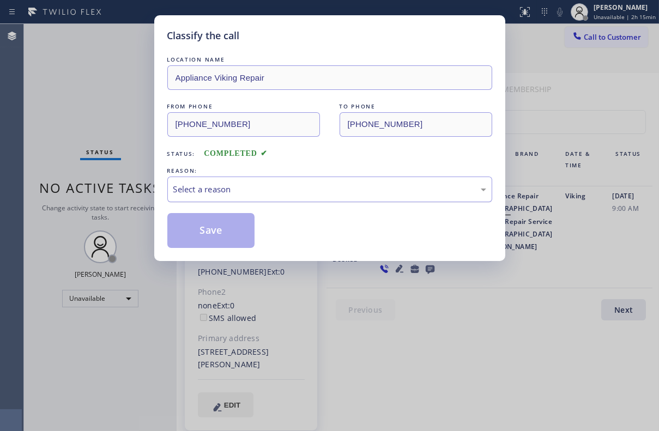
click at [235, 184] on div "Select a reason" at bounding box center [329, 189] width 313 height 13
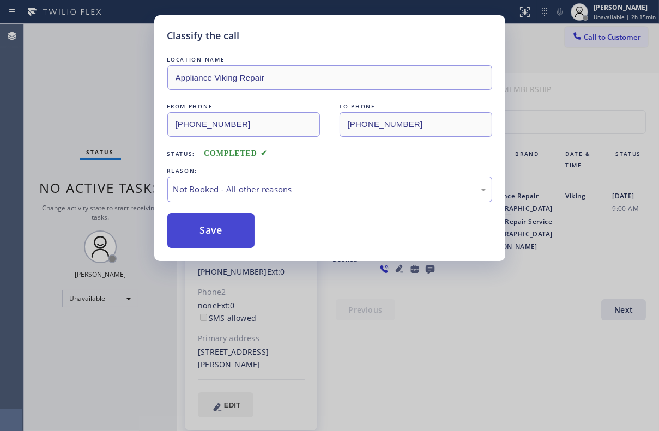
click at [209, 220] on button "Save" at bounding box center [211, 230] width 88 height 35
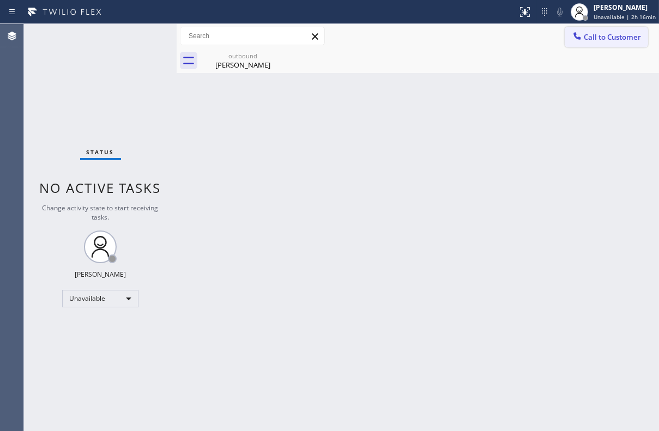
click at [609, 38] on span "Call to Customer" at bounding box center [612, 37] width 57 height 10
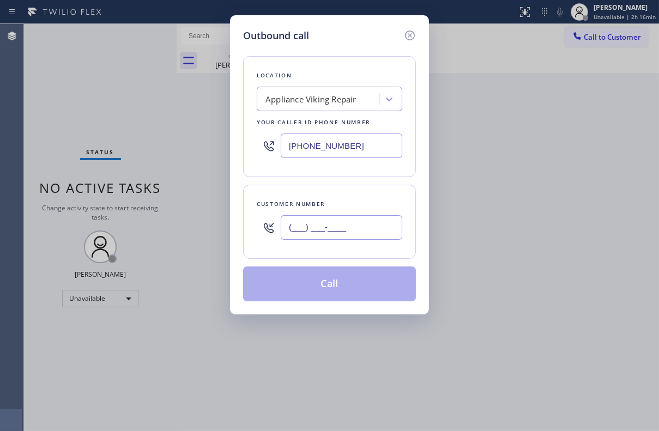
click at [316, 222] on input "(___) ___-____" at bounding box center [342, 227] width 122 height 25
paste input "206) 734-5836"
type input "[PHONE_NUMBER]"
click at [314, 277] on button "Call" at bounding box center [329, 284] width 173 height 35
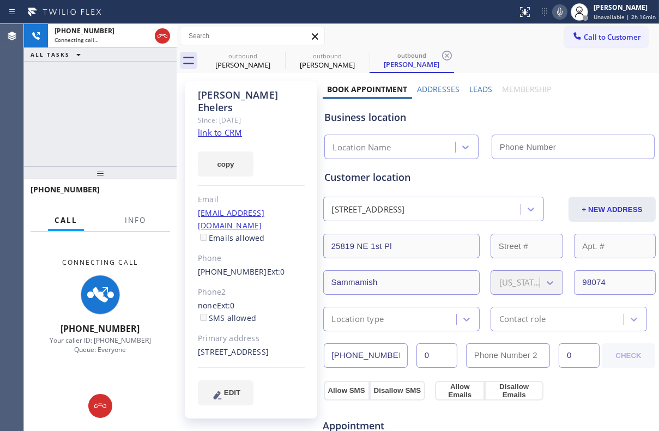
click at [473, 86] on label "Leads" at bounding box center [480, 89] width 23 height 10
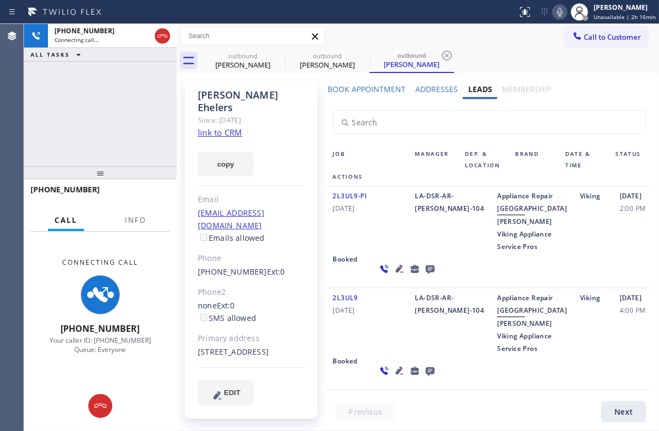
click at [425, 274] on icon at bounding box center [429, 270] width 9 height 9
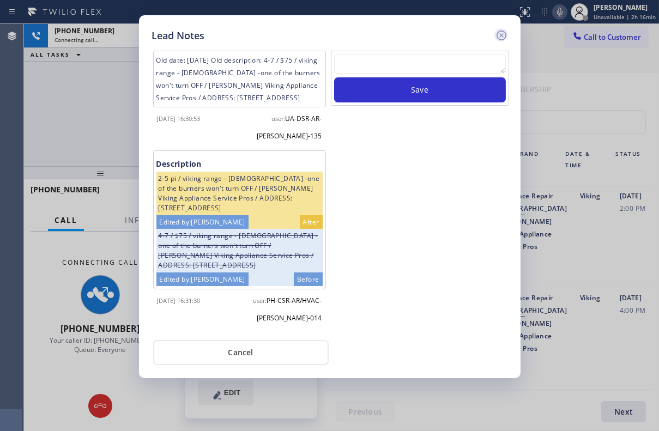
click at [499, 35] on icon at bounding box center [501, 35] width 13 height 13
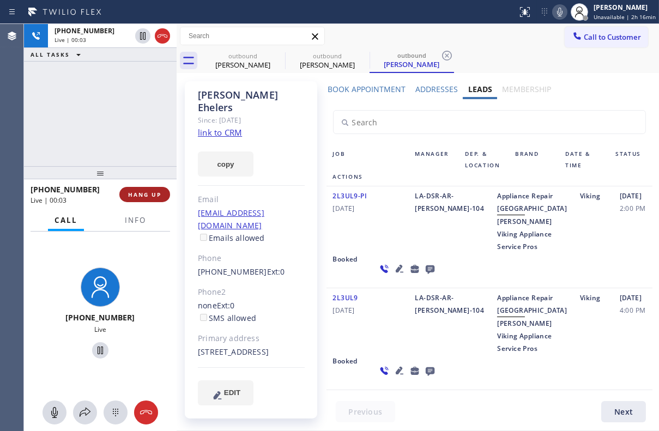
click at [150, 188] on button "HANG UP" at bounding box center [144, 194] width 51 height 15
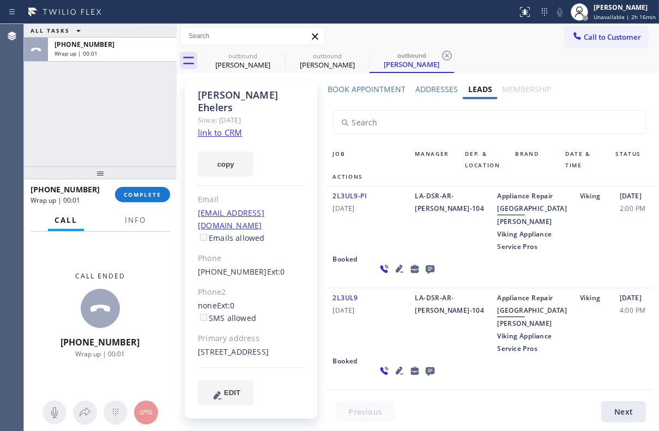
click at [425, 274] on icon at bounding box center [429, 270] width 9 height 9
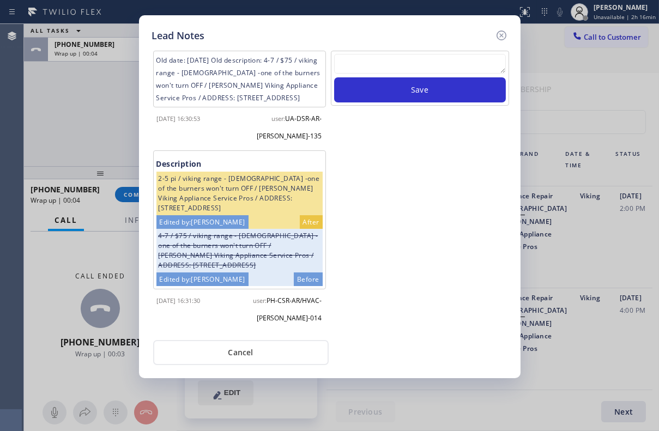
click at [405, 62] on textarea at bounding box center [420, 64] width 172 height 20
paste textarea "Routed to Voice mail// If CX will call back please transfer to me- Love:*"
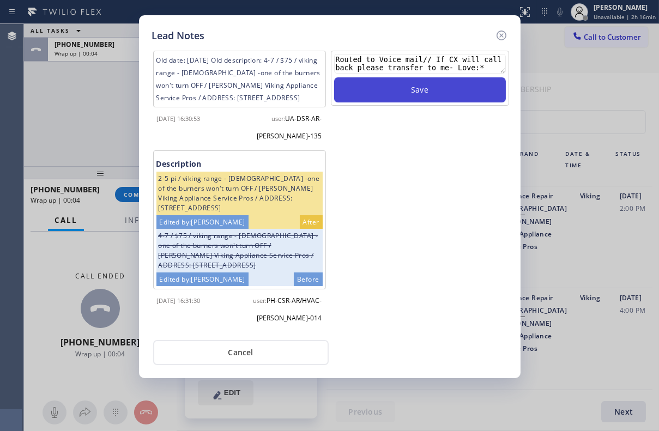
type textarea "Routed to Voice mail// If CX will call back please transfer to me- Love:*"
click at [399, 85] on button "Save" at bounding box center [420, 89] width 172 height 25
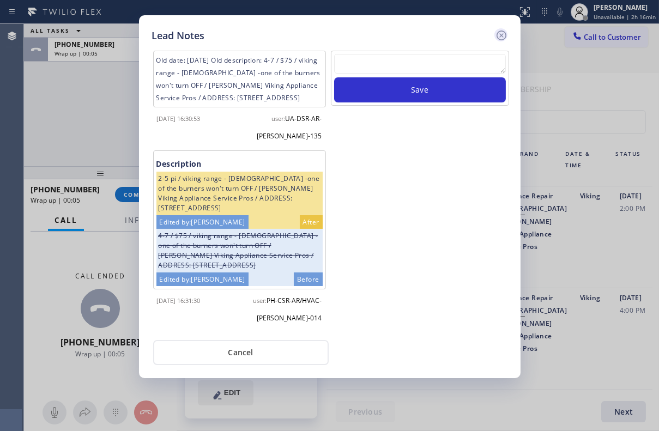
click at [499, 35] on icon at bounding box center [501, 35] width 13 height 13
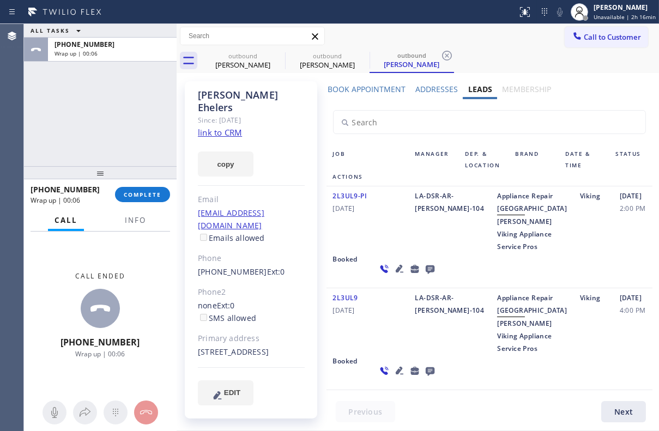
click at [149, 185] on div "[PHONE_NUMBER] Wrap up | 00:06 COMPLETE" at bounding box center [101, 194] width 140 height 28
click at [146, 193] on span "COMPLETE" at bounding box center [143, 195] width 38 height 8
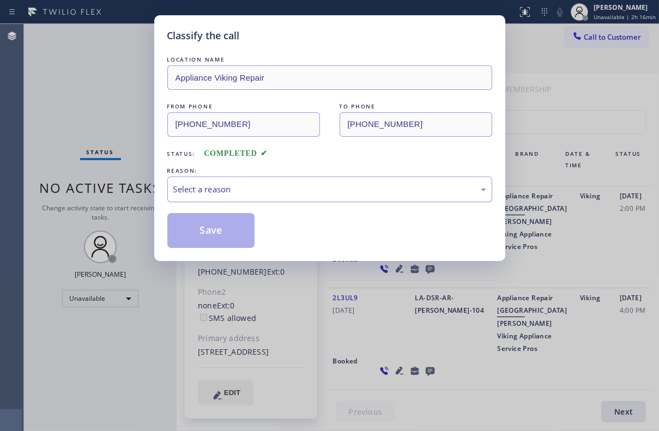
click at [240, 181] on div "Select a reason" at bounding box center [329, 190] width 325 height 26
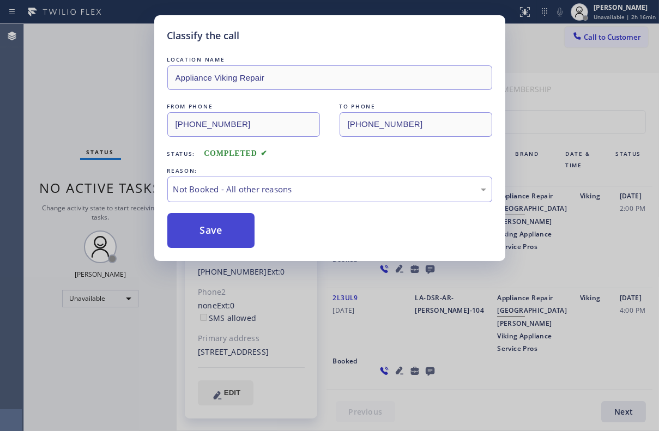
click at [220, 230] on button "Save" at bounding box center [211, 230] width 88 height 35
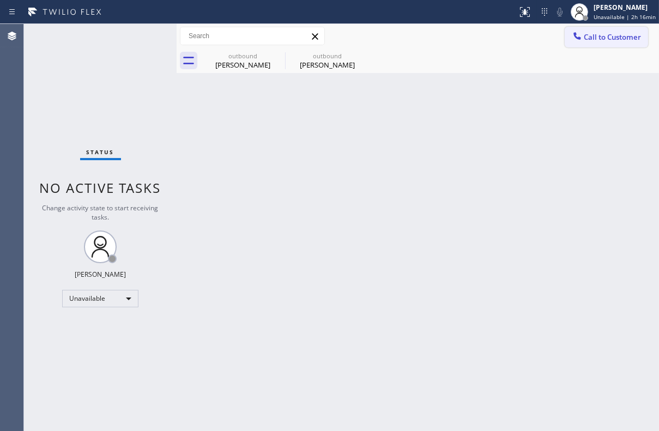
click at [607, 39] on span "Call to Customer" at bounding box center [612, 37] width 57 height 10
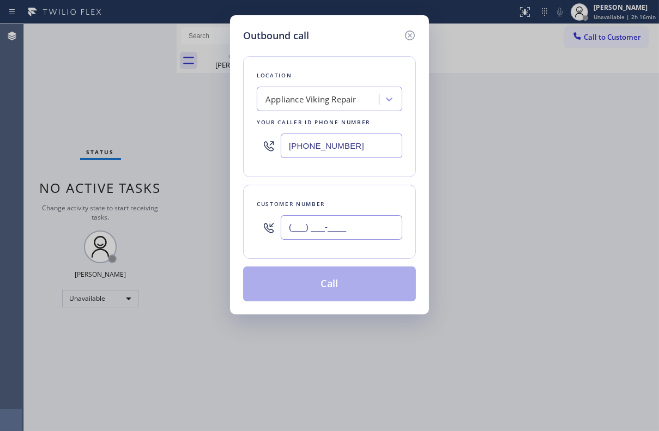
click at [360, 227] on input "(___) ___-____" at bounding box center [342, 227] width 122 height 25
paste input "310) 859-7211"
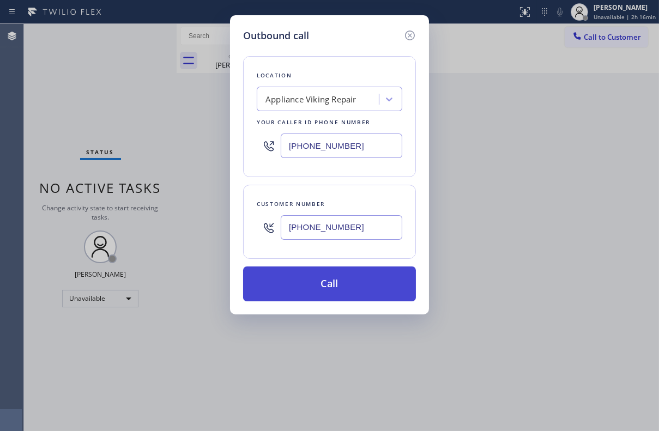
type input "[PHONE_NUMBER]"
click at [329, 277] on button "Call" at bounding box center [329, 284] width 173 height 35
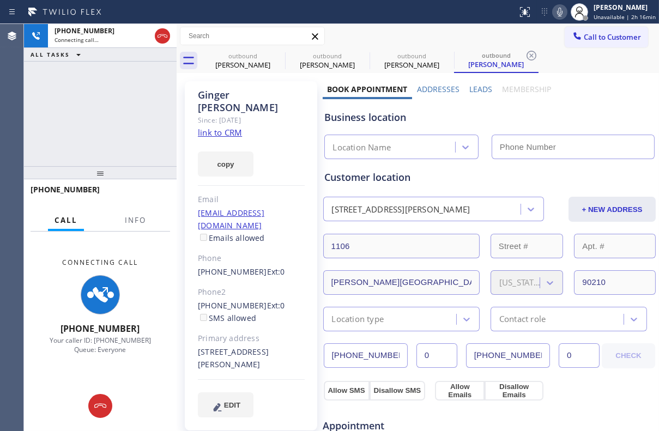
click at [474, 87] on label "Leads" at bounding box center [480, 89] width 23 height 10
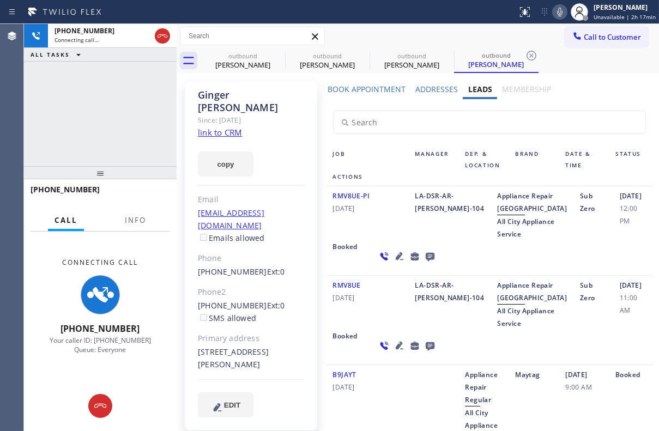
click at [425, 262] on icon at bounding box center [429, 257] width 9 height 9
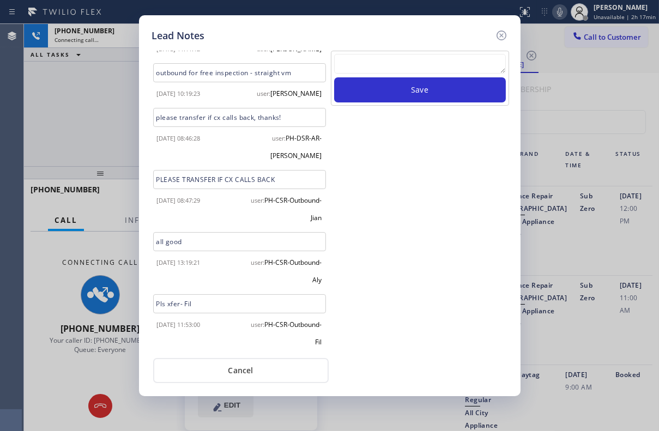
scroll to position [332, 0]
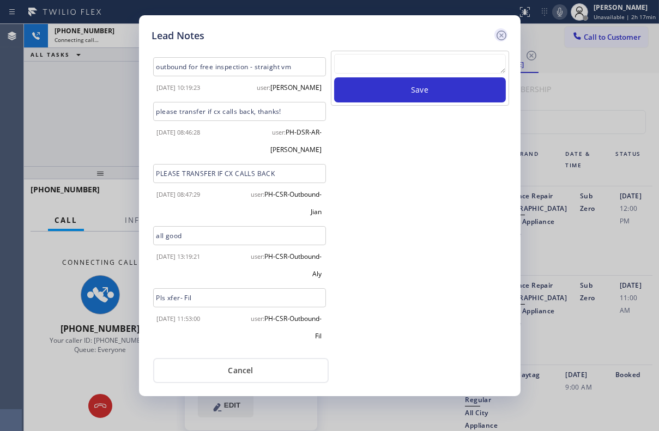
click at [500, 36] on icon at bounding box center [501, 36] width 10 height 10
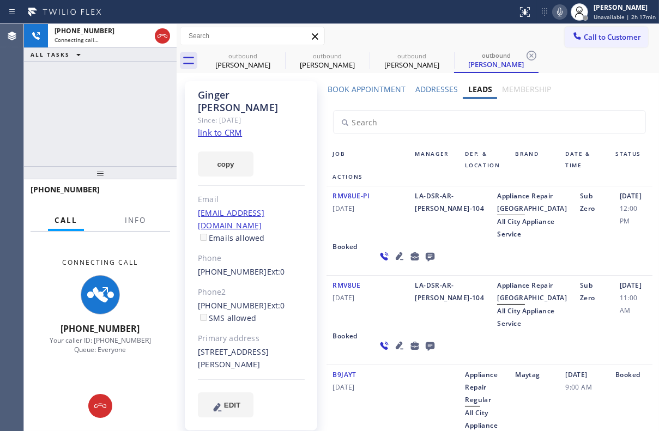
click at [411, 240] on div "LA-DSR-AR-[PERSON_NAME]-104" at bounding box center [450, 215] width 82 height 51
click at [425, 262] on icon at bounding box center [429, 257] width 9 height 9
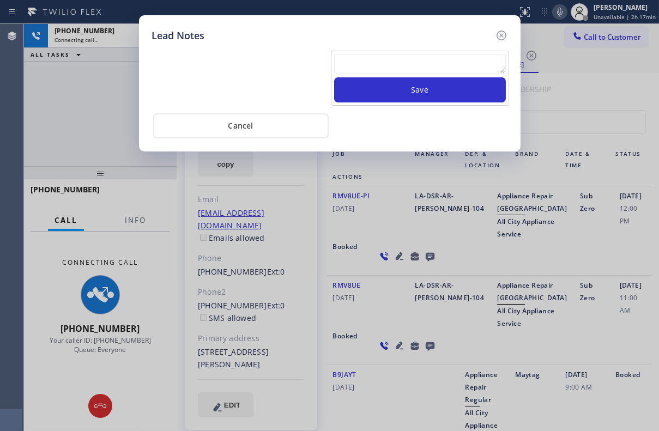
click at [438, 70] on textarea at bounding box center [420, 64] width 172 height 20
paste textarea "Routed to Voice mail// If CX will call back please transfer to me- Love:*"
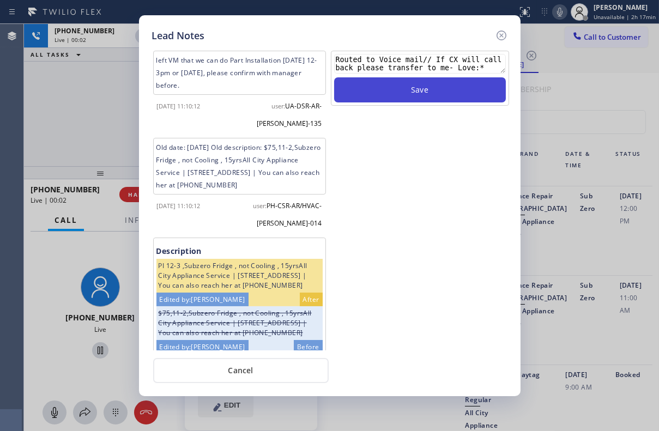
type textarea "Routed to Voice mail// If CX will call back please transfer to me- Love:*"
click at [447, 95] on button "Save" at bounding box center [420, 89] width 172 height 25
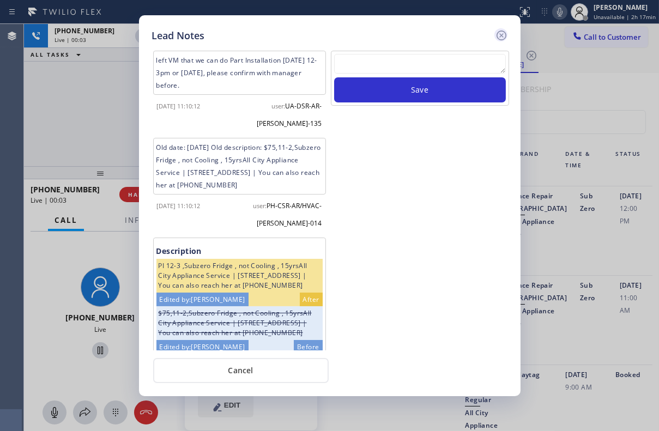
scroll to position [0, 0]
click at [497, 32] on icon at bounding box center [501, 36] width 10 height 10
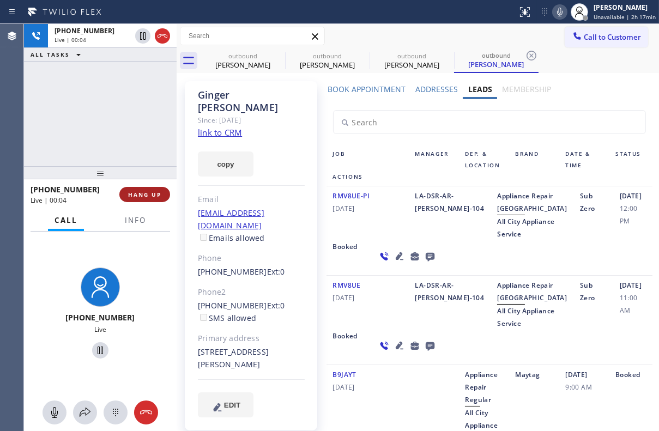
click at [141, 190] on button "HANG UP" at bounding box center [144, 194] width 51 height 15
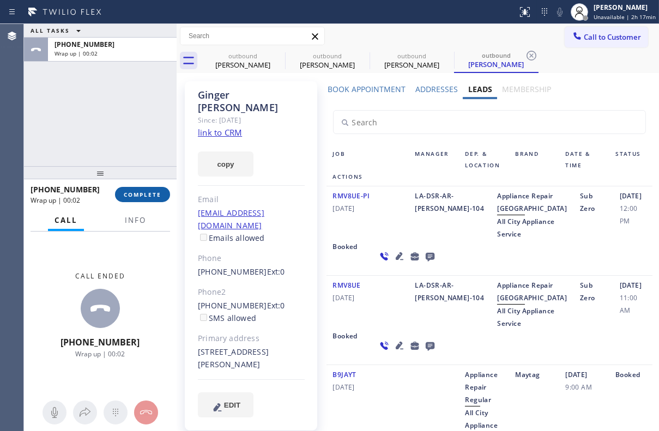
click at [149, 193] on span "COMPLETE" at bounding box center [143, 195] width 38 height 8
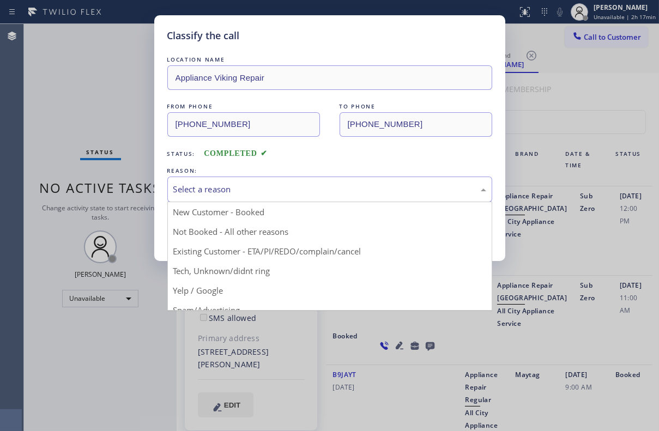
click at [256, 188] on div "Select a reason" at bounding box center [329, 189] width 313 height 13
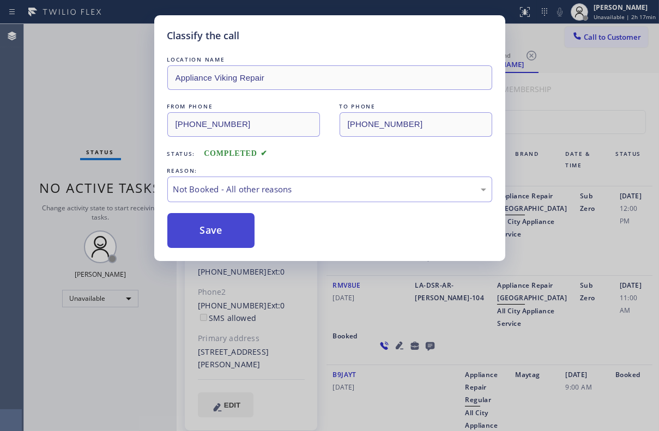
click at [202, 239] on button "Save" at bounding box center [211, 230] width 88 height 35
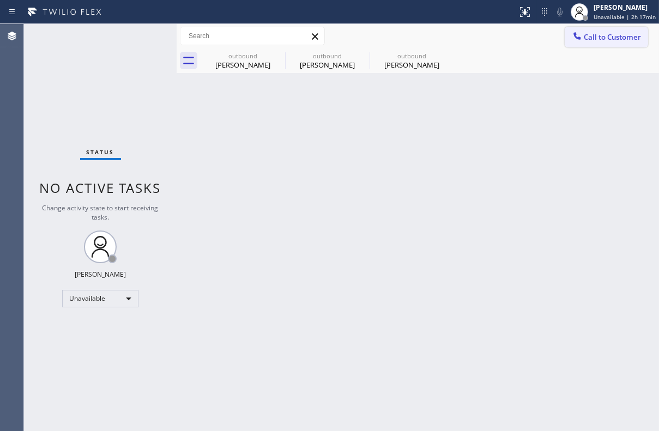
click at [603, 41] on span "Call to Customer" at bounding box center [612, 37] width 57 height 10
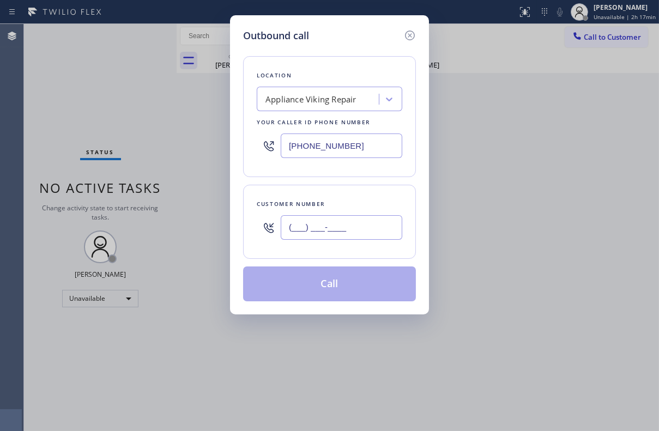
click at [328, 229] on input "(___) ___-____" at bounding box center [342, 227] width 122 height 25
paste input "619) 417-6401"
type input "[PHONE_NUMBER]"
click at [317, 288] on button "Call" at bounding box center [329, 284] width 173 height 35
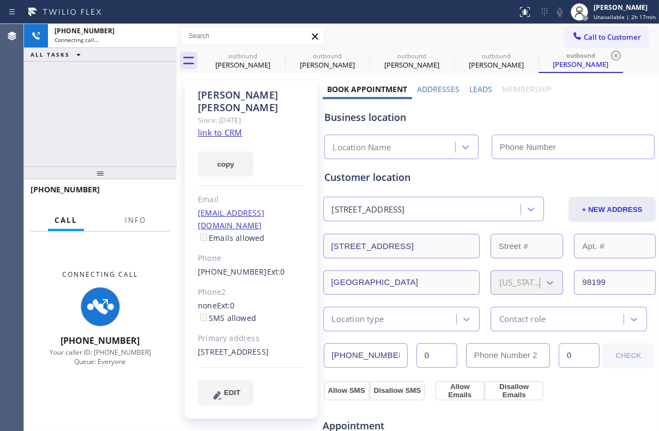
click at [469, 88] on label "Leads" at bounding box center [480, 89] width 23 height 10
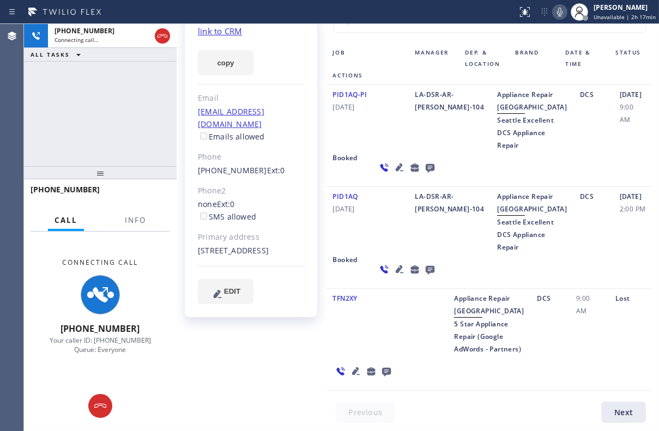
scroll to position [207, 0]
click at [424, 263] on icon at bounding box center [430, 270] width 13 height 14
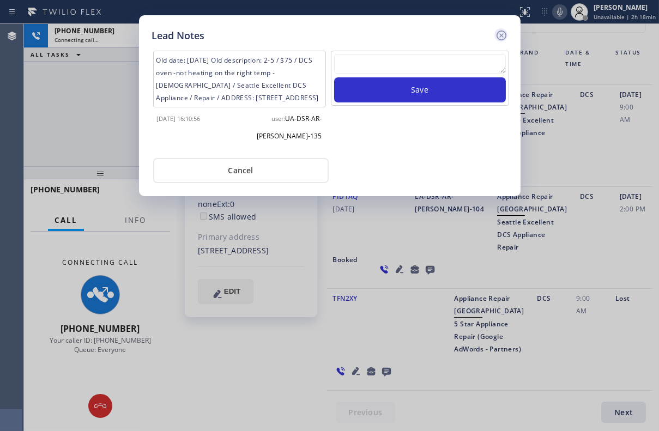
click at [499, 33] on icon at bounding box center [501, 35] width 13 height 13
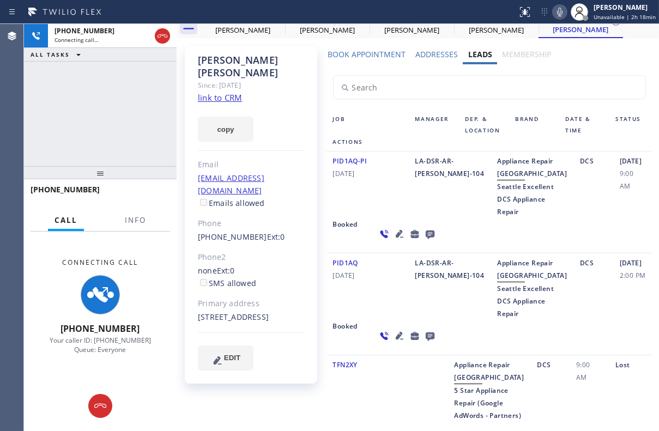
scroll to position [0, 0]
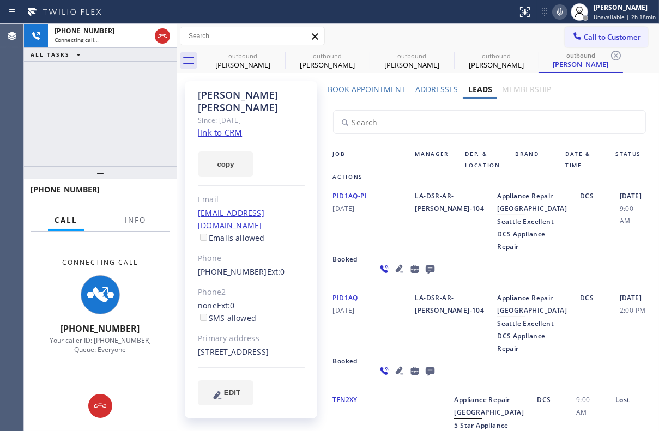
click at [395, 273] on icon at bounding box center [399, 269] width 8 height 8
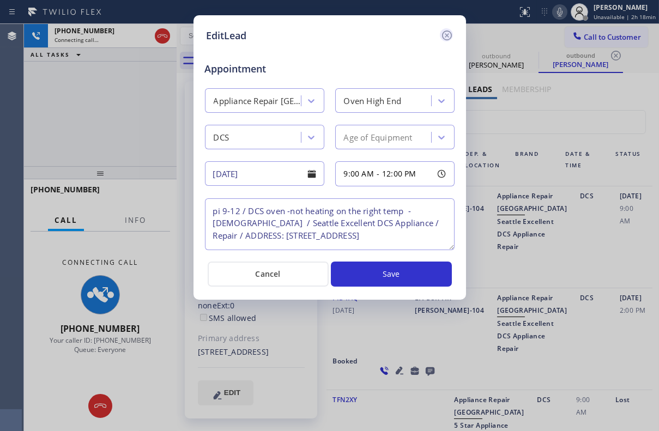
click at [447, 34] on icon at bounding box center [447, 35] width 13 height 13
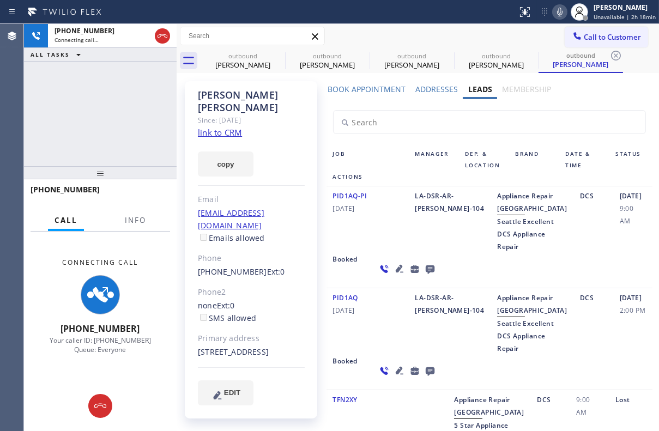
click at [425, 274] on icon at bounding box center [429, 270] width 9 height 9
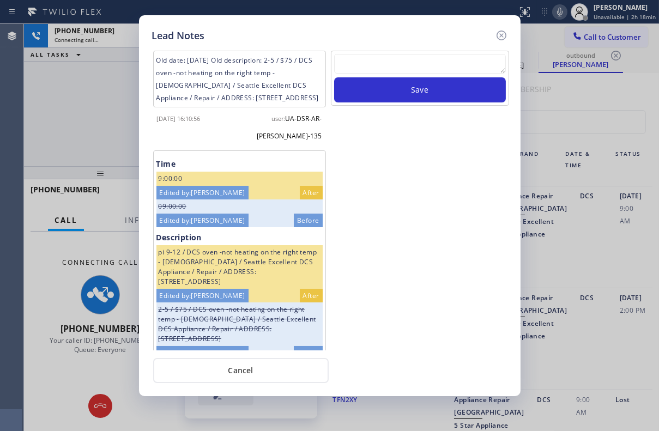
click at [374, 67] on textarea at bounding box center [420, 64] width 172 height 20
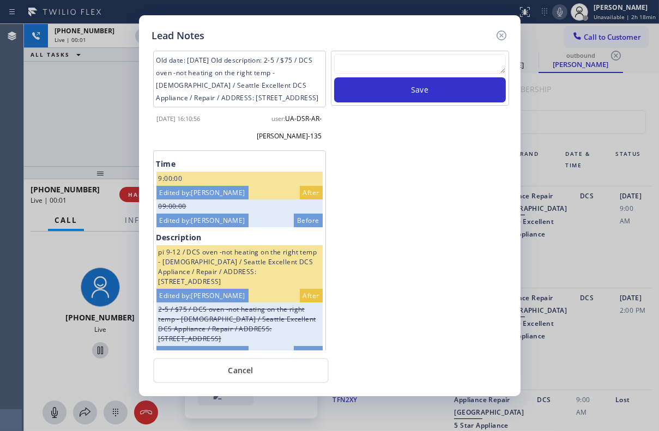
paste textarea "Routed to Voice mail// If CX will call back please transfer to me- Love:*"
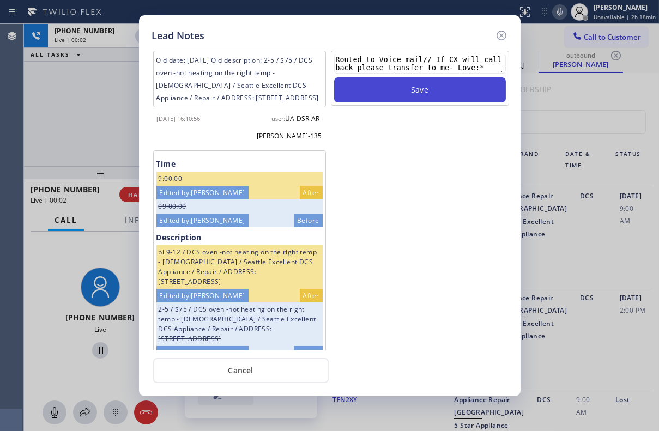
type textarea "Routed to Voice mail// If CX will call back please transfer to me- Love:*"
click at [419, 91] on button "Save" at bounding box center [420, 89] width 172 height 25
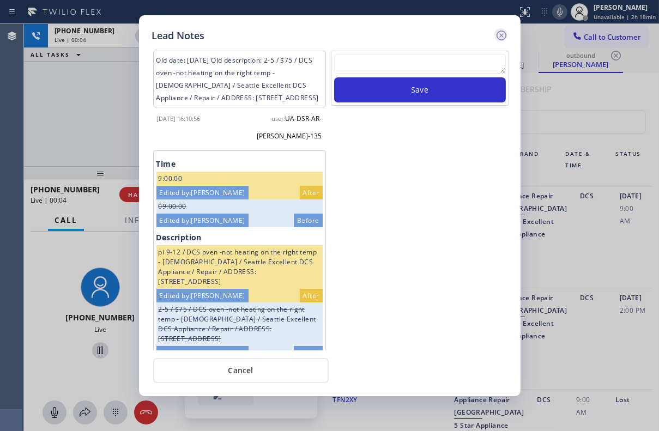
click at [495, 38] on icon at bounding box center [501, 35] width 13 height 13
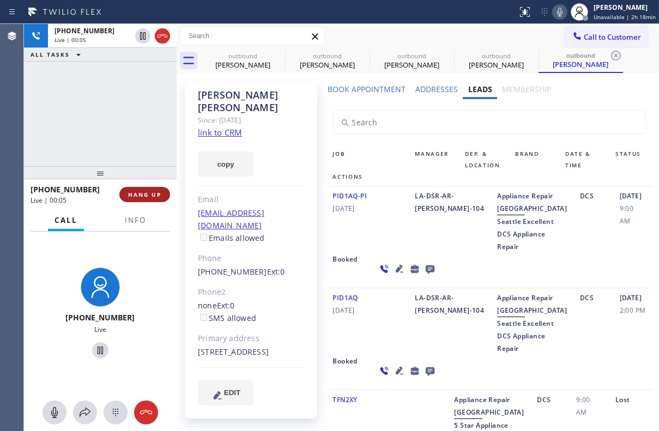
click at [142, 194] on span "HANG UP" at bounding box center [144, 195] width 33 height 8
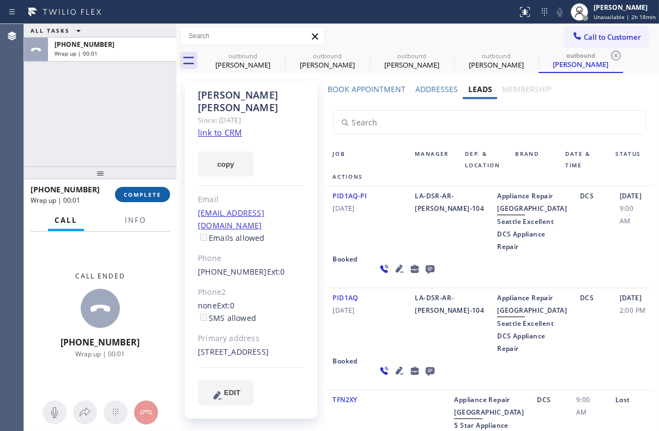
click at [142, 194] on span "COMPLETE" at bounding box center [143, 195] width 38 height 8
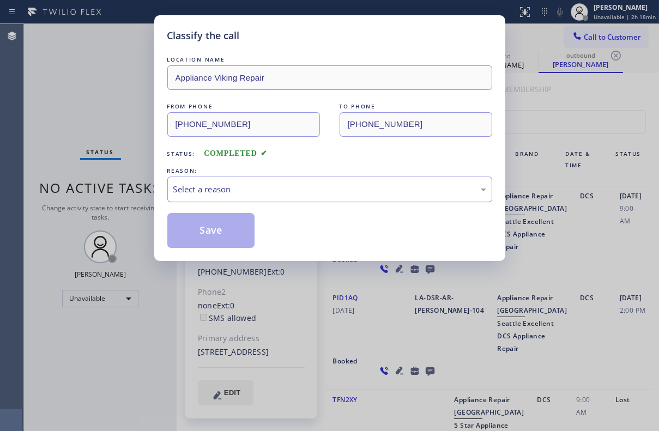
click at [337, 194] on div "Select a reason" at bounding box center [329, 189] width 313 height 13
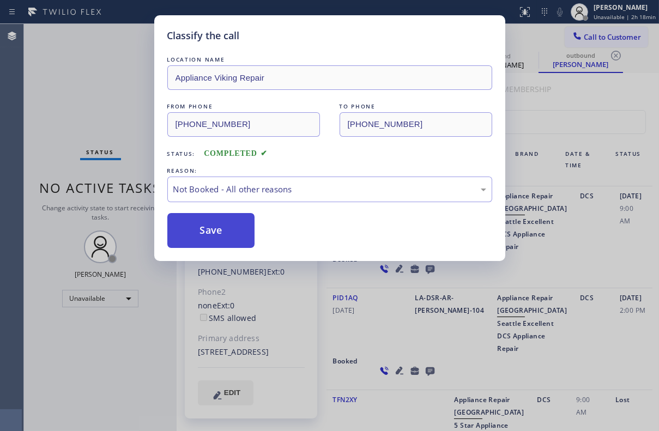
click at [233, 228] on button "Save" at bounding box center [211, 230] width 88 height 35
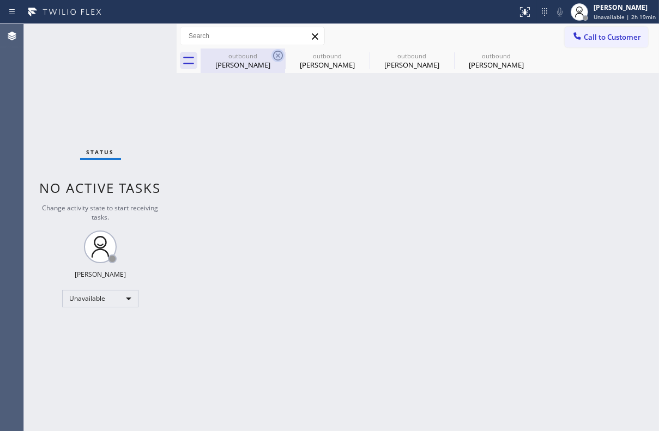
click at [276, 56] on icon at bounding box center [277, 55] width 13 height 13
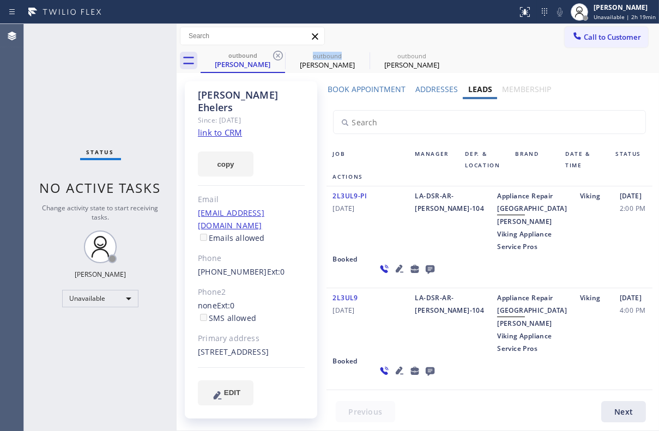
click at [276, 56] on icon at bounding box center [277, 55] width 13 height 13
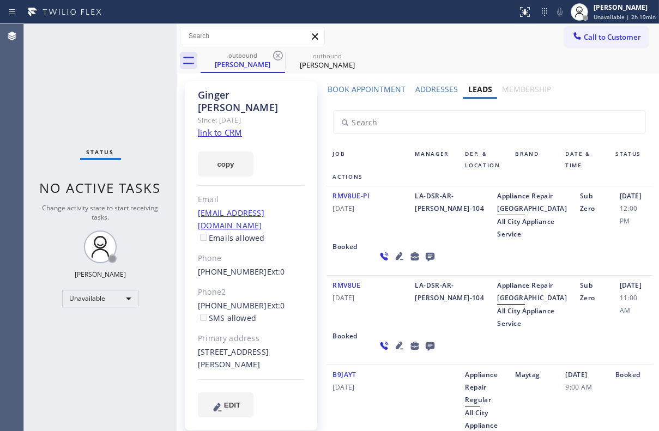
click at [276, 56] on icon at bounding box center [277, 55] width 13 height 13
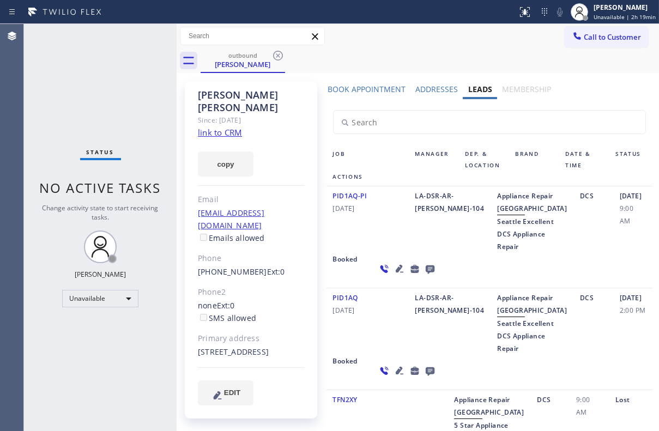
click at [276, 56] on icon at bounding box center [277, 55] width 13 height 13
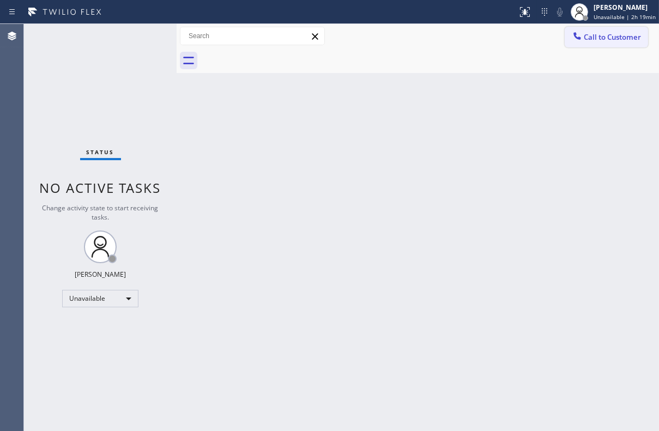
click at [636, 37] on span "Call to Customer" at bounding box center [612, 37] width 57 height 10
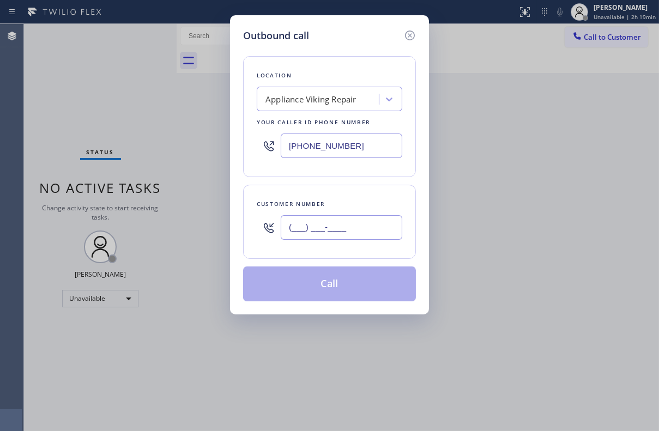
click at [311, 233] on input "(___) ___-____" at bounding box center [342, 227] width 122 height 25
paste input "714) 610-3550"
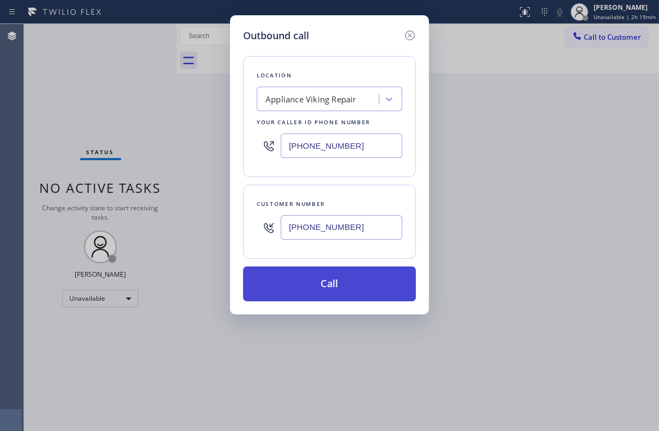
type input "[PHONE_NUMBER]"
click at [339, 289] on button "Call" at bounding box center [329, 284] width 173 height 35
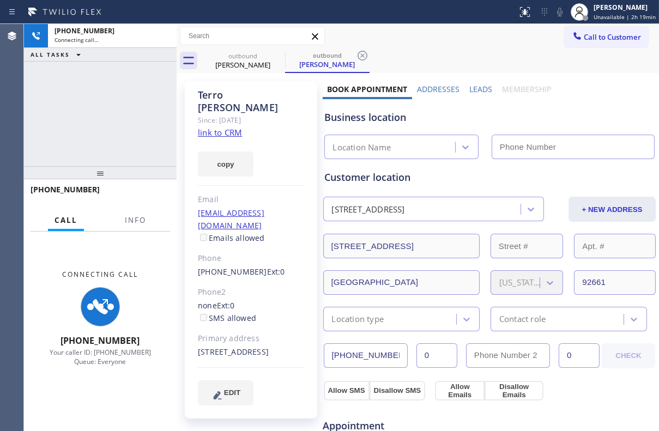
type input "[PHONE_NUMBER]"
click at [473, 91] on label "Leads" at bounding box center [480, 89] width 23 height 10
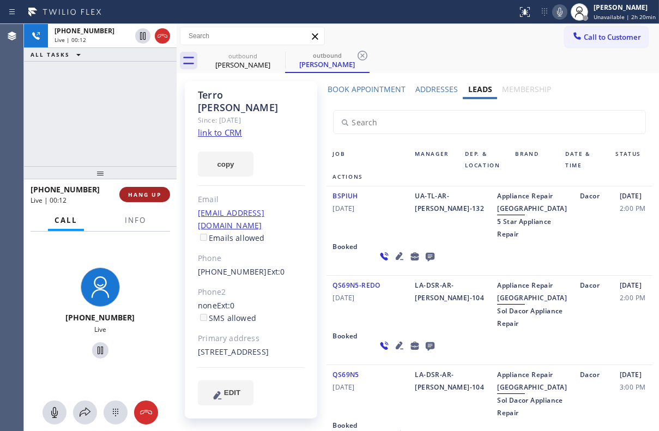
click at [158, 194] on span "HANG UP" at bounding box center [144, 195] width 33 height 8
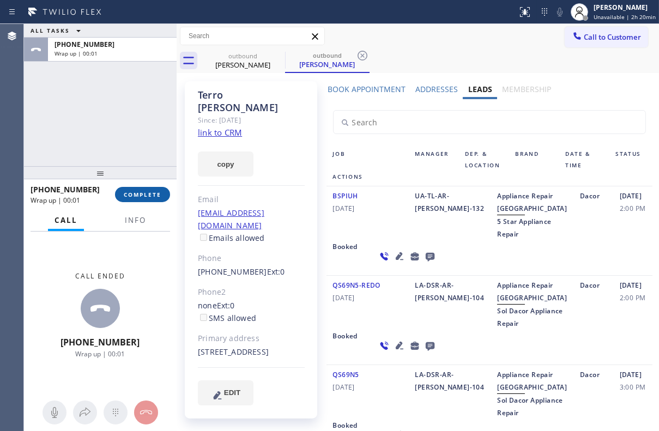
click at [142, 195] on span "COMPLETE" at bounding box center [143, 195] width 38 height 8
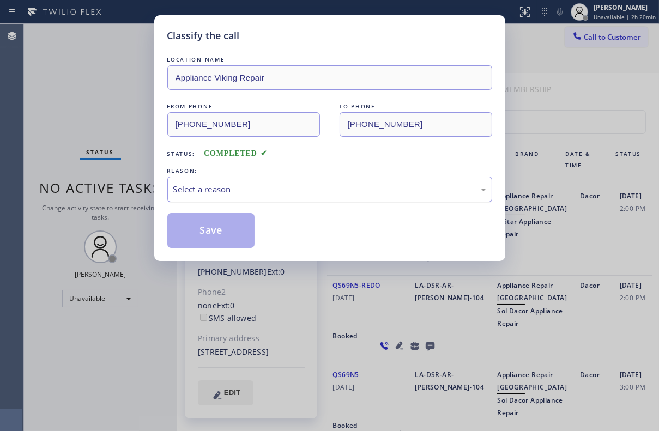
click at [246, 189] on div "Select a reason" at bounding box center [329, 189] width 313 height 13
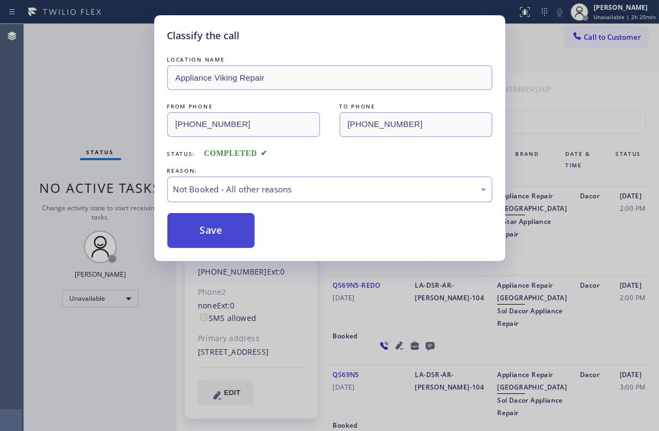
click at [234, 233] on button "Save" at bounding box center [211, 230] width 88 height 35
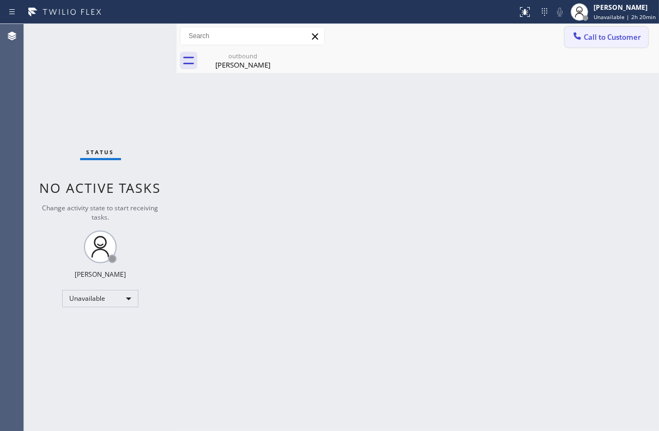
click at [609, 37] on span "Call to Customer" at bounding box center [612, 37] width 57 height 10
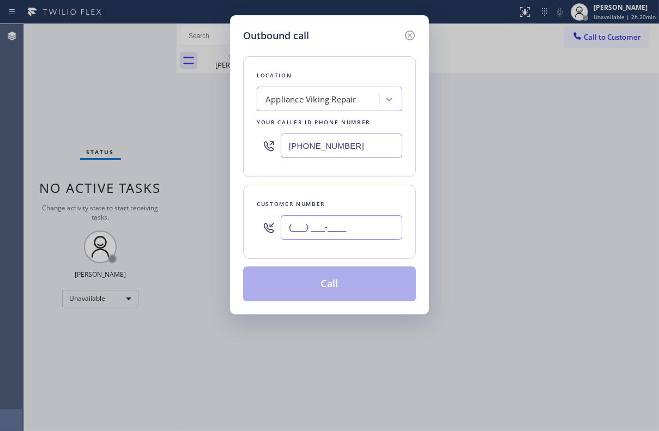
click at [320, 232] on input "(___) ___-____" at bounding box center [342, 227] width 122 height 25
paste input "425) 681-9958"
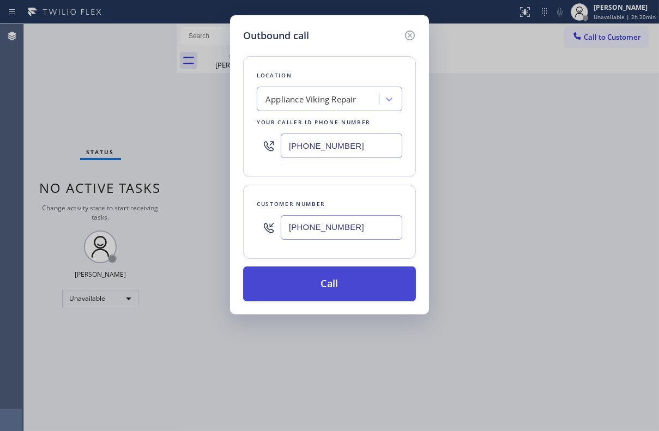
type input "[PHONE_NUMBER]"
click at [338, 287] on button "Call" at bounding box center [329, 284] width 173 height 35
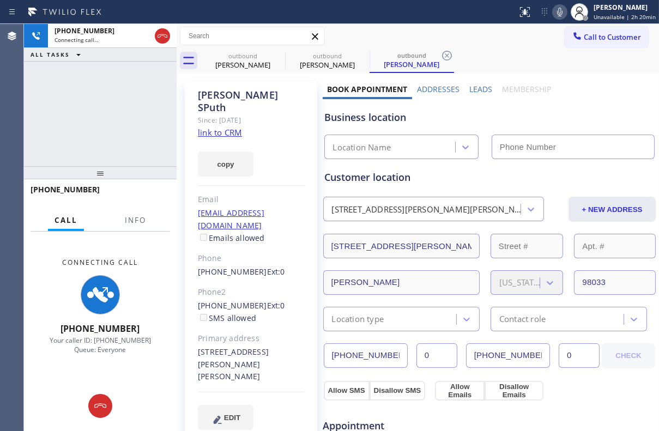
type input "[PHONE_NUMBER]"
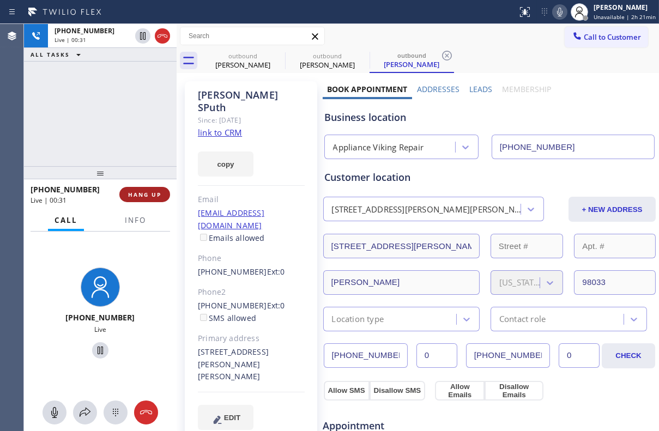
click at [158, 201] on button "HANG UP" at bounding box center [144, 194] width 51 height 15
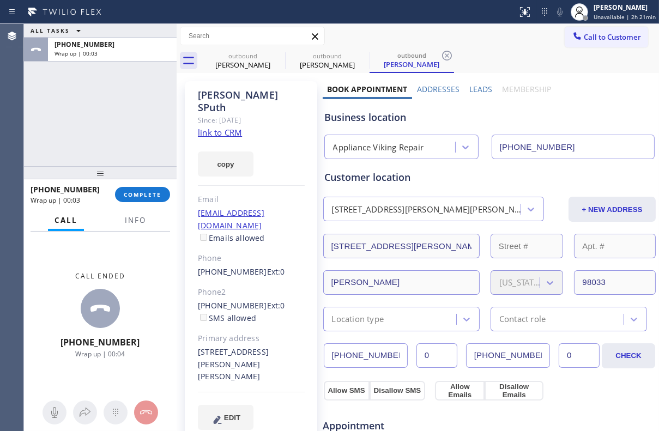
click at [473, 90] on label "Leads" at bounding box center [480, 89] width 23 height 10
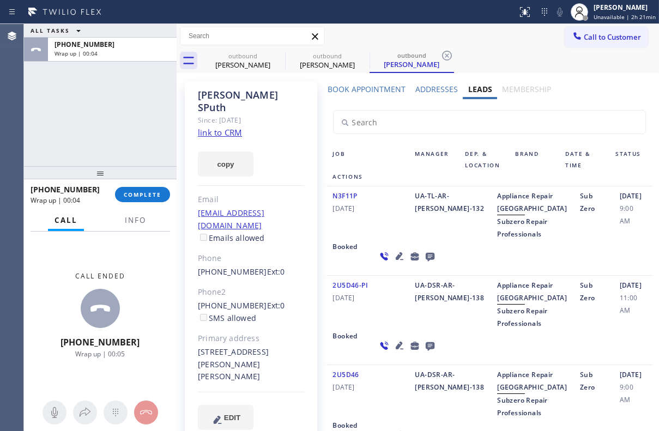
click at [425, 262] on icon at bounding box center [429, 257] width 9 height 9
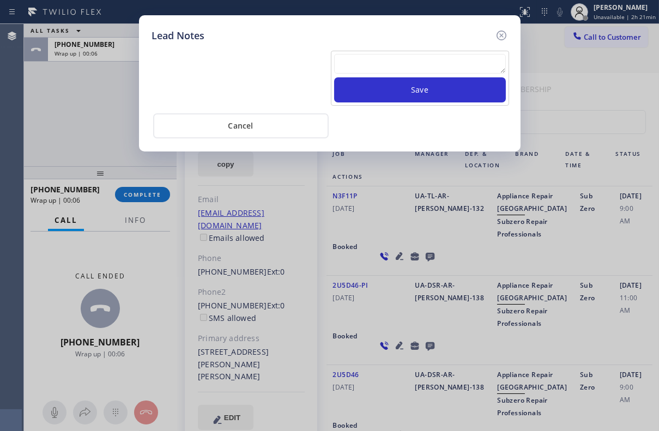
click at [391, 67] on textarea at bounding box center [420, 64] width 172 height 20
paste textarea "Routed to Voice mail// If CX will call back please transfer to me- Love:*"
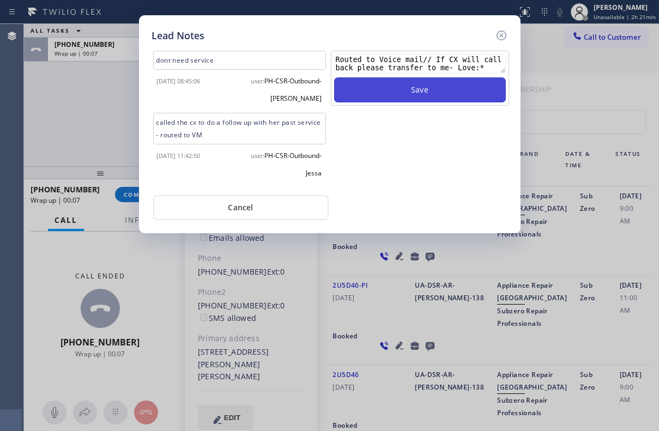
type textarea "Routed to Voice mail// If CX will call back please transfer to me- Love:*"
click at [393, 82] on button "Save" at bounding box center [420, 89] width 172 height 25
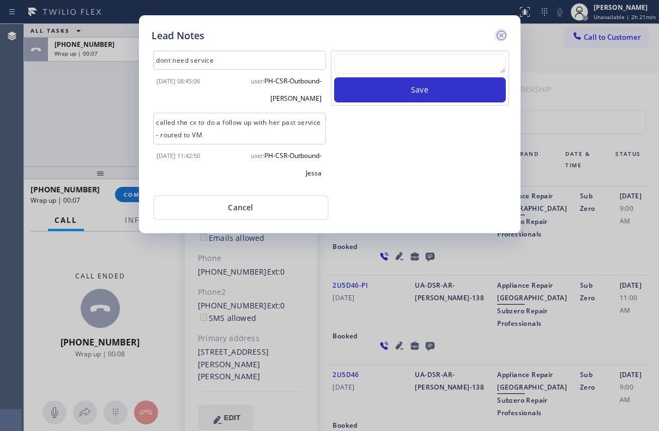
click at [499, 35] on icon at bounding box center [501, 35] width 13 height 13
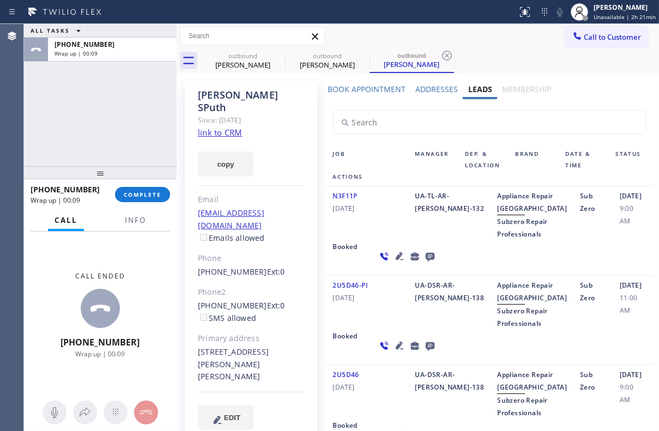
click at [424, 263] on icon at bounding box center [430, 257] width 13 height 14
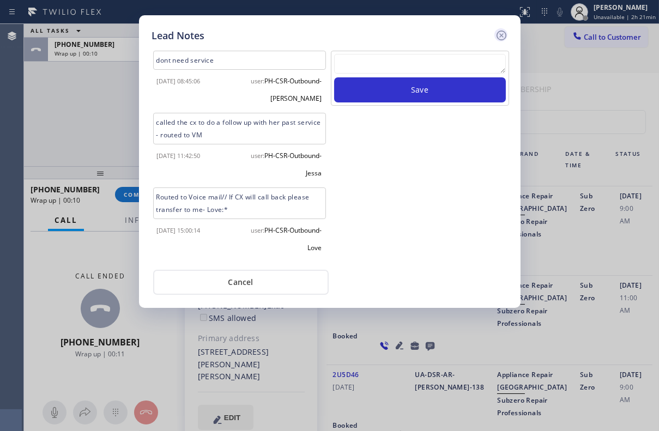
click at [499, 32] on icon at bounding box center [501, 35] width 13 height 13
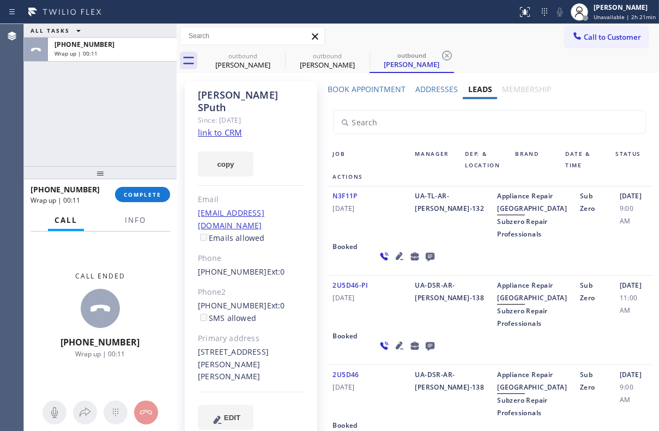
click at [147, 202] on div "[PHONE_NUMBER] Wrap up | 00:11 COMPLETE" at bounding box center [101, 194] width 140 height 28
click at [151, 194] on span "COMPLETE" at bounding box center [143, 195] width 38 height 8
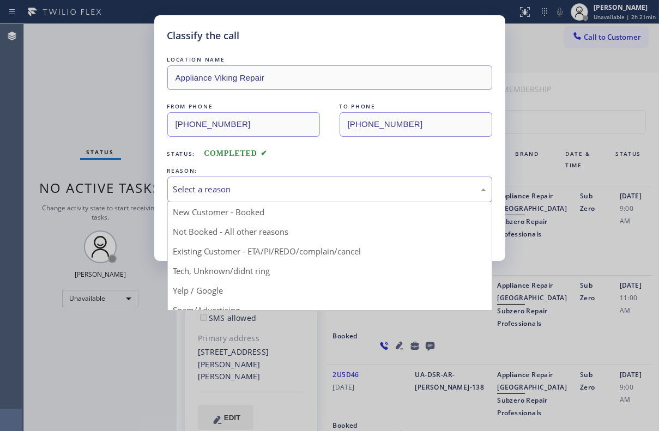
click at [279, 181] on div "Select a reason" at bounding box center [329, 190] width 325 height 26
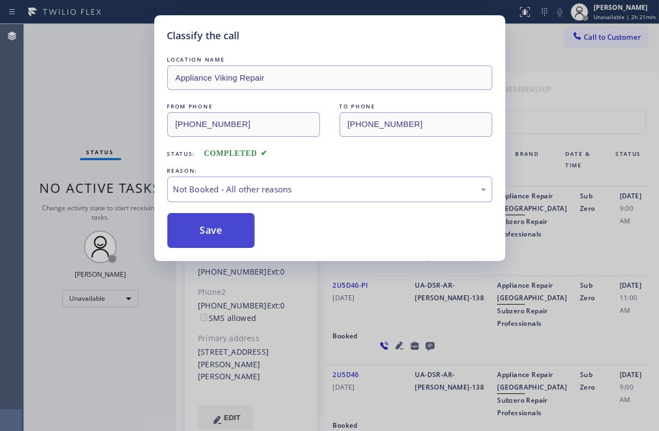
click at [195, 235] on button "Save" at bounding box center [211, 230] width 88 height 35
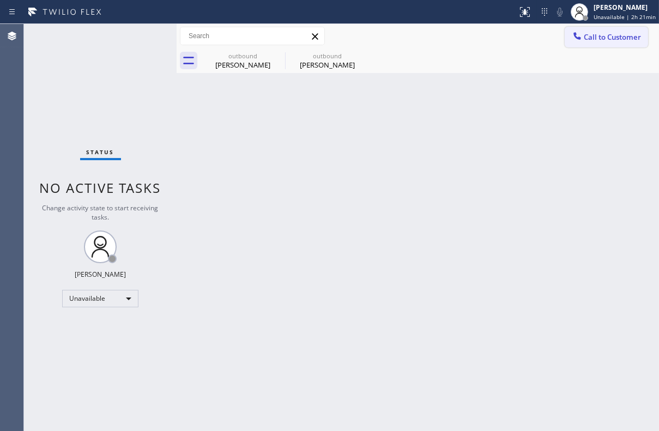
click at [608, 41] on span "Call to Customer" at bounding box center [612, 37] width 57 height 10
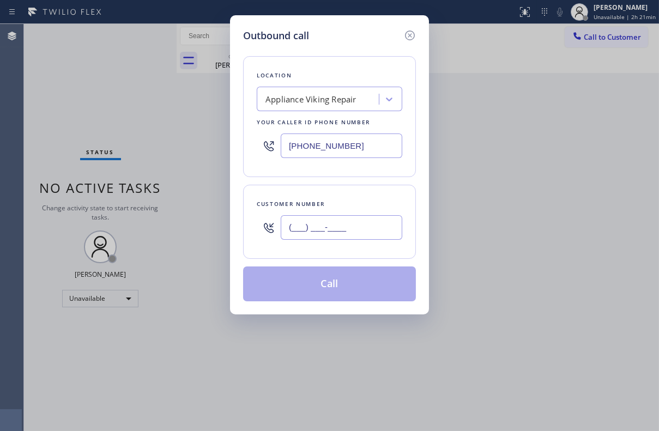
click at [323, 224] on input "(___) ___-____" at bounding box center [342, 227] width 122 height 25
paste input "909) 917-8266"
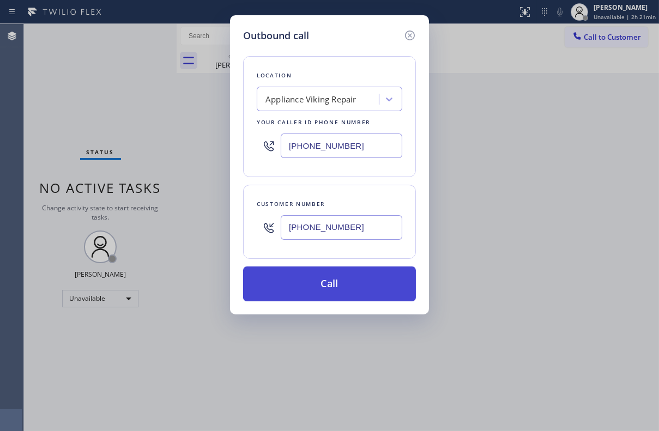
type input "[PHONE_NUMBER]"
click at [349, 292] on button "Call" at bounding box center [329, 284] width 173 height 35
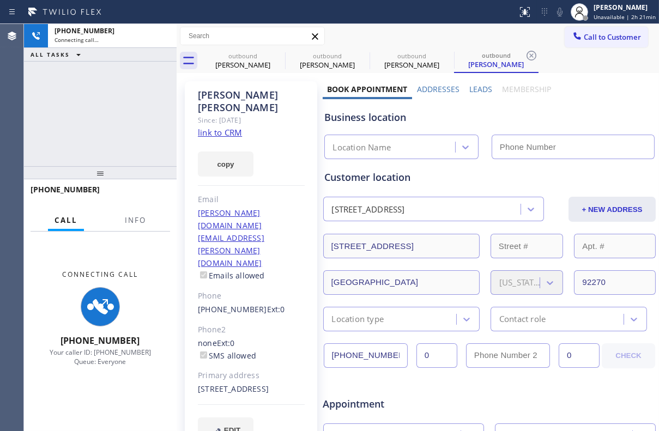
type input "[PHONE_NUMBER]"
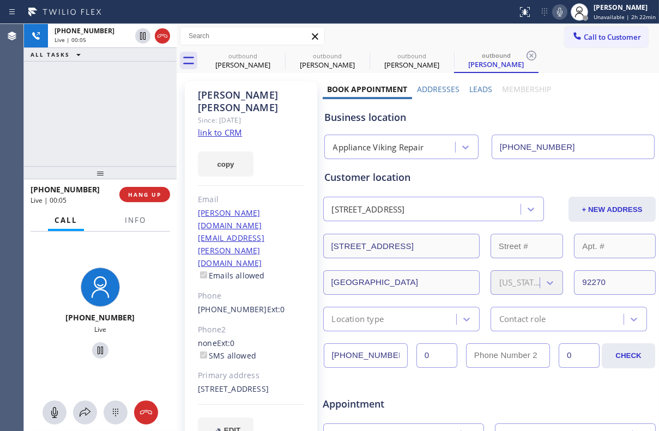
click at [472, 86] on label "Leads" at bounding box center [480, 89] width 23 height 10
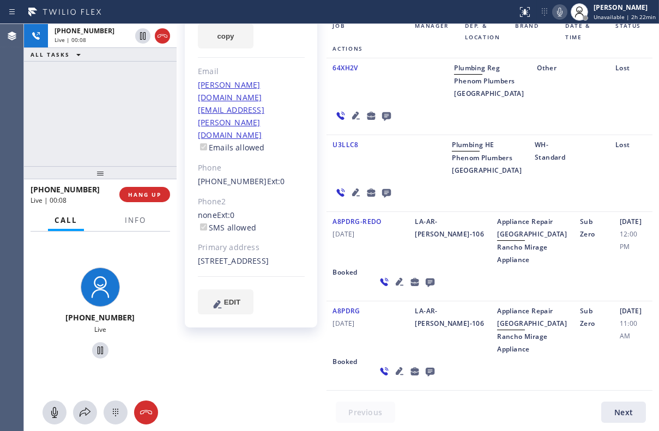
scroll to position [148, 0]
click at [393, 288] on icon at bounding box center [399, 281] width 13 height 13
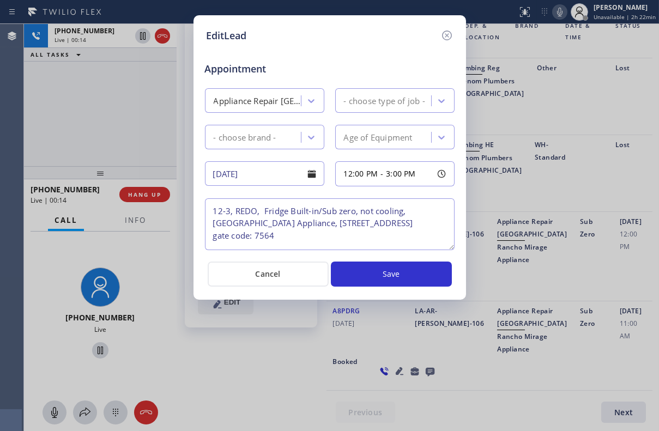
type textarea "12-3, REDO, Fridge Built-in/Sub zero, not cooling, [GEOGRAPHIC_DATA] Appliance,…"
click at [449, 36] on icon at bounding box center [447, 35] width 13 height 13
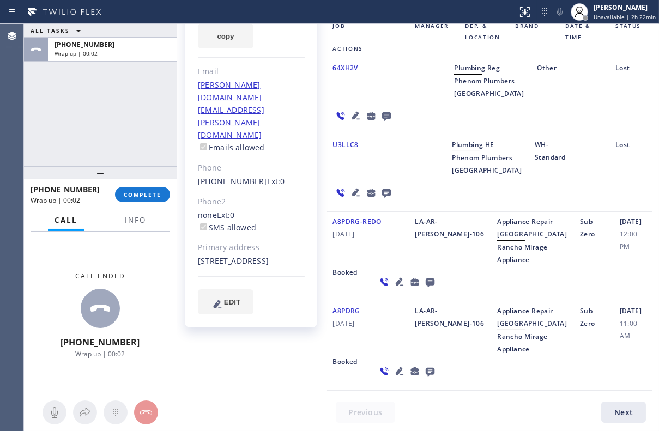
click at [424, 289] on icon at bounding box center [430, 282] width 13 height 14
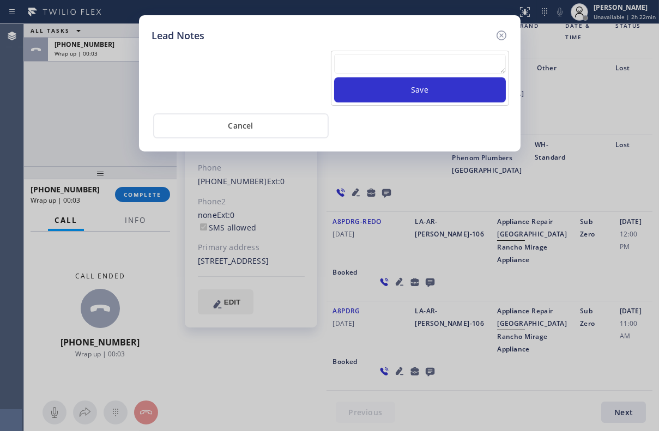
click at [380, 67] on textarea at bounding box center [420, 64] width 172 height 20
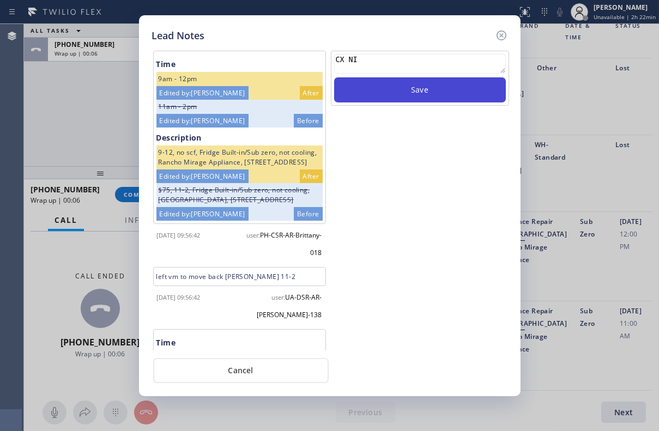
type textarea "CX NI"
click at [429, 88] on button "Save" at bounding box center [420, 89] width 172 height 25
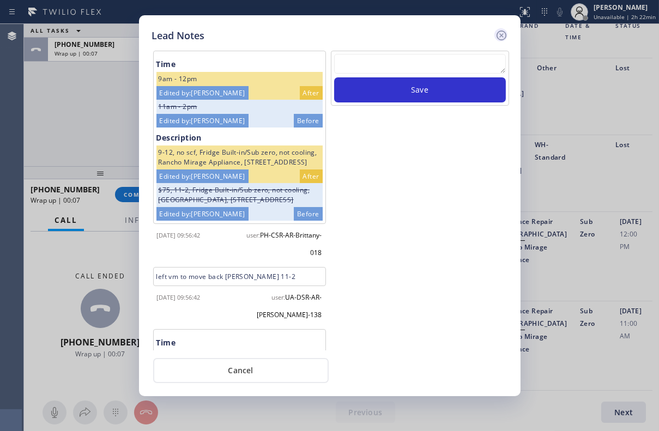
click at [502, 33] on icon at bounding box center [501, 35] width 13 height 13
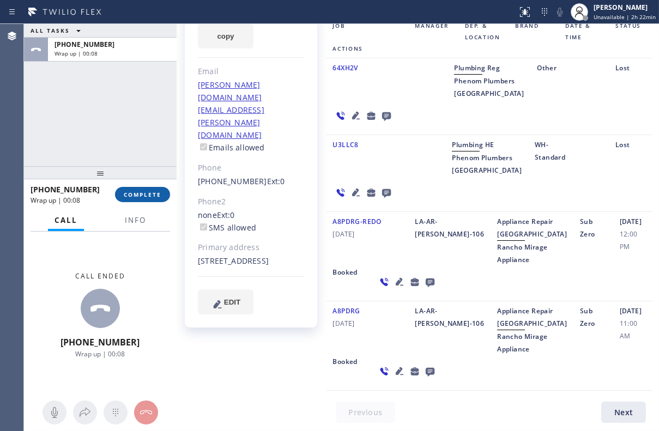
click at [147, 202] on button "COMPLETE" at bounding box center [142, 194] width 55 height 15
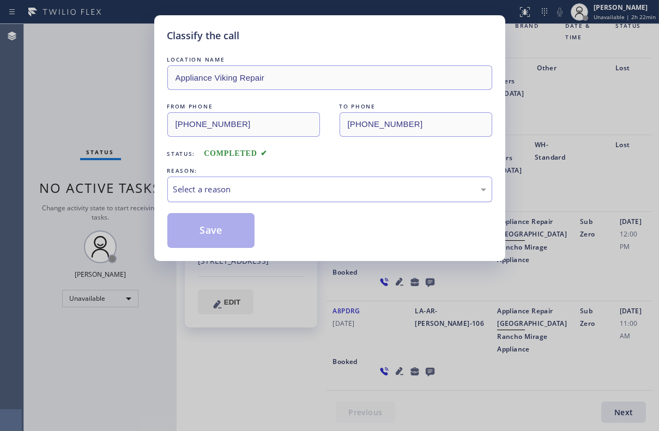
click at [246, 187] on div "Select a reason" at bounding box center [329, 189] width 313 height 13
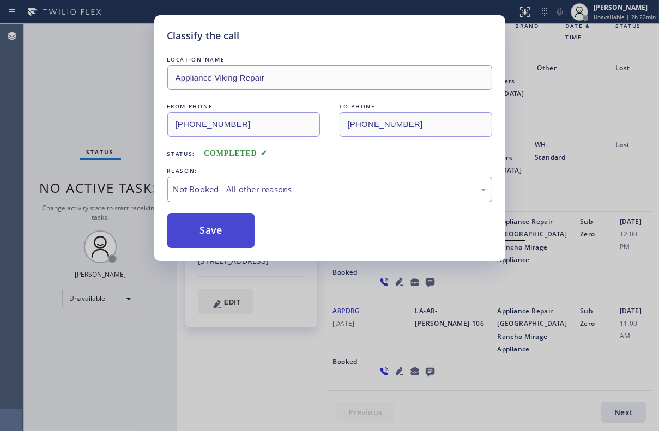
click at [216, 222] on button "Save" at bounding box center [211, 230] width 88 height 35
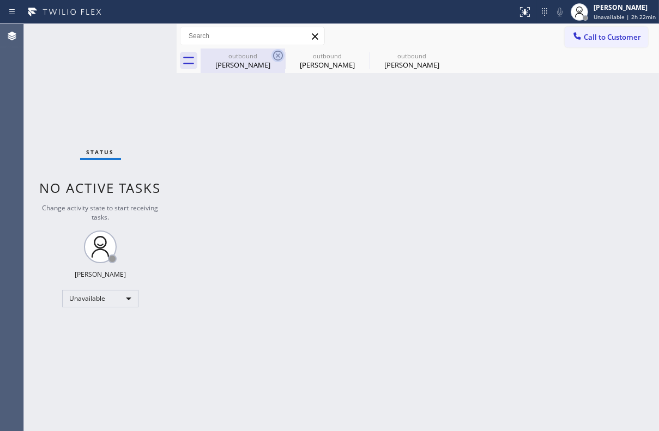
click at [275, 52] on icon at bounding box center [277, 55] width 13 height 13
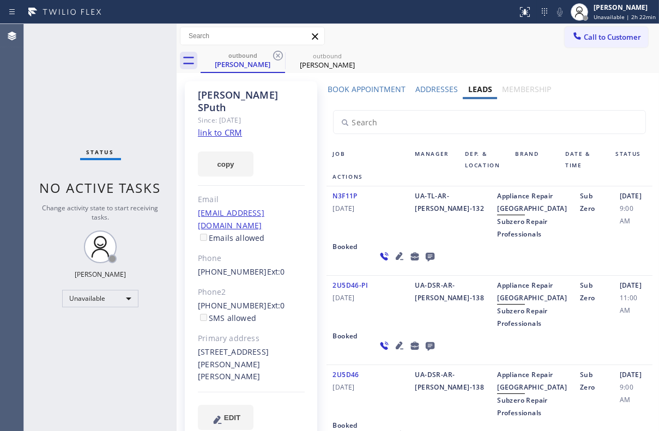
click at [275, 52] on icon at bounding box center [277, 55] width 13 height 13
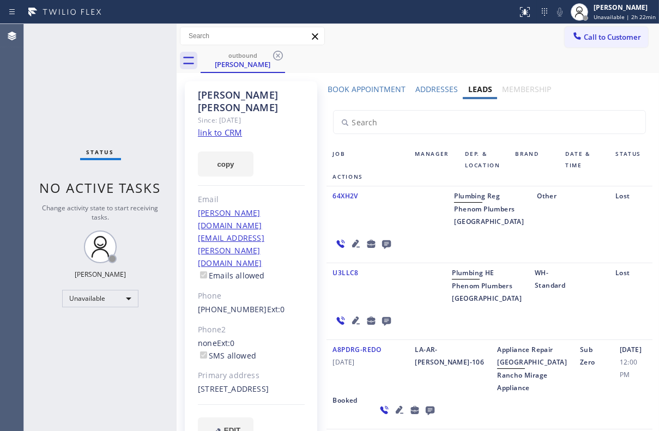
click at [275, 52] on icon at bounding box center [277, 55] width 13 height 13
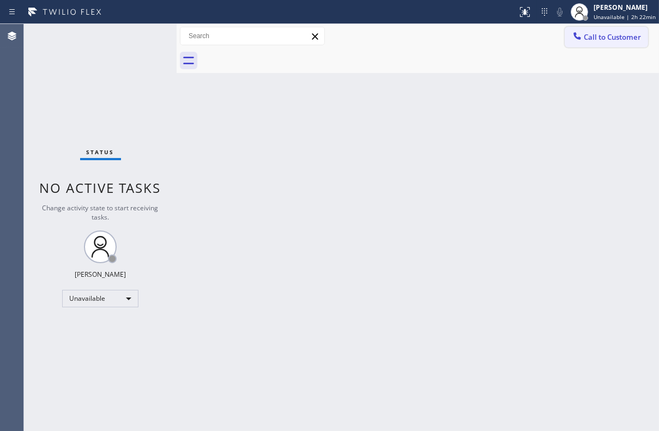
click at [622, 44] on button "Call to Customer" at bounding box center [606, 37] width 83 height 21
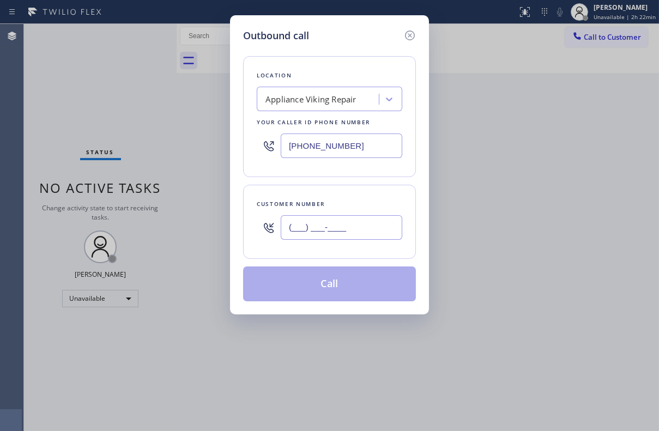
click at [369, 227] on input "(___) ___-____" at bounding box center [342, 227] width 122 height 25
paste input "413) 221-5790"
type input "[PHONE_NUMBER]"
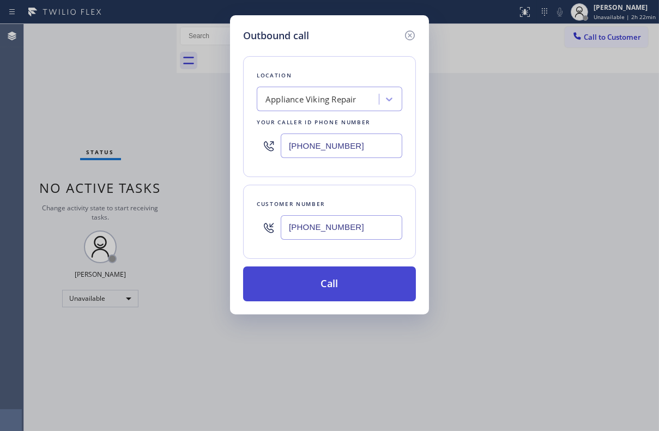
click at [324, 287] on button "Call" at bounding box center [329, 284] width 173 height 35
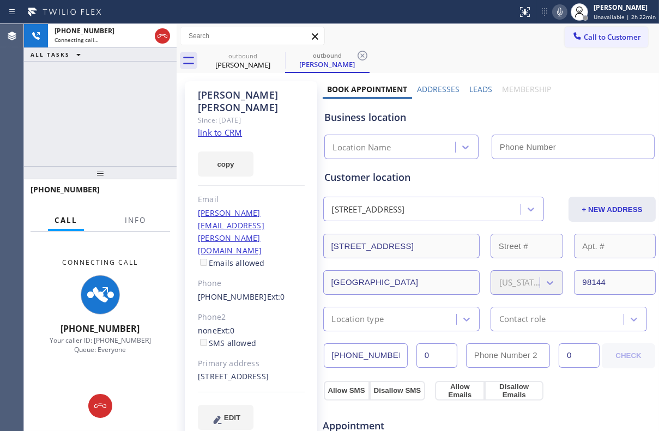
click at [475, 94] on label "Leads" at bounding box center [480, 89] width 23 height 10
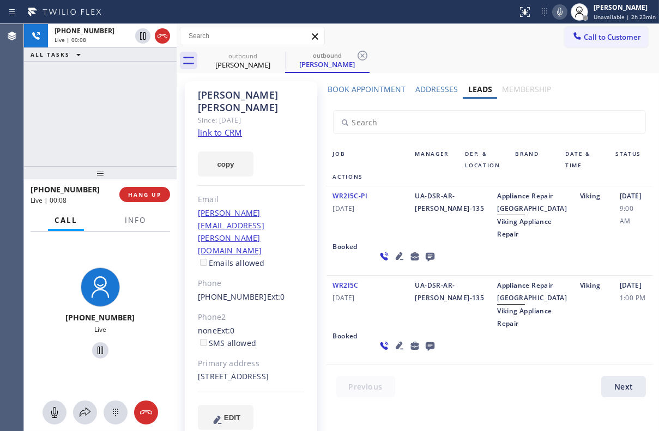
click at [425, 262] on icon at bounding box center [429, 257] width 9 height 9
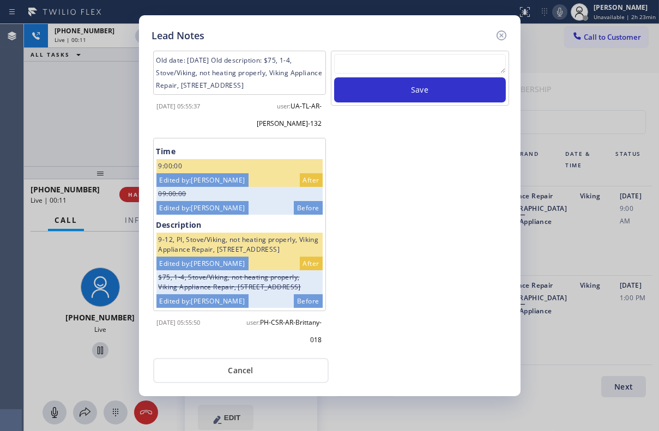
click at [368, 65] on textarea at bounding box center [420, 64] width 172 height 20
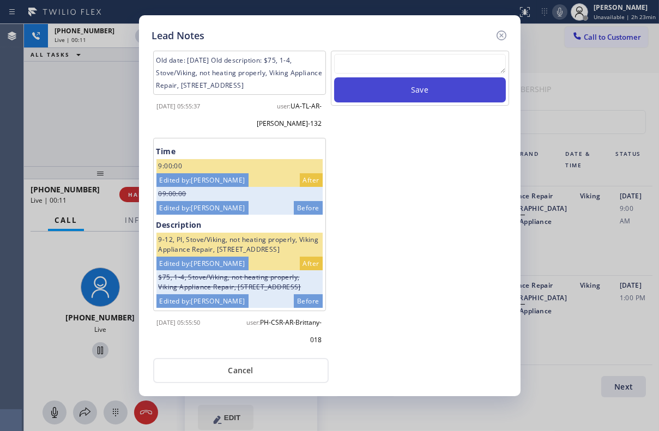
paste textarea "Routed to Voice mail// If CX will call back please transfer to me- Love:*"
type textarea "Routed to Voice mail// If CX will call back please transfer to me- Love:*"
click at [414, 98] on button "Save" at bounding box center [420, 89] width 172 height 25
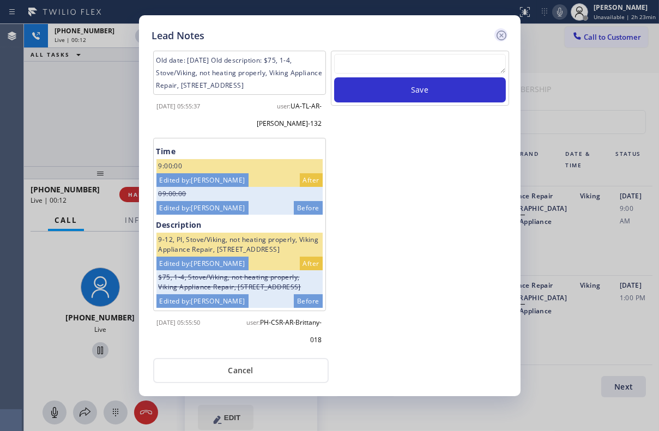
click at [497, 32] on icon at bounding box center [501, 36] width 10 height 10
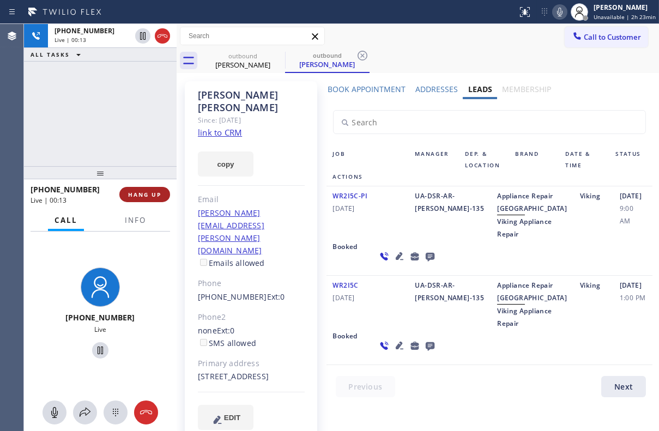
click at [143, 191] on span "HANG UP" at bounding box center [144, 195] width 33 height 8
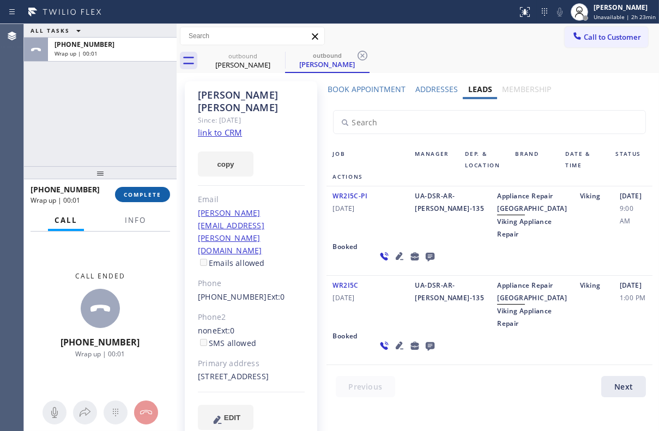
click at [147, 199] on button "COMPLETE" at bounding box center [142, 194] width 55 height 15
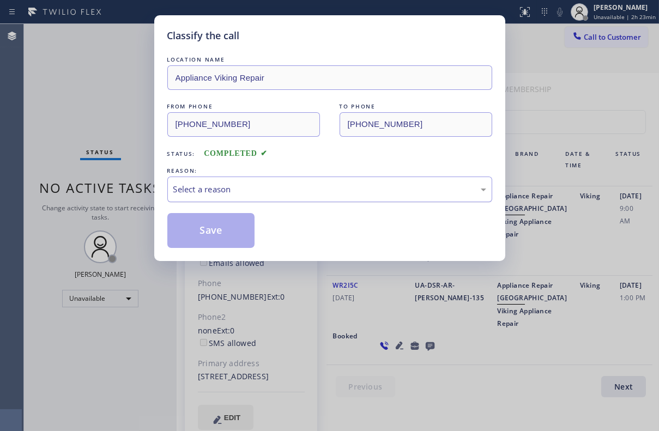
click at [248, 189] on div "Select a reason" at bounding box center [329, 189] width 313 height 13
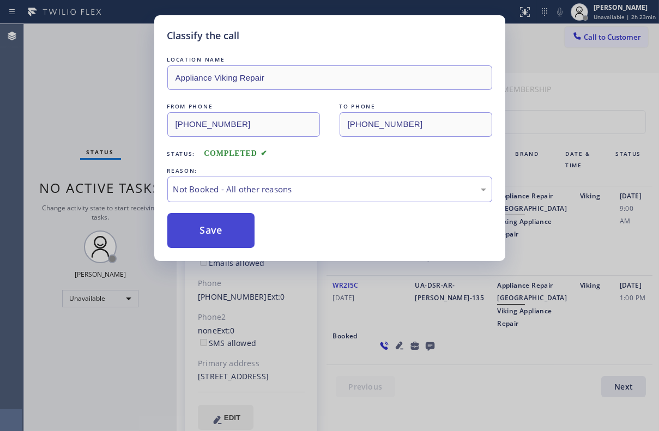
click at [228, 232] on button "Save" at bounding box center [211, 230] width 88 height 35
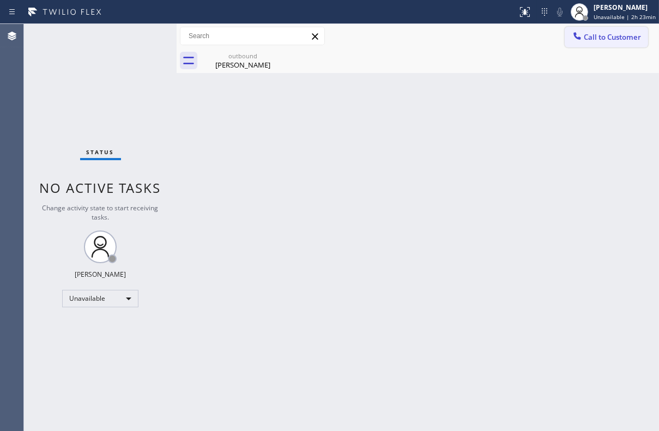
click at [616, 38] on span "Call to Customer" at bounding box center [612, 37] width 57 height 10
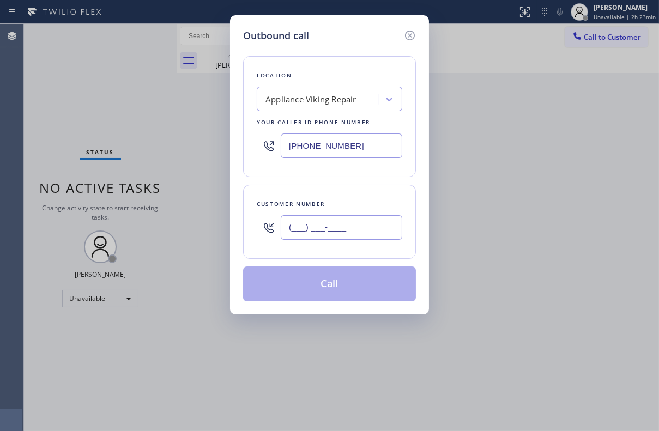
click at [306, 233] on input "(___) ___-____" at bounding box center [342, 227] width 122 height 25
paste input "310) 428-7088"
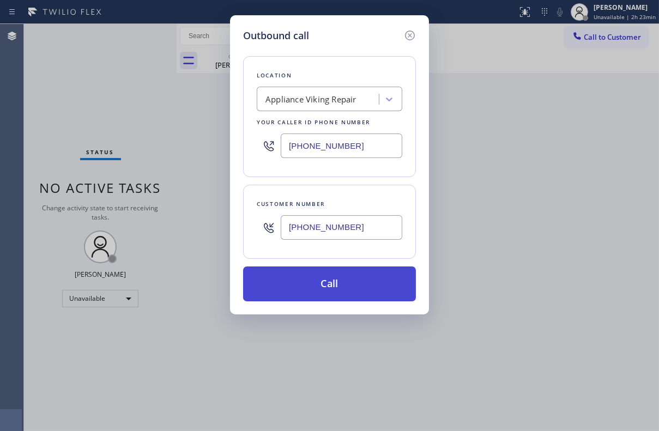
type input "[PHONE_NUMBER]"
click at [323, 284] on button "Call" at bounding box center [329, 284] width 173 height 35
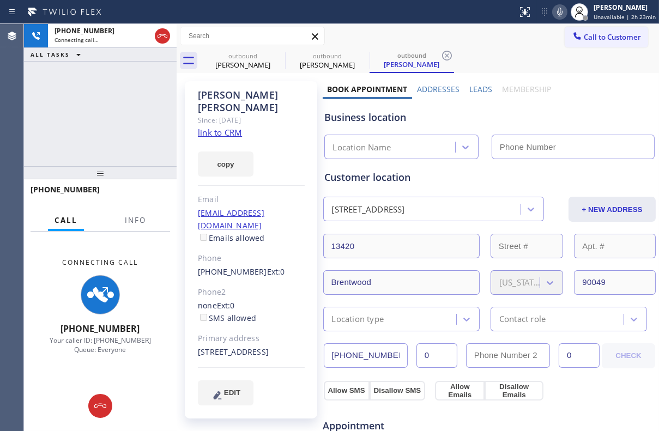
type input "[PHONE_NUMBER]"
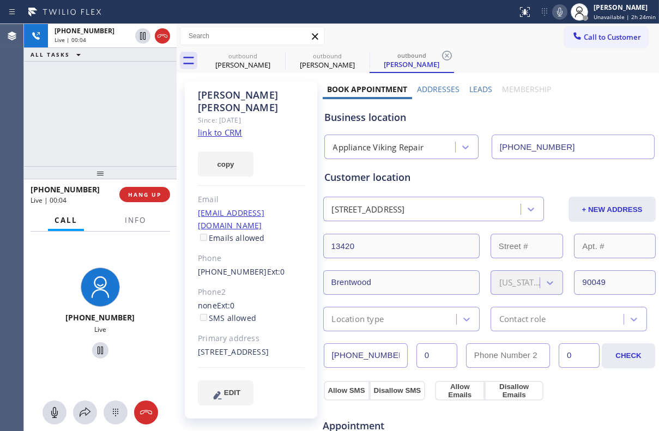
click at [470, 86] on label "Leads" at bounding box center [480, 89] width 23 height 10
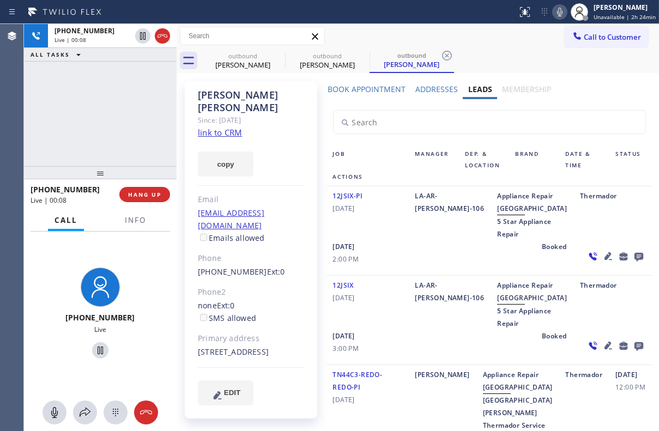
click at [635, 262] on icon at bounding box center [639, 257] width 9 height 9
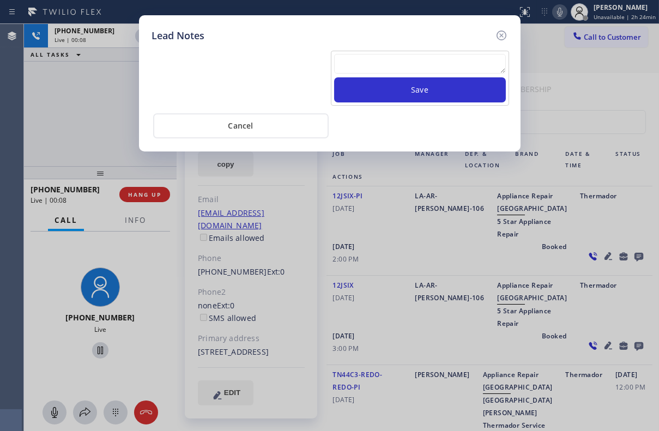
click at [437, 68] on textarea at bounding box center [420, 64] width 172 height 20
paste textarea "Routed to Voice mail// If CX will call back please transfer to me- Love:*"
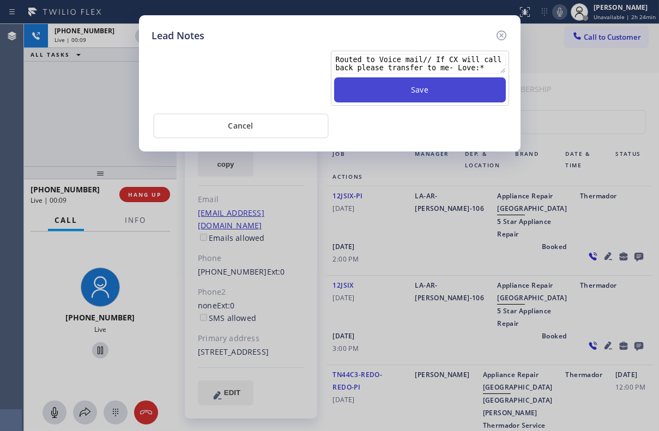
type textarea "Routed to Voice mail// If CX will call back please transfer to me- Love:*"
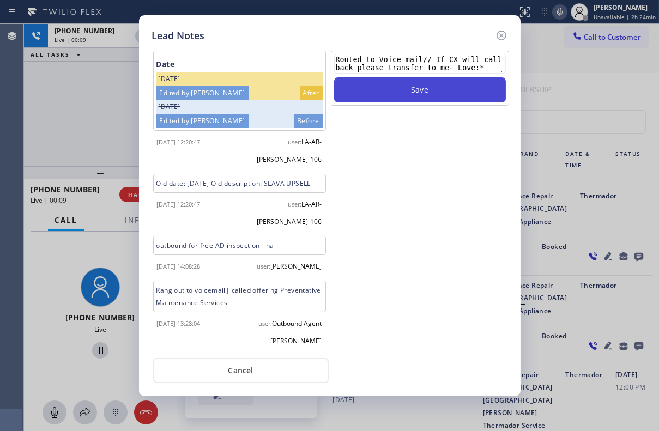
click at [439, 102] on button "Save" at bounding box center [420, 89] width 172 height 25
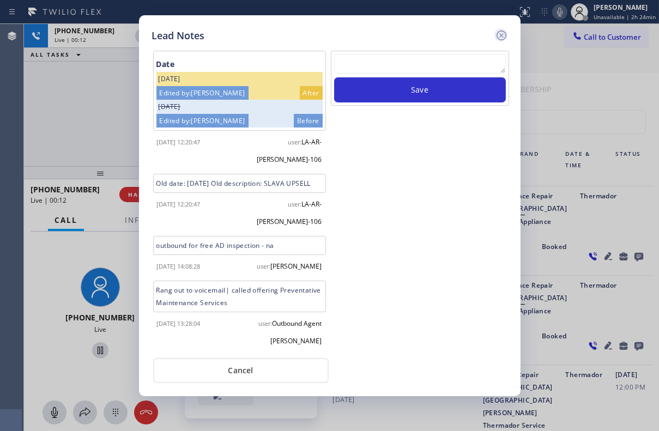
click at [503, 34] on icon at bounding box center [501, 35] width 13 height 13
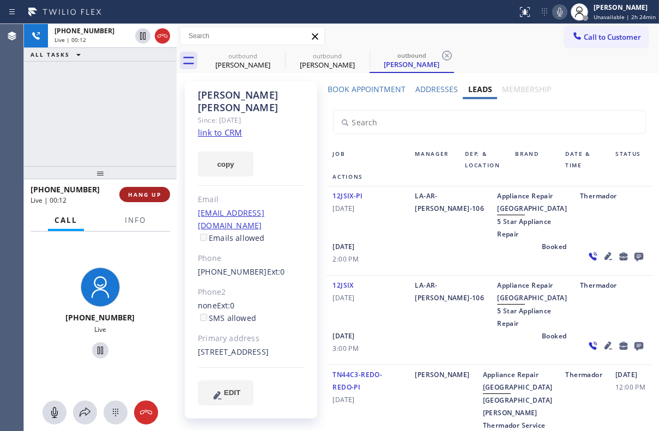
click at [147, 196] on span "HANG UP" at bounding box center [144, 195] width 33 height 8
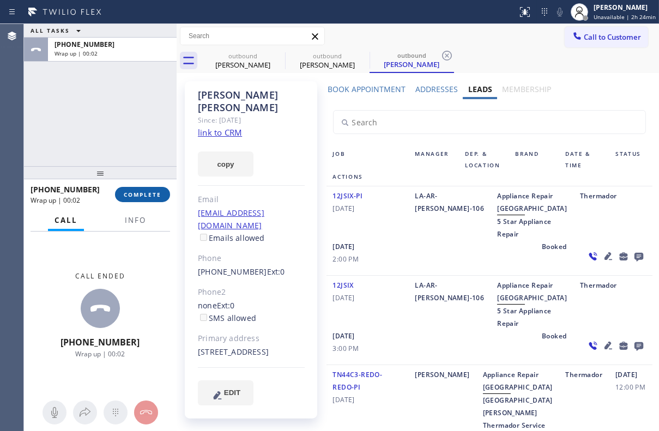
click at [161, 198] on button "COMPLETE" at bounding box center [142, 194] width 55 height 15
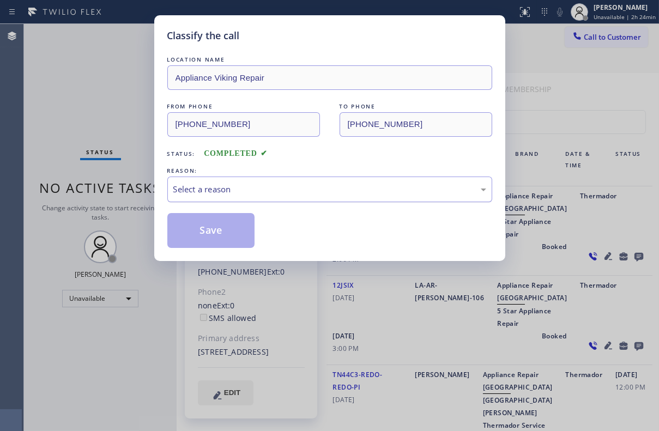
click at [275, 190] on div "Select a reason" at bounding box center [329, 189] width 313 height 13
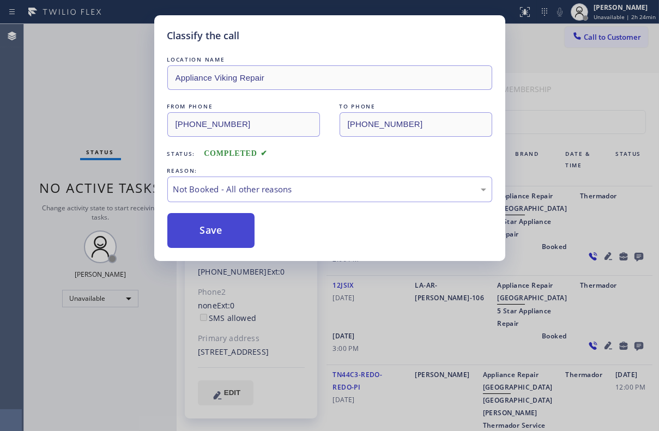
click at [210, 231] on button "Save" at bounding box center [211, 230] width 88 height 35
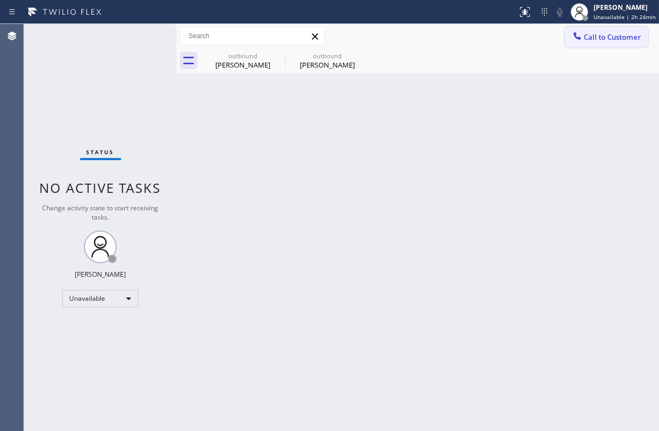
click at [595, 38] on span "Call to Customer" at bounding box center [612, 37] width 57 height 10
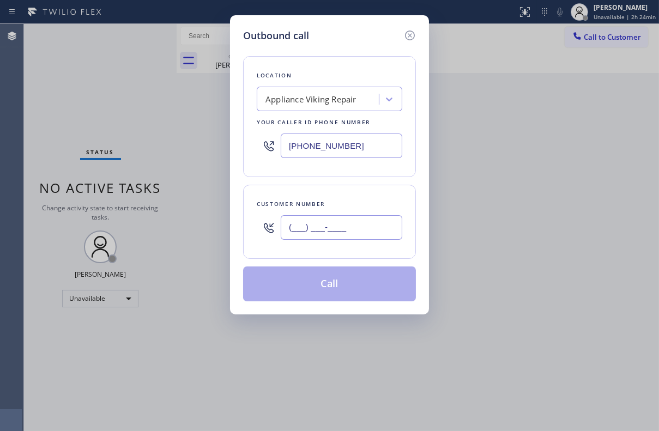
click at [351, 227] on input "(___) ___-____" at bounding box center [342, 227] width 122 height 25
paste input "281) 734-7500"
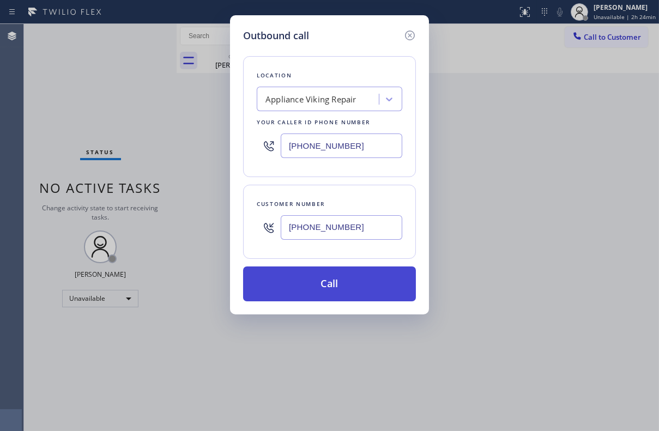
type input "[PHONE_NUMBER]"
click at [328, 278] on button "Call" at bounding box center [329, 284] width 173 height 35
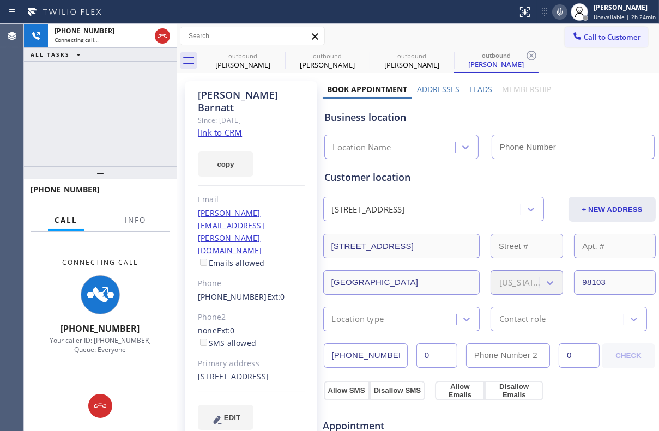
click at [474, 89] on label "Leads" at bounding box center [480, 89] width 23 height 10
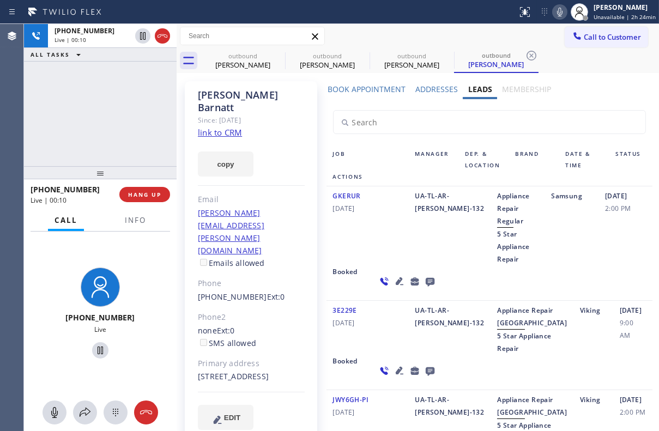
click at [395, 281] on icon at bounding box center [399, 281] width 8 height 8
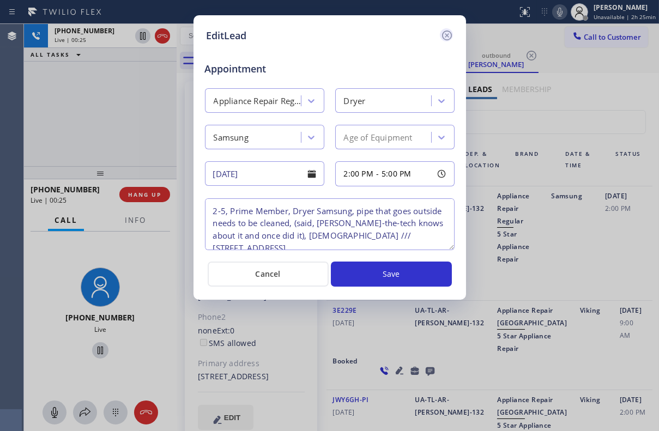
click at [449, 35] on icon at bounding box center [447, 35] width 13 height 13
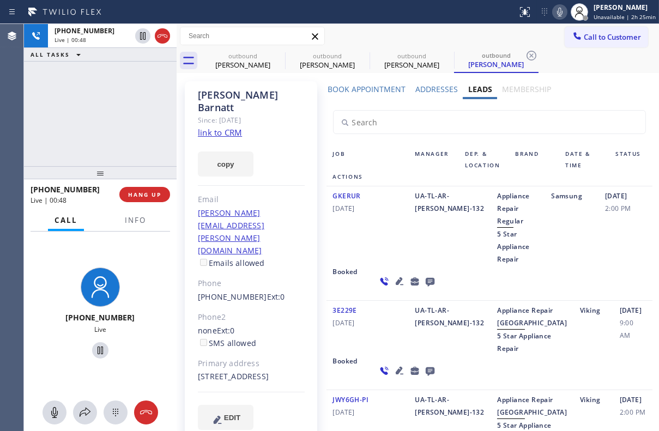
click at [571, 283] on div "GKERUR [DATE] UA-TL-AR-[PERSON_NAME]-132 Appliance Repair Regular 5 Star Applia…" at bounding box center [490, 243] width 327 height 114
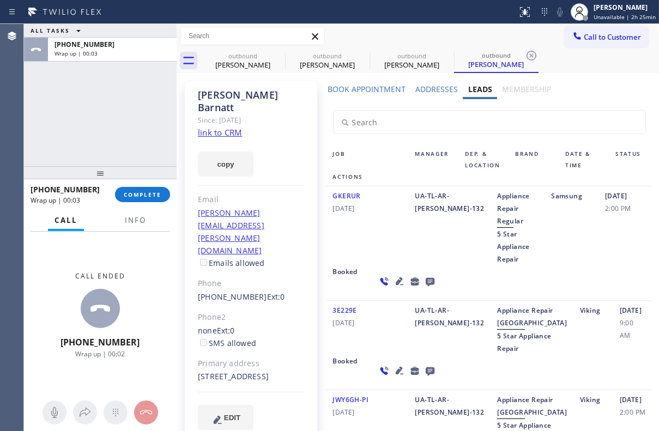
click at [409, 253] on div "UA-TL-AR-[PERSON_NAME]-132" at bounding box center [450, 228] width 82 height 76
click at [425, 281] on icon at bounding box center [429, 282] width 9 height 9
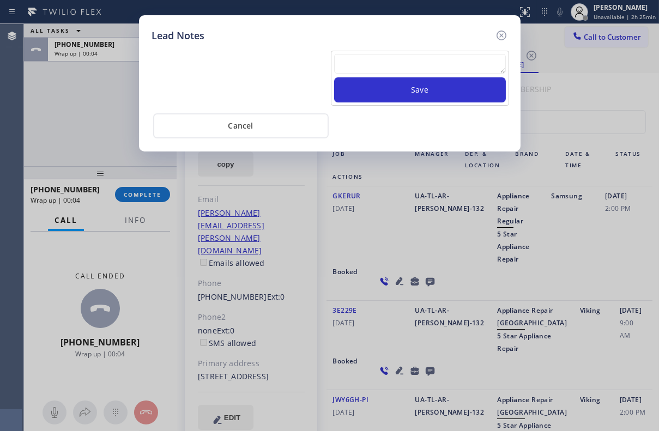
click at [362, 55] on textarea at bounding box center [420, 64] width 172 height 20
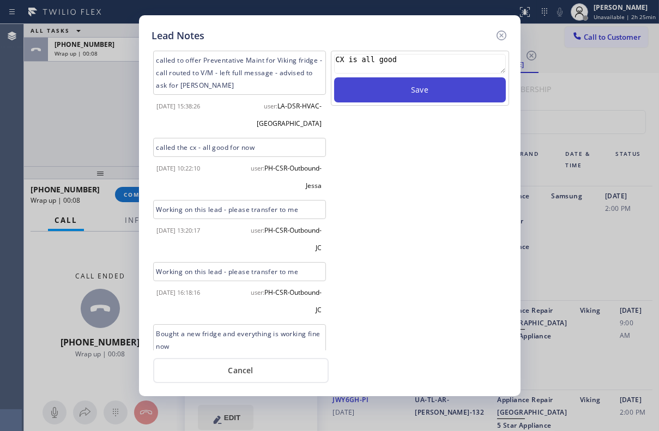
type textarea "CX is all good"
click at [387, 95] on button "Save" at bounding box center [420, 89] width 172 height 25
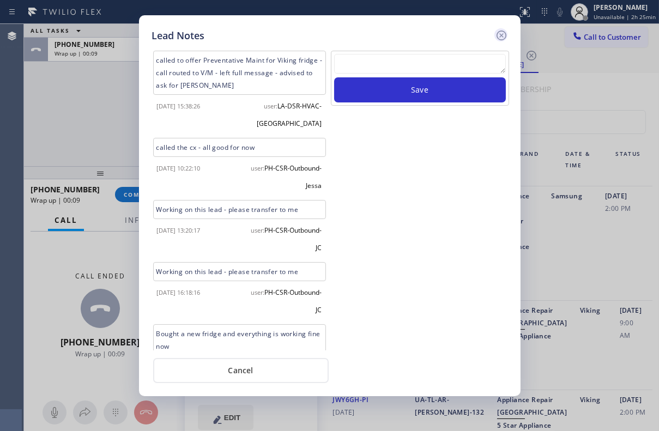
click at [500, 38] on icon at bounding box center [501, 35] width 13 height 13
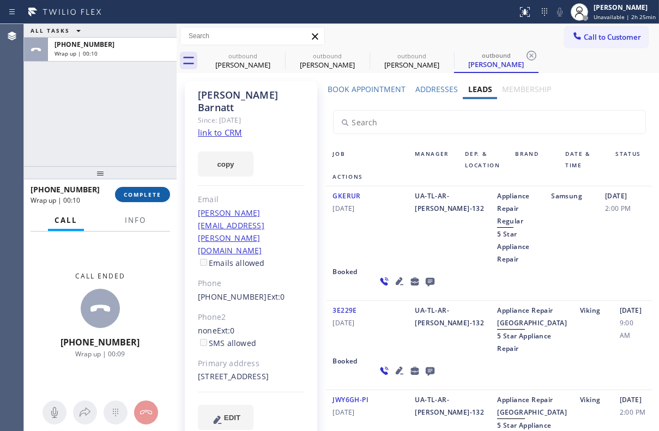
click at [132, 198] on span "COMPLETE" at bounding box center [143, 195] width 38 height 8
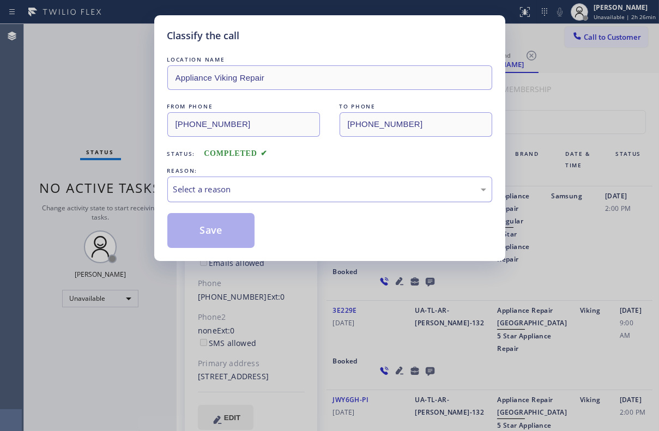
click at [271, 183] on div "Select a reason" at bounding box center [329, 189] width 313 height 13
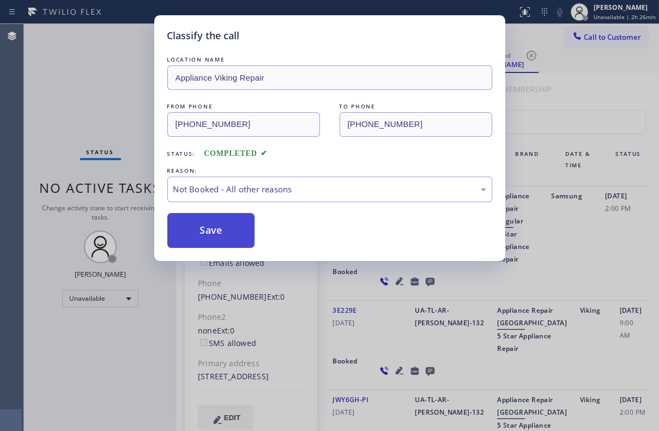
click at [210, 229] on button "Save" at bounding box center [211, 230] width 88 height 35
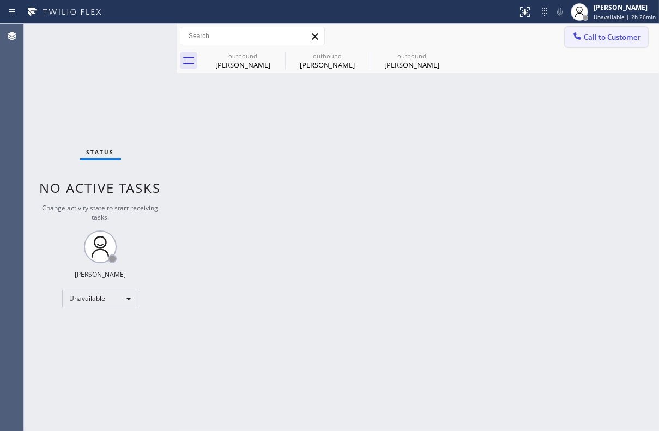
click at [583, 37] on div at bounding box center [577, 37] width 13 height 13
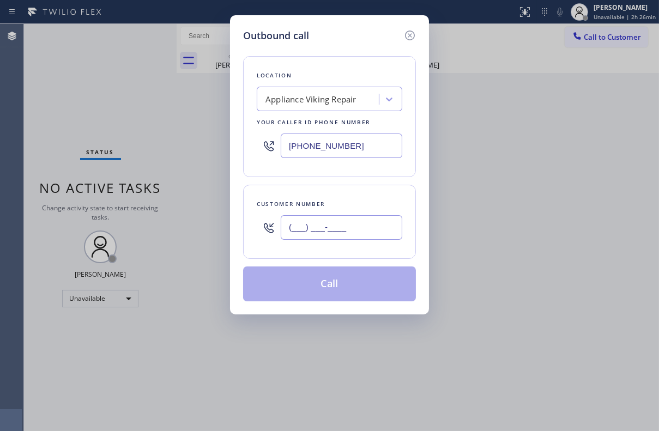
click at [322, 232] on input "(___) ___-____" at bounding box center [342, 227] width 122 height 25
paste input "617) 823-6990"
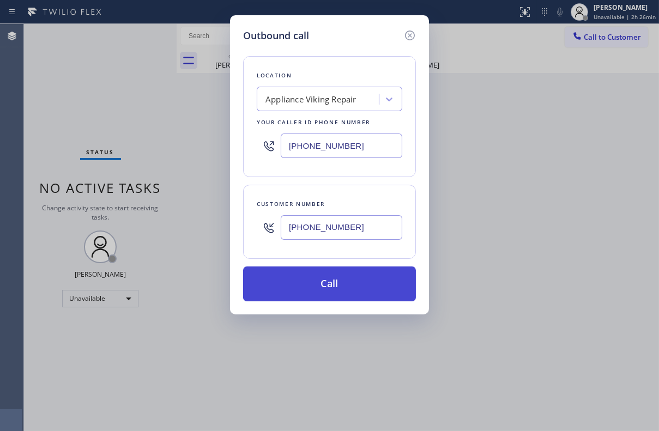
type input "[PHONE_NUMBER]"
click at [335, 283] on button "Call" at bounding box center [329, 284] width 173 height 35
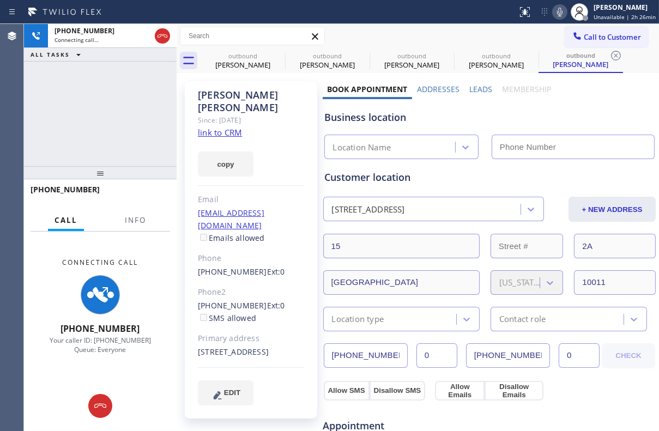
type input "[PHONE_NUMBER]"
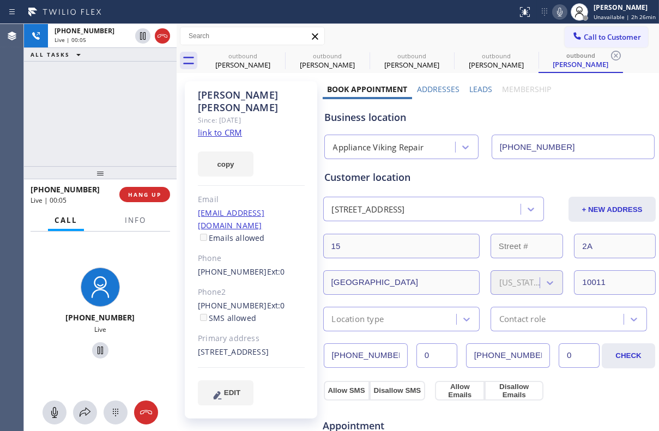
click at [474, 86] on label "Leads" at bounding box center [480, 89] width 23 height 10
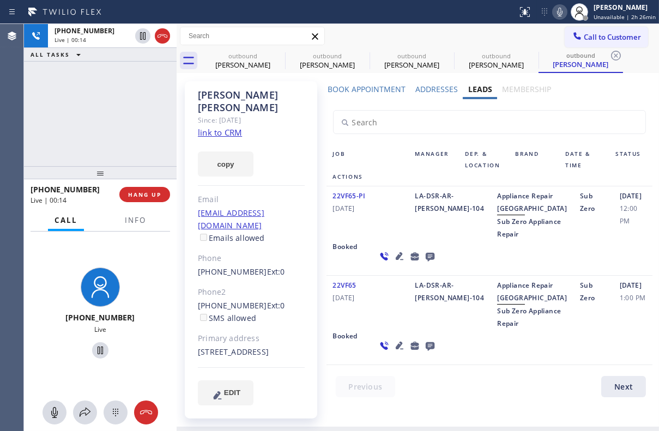
click at [425, 262] on icon at bounding box center [429, 257] width 9 height 9
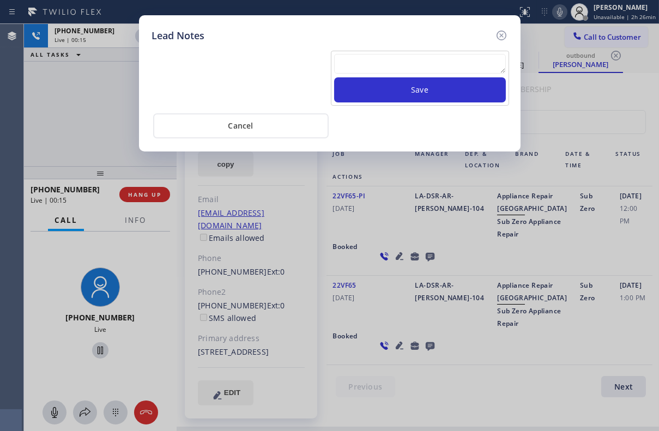
click at [417, 59] on textarea at bounding box center [420, 64] width 172 height 20
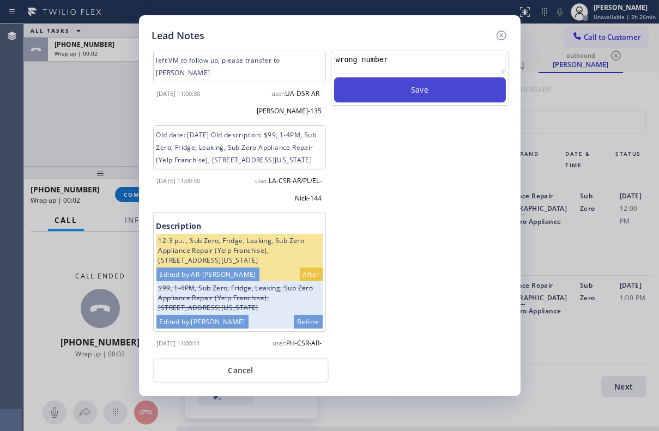
type textarea "wrong number"
click at [393, 92] on button "Save" at bounding box center [420, 89] width 172 height 25
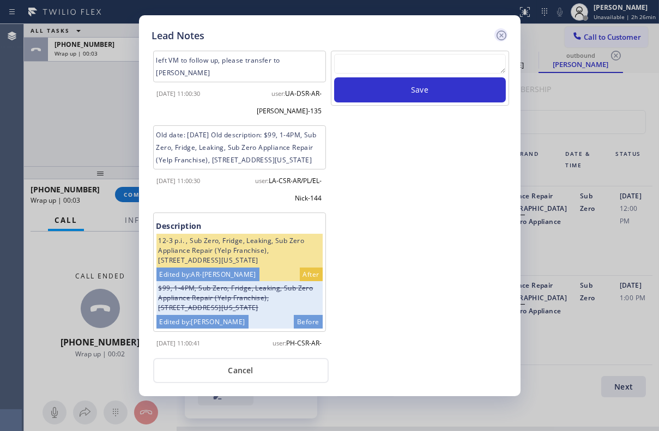
click at [498, 37] on icon at bounding box center [501, 35] width 13 height 13
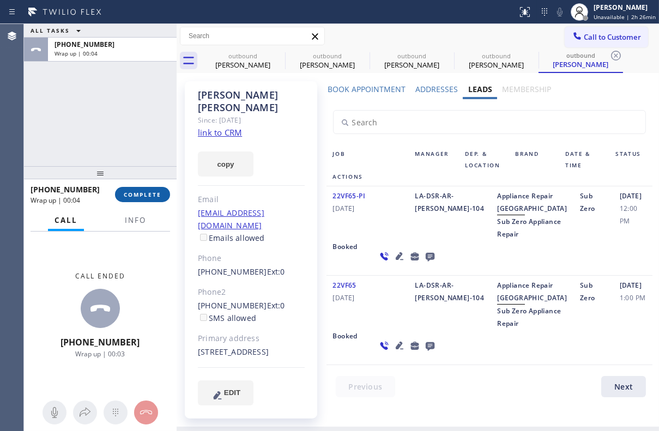
click at [118, 199] on button "COMPLETE" at bounding box center [142, 194] width 55 height 15
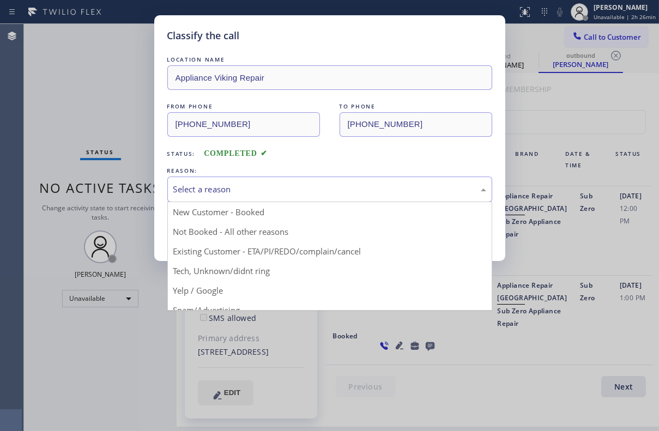
click at [207, 188] on div "Select a reason" at bounding box center [329, 189] width 313 height 13
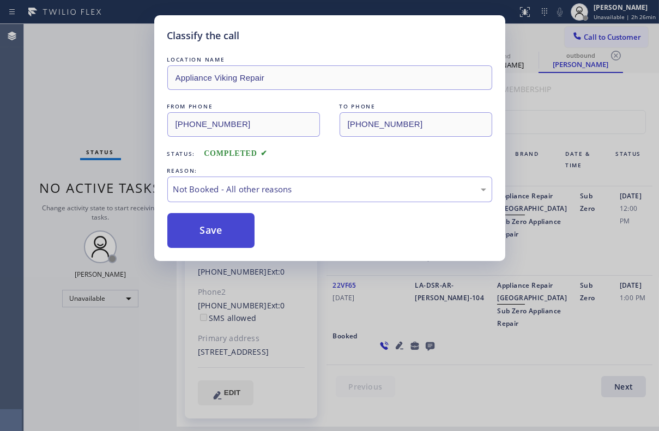
click at [186, 220] on button "Save" at bounding box center [211, 230] width 88 height 35
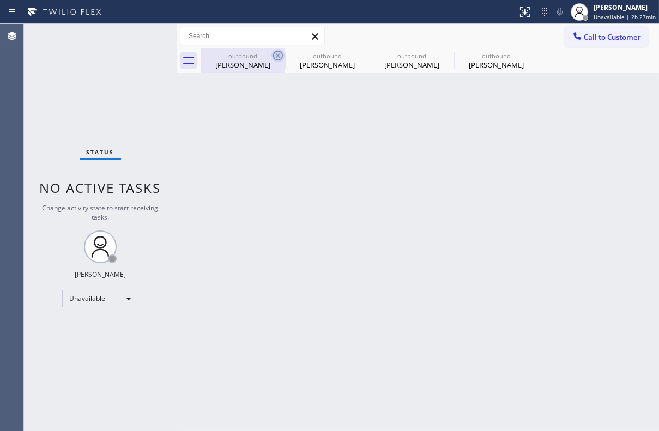
click at [279, 53] on icon at bounding box center [277, 55] width 13 height 13
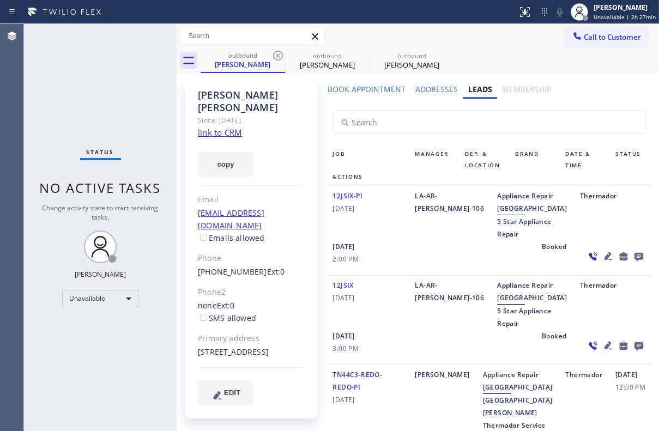
click at [279, 53] on icon at bounding box center [277, 55] width 13 height 13
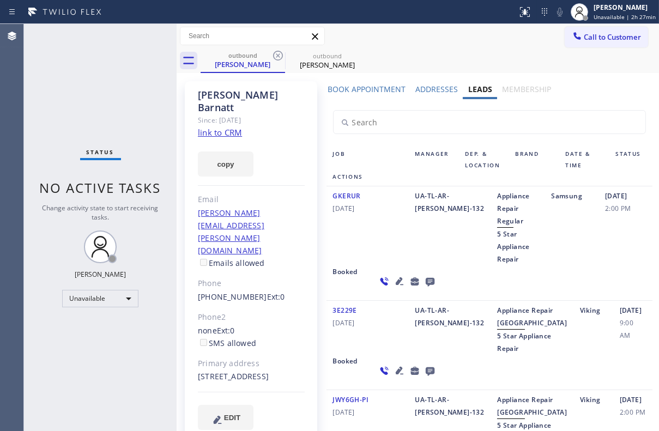
click at [279, 53] on icon at bounding box center [277, 55] width 13 height 13
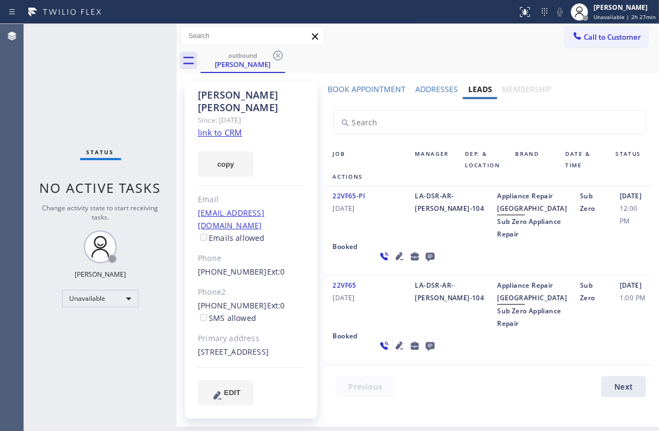
click at [279, 53] on icon at bounding box center [277, 55] width 13 height 13
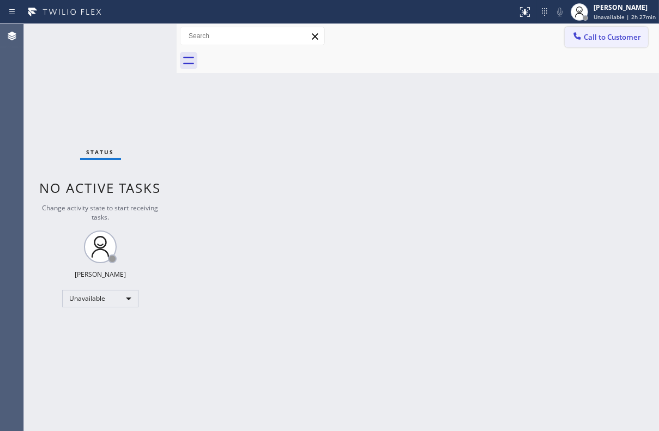
click at [612, 40] on span "Call to Customer" at bounding box center [612, 37] width 57 height 10
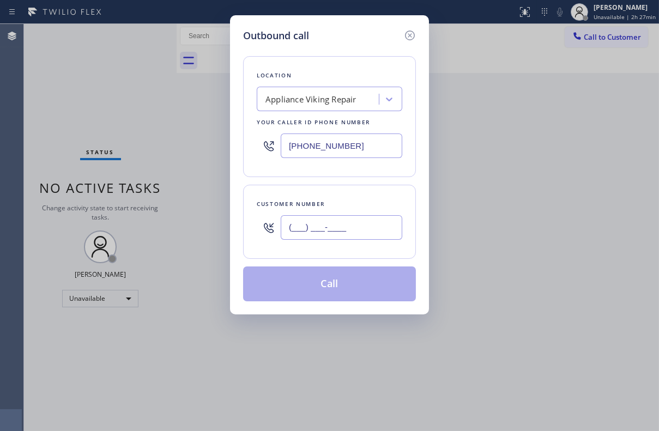
click at [339, 237] on input "(___) ___-____" at bounding box center [342, 227] width 122 height 25
paste input "760) 720-9383"
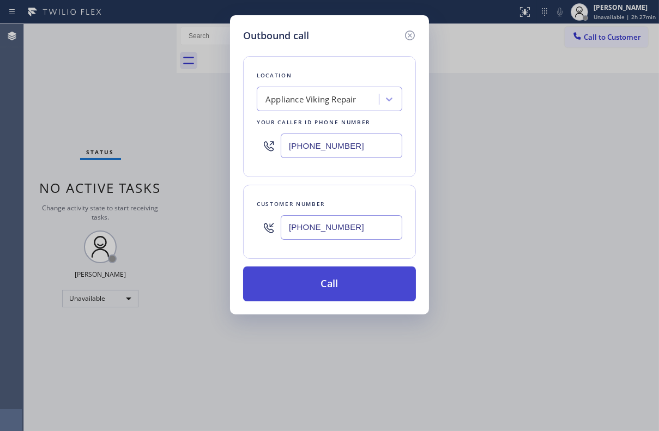
type input "[PHONE_NUMBER]"
click at [329, 283] on button "Call" at bounding box center [329, 284] width 173 height 35
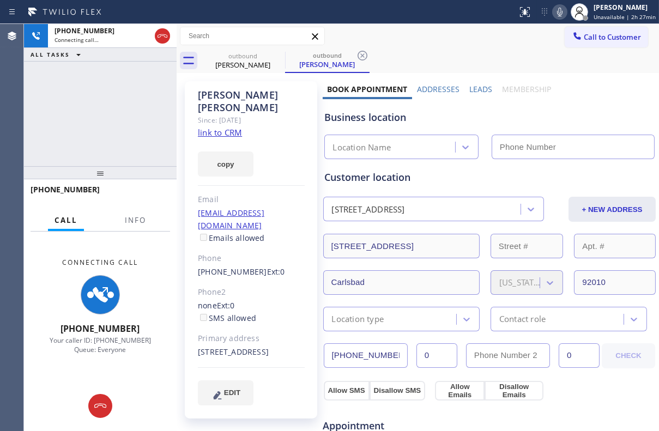
type input "[PHONE_NUMBER]"
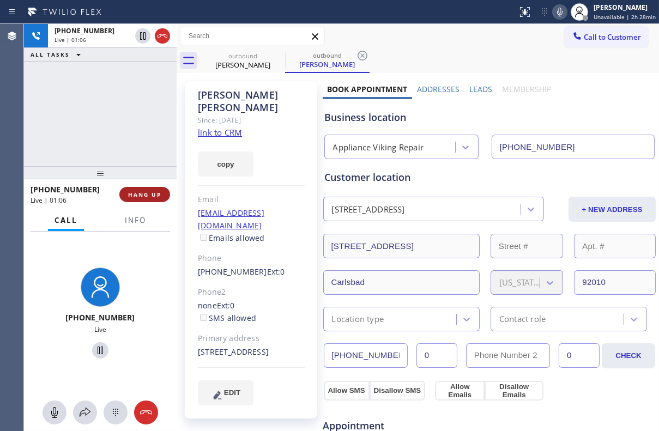
click at [142, 187] on button "HANG UP" at bounding box center [144, 194] width 51 height 15
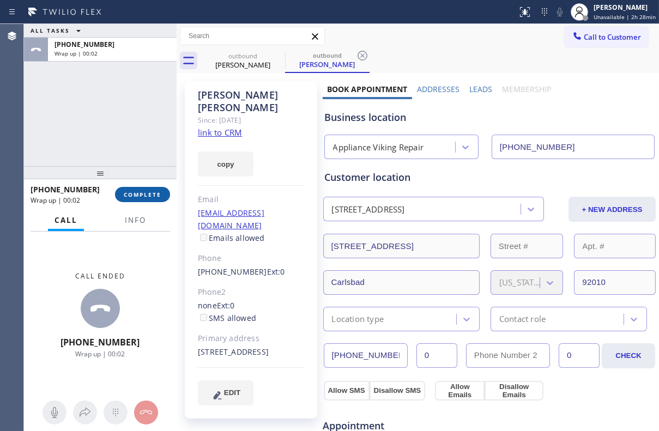
click at [156, 192] on span "COMPLETE" at bounding box center [143, 195] width 38 height 8
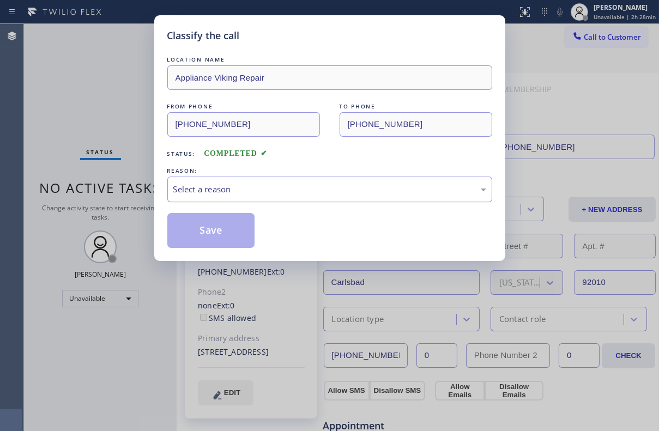
click at [283, 189] on div "Select a reason" at bounding box center [329, 189] width 313 height 13
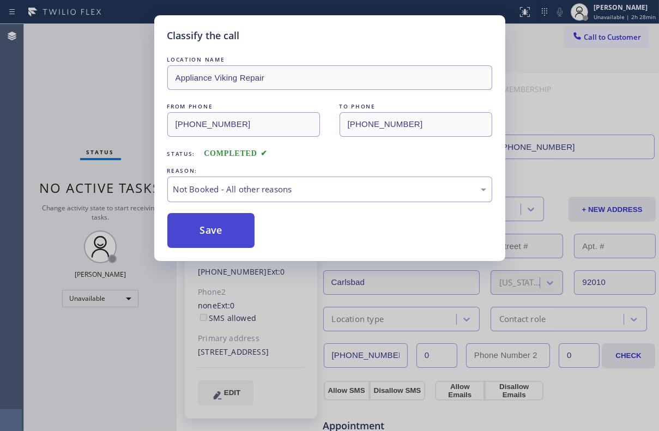
click at [210, 226] on button "Save" at bounding box center [211, 230] width 88 height 35
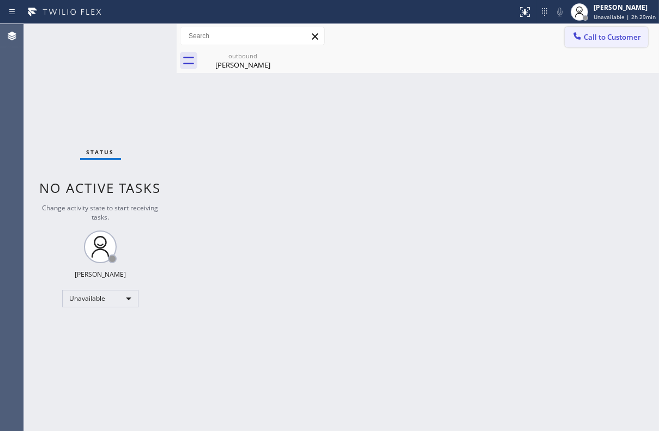
click at [612, 41] on span "Call to Customer" at bounding box center [612, 37] width 57 height 10
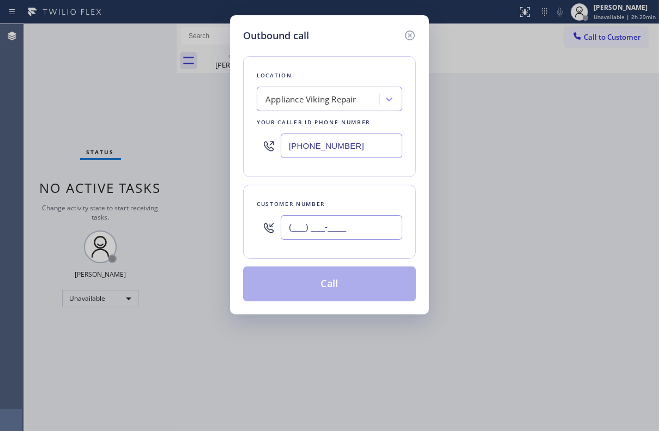
click at [345, 224] on input "(___) ___-____" at bounding box center [342, 227] width 122 height 25
paste input "714) 801-1750"
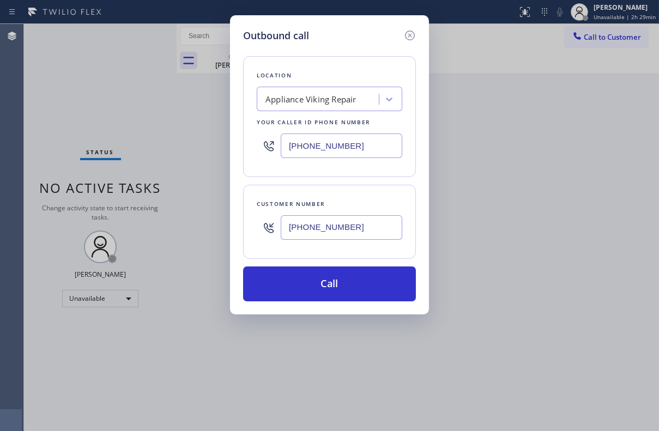
type input "[PHONE_NUMBER]"
drag, startPoint x: 368, startPoint y: 142, endPoint x: 213, endPoint y: 144, distance: 155.4
click at [213, 144] on div "Outbound call Location Appliance Viking Repair Your caller id phone number [PHO…" at bounding box center [329, 215] width 659 height 431
paste input "949) 844-5074"
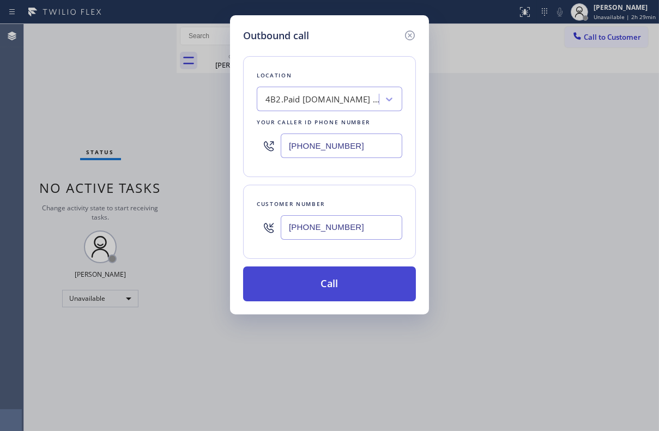
type input "[PHONE_NUMBER]"
click at [324, 277] on button "Call" at bounding box center [329, 284] width 173 height 35
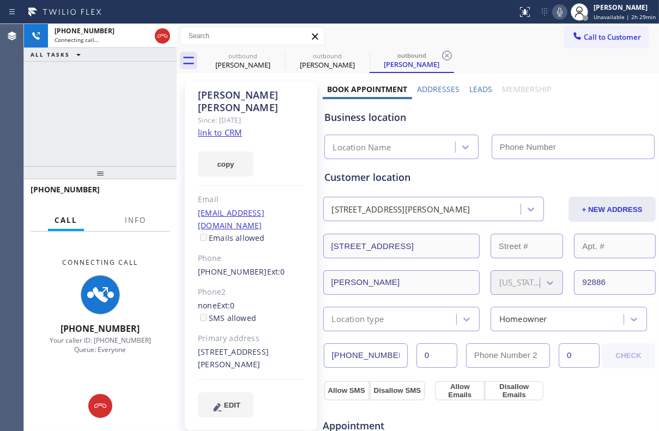
type input "[PHONE_NUMBER]"
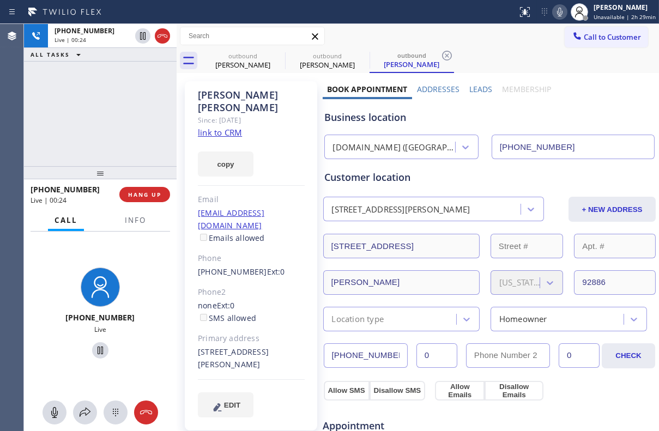
click at [446, 176] on div "Customer location" at bounding box center [490, 177] width 330 height 15
click at [445, 177] on div "Customer location" at bounding box center [490, 177] width 330 height 15
click at [478, 177] on div "Customer location" at bounding box center [490, 177] width 330 height 15
click at [216, 127] on link "link to CRM" at bounding box center [220, 132] width 44 height 11
click at [472, 87] on label "Leads" at bounding box center [480, 89] width 23 height 10
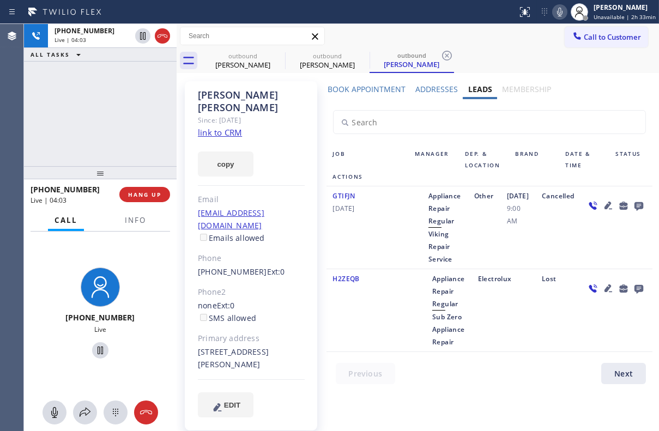
click at [387, 236] on div "GTIFJN [DATE]" at bounding box center [368, 228] width 82 height 76
click at [383, 246] on div "GTIFJN [DATE]" at bounding box center [368, 228] width 82 height 76
click at [376, 234] on div "GTIFJN [DATE]" at bounding box center [368, 228] width 82 height 76
click at [146, 199] on button "HANG UP" at bounding box center [144, 194] width 51 height 15
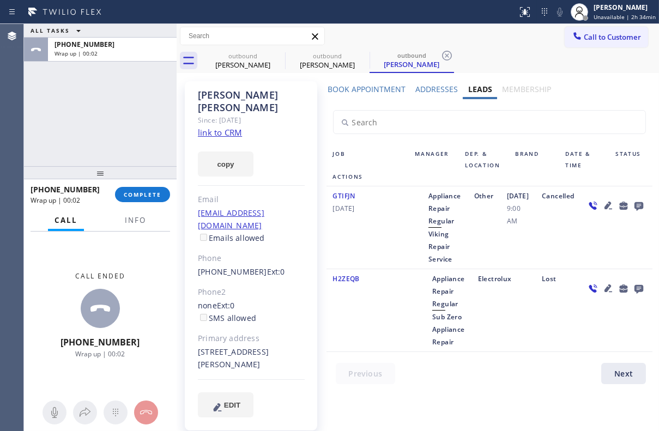
click at [403, 239] on div "GTIFJN [DATE]" at bounding box center [368, 228] width 82 height 76
click at [147, 195] on span "COMPLETE" at bounding box center [143, 195] width 38 height 8
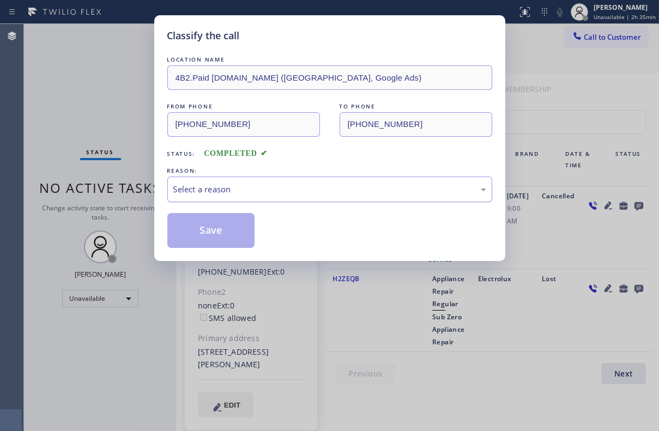
click at [291, 196] on div "Select a reason" at bounding box center [329, 190] width 325 height 26
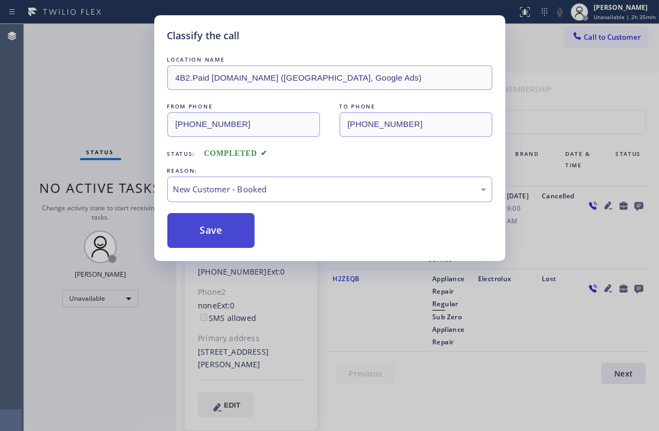
click at [237, 224] on button "Save" at bounding box center [211, 230] width 88 height 35
